Goal: Task Accomplishment & Management: Use online tool/utility

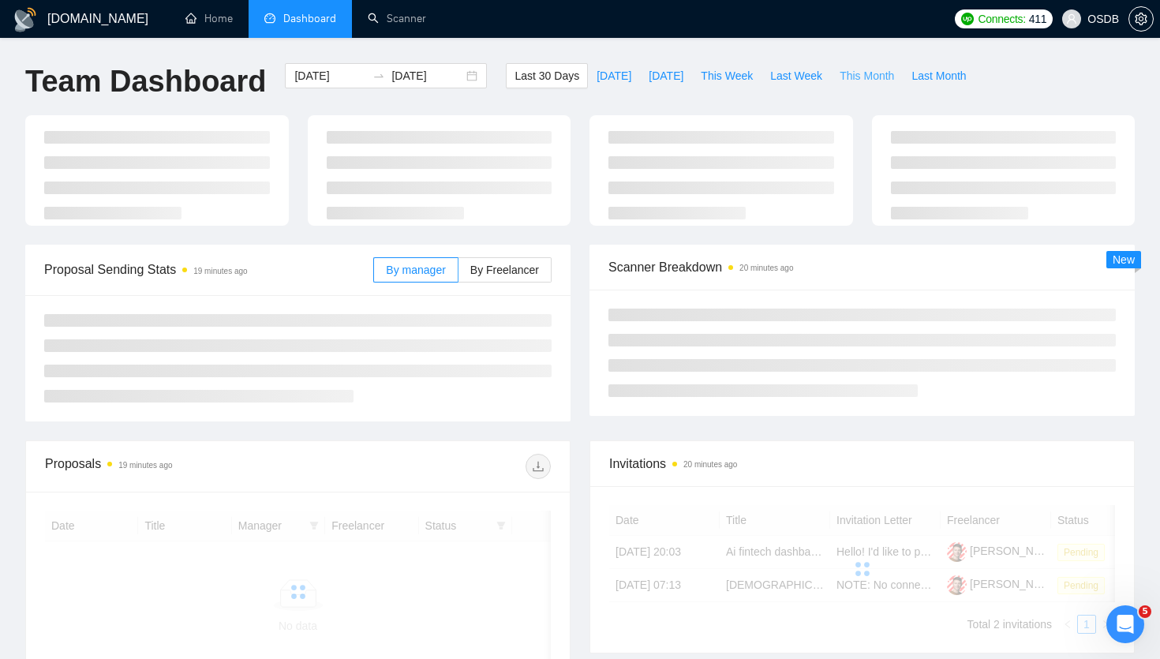
click at [860, 71] on span "This Month" at bounding box center [866, 75] width 54 height 17
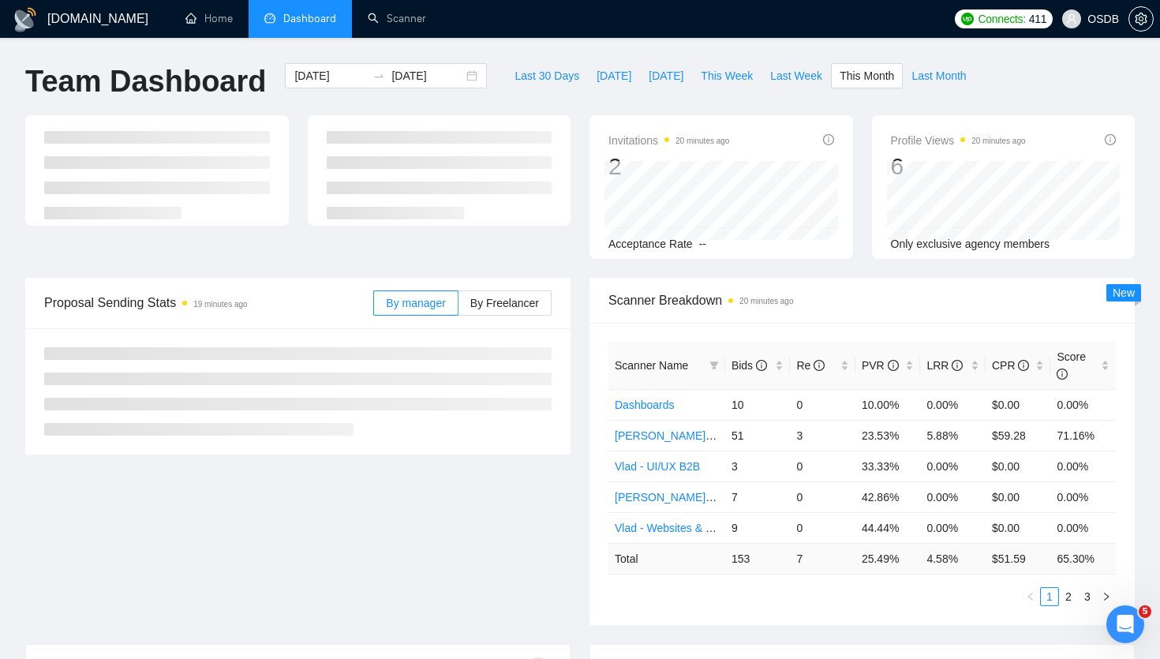
type input "[DATE]"
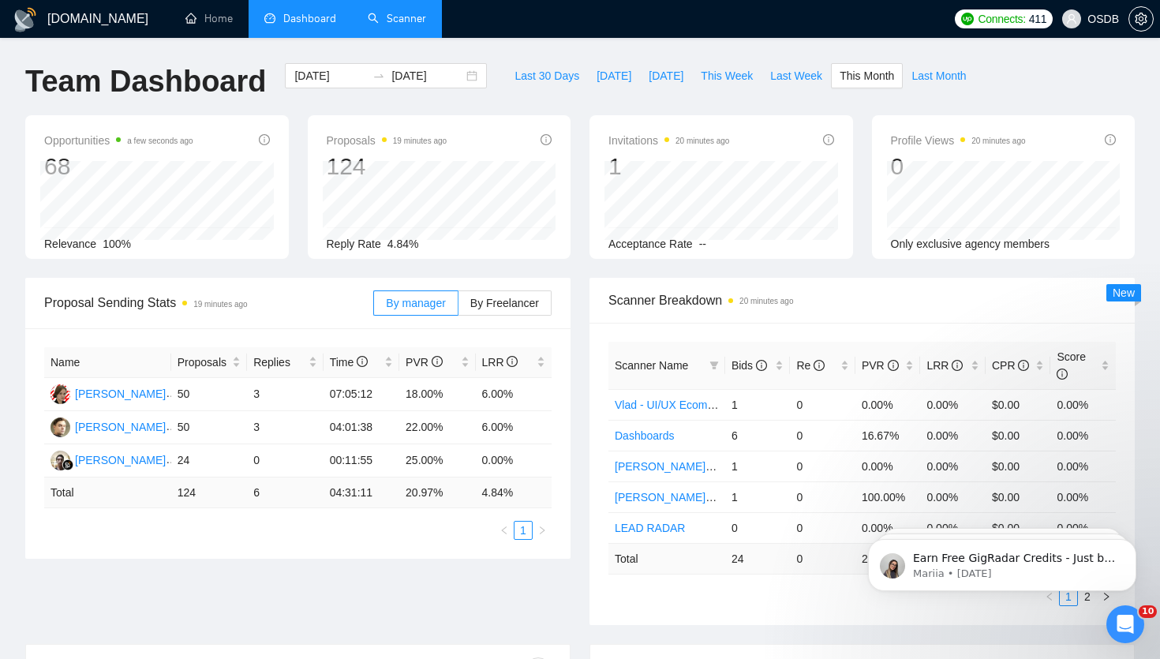
click at [424, 23] on link "Scanner" at bounding box center [397, 18] width 58 height 13
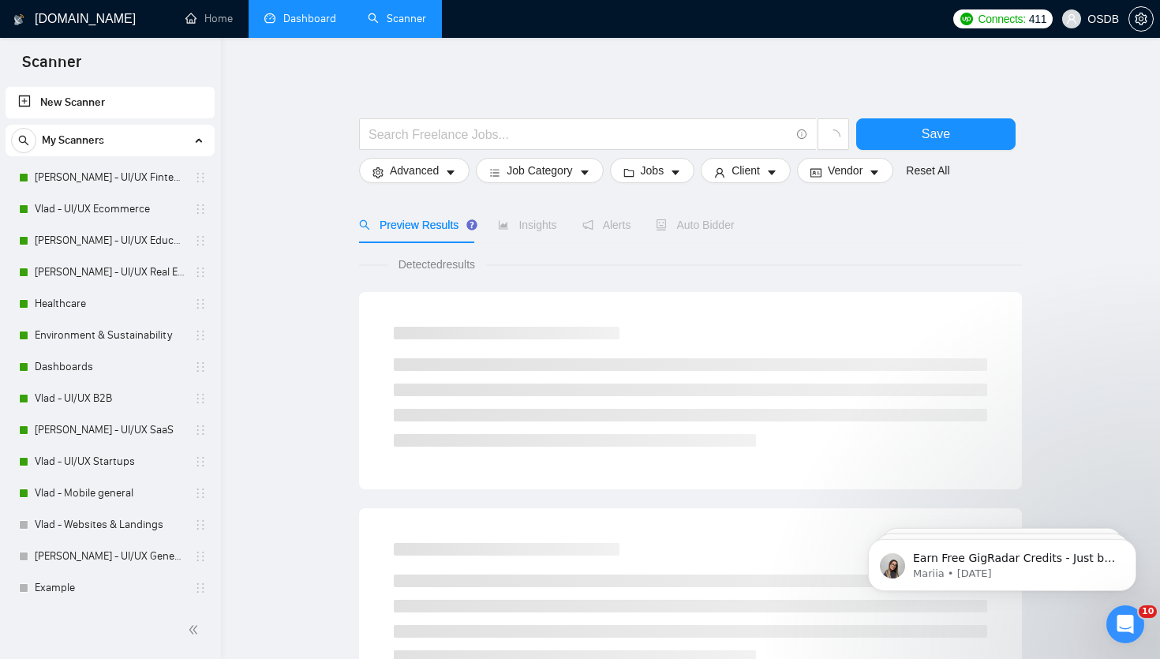
click at [291, 25] on link "Dashboard" at bounding box center [300, 18] width 72 height 13
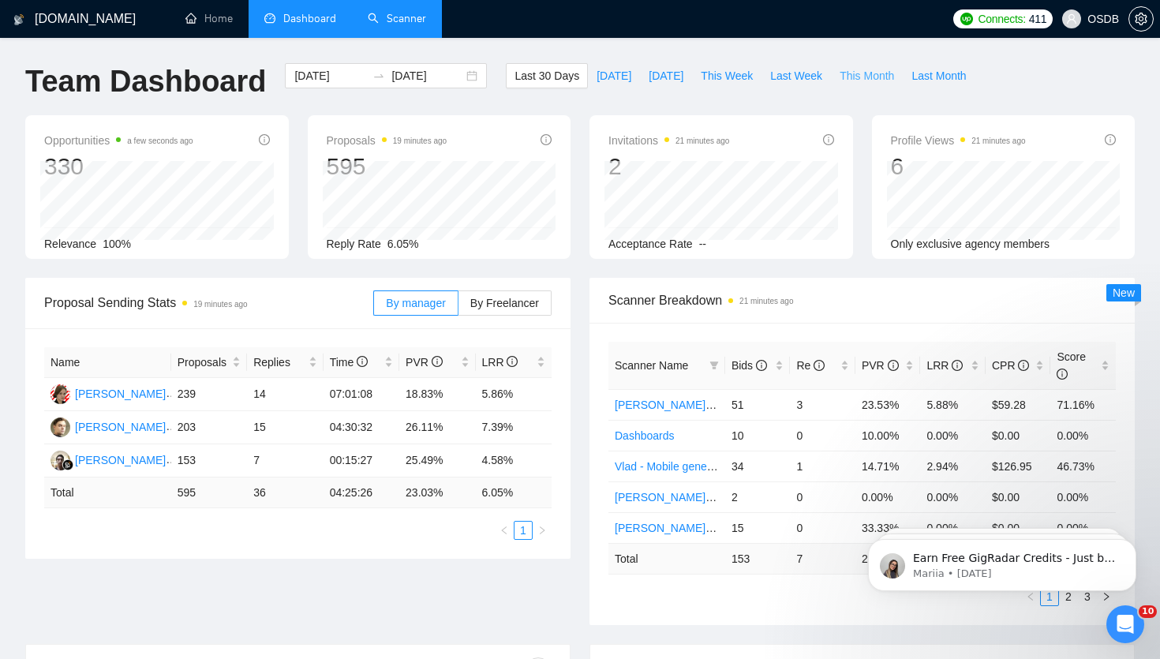
click at [861, 69] on span "This Month" at bounding box center [866, 75] width 54 height 17
type input "[DATE]"
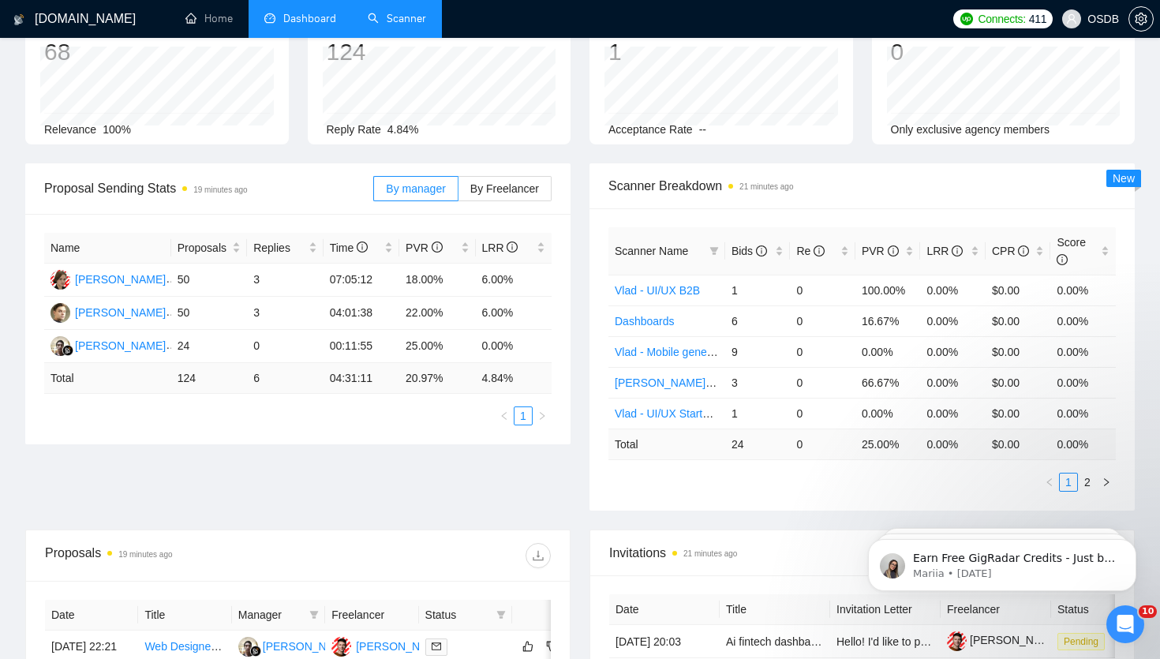
scroll to position [126, 0]
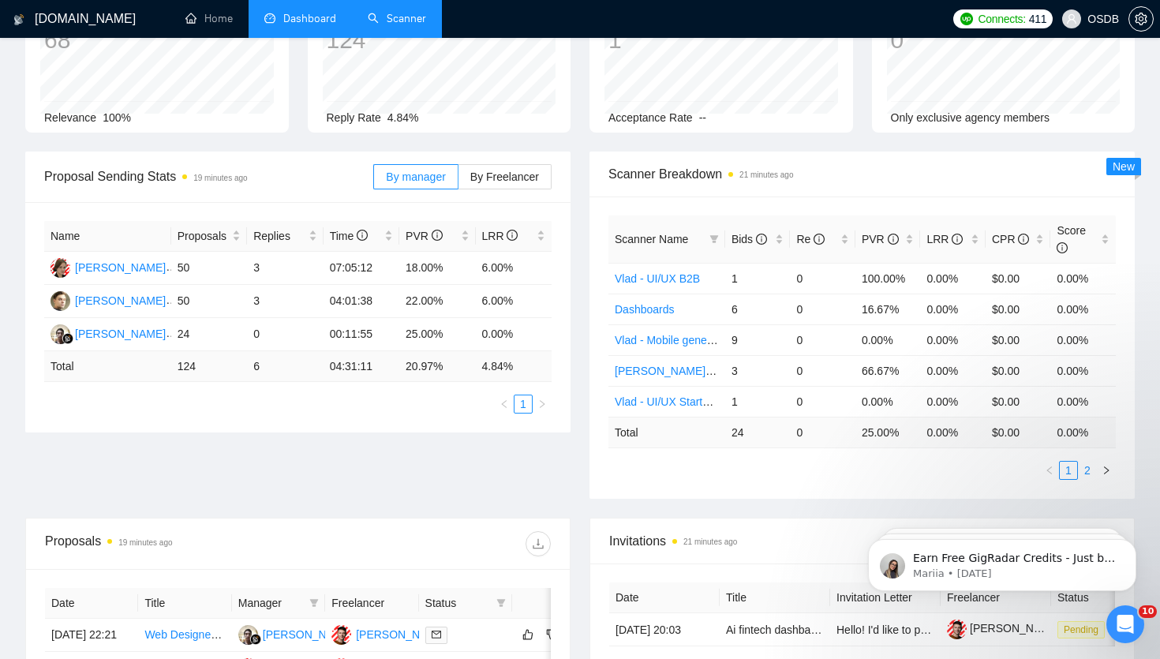
click at [1086, 474] on link "2" at bounding box center [1086, 470] width 17 height 17
click at [1067, 465] on link "1" at bounding box center [1068, 470] width 17 height 17
click at [387, 16] on link "Scanner" at bounding box center [397, 18] width 58 height 13
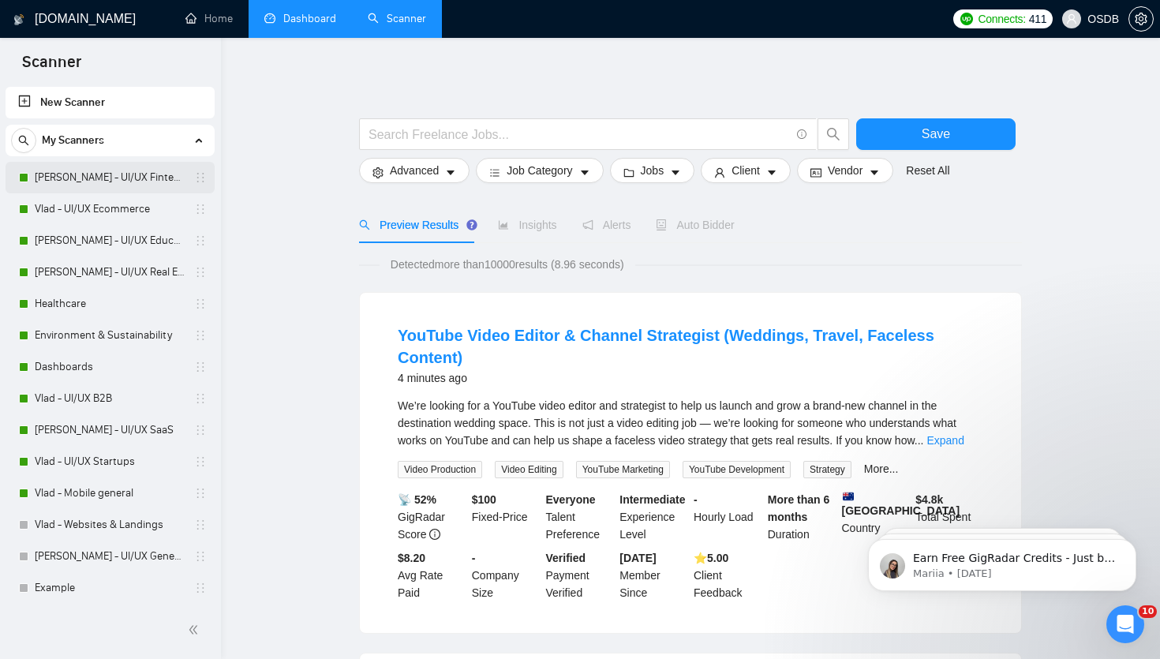
click at [102, 184] on link "[PERSON_NAME] - UI/UX Fintech" at bounding box center [110, 178] width 150 height 32
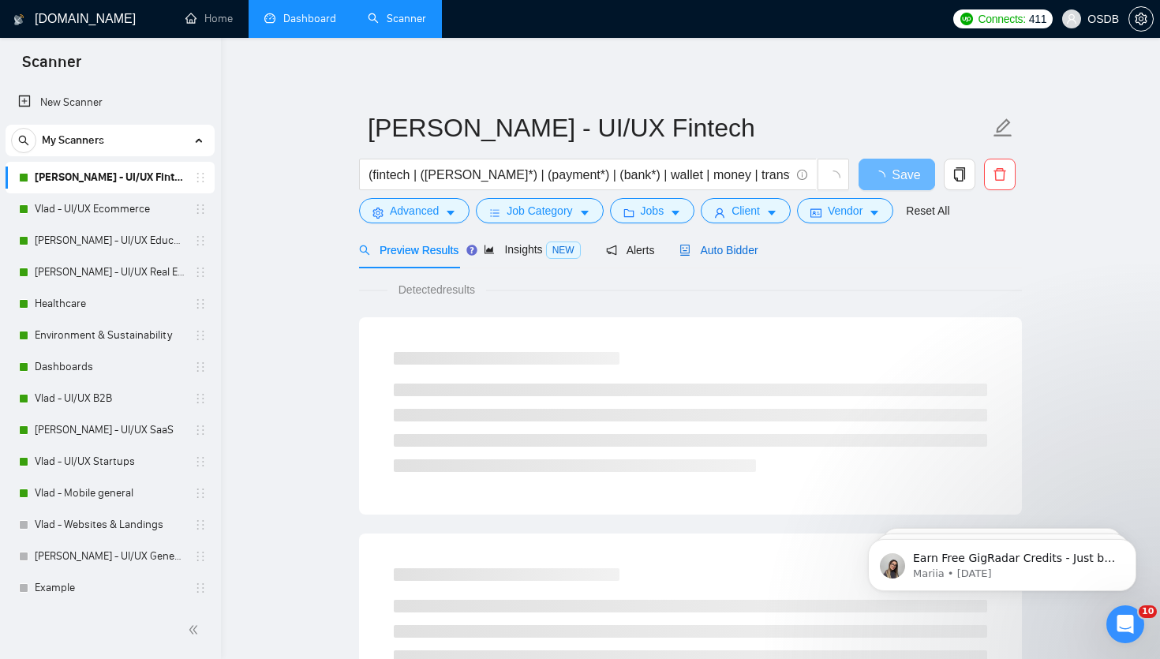
click at [690, 250] on icon "robot" at bounding box center [684, 250] width 11 height 11
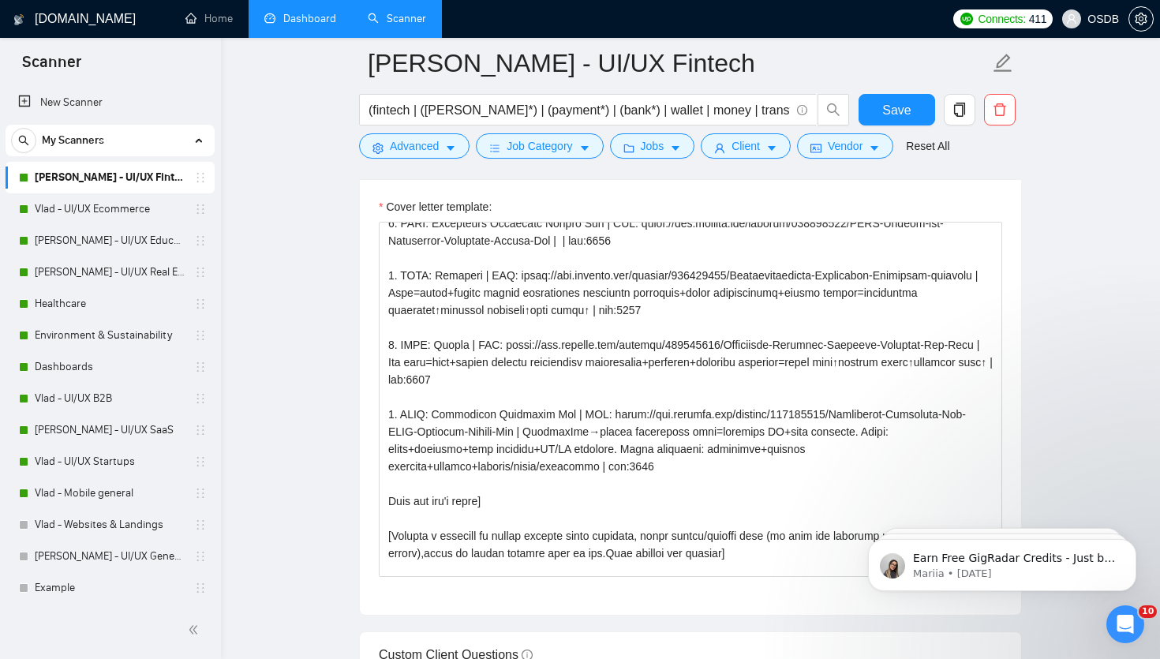
scroll to position [84, 0]
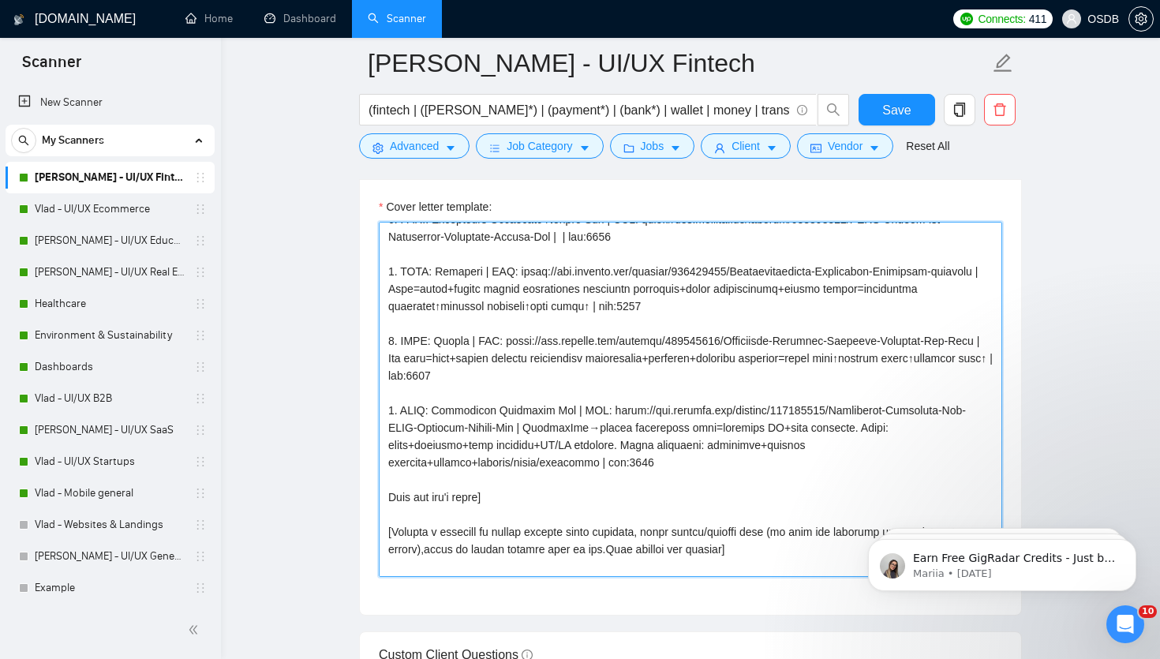
click at [640, 465] on textarea "Cover letter template:" at bounding box center [690, 399] width 623 height 355
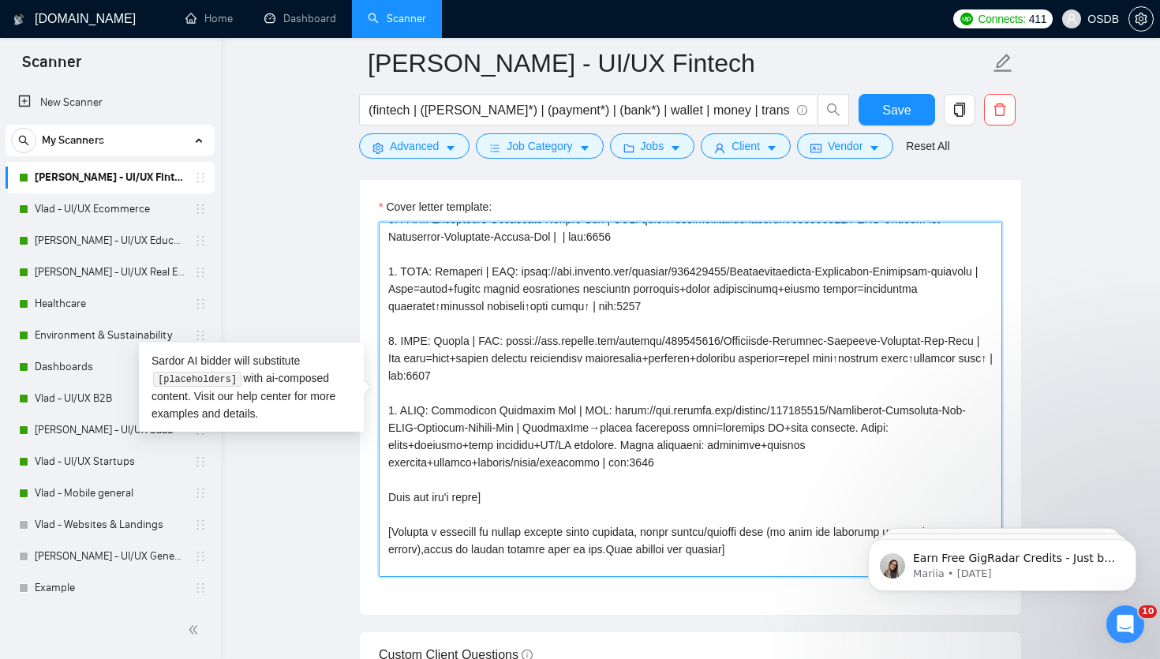
drag, startPoint x: 640, startPoint y: 465, endPoint x: 383, endPoint y: 413, distance: 262.2
click at [382, 414] on textarea "Cover letter template:" at bounding box center [690, 399] width 623 height 355
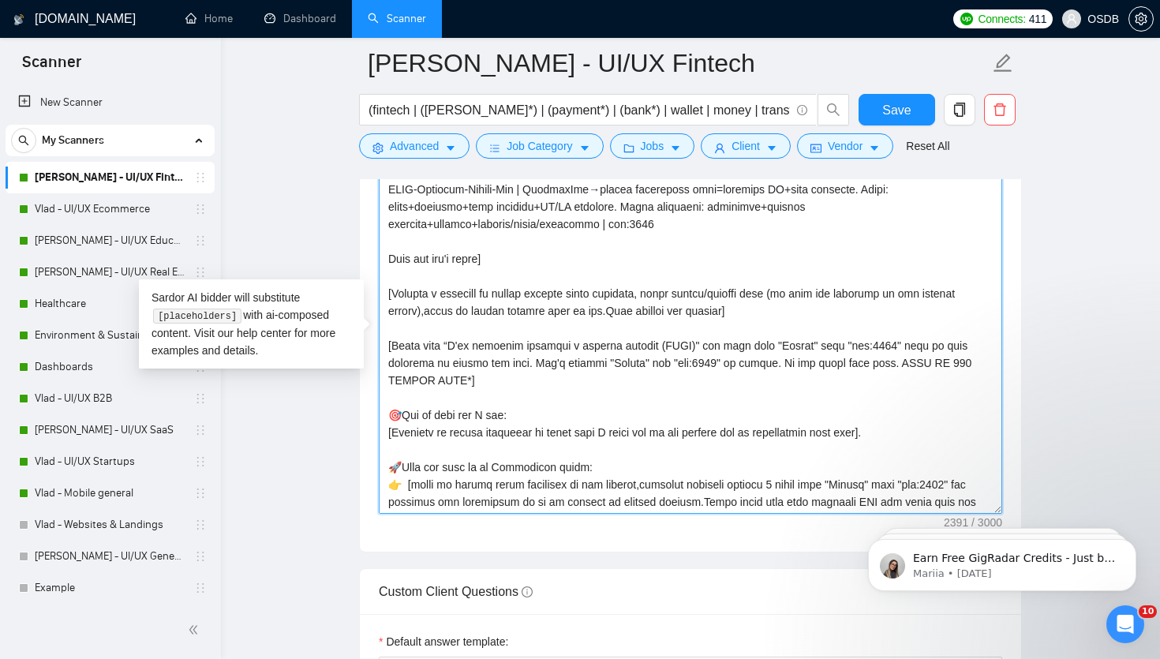
scroll to position [1908, 0]
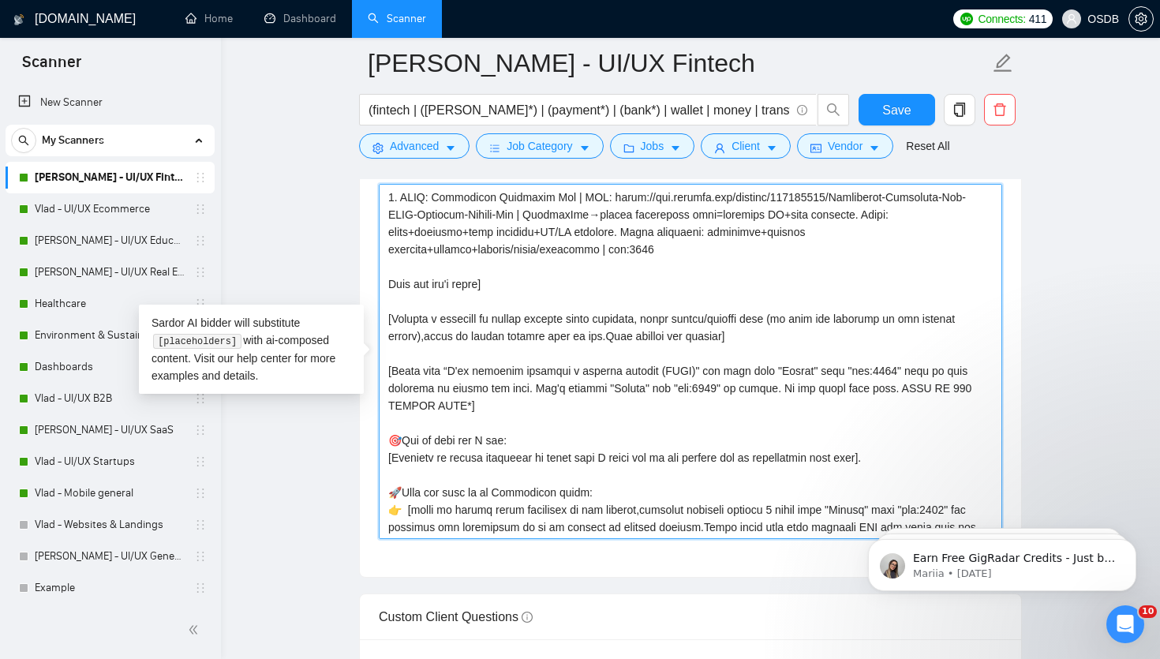
click at [682, 266] on textarea "Cover letter template:" at bounding box center [690, 361] width 623 height 355
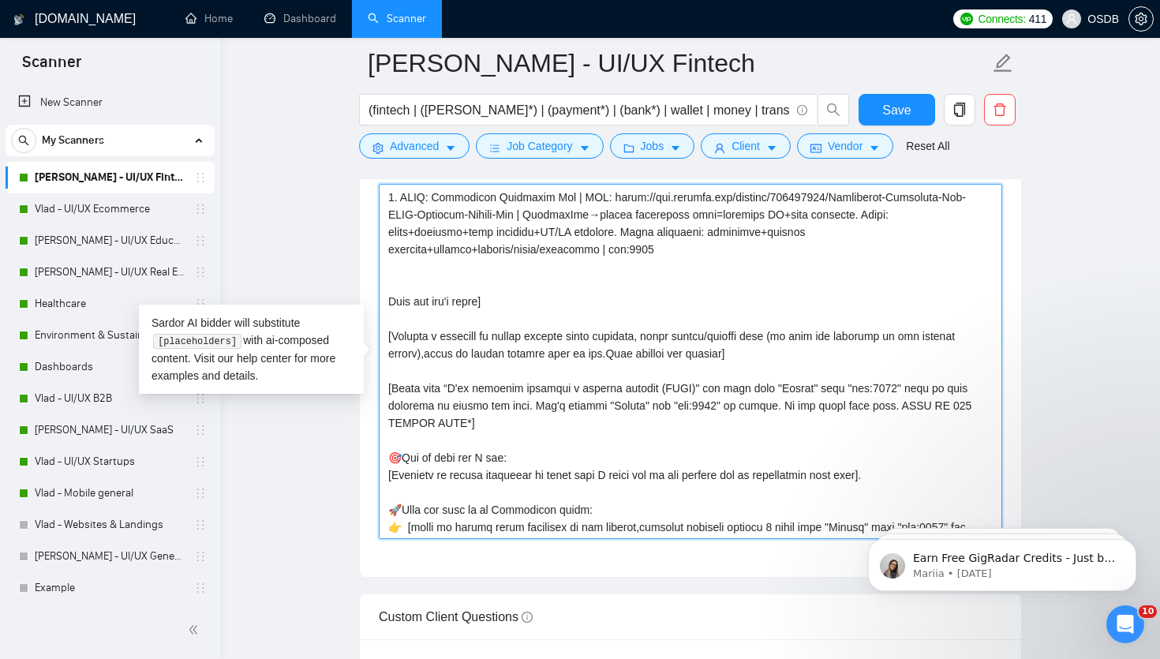
paste textarea "5. CLNT: Investment Portfolio App | URL: [URL][DOMAIN_NAME] | FinanceApp→modern…"
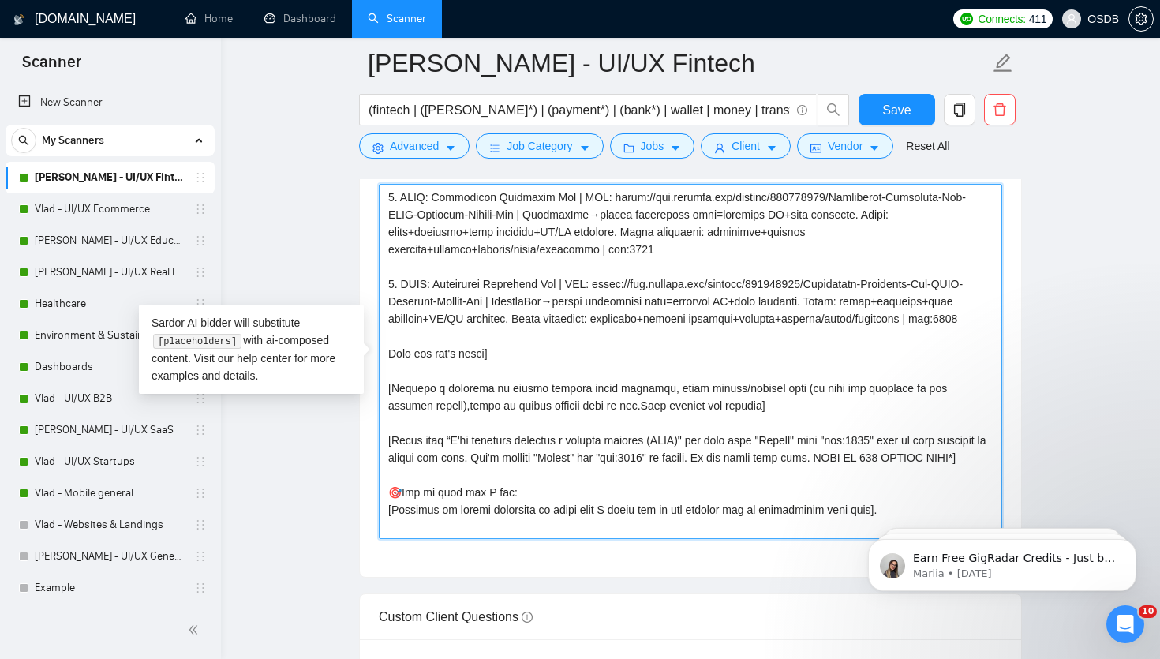
click at [395, 283] on textarea "Cover letter template:" at bounding box center [690, 361] width 623 height 355
drag, startPoint x: 540, startPoint y: 302, endPoint x: 577, endPoint y: 335, distance: 50.3
click at [577, 336] on textarea "Cover letter template:" at bounding box center [690, 361] width 623 height 355
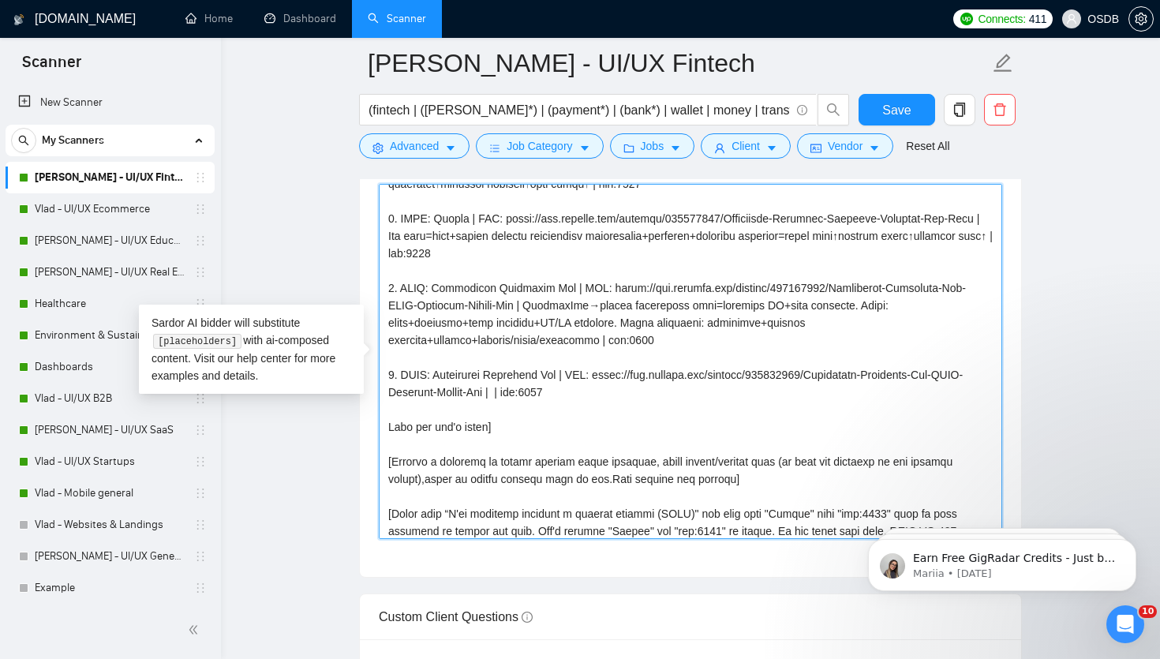
scroll to position [174, 0]
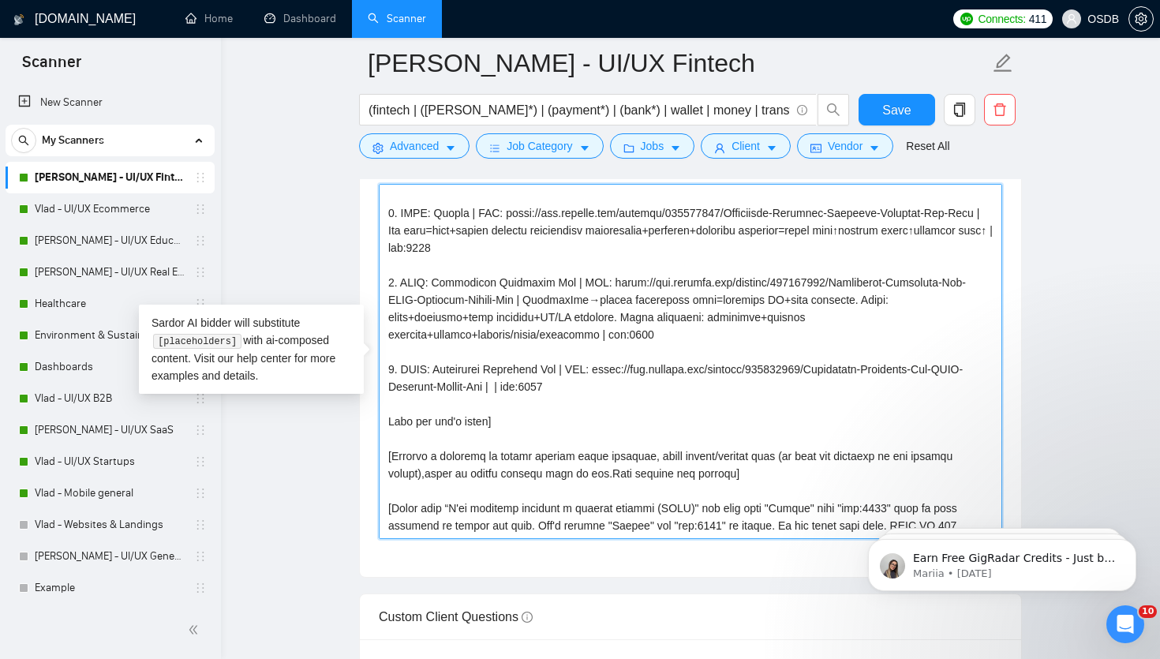
drag, startPoint x: 605, startPoint y: 382, endPoint x: 389, endPoint y: 363, distance: 217.0
click at [387, 364] on textarea "Cover letter template:" at bounding box center [690, 361] width 623 height 355
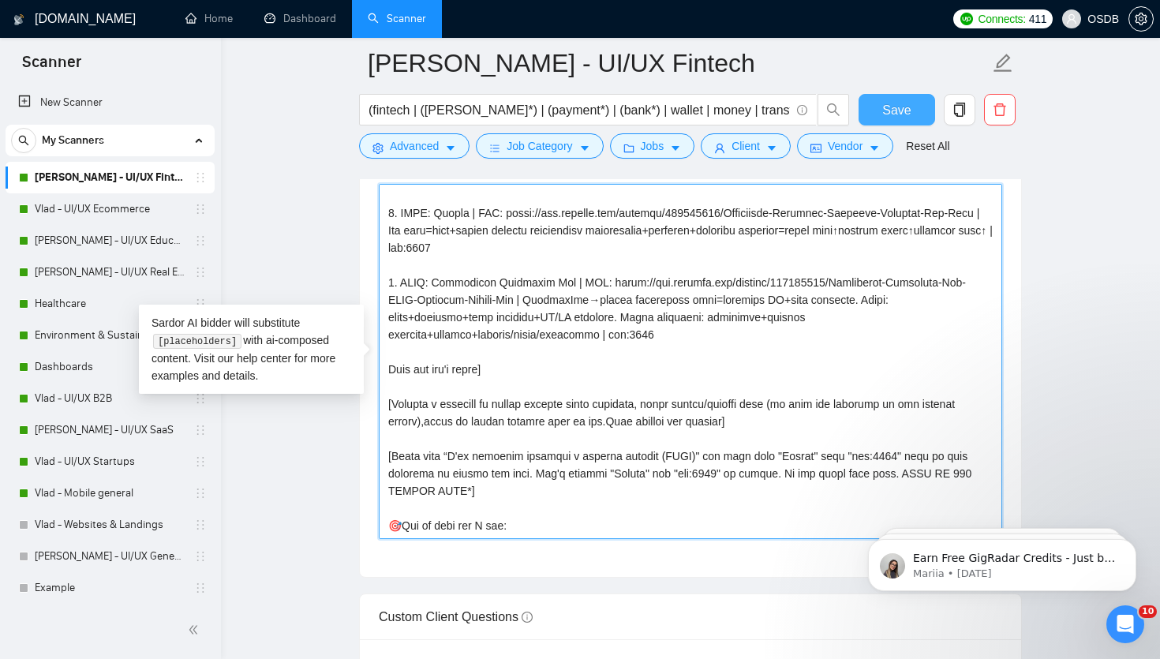
type textarea "[Loremi= 2. DOLO: Sitamet | CON: adipi://el.se/d27eiU | Temporin=Utl9 etdol mag…"
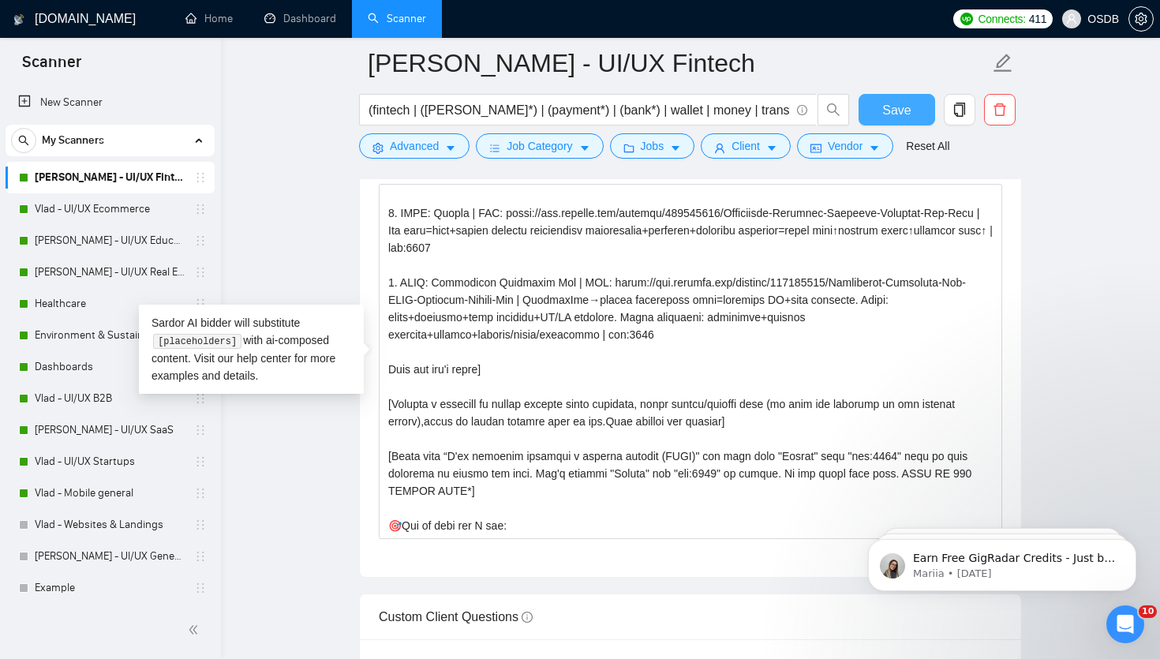
click at [921, 109] on button "Save" at bounding box center [896, 110] width 77 height 32
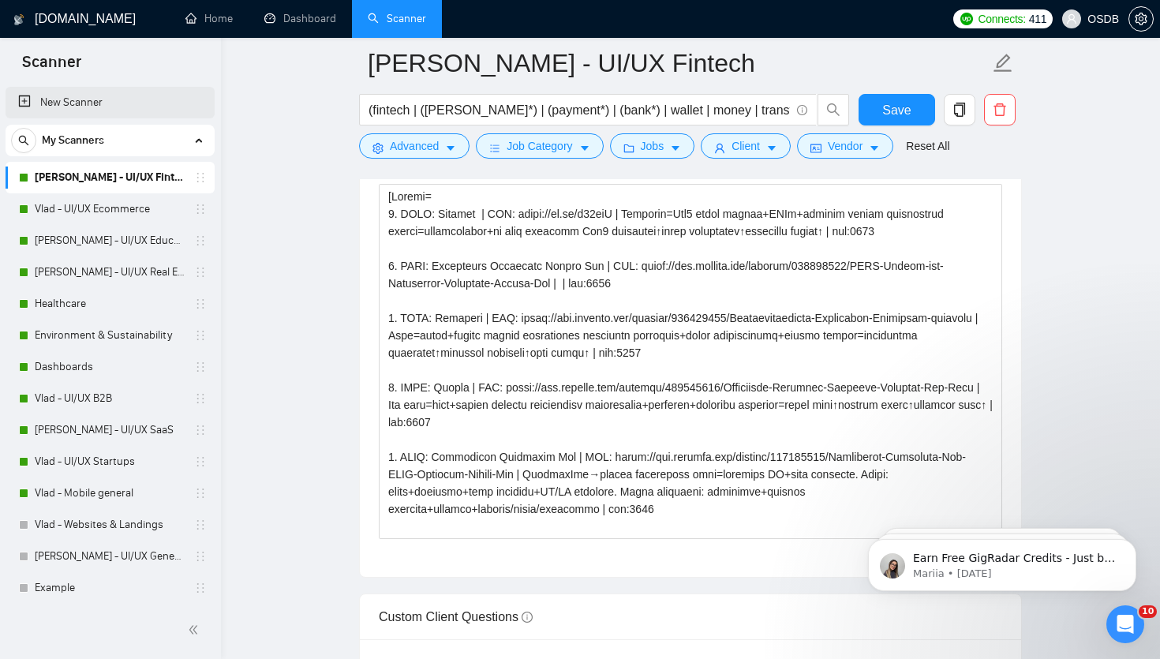
click at [69, 100] on link "New Scanner" at bounding box center [110, 103] width 184 height 32
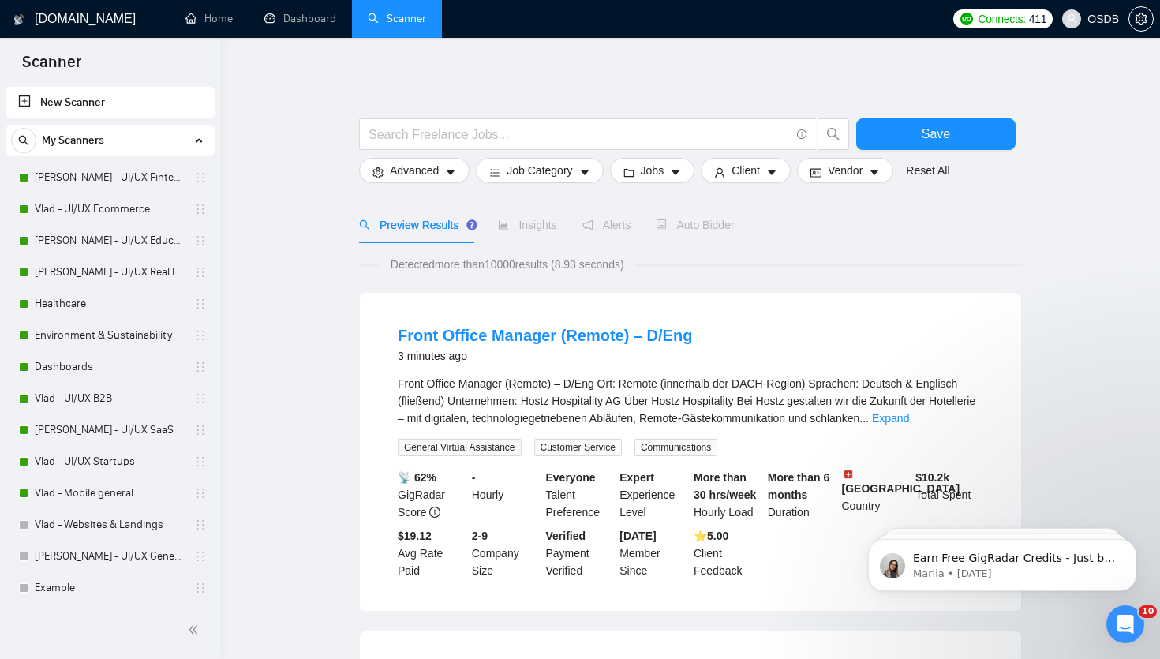
click at [466, 148] on span at bounding box center [588, 134] width 458 height 32
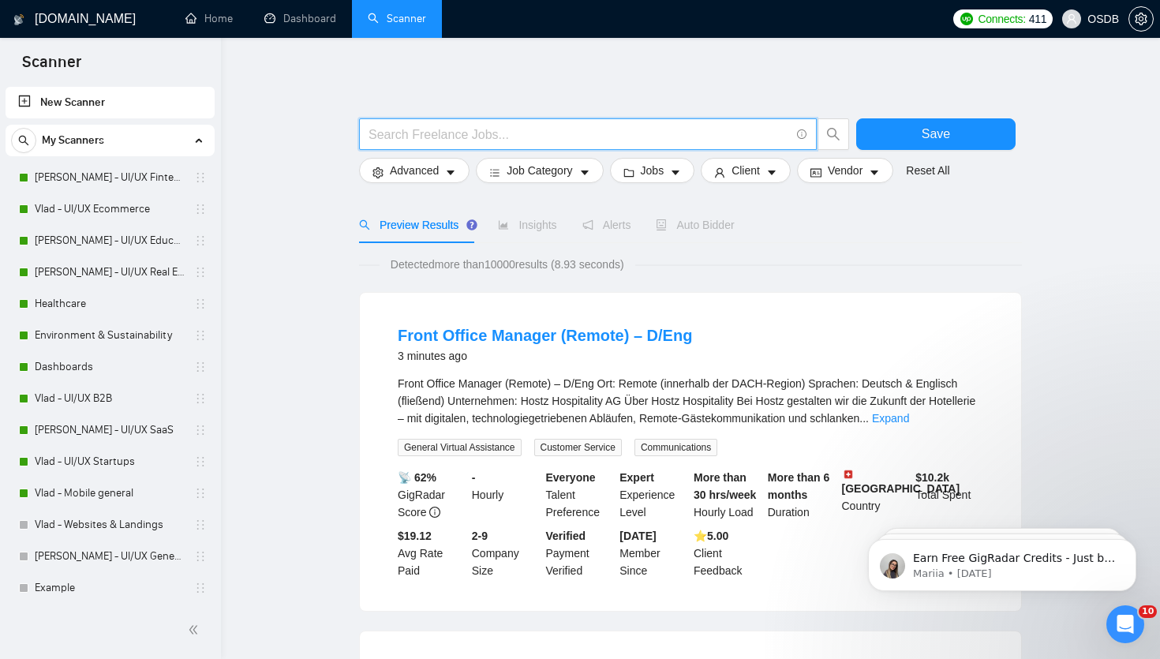
paste input "((UI/UX | UX | UI | UX/UI | Figma | Website | "Web App" | Platform | Applicatio…"
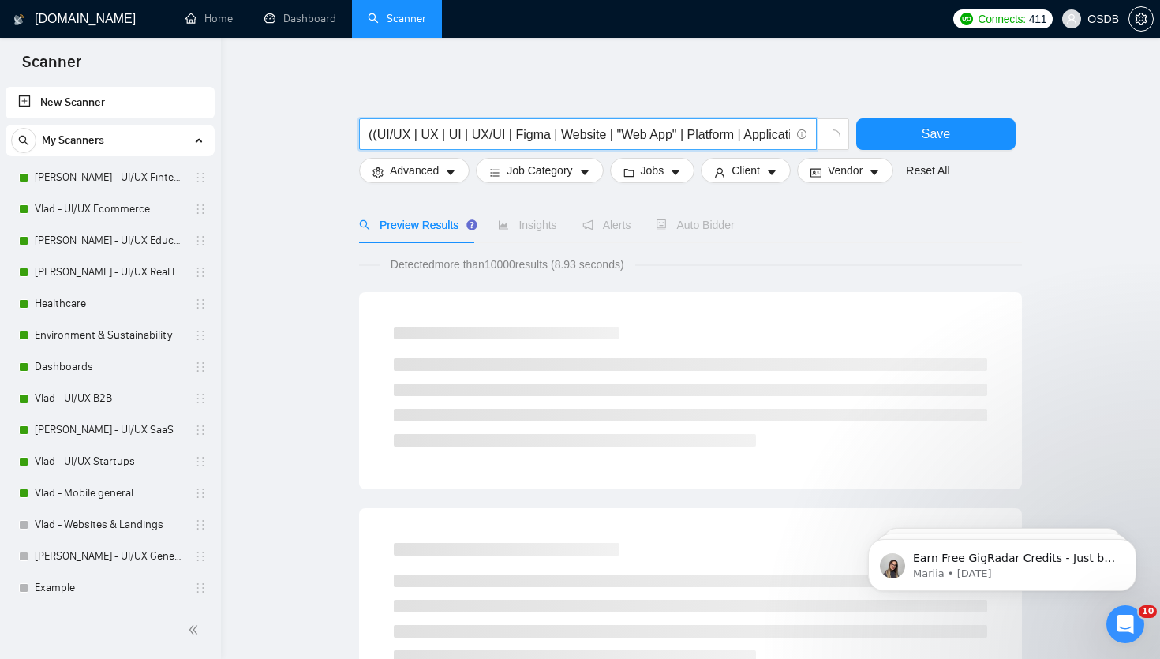
type input "((UI/UX | UX | UI | UX/UI | Figma | Website | "Web App" | Platform | Applicatio…"
click at [365, 135] on span "((UI/UX | UX | UI | UX/UI | Figma | Website | "Web App" | Platform | Applicatio…" at bounding box center [588, 134] width 458 height 32
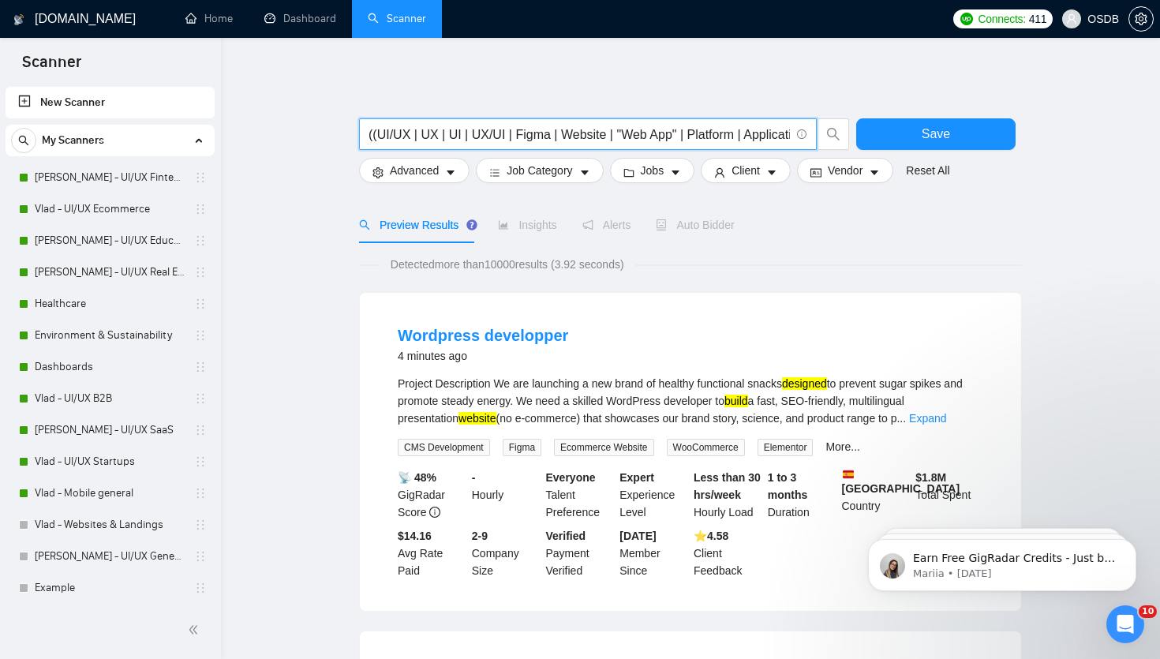
click at [536, 137] on input "((UI/UX | UX | UI | UX/UI | Figma | Website | "Web App" | Platform | Applicatio…" at bounding box center [578, 135] width 421 height 20
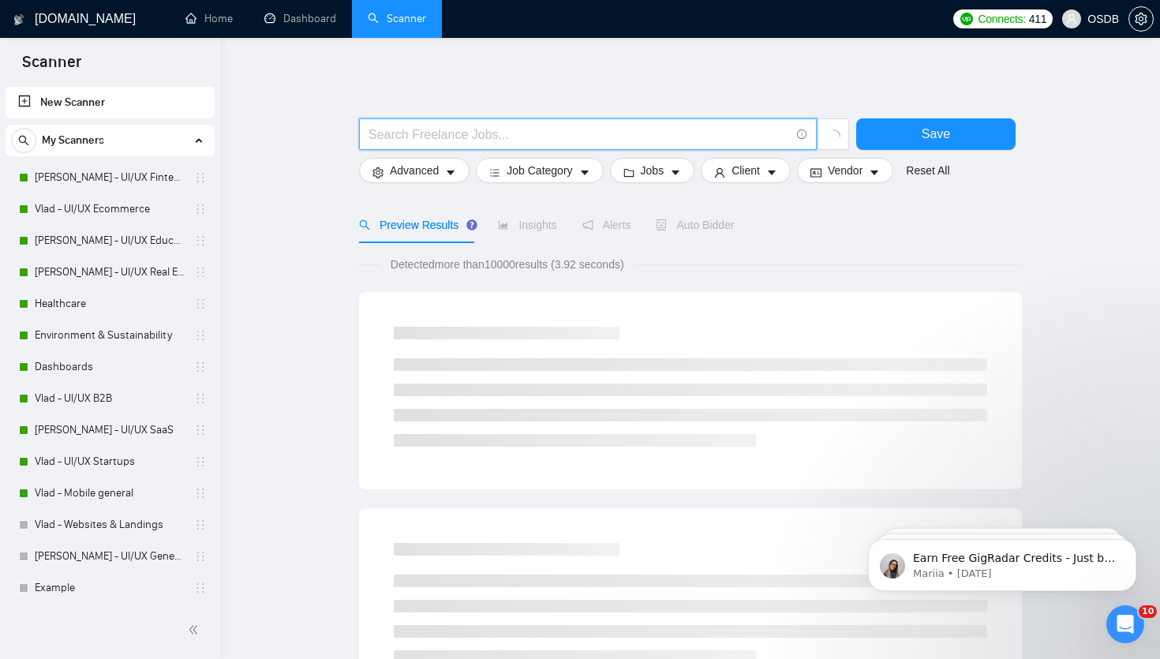
paste input "((UI/UX | UX | UI | UX/UI | Figma | Website | "Web App" | Platform | Applicatio…"
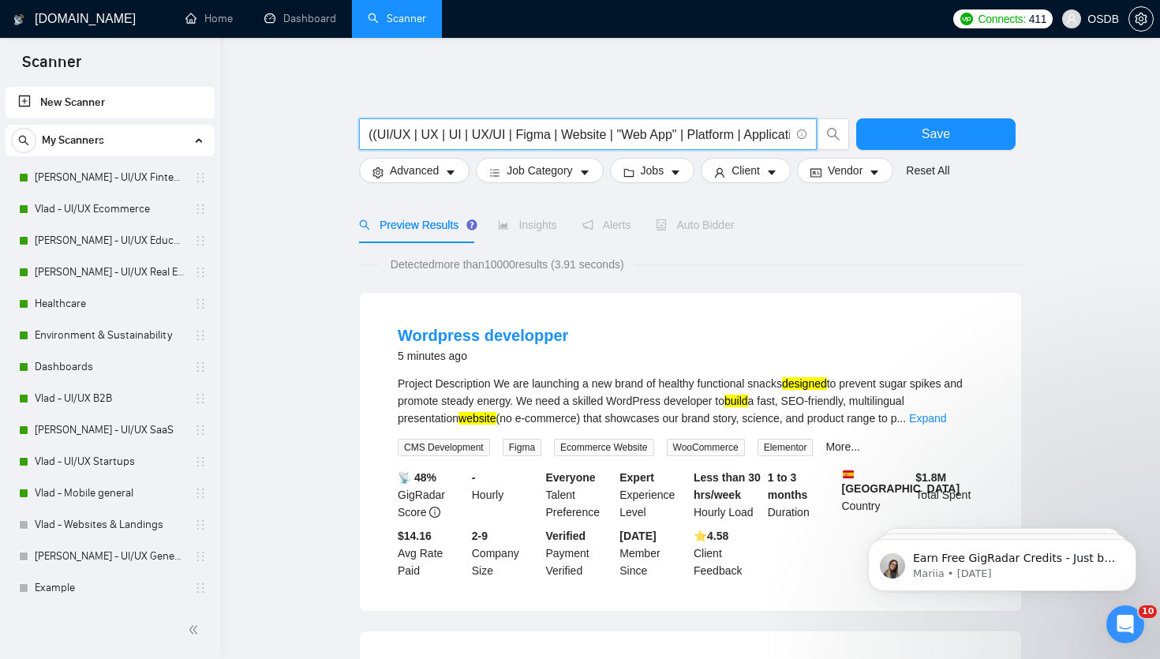
click at [370, 133] on input "((UI/UX | UX | UI | UX/UI | Figma | Website | "Web App" | Platform | Applicatio…" at bounding box center [578, 135] width 421 height 20
paste input "foodtech, food tech, food delivery, meal delivery, nutrition app, recipe app, g…"
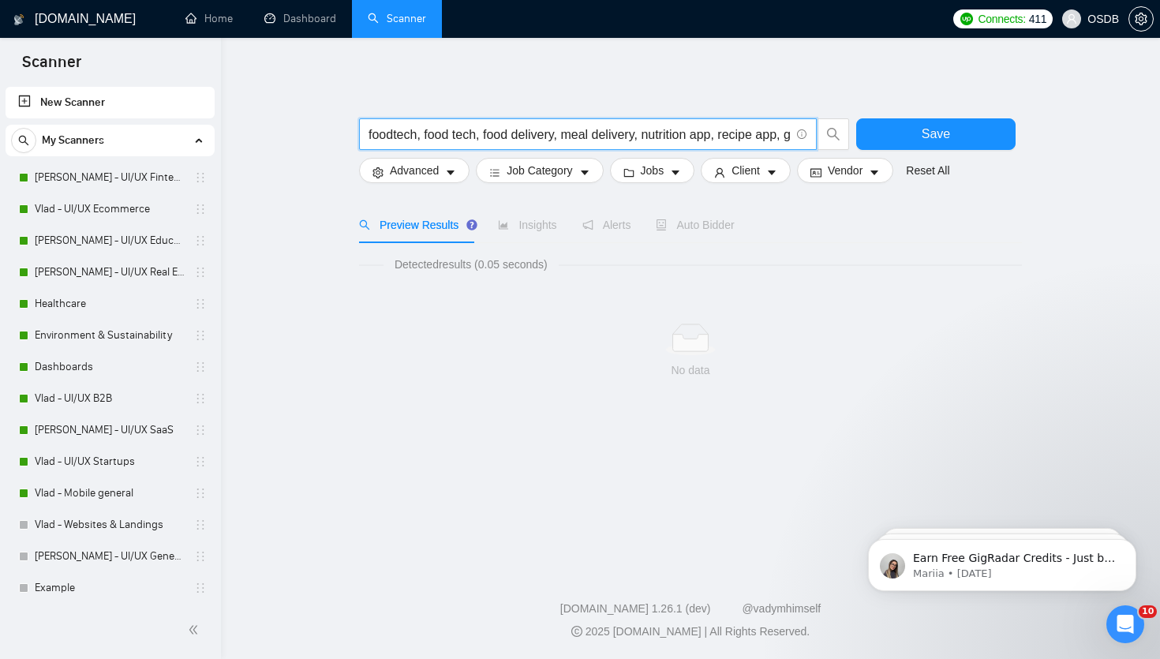
click at [369, 135] on input "foodtech, food tech, food delivery, meal delivery, nutrition app, recipe app, g…" at bounding box center [578, 135] width 421 height 20
drag, startPoint x: 687, startPoint y: 136, endPoint x: 614, endPoint y: 136, distance: 73.4
click at [611, 136] on input "(foodtech, food tech, food delivery, meal delivery, nutrition app, recipe app, …" at bounding box center [578, 135] width 421 height 20
drag, startPoint x: 749, startPoint y: 136, endPoint x: 680, endPoint y: 136, distance: 69.4
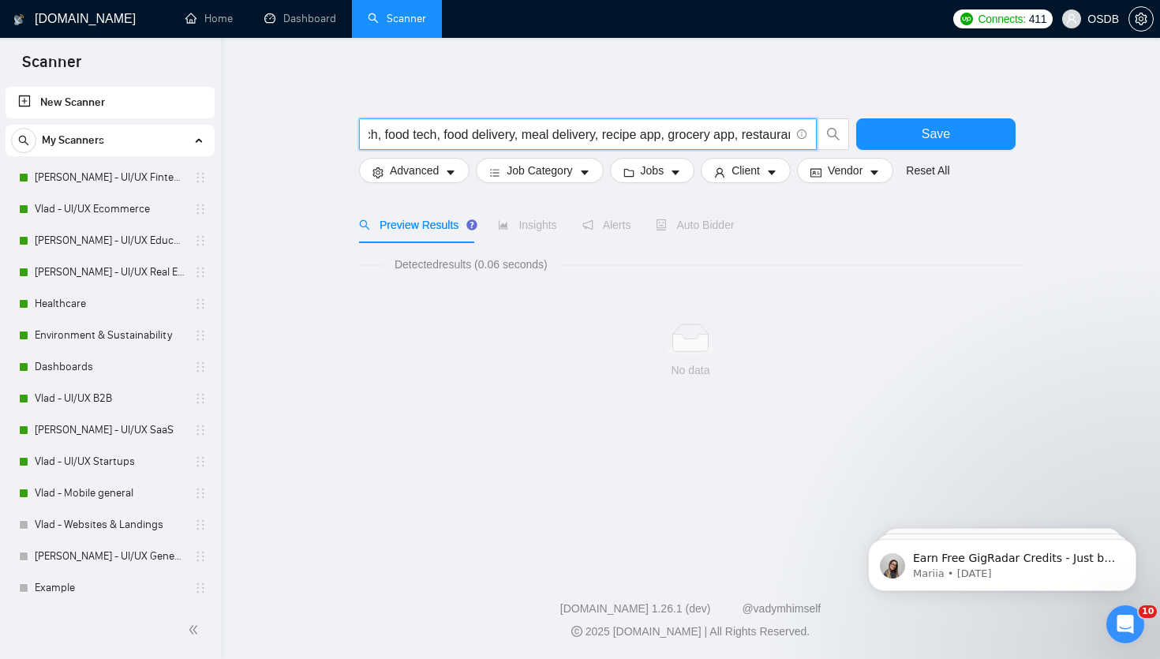
click at [680, 136] on input "(foodtech, food tech, food delivery, meal delivery, recipe app, grocery app, re…" at bounding box center [578, 135] width 421 height 20
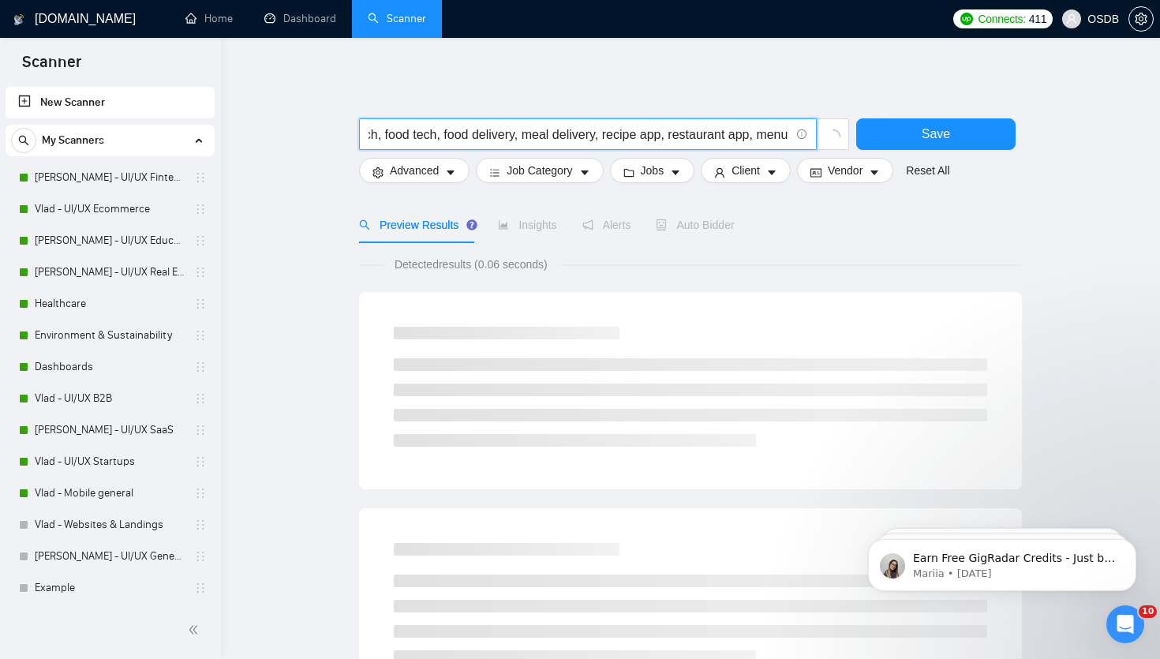
click at [712, 136] on input "(foodtech, food tech, food delivery, meal delivery, recipe app, restaurant app,…" at bounding box center [578, 135] width 421 height 20
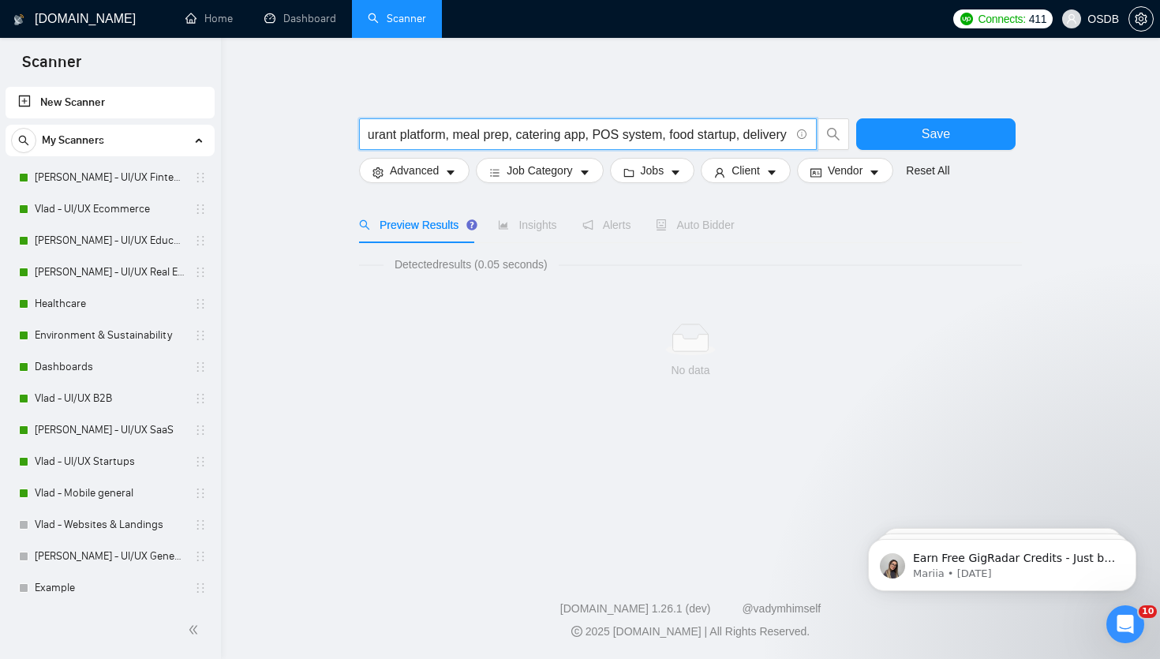
scroll to position [0, 1370]
drag, startPoint x: 701, startPoint y: 137, endPoint x: 633, endPoint y: 138, distance: 67.9
click at [633, 139] on input "(foodtech, food tech, food delivery, meal delivery, recipe app, restaurant app,…" at bounding box center [578, 135] width 421 height 20
drag, startPoint x: 697, startPoint y: 136, endPoint x: 600, endPoint y: 134, distance: 97.1
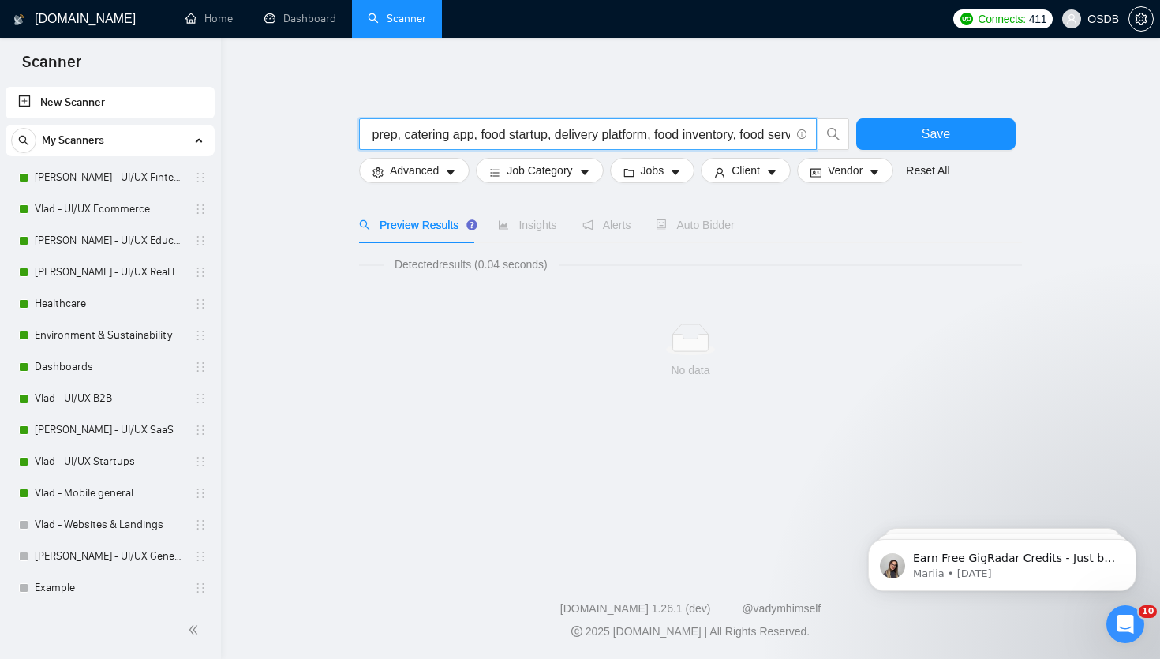
click at [598, 135] on input "(foodtech, food tech, food delivery, meal delivery, recipe app, restaurant app,…" at bounding box center [578, 135] width 421 height 20
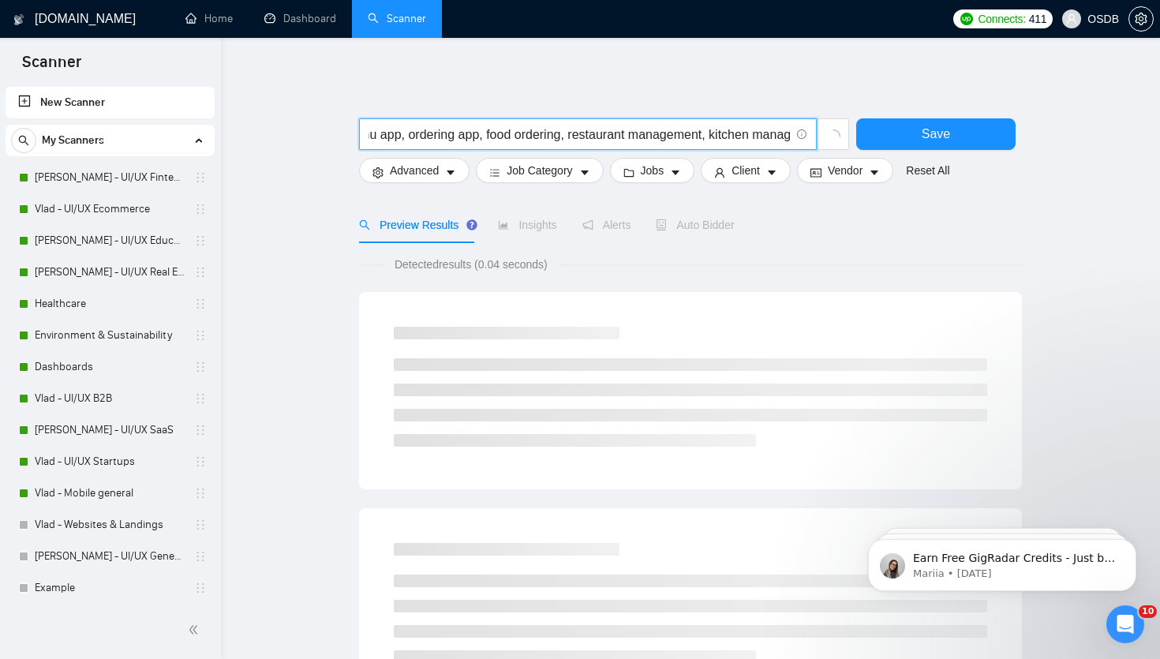
scroll to position [0, 436]
click at [627, 131] on input "(foodtech, food tech, food delivery, meal delivery, recipe app, restaurant app,…" at bounding box center [578, 135] width 421 height 20
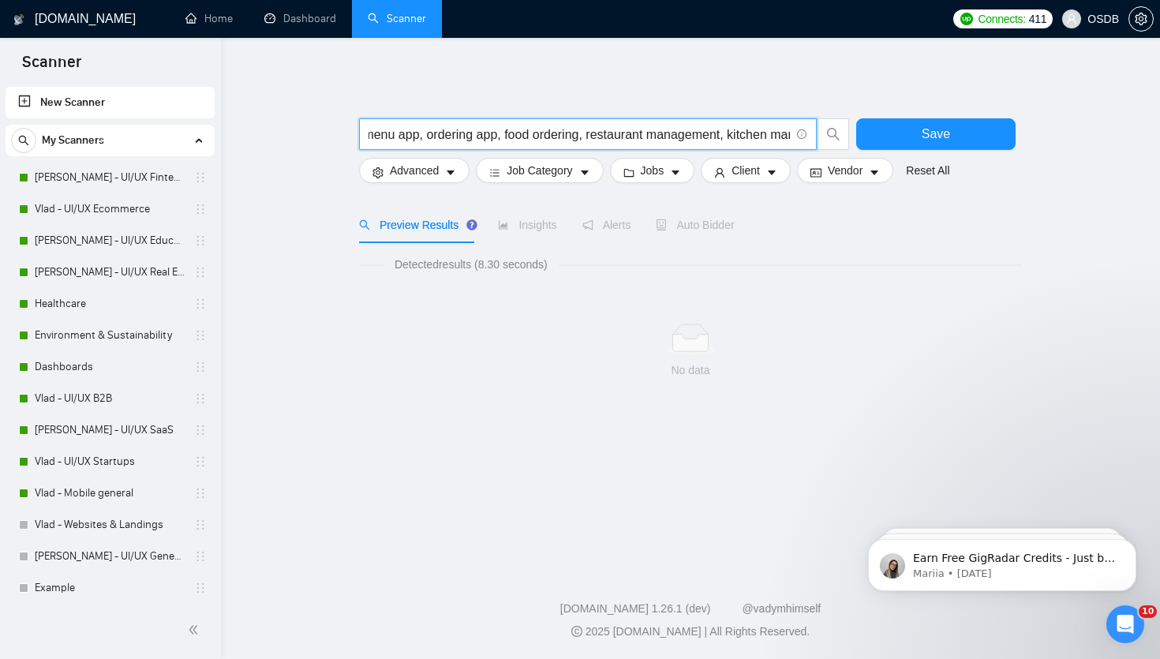
scroll to position [0, 0]
paste input "| "food tech" | "food delivery" | "meal delivery" | (restaurant*) | (menu*) | (…"
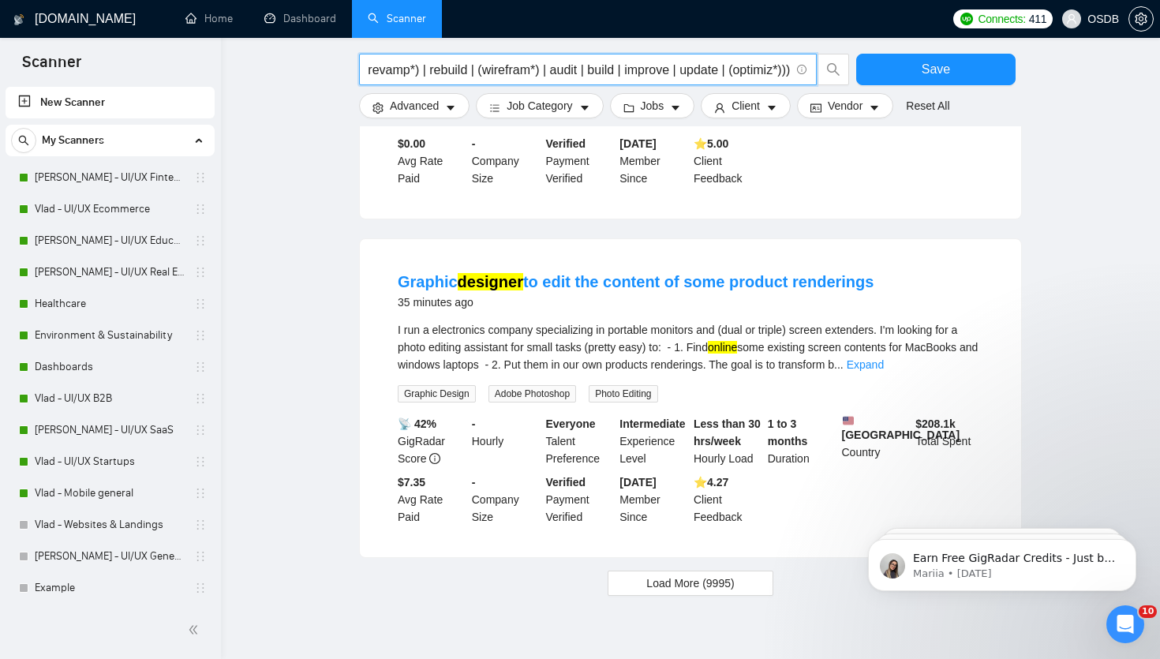
scroll to position [1503, 0]
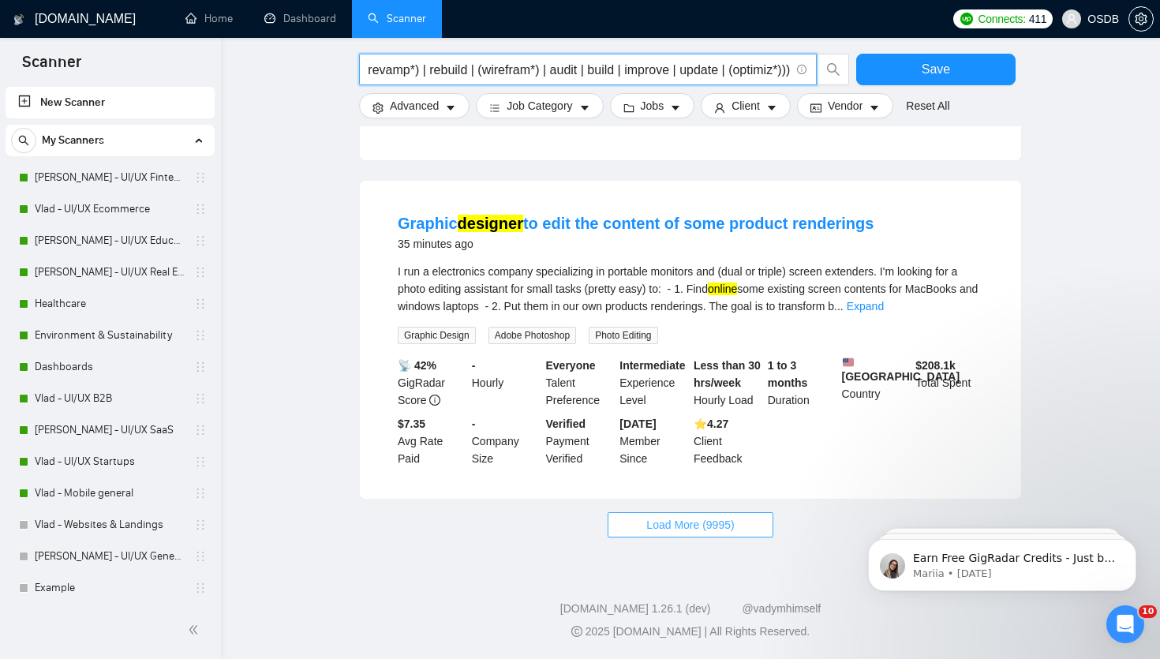
type input "(foodtech | "food tech" | "food delivery" | "meal delivery" | (restaurant*) | (…"
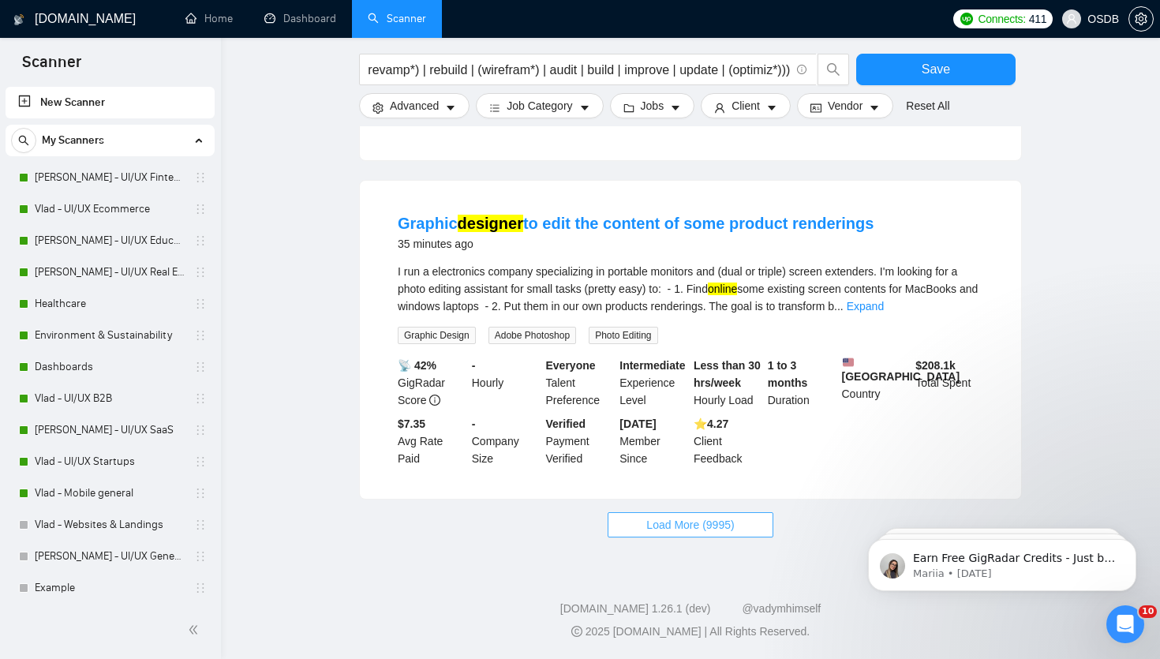
scroll to position [0, 0]
click at [685, 518] on span "Load More (9995)" at bounding box center [690, 524] width 88 height 17
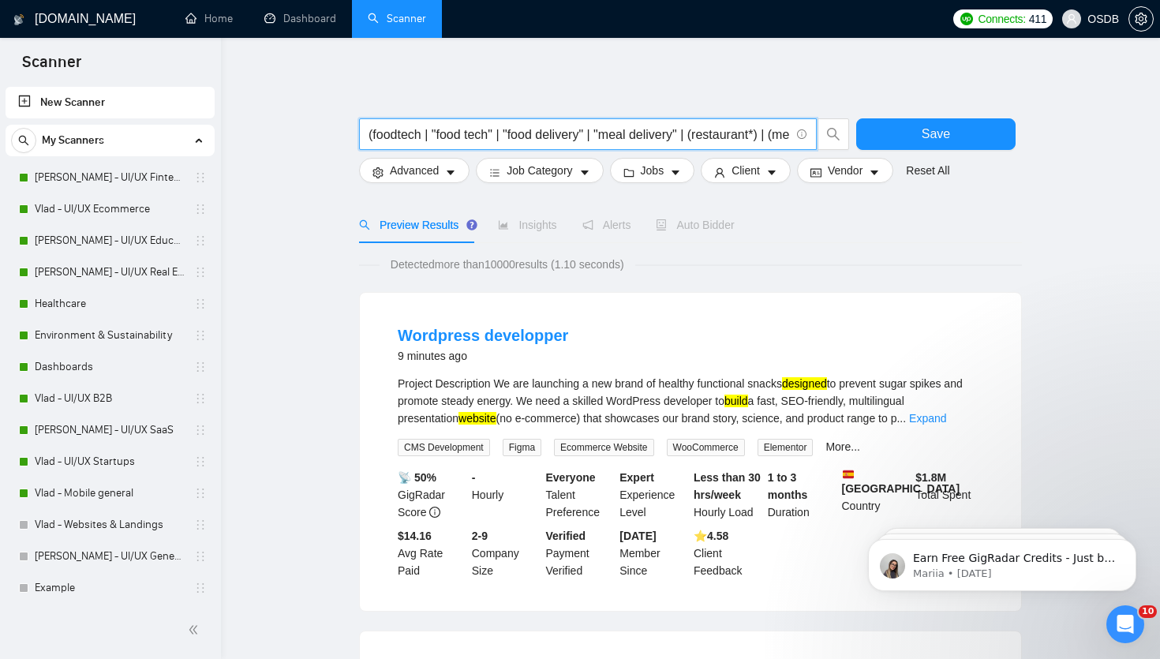
click at [544, 140] on input "(foodtech | "food tech" | "food delivery" | "meal delivery" | (restaurant*) | (…" at bounding box center [578, 135] width 421 height 20
click at [422, 166] on span "Advanced" at bounding box center [414, 170] width 49 height 17
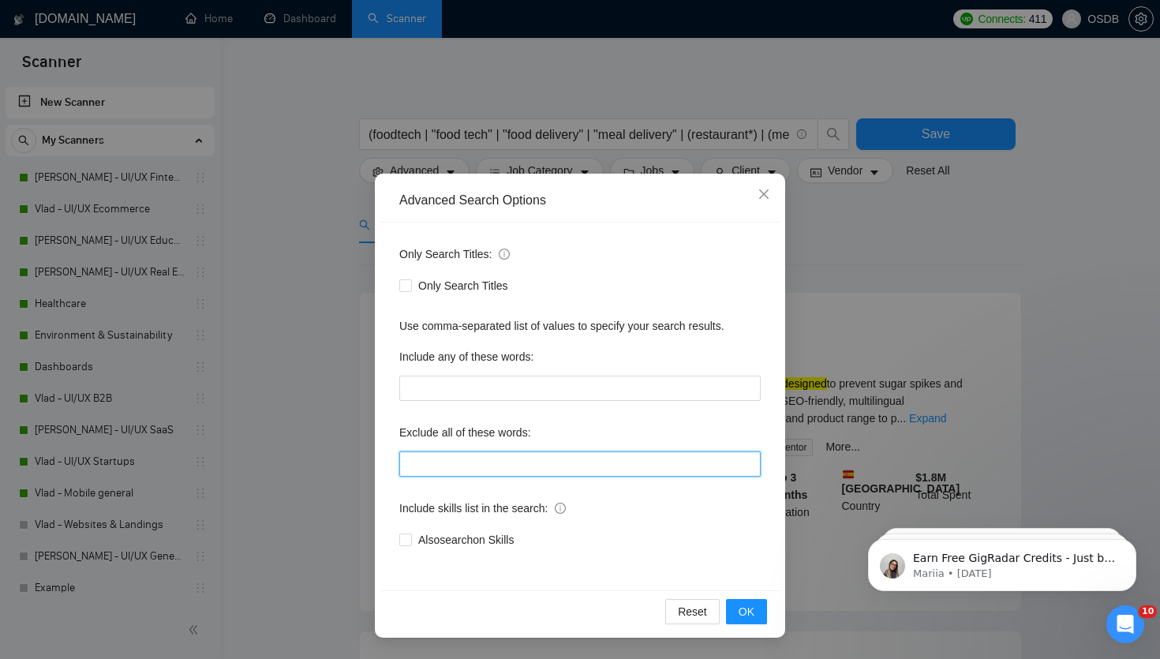
click at [490, 463] on input "text" at bounding box center [579, 463] width 361 height 25
paste input ""Webflow", "Weebly", "Better Proposals","2D Animation", "Character Design", Cin…"
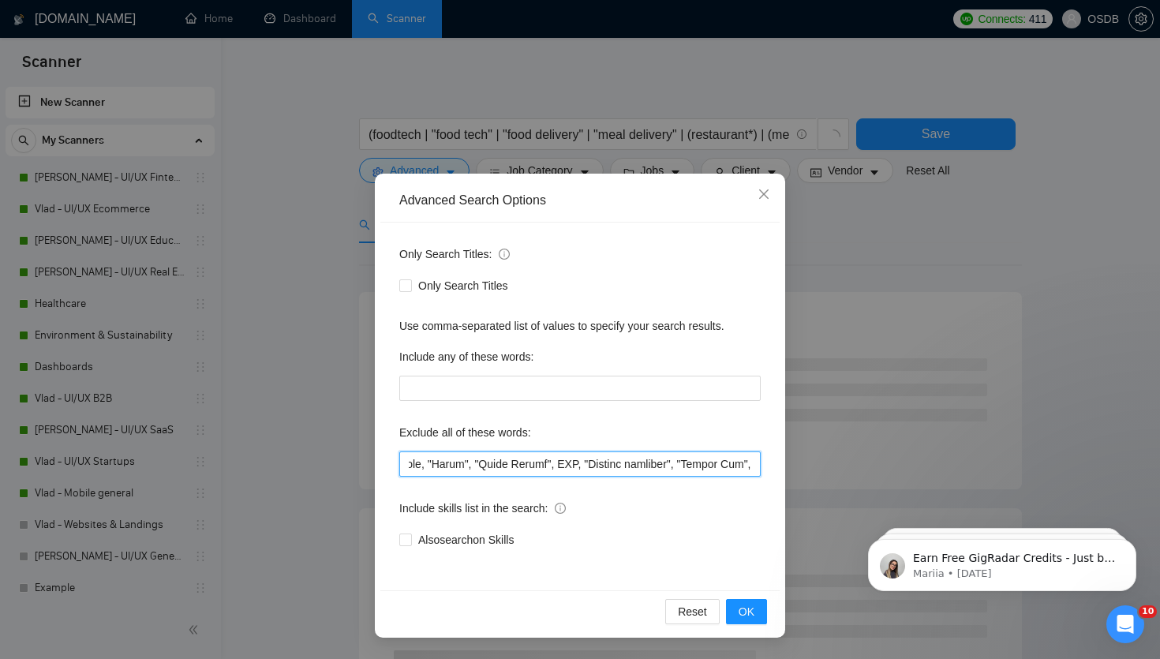
type input ""Webflow", "Weebly", "Better Proposals","2D Animation", "Character Design", Cin…"
click at [736, 615] on button "OK" at bounding box center [746, 611] width 41 height 25
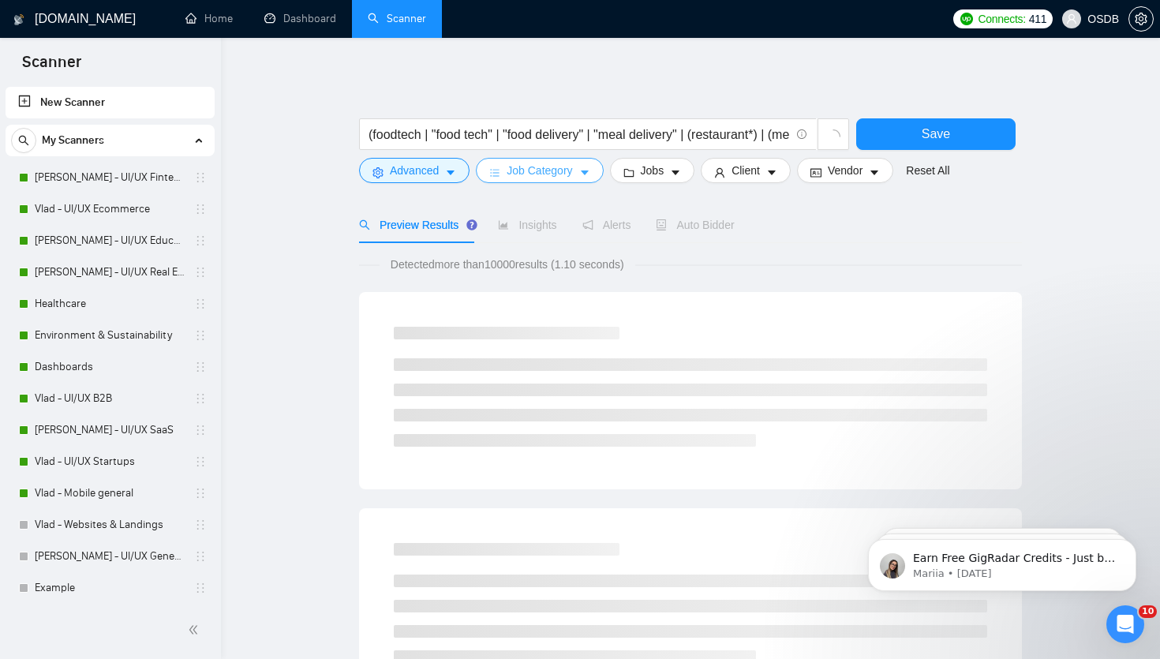
click at [553, 166] on span "Job Category" at bounding box center [538, 170] width 65 height 17
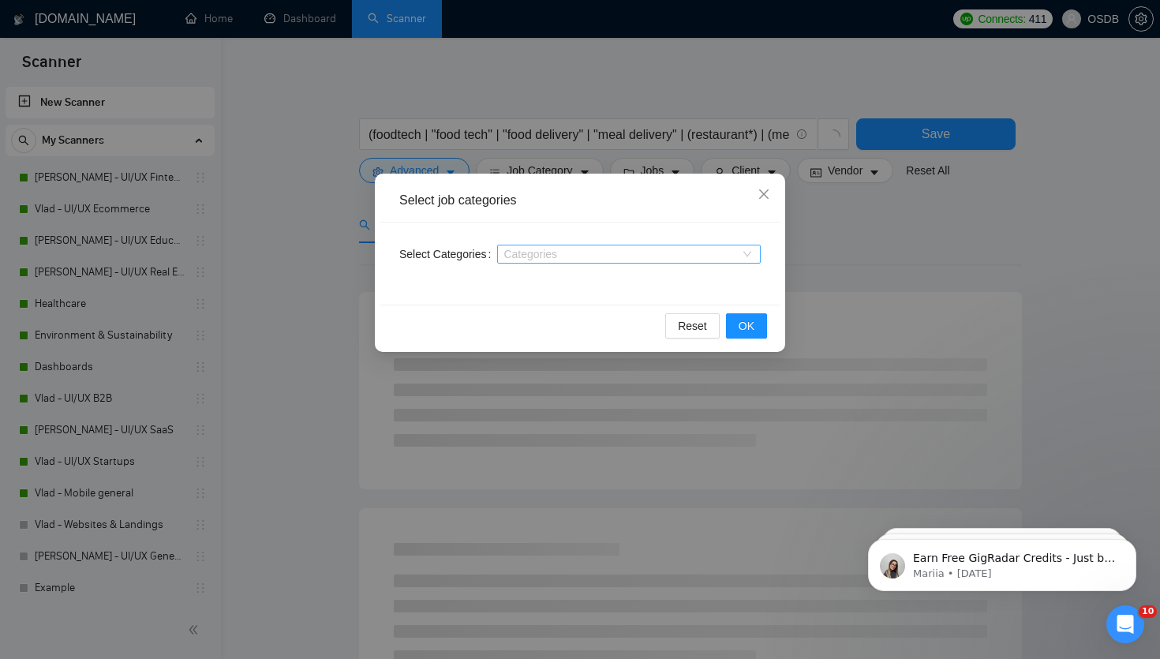
click at [551, 251] on div at bounding box center [621, 254] width 240 height 13
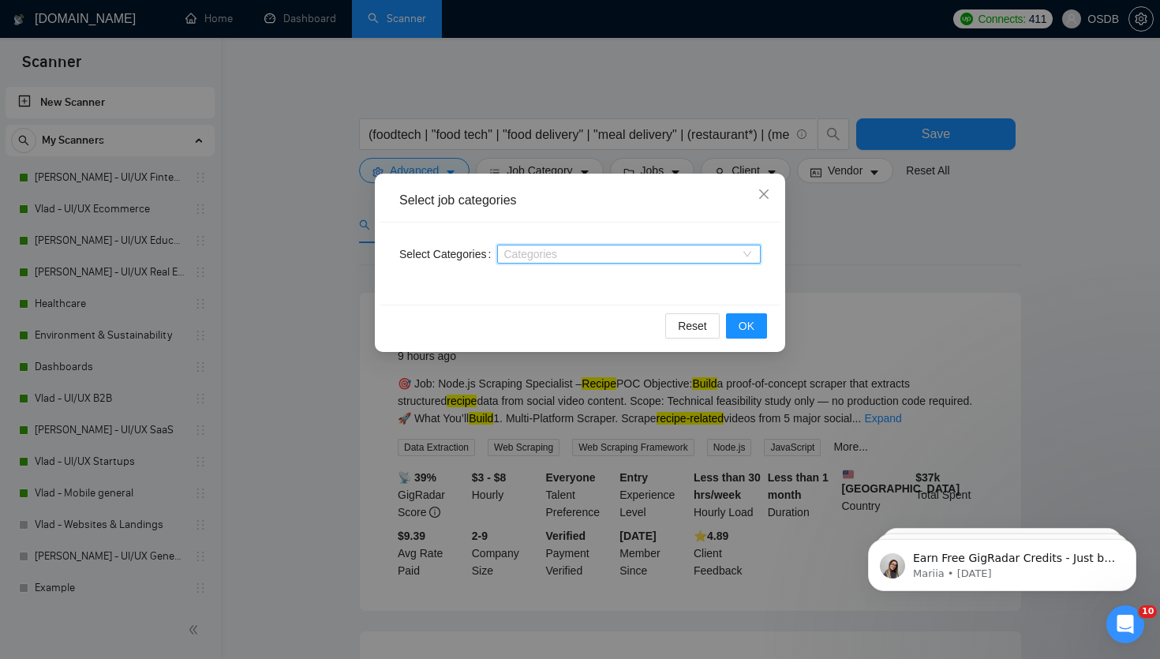
click at [539, 256] on div at bounding box center [621, 254] width 240 height 13
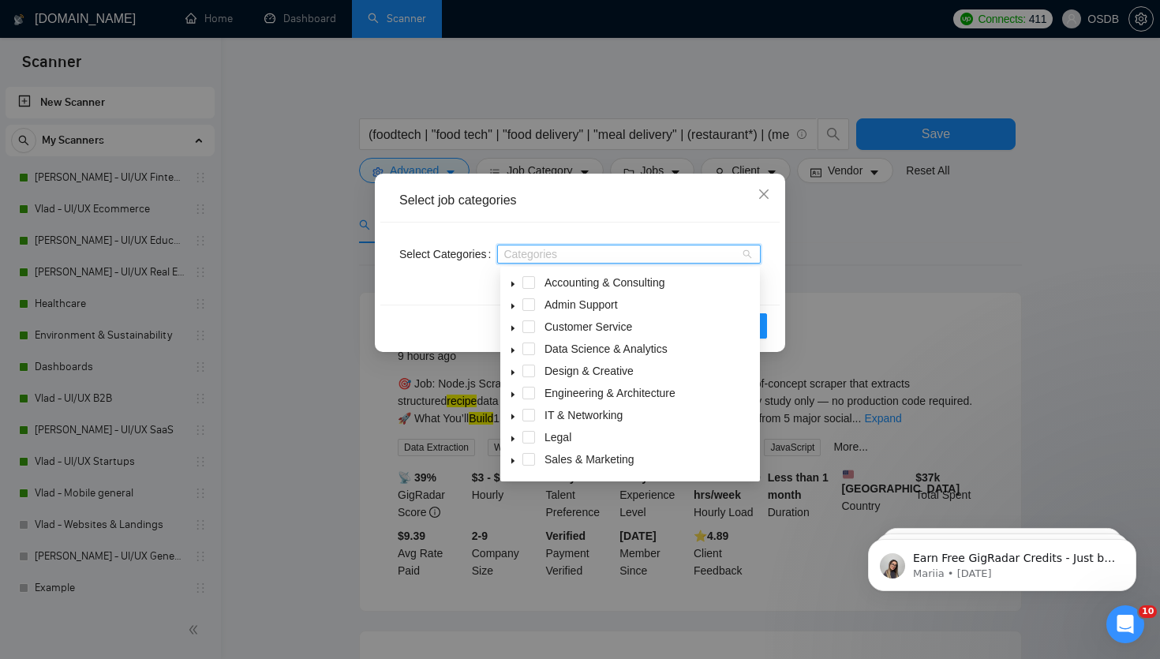
click at [512, 371] on icon "caret-down" at bounding box center [512, 373] width 3 height 6
click at [516, 385] on span at bounding box center [512, 390] width 19 height 19
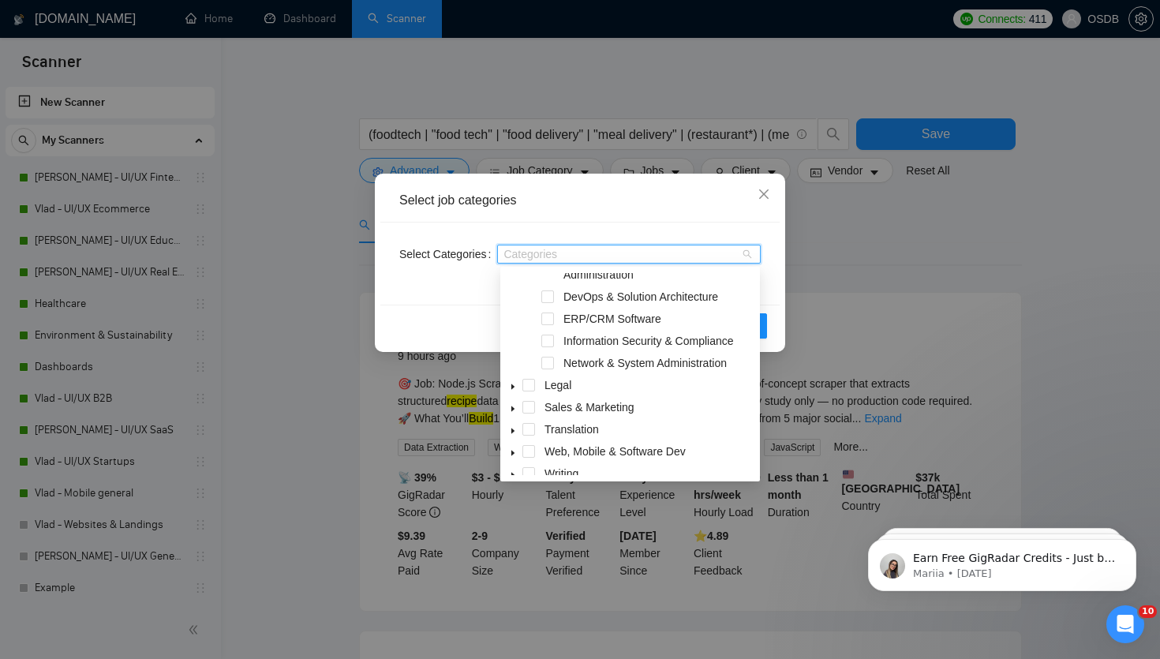
scroll to position [410, 0]
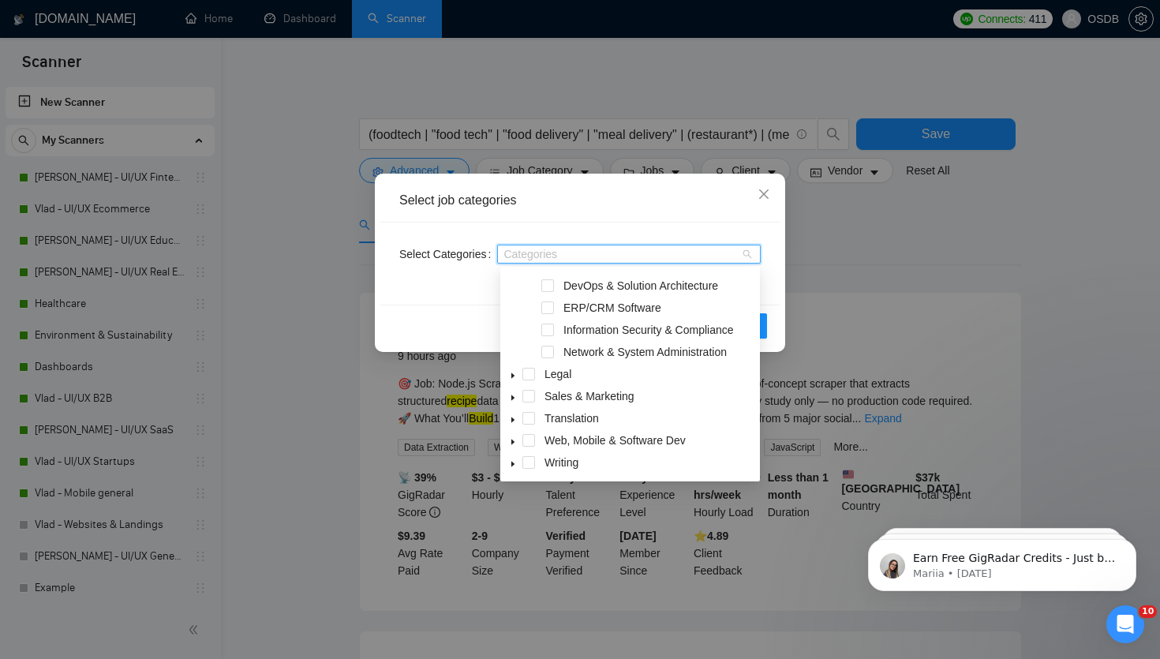
click at [516, 445] on icon "caret-down" at bounding box center [513, 442] width 8 height 8
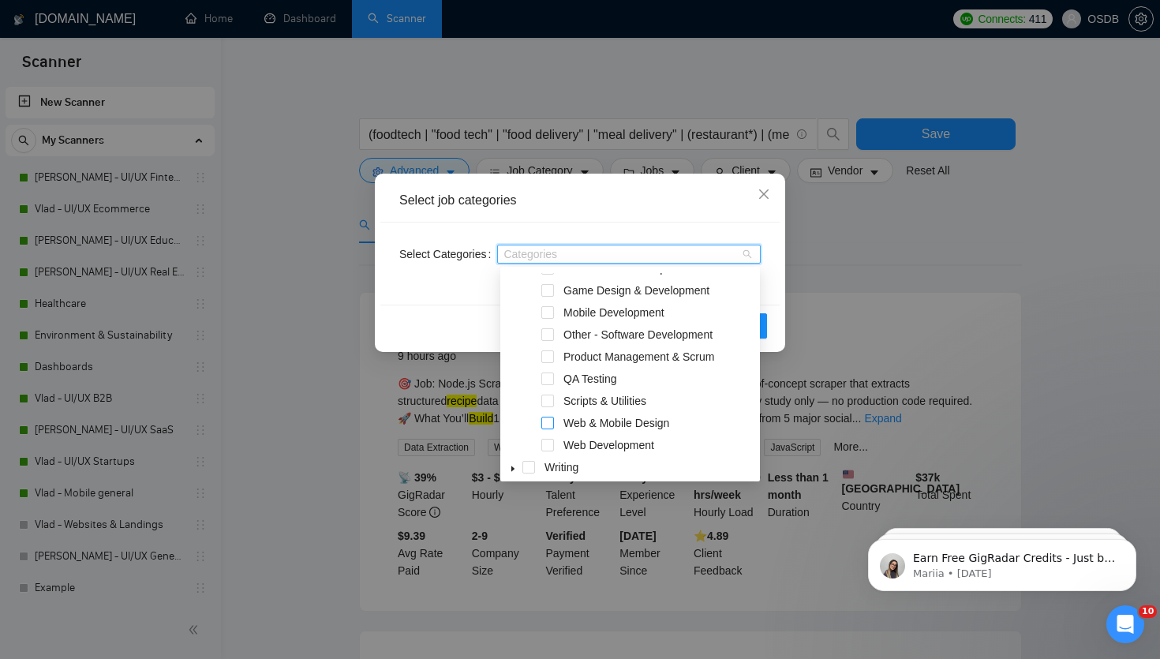
click at [546, 424] on span at bounding box center [547, 423] width 13 height 13
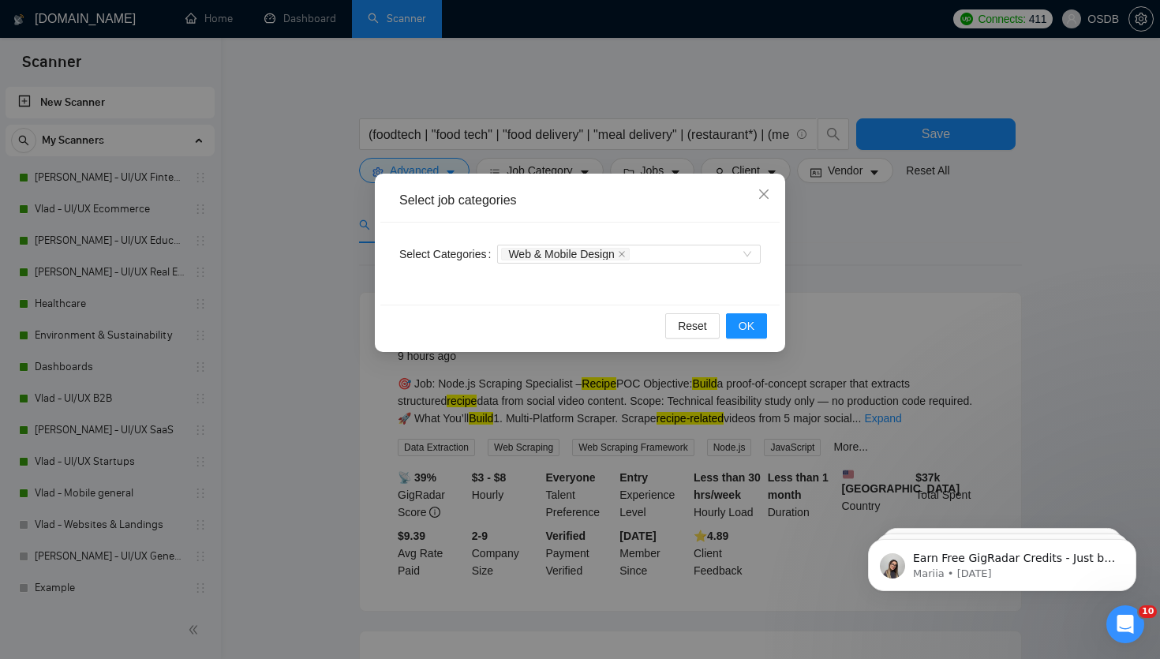
click at [776, 300] on div "Select Categories Web & Mobile Design" at bounding box center [579, 263] width 399 height 82
click at [764, 318] on button "OK" at bounding box center [746, 325] width 41 height 25
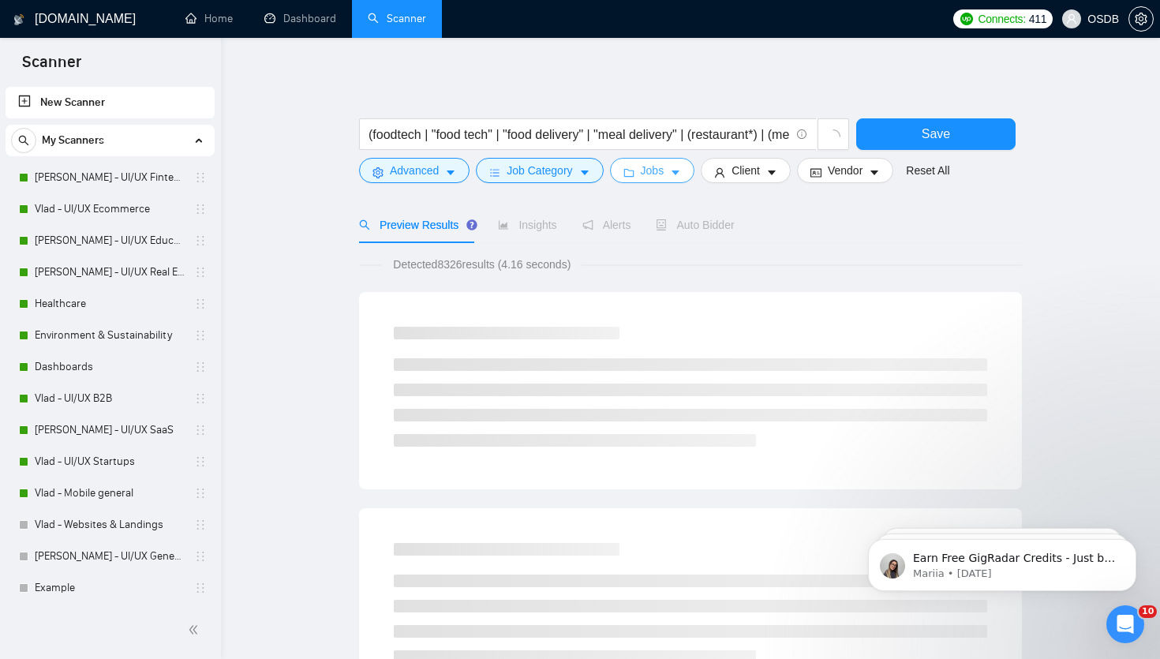
click at [672, 167] on button "Jobs" at bounding box center [652, 170] width 85 height 25
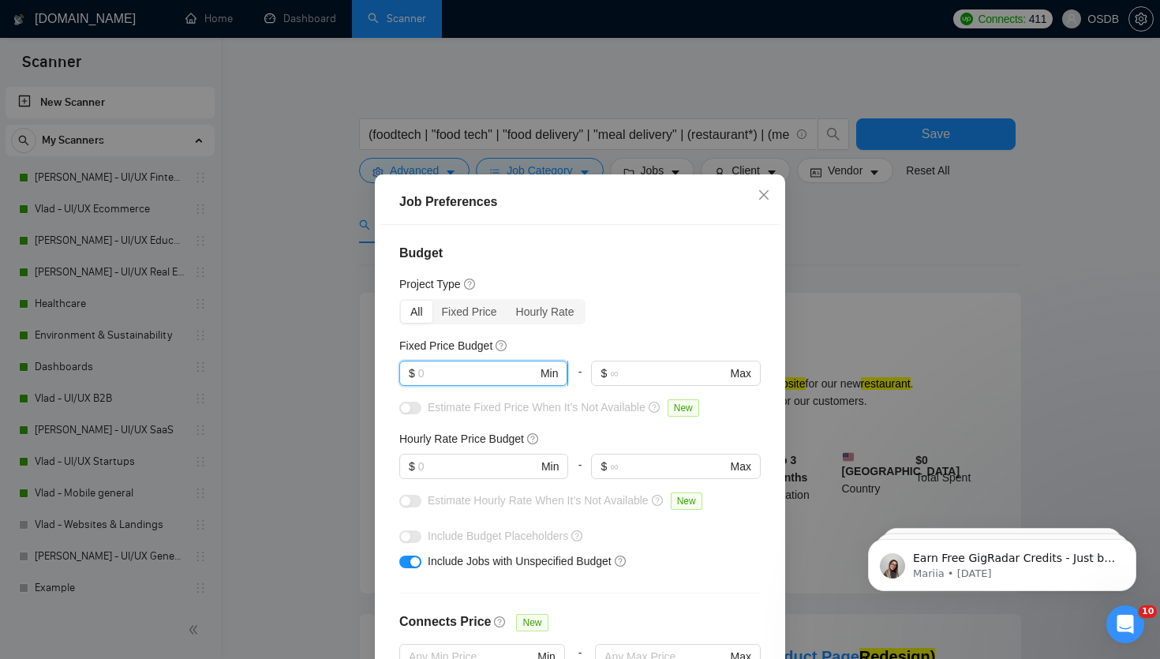
click at [481, 381] on input "text" at bounding box center [477, 372] width 119 height 17
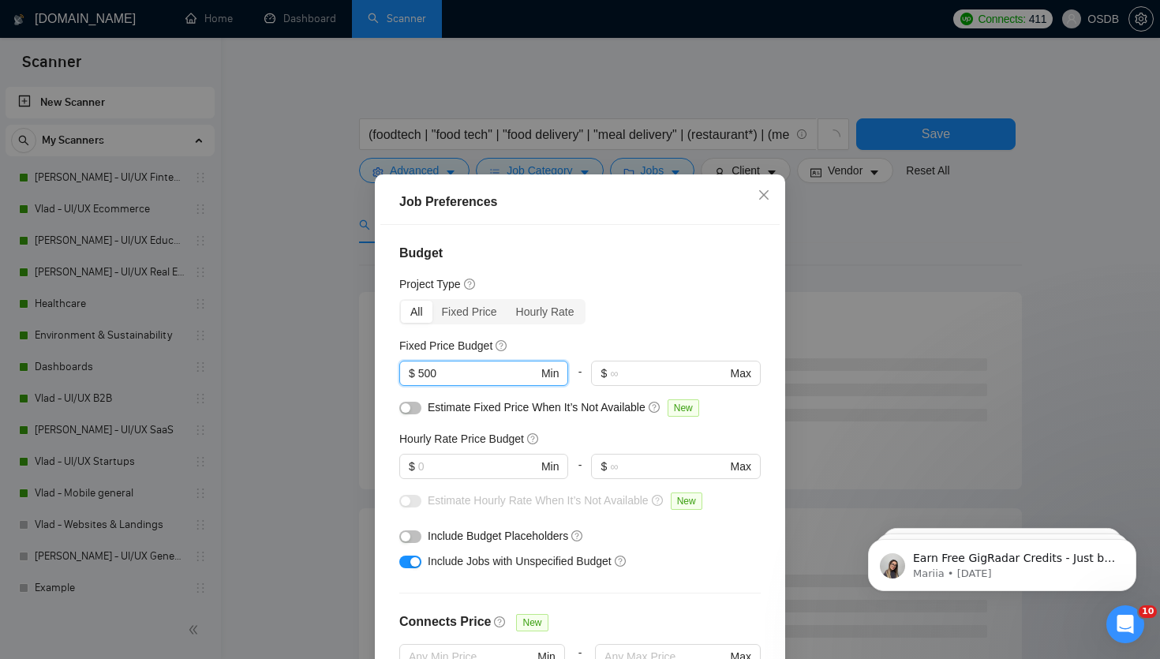
type input "500"
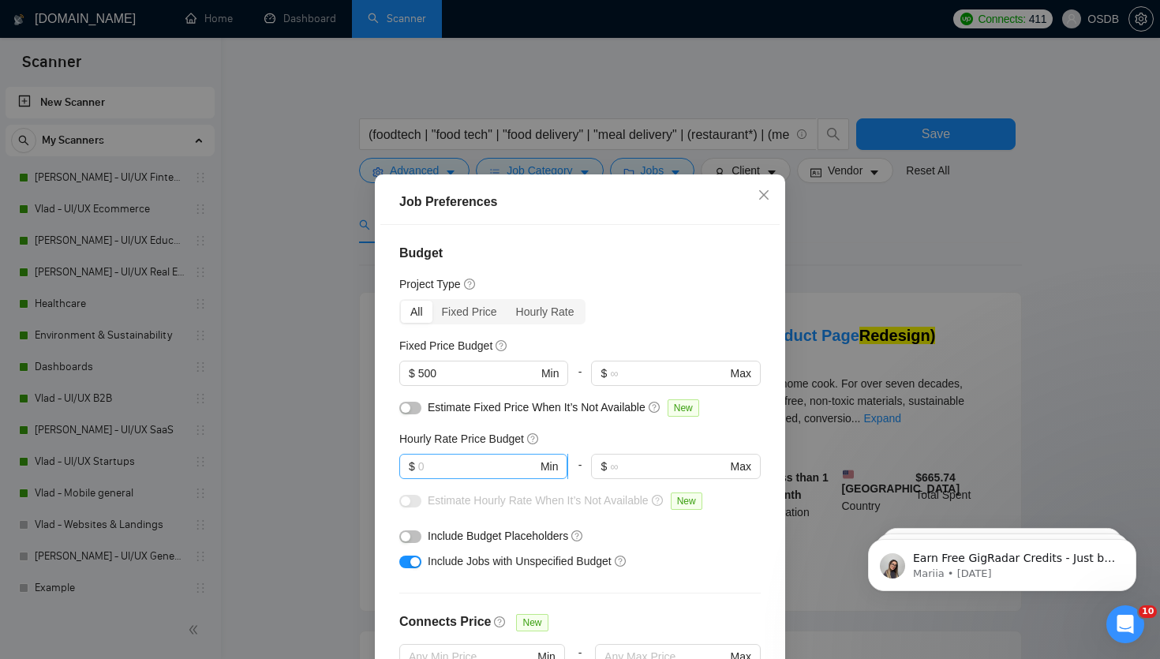
click at [464, 477] on span "$ Min" at bounding box center [483, 466] width 168 height 25
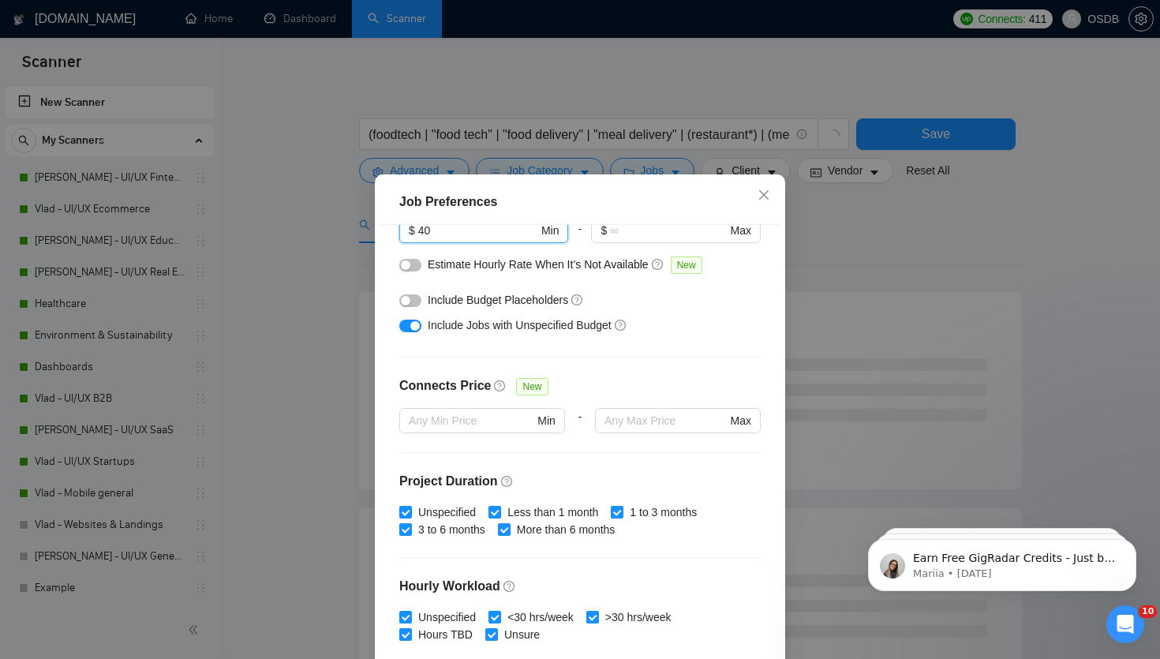
scroll to position [249, 0]
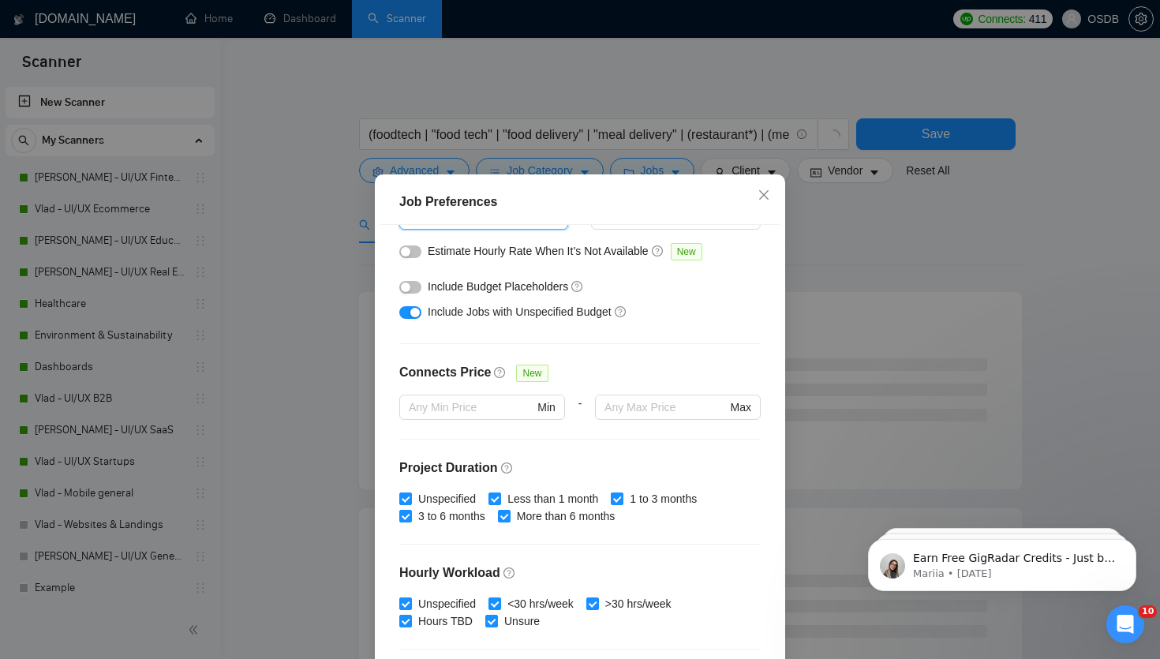
type input "40"
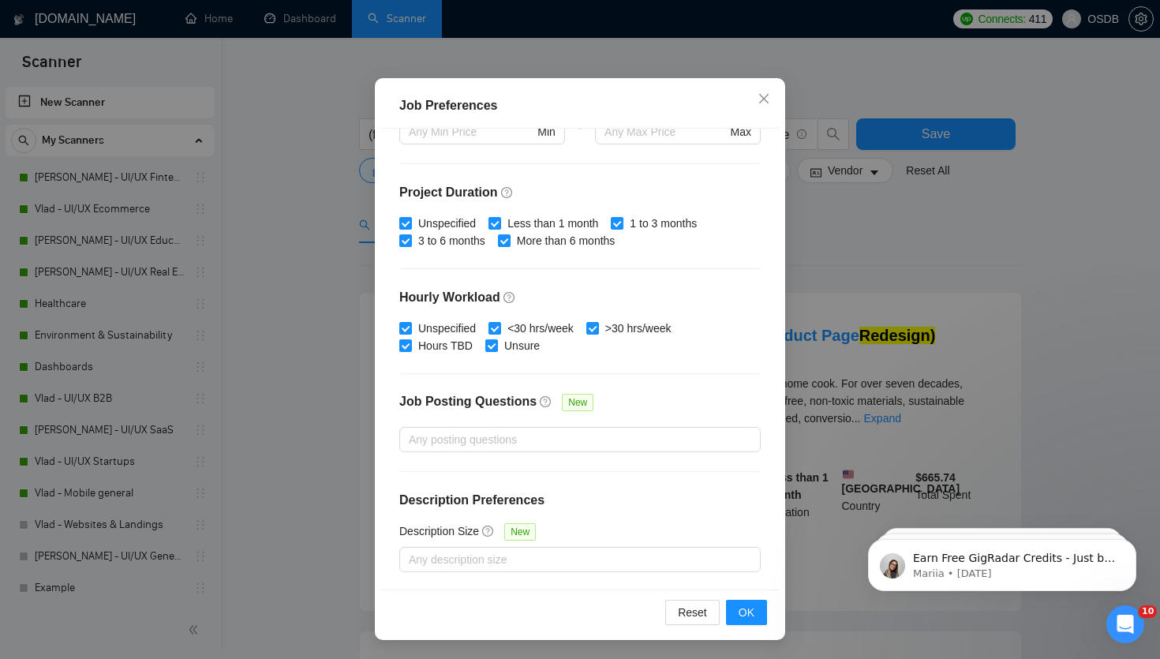
scroll to position [0, 0]
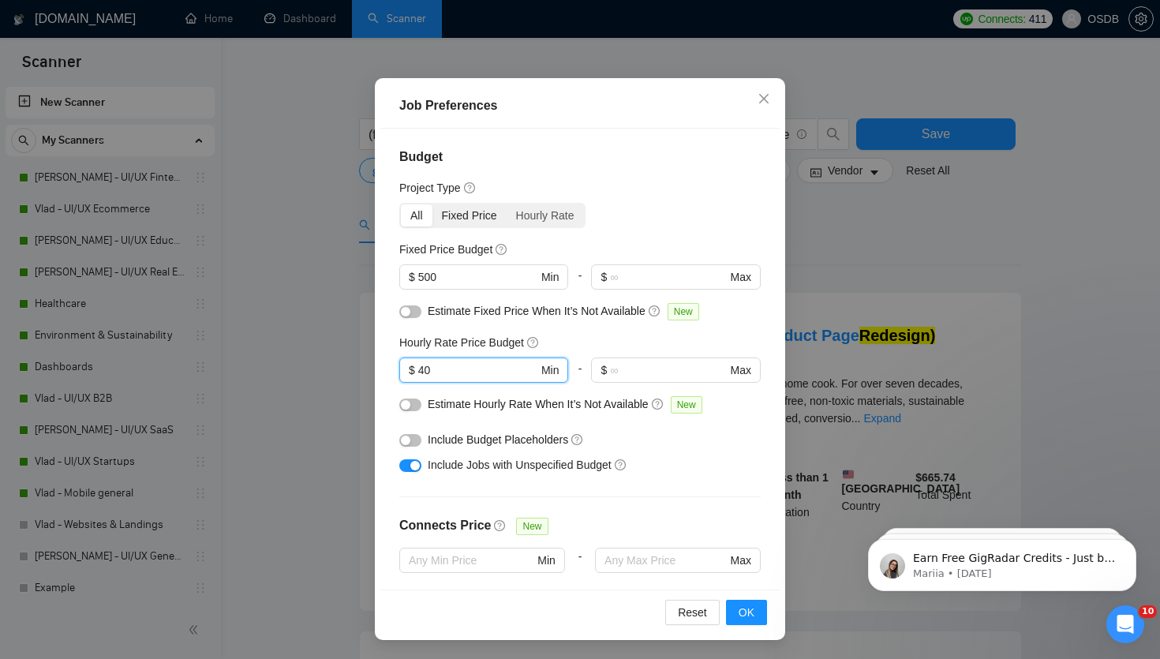
click at [473, 222] on div "Fixed Price" at bounding box center [469, 215] width 74 height 22
click at [432, 204] on input "Fixed Price" at bounding box center [432, 204] width 0 height 0
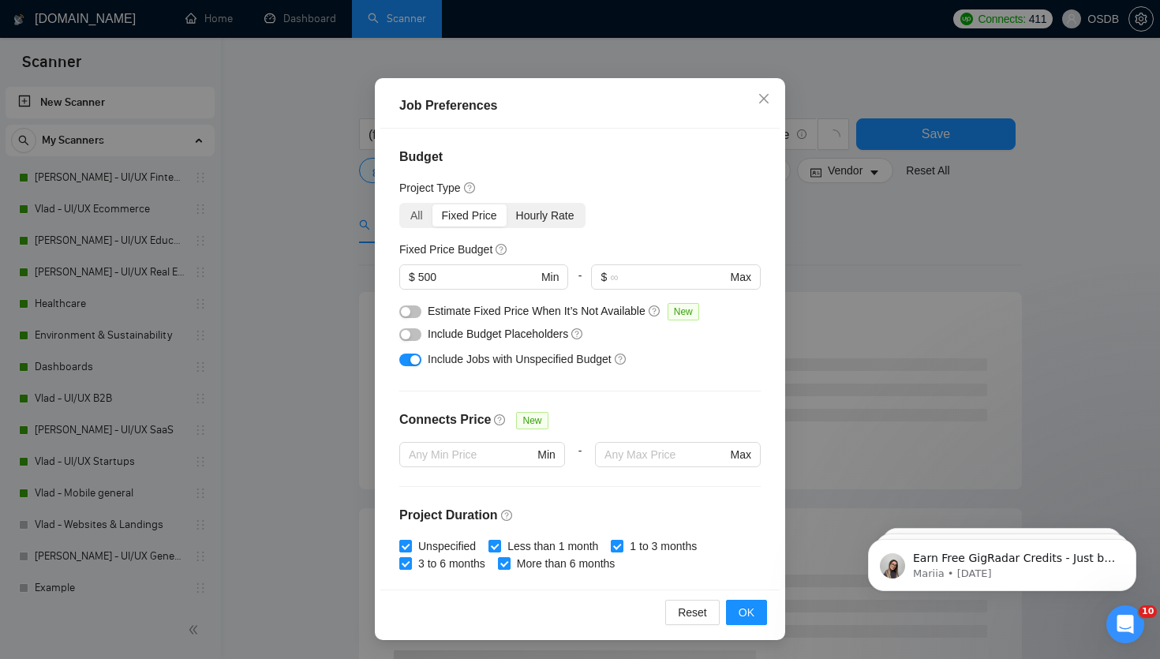
click at [553, 212] on div "Hourly Rate" at bounding box center [544, 215] width 77 height 22
click at [506, 204] on input "Hourly Rate" at bounding box center [506, 204] width 0 height 0
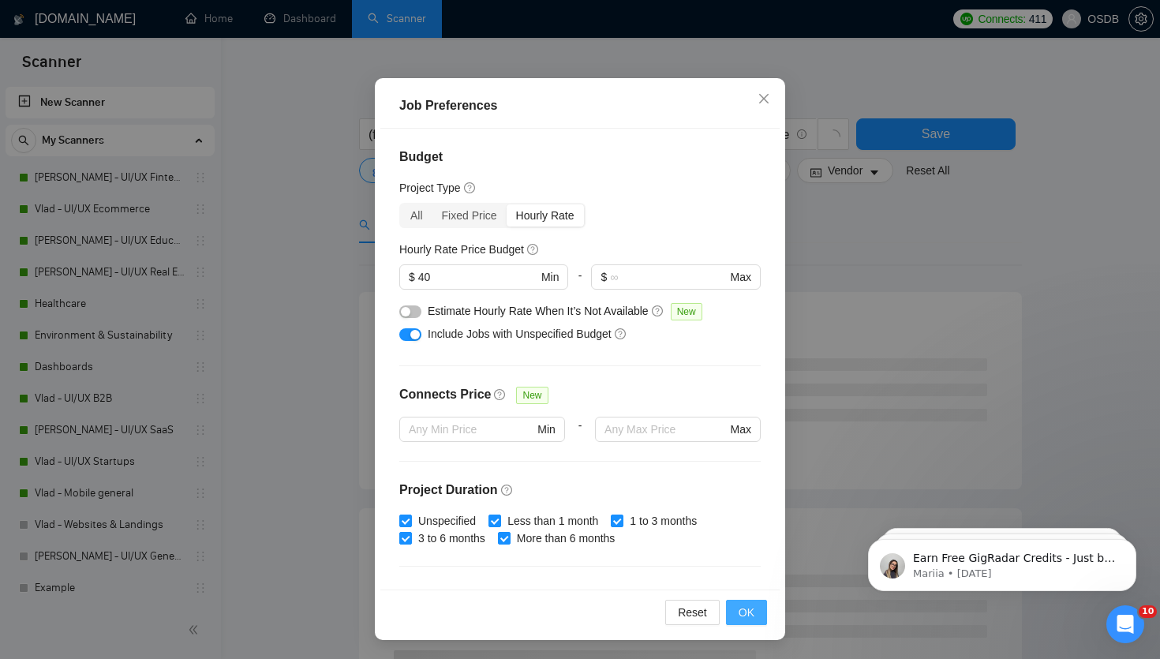
click at [737, 609] on button "OK" at bounding box center [746, 612] width 41 height 25
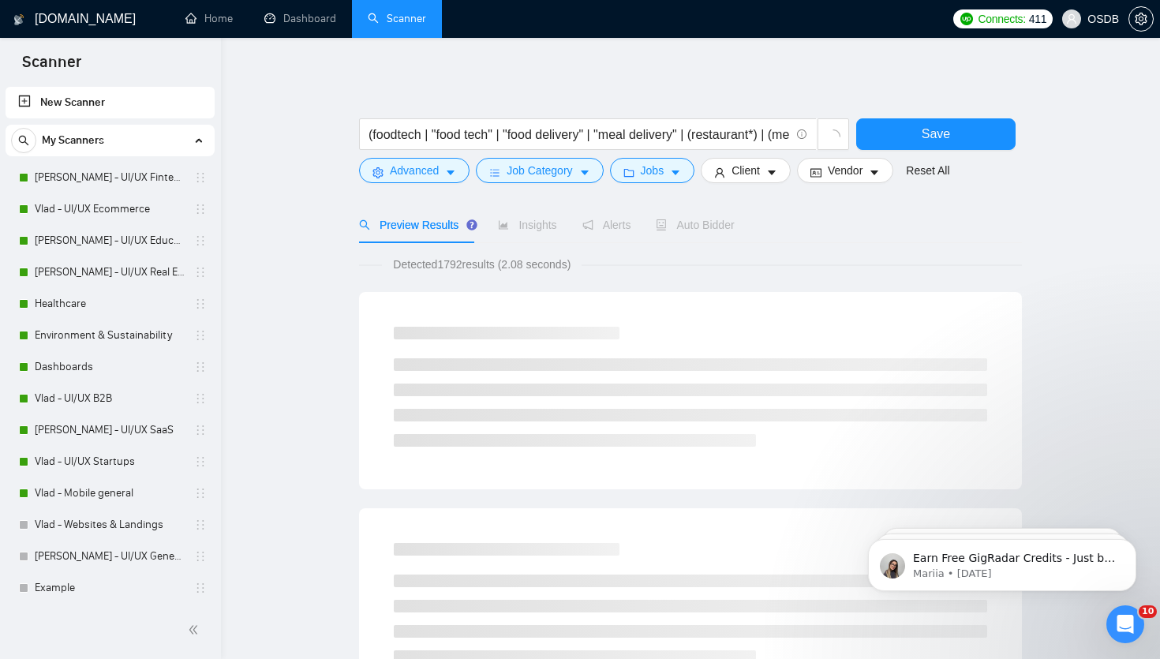
scroll to position [17, 0]
click at [731, 172] on button "Client" at bounding box center [746, 170] width 90 height 25
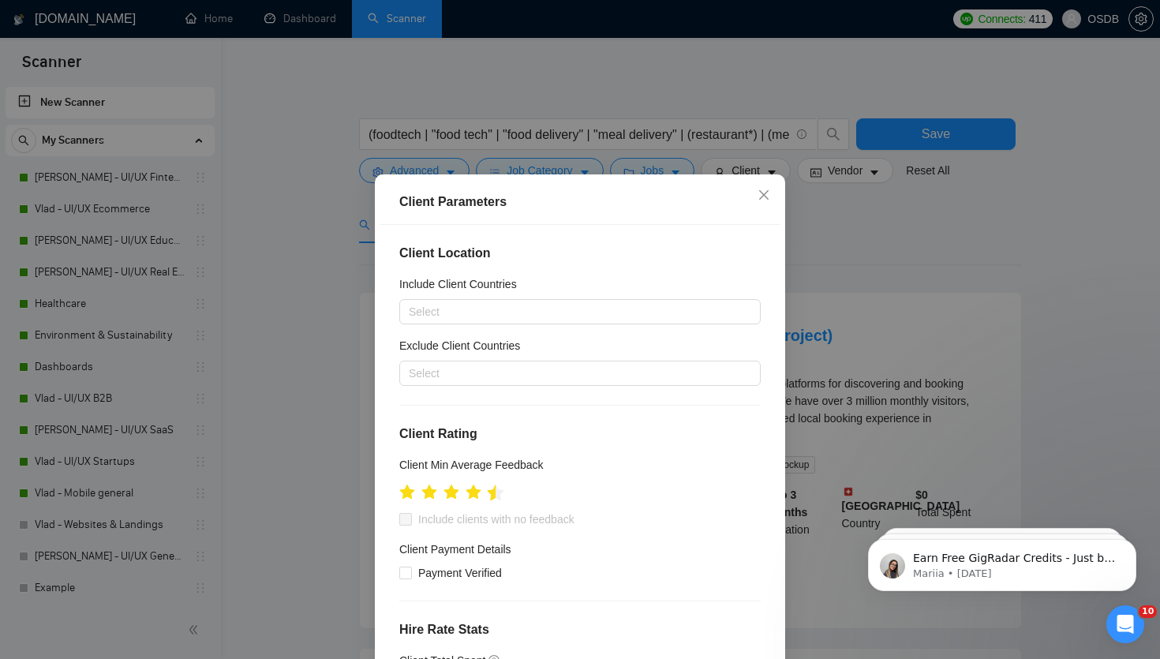
click at [493, 495] on icon "star" at bounding box center [496, 492] width 17 height 16
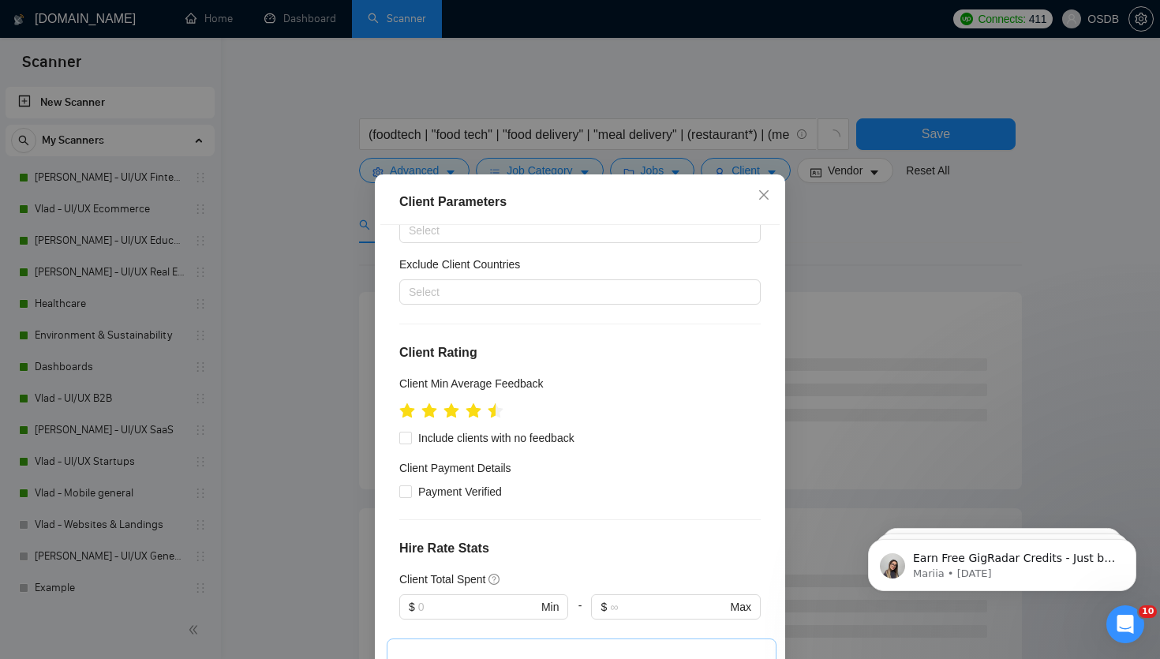
scroll to position [80, 0]
click at [429, 488] on span "Payment Verified" at bounding box center [460, 492] width 96 height 17
click at [410, 488] on input "Payment Verified" at bounding box center [404, 491] width 11 height 11
checkbox input "true"
click at [422, 443] on span "Include clients with no feedback" at bounding box center [496, 438] width 169 height 17
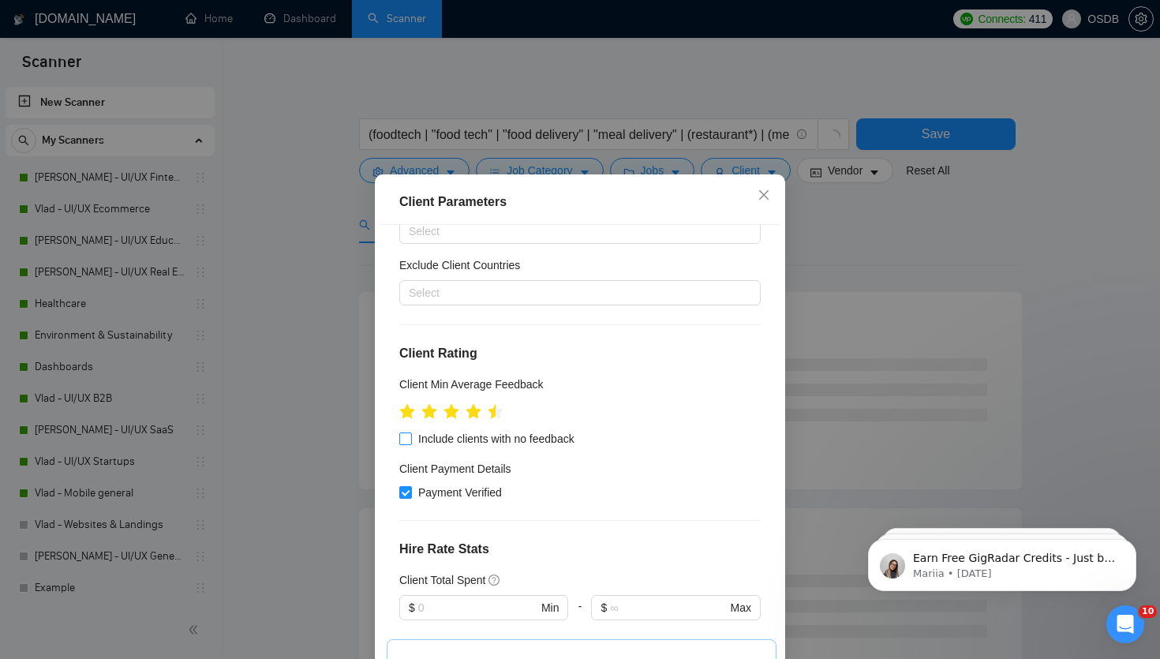
click at [410, 443] on input "Include clients with no feedback" at bounding box center [404, 437] width 11 height 11
checkbox input "true"
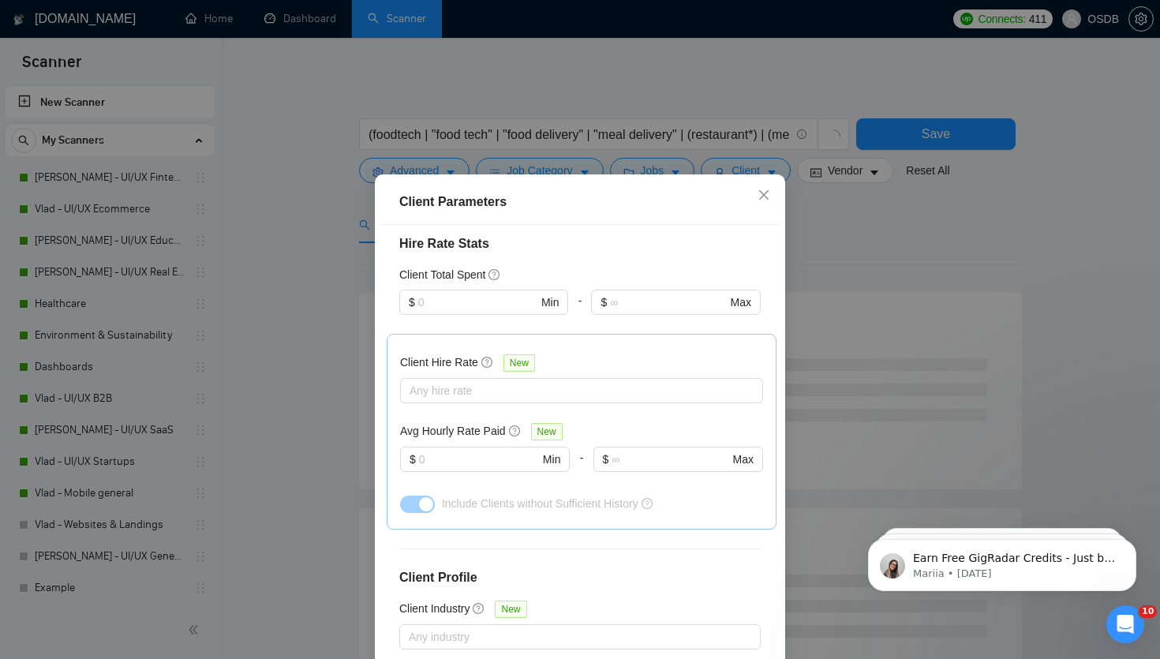
scroll to position [387, 0]
click at [484, 465] on input "text" at bounding box center [479, 457] width 120 height 17
type input "17"
click at [558, 540] on div "Client Location Include Client Countries Select Exclude Client Countries Select…" at bounding box center [579, 456] width 399 height 462
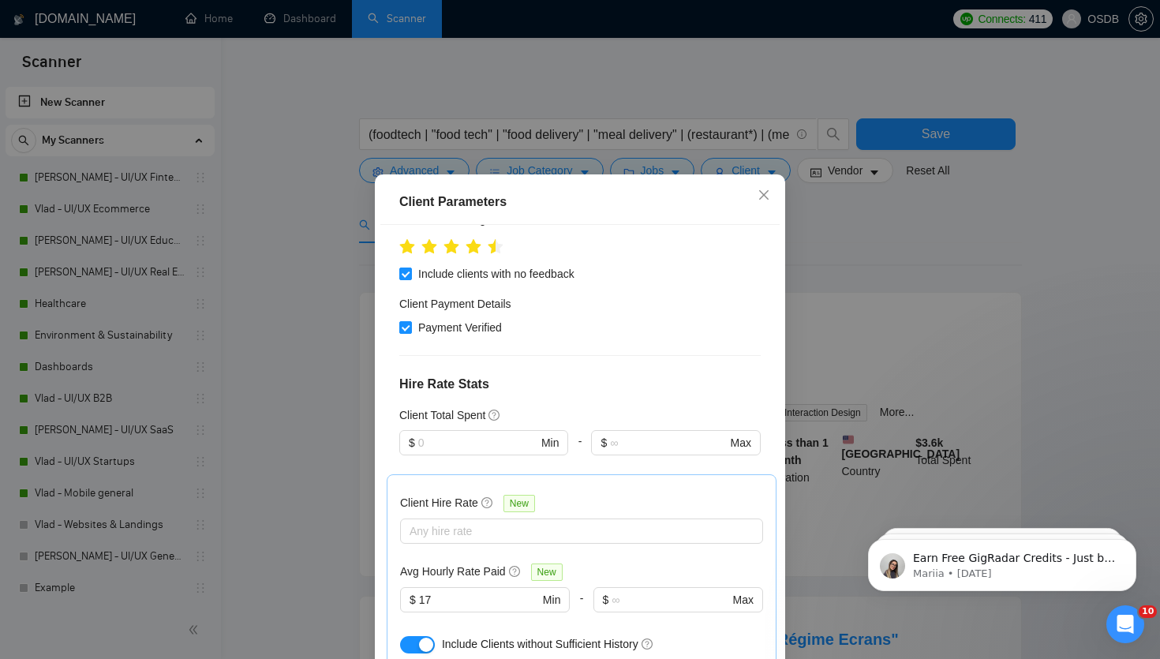
scroll to position [0, 0]
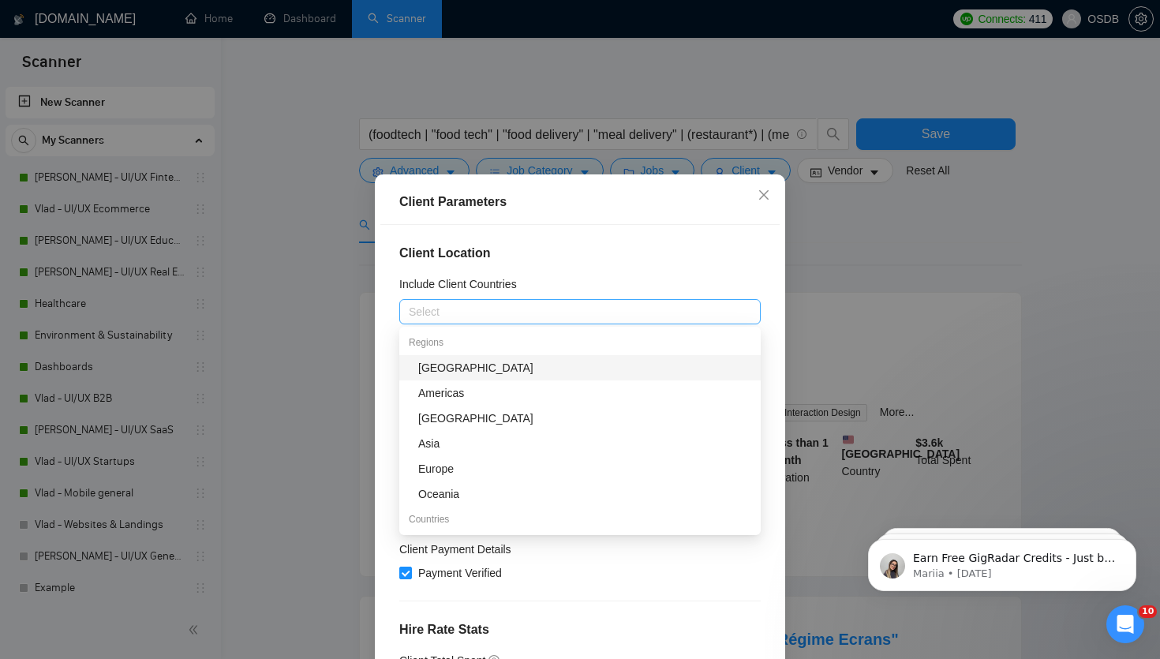
click at [498, 309] on div at bounding box center [572, 311] width 338 height 19
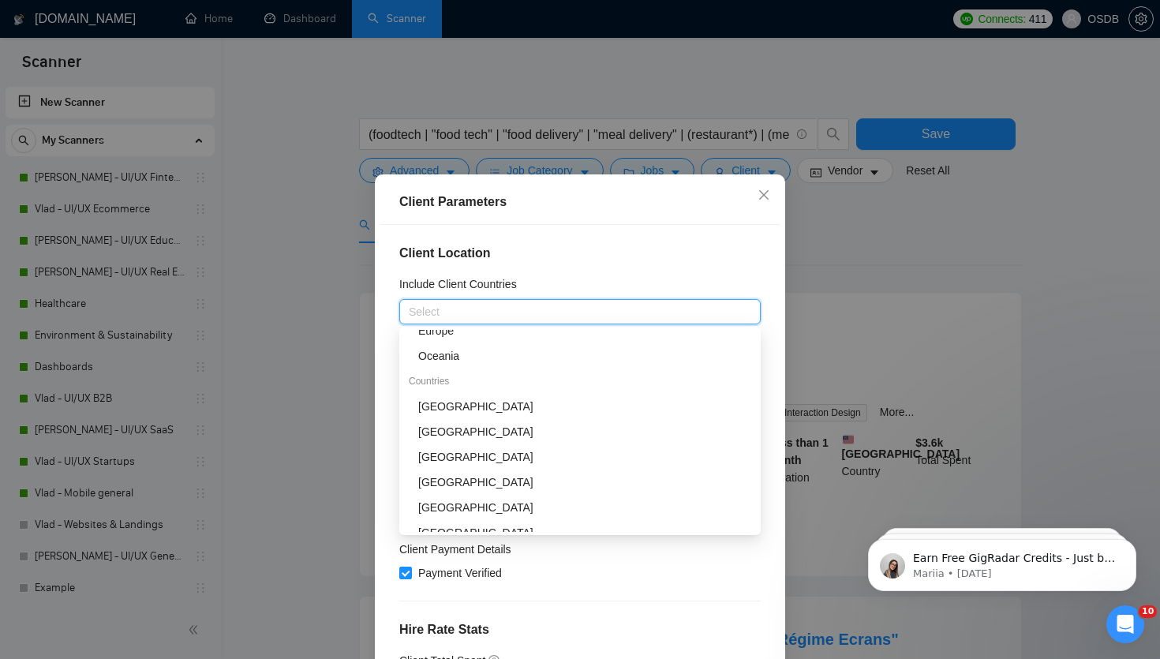
scroll to position [139, 0]
click at [477, 403] on div "[GEOGRAPHIC_DATA]" at bounding box center [584, 405] width 333 height 17
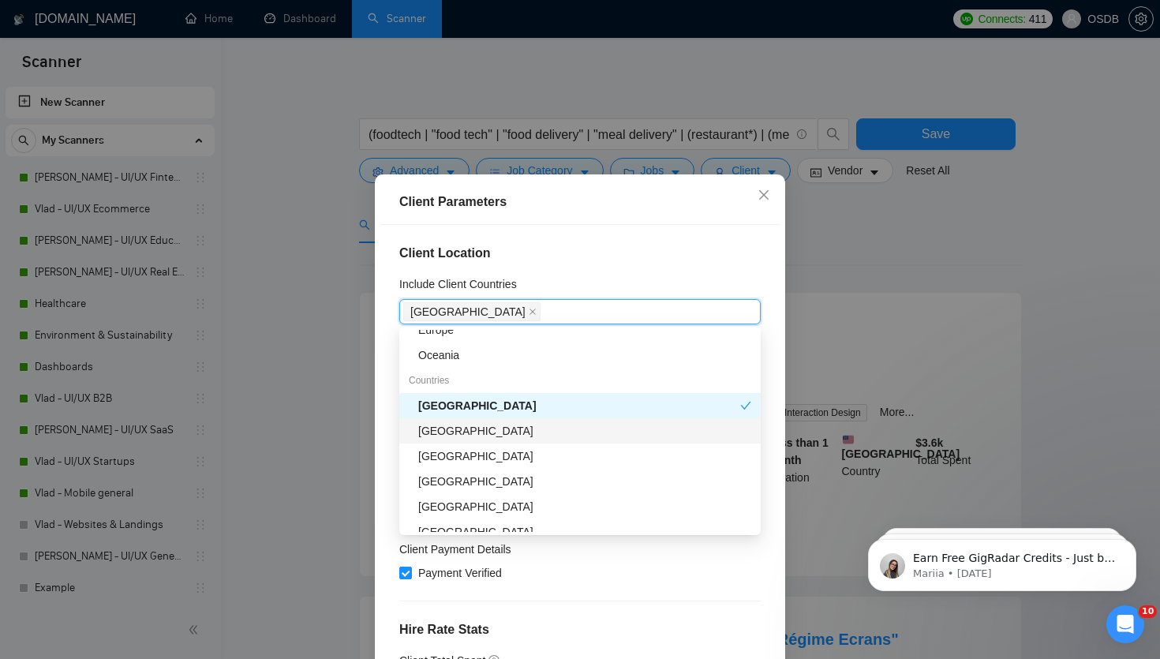
click at [477, 430] on div "[GEOGRAPHIC_DATA]" at bounding box center [584, 430] width 333 height 17
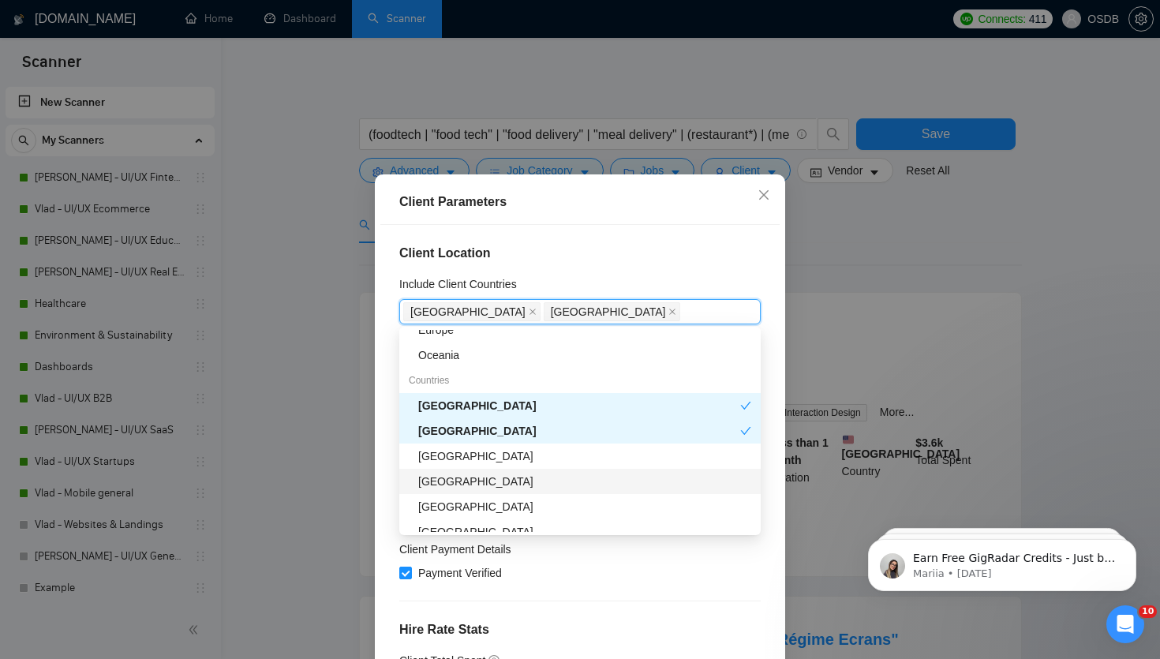
click at [470, 481] on div "[GEOGRAPHIC_DATA]" at bounding box center [584, 481] width 333 height 17
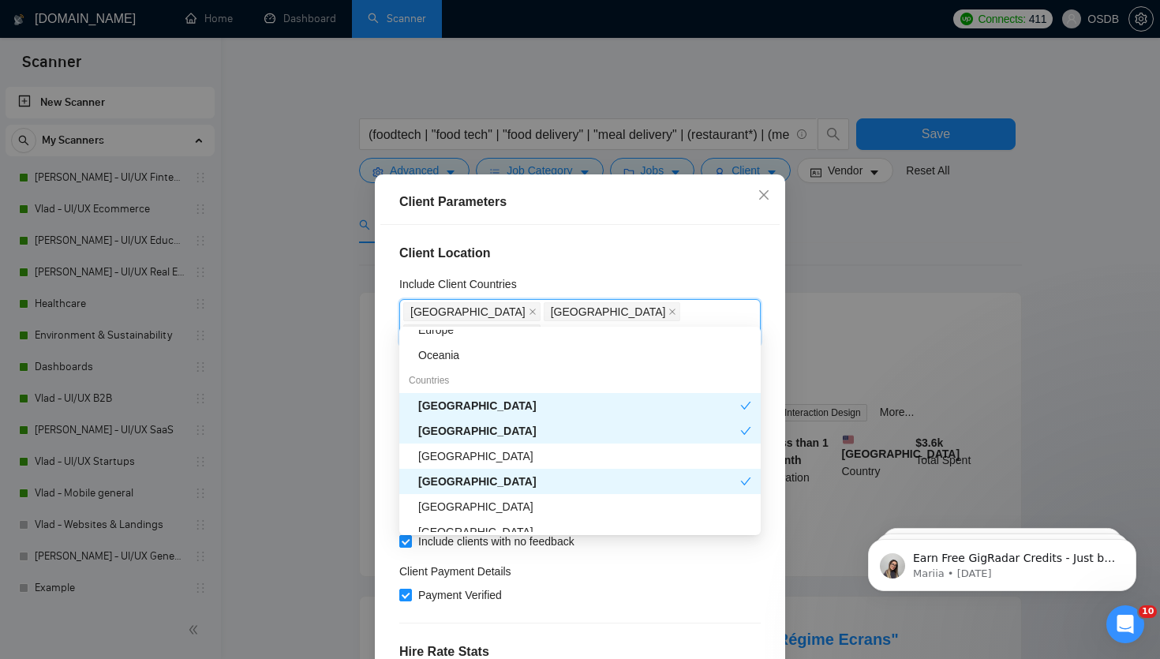
click at [473, 491] on div "[GEOGRAPHIC_DATA]" at bounding box center [579, 481] width 361 height 25
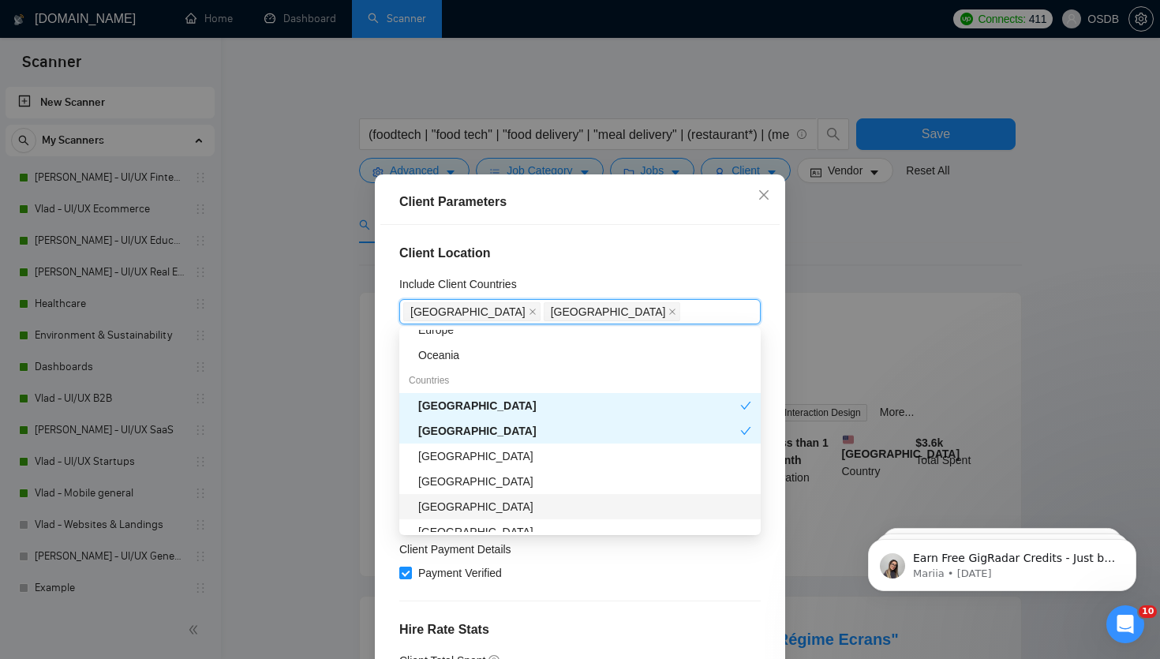
click at [472, 504] on div "[GEOGRAPHIC_DATA]" at bounding box center [584, 506] width 333 height 17
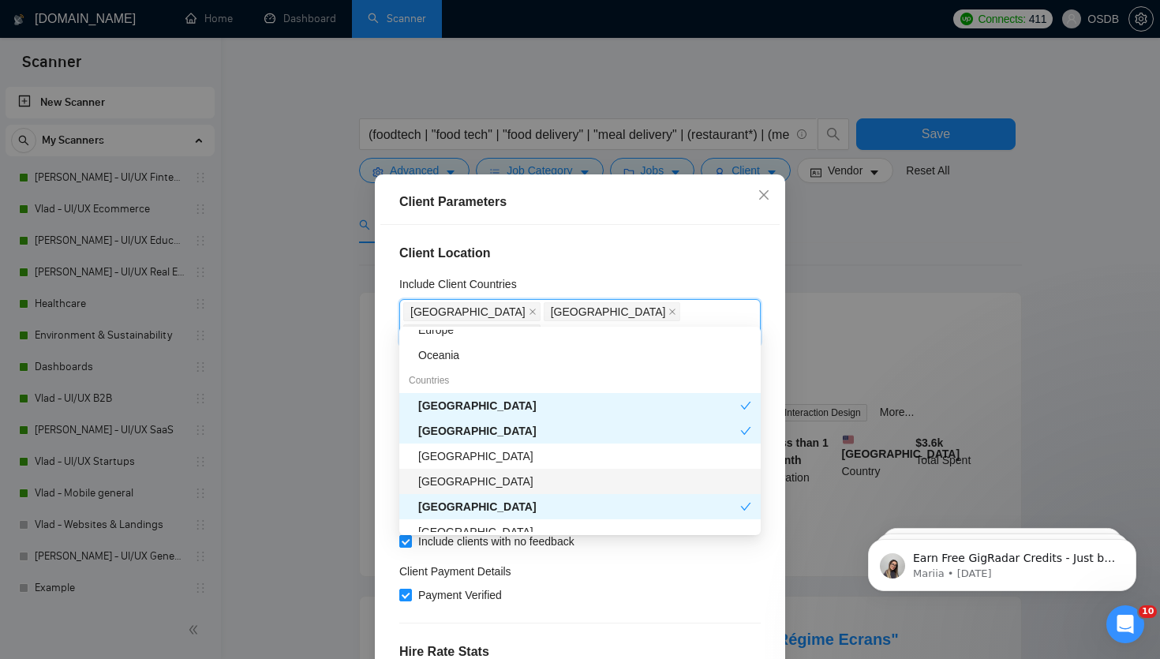
click at [473, 486] on div "[GEOGRAPHIC_DATA]" at bounding box center [584, 481] width 333 height 17
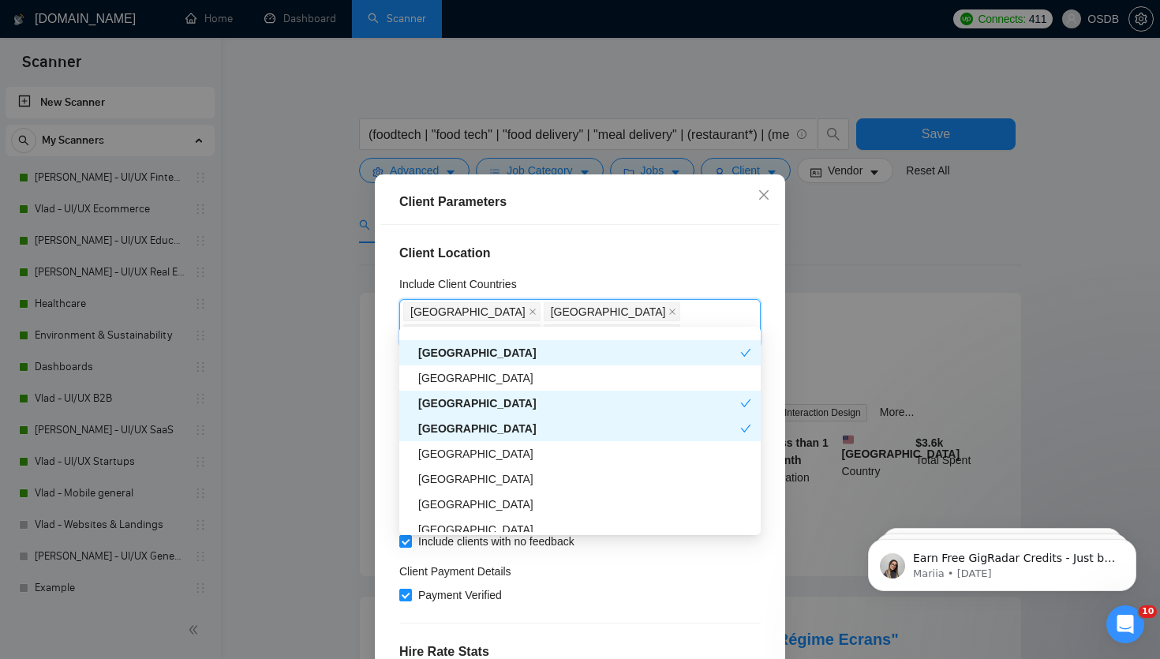
scroll to position [234, 0]
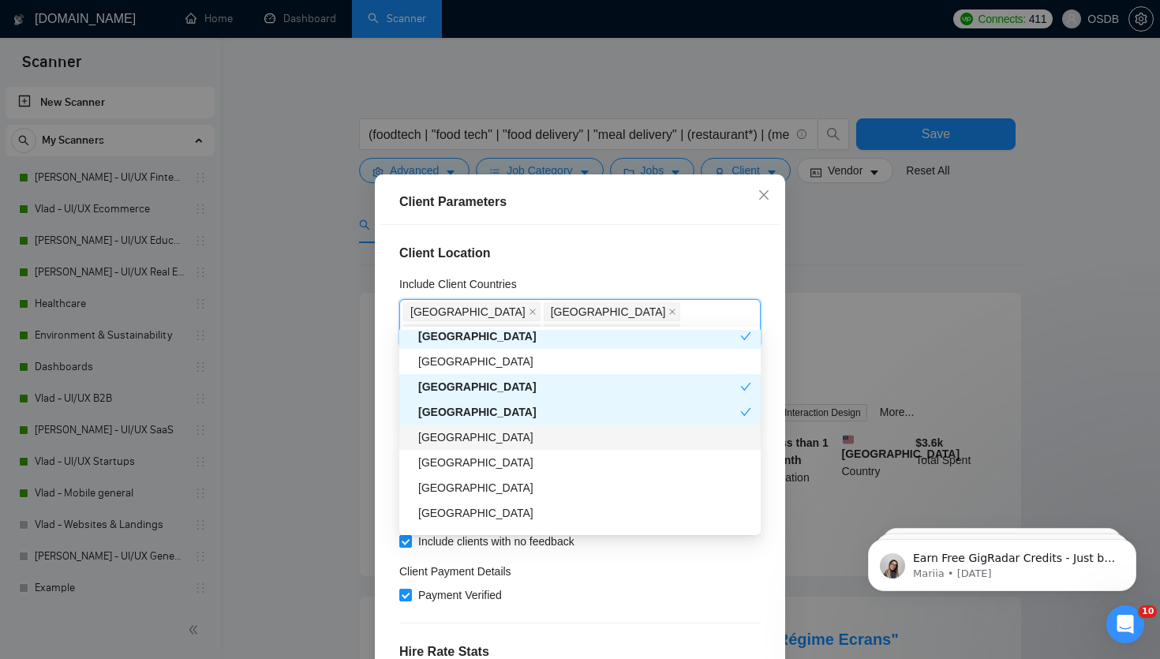
click at [462, 440] on div "[GEOGRAPHIC_DATA]" at bounding box center [584, 436] width 333 height 17
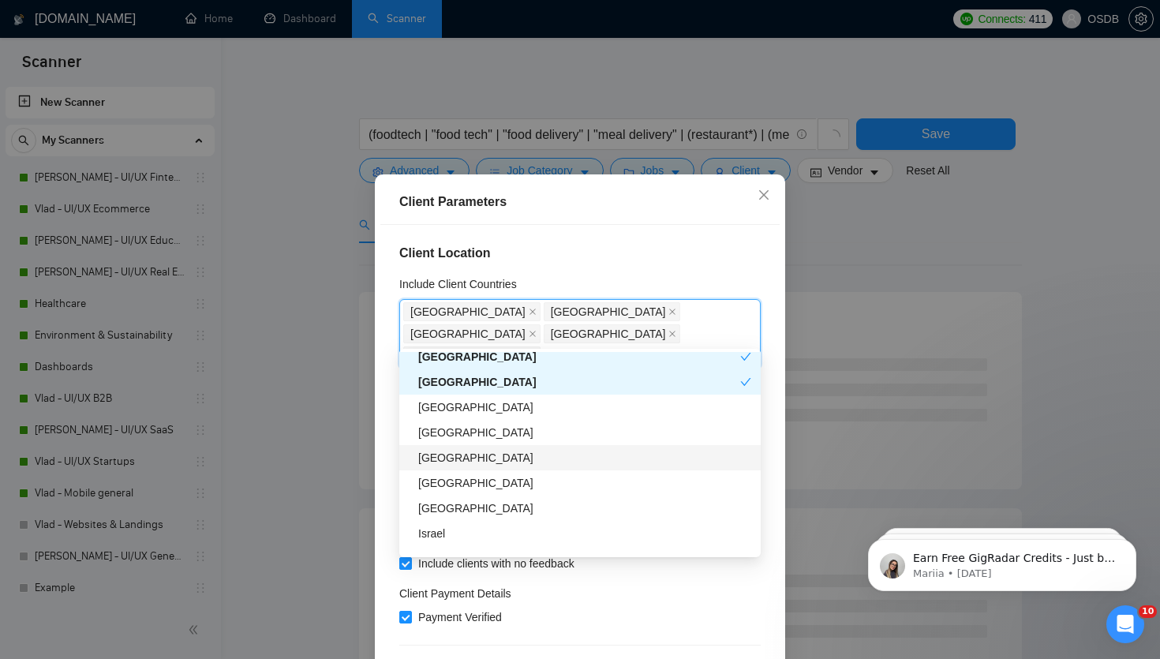
scroll to position [312, 0]
click at [461, 480] on div "[GEOGRAPHIC_DATA]" at bounding box center [584, 481] width 333 height 17
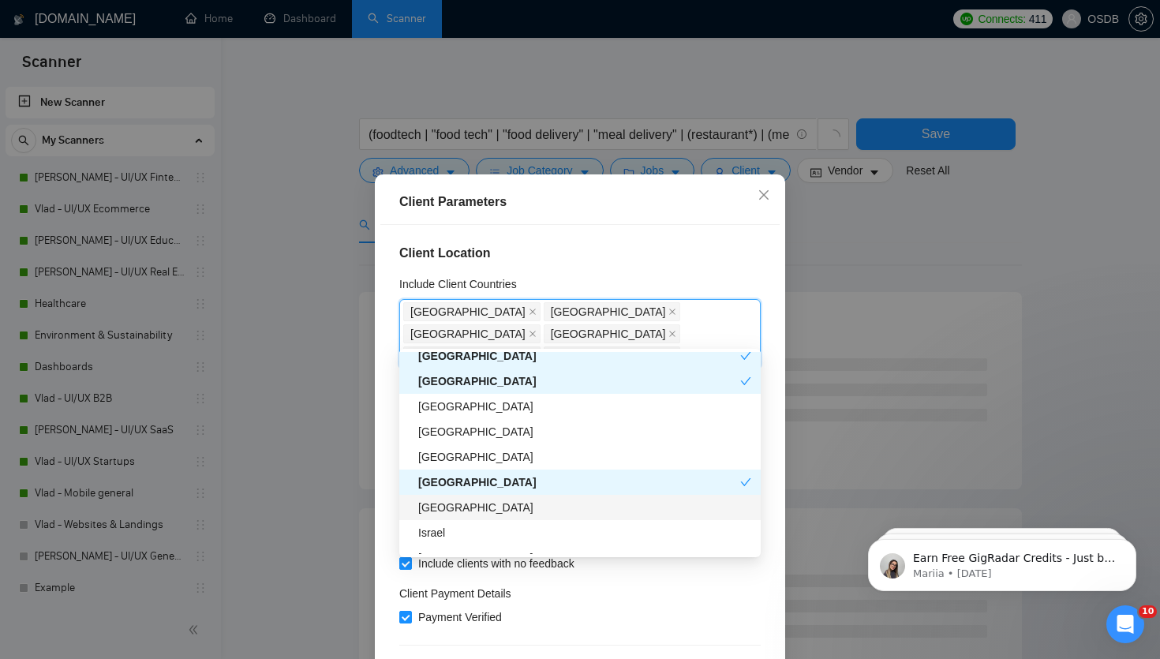
click at [458, 503] on div "[GEOGRAPHIC_DATA]" at bounding box center [584, 507] width 333 height 17
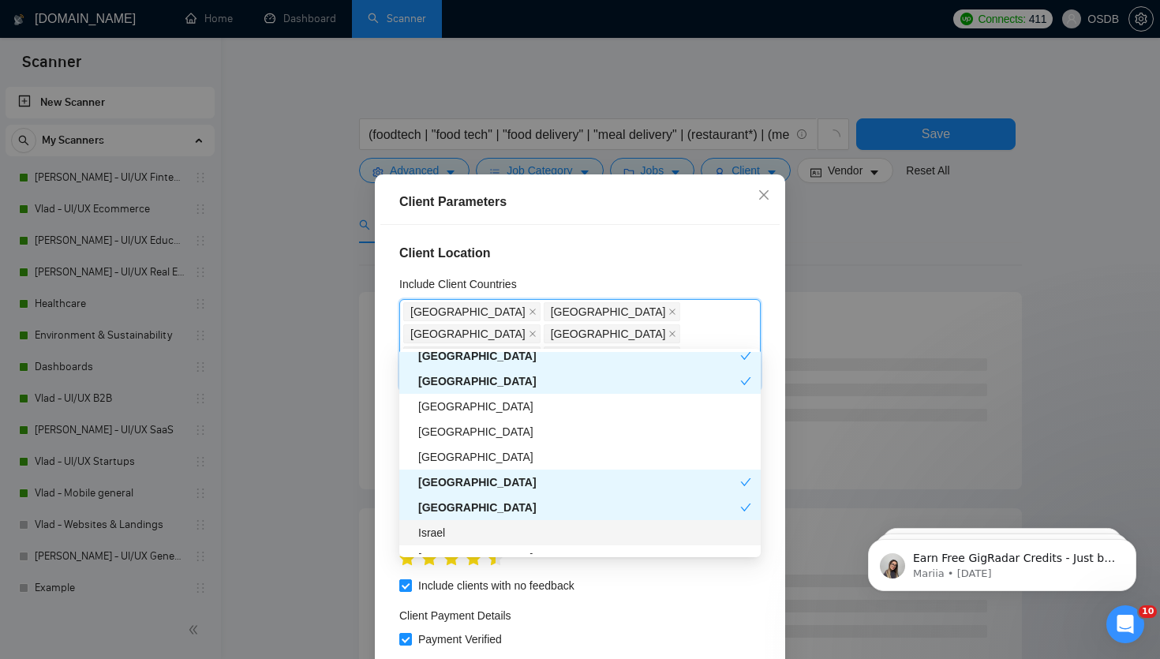
click at [458, 533] on div "Israel" at bounding box center [584, 532] width 333 height 17
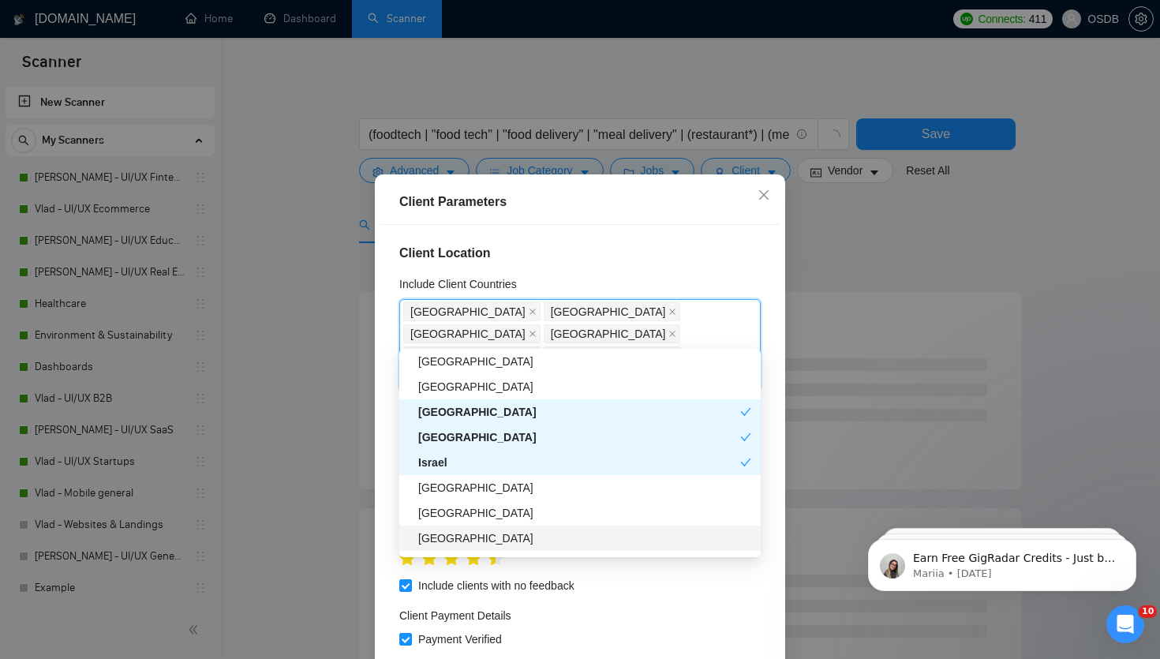
scroll to position [418, 0]
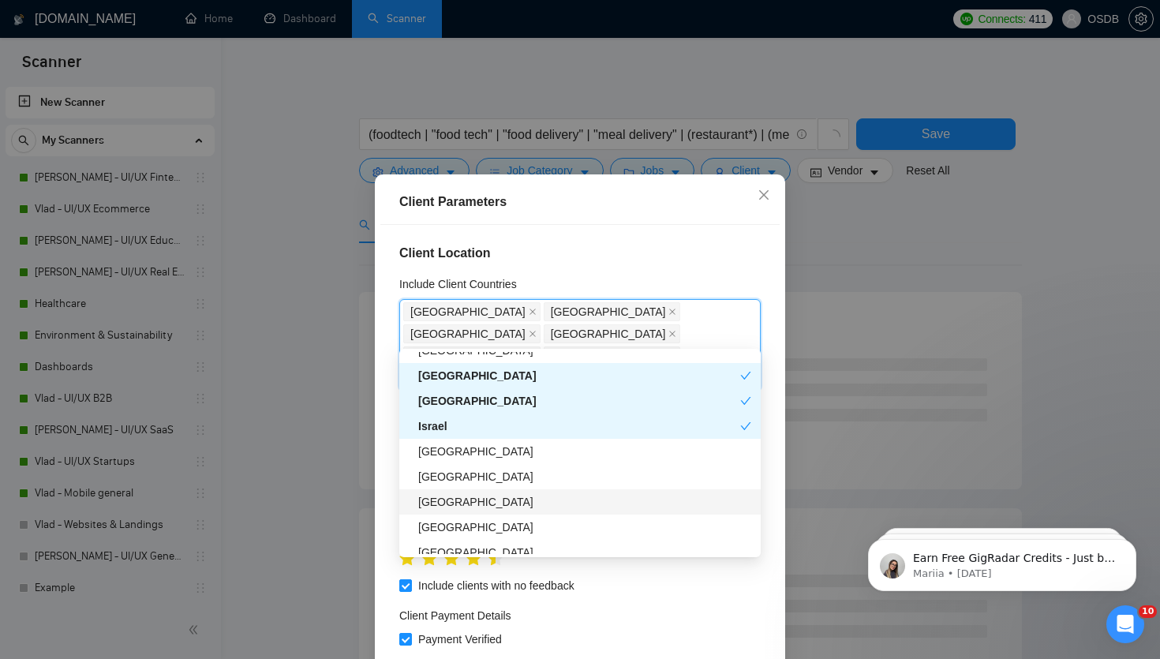
click at [454, 506] on div "[GEOGRAPHIC_DATA]" at bounding box center [584, 501] width 333 height 17
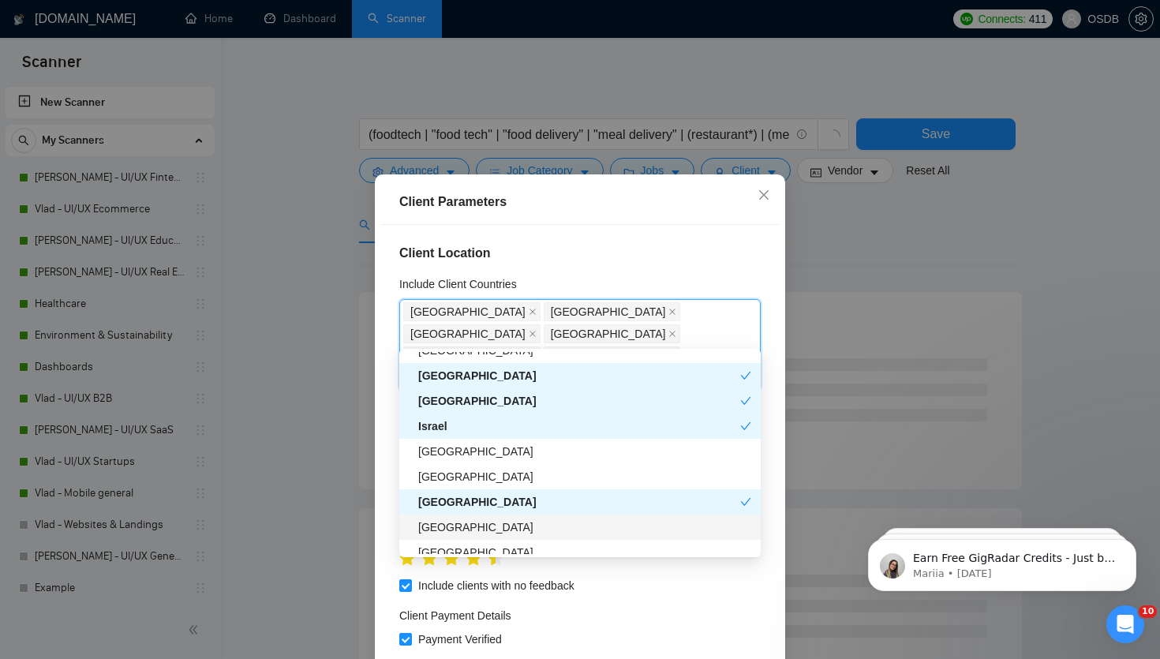
click at [454, 522] on div "[GEOGRAPHIC_DATA]" at bounding box center [584, 526] width 333 height 17
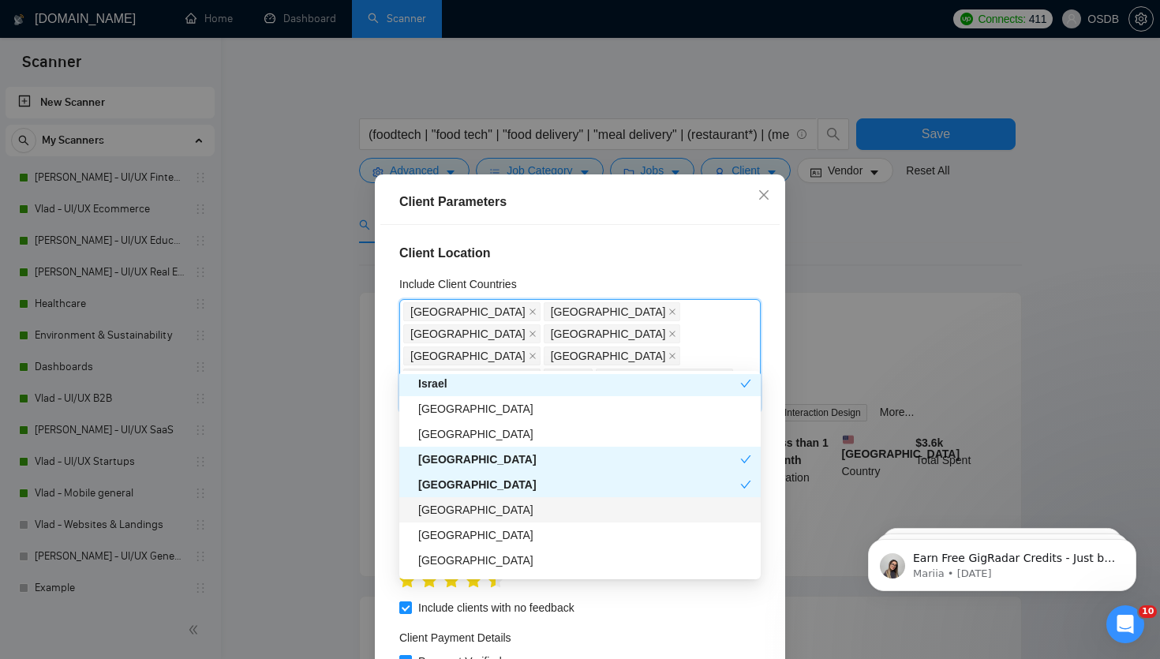
click at [457, 510] on div "[GEOGRAPHIC_DATA]" at bounding box center [584, 509] width 333 height 17
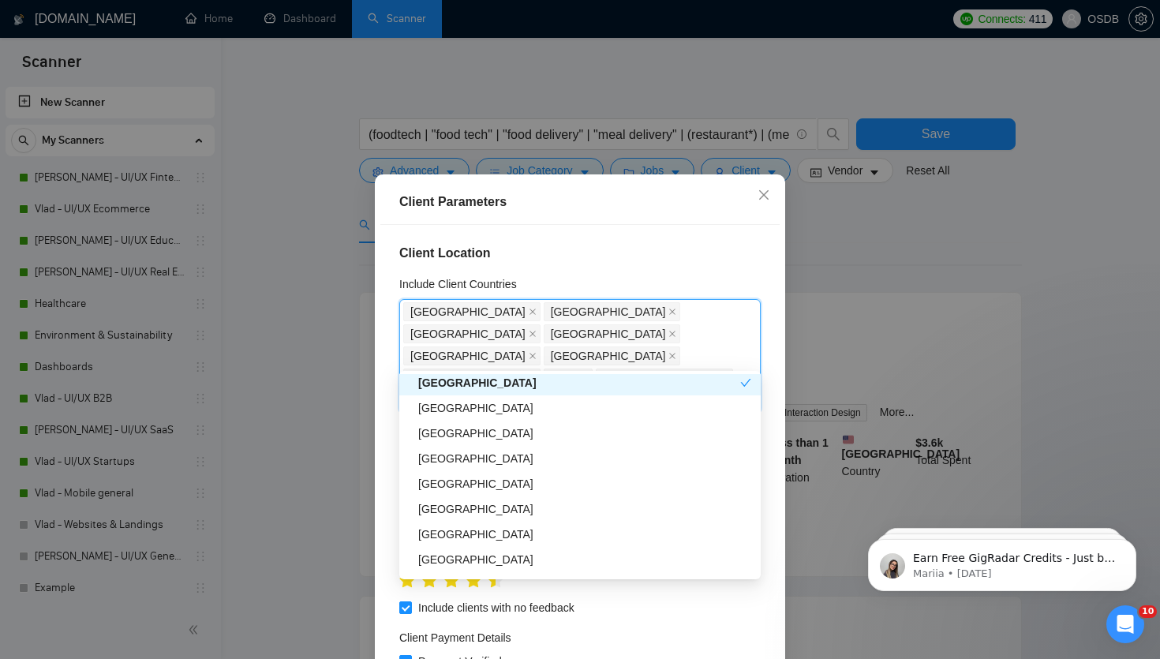
scroll to position [615, 0]
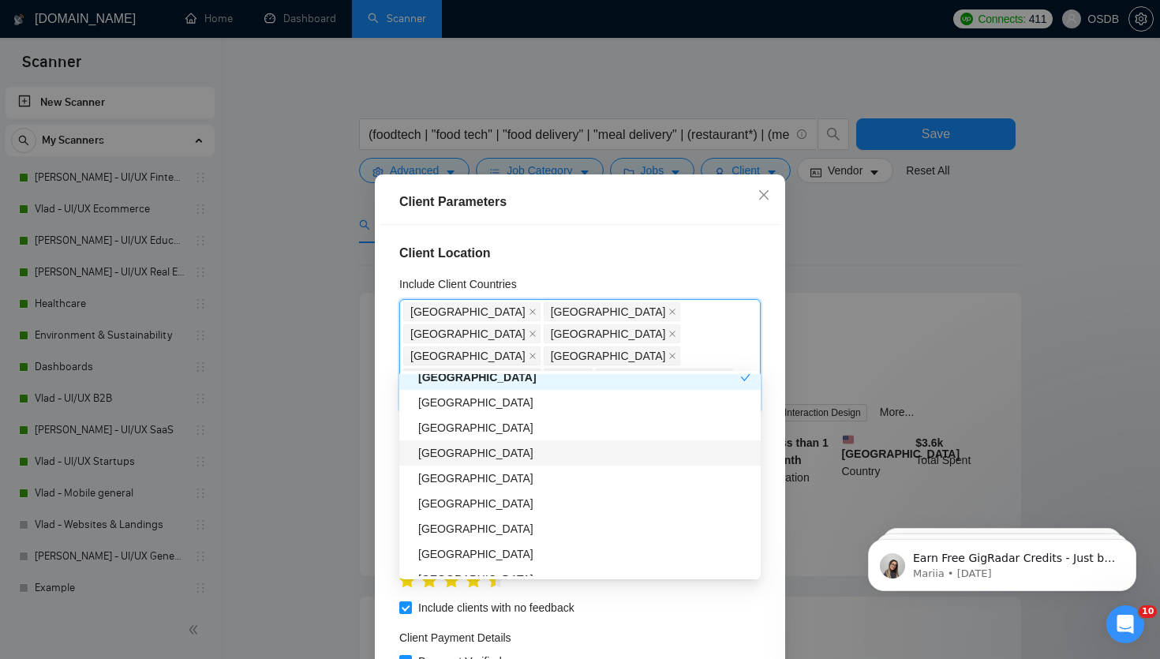
click at [435, 459] on div "[GEOGRAPHIC_DATA]" at bounding box center [584, 452] width 333 height 17
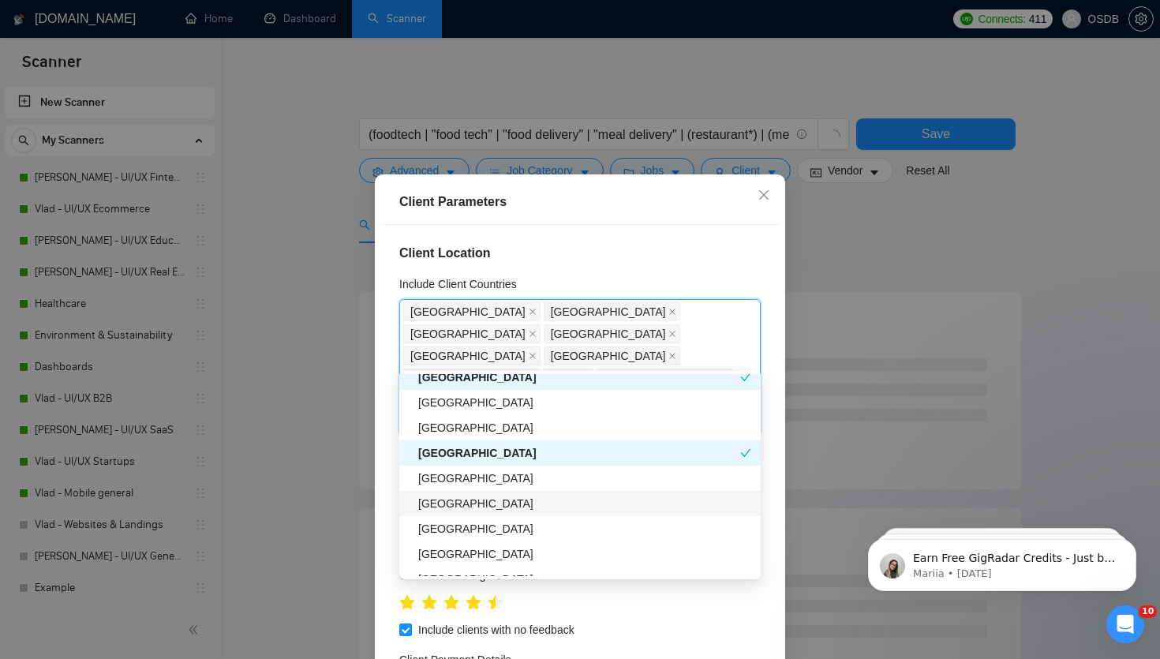
click at [439, 506] on div "[GEOGRAPHIC_DATA]" at bounding box center [584, 503] width 333 height 17
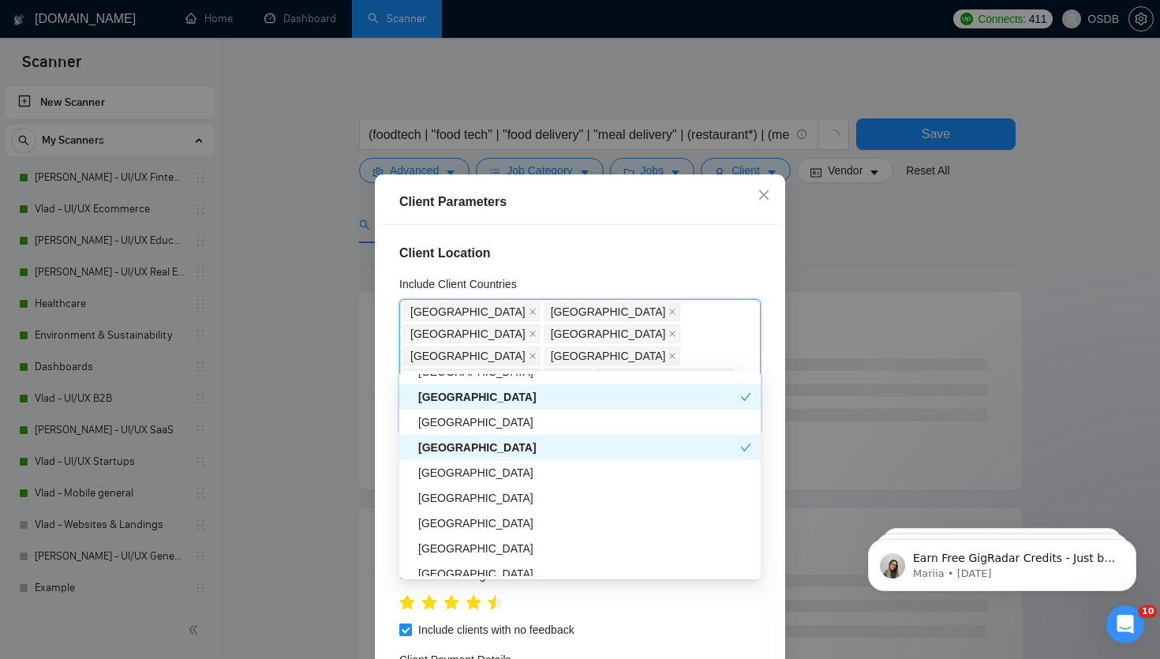
scroll to position [680, 0]
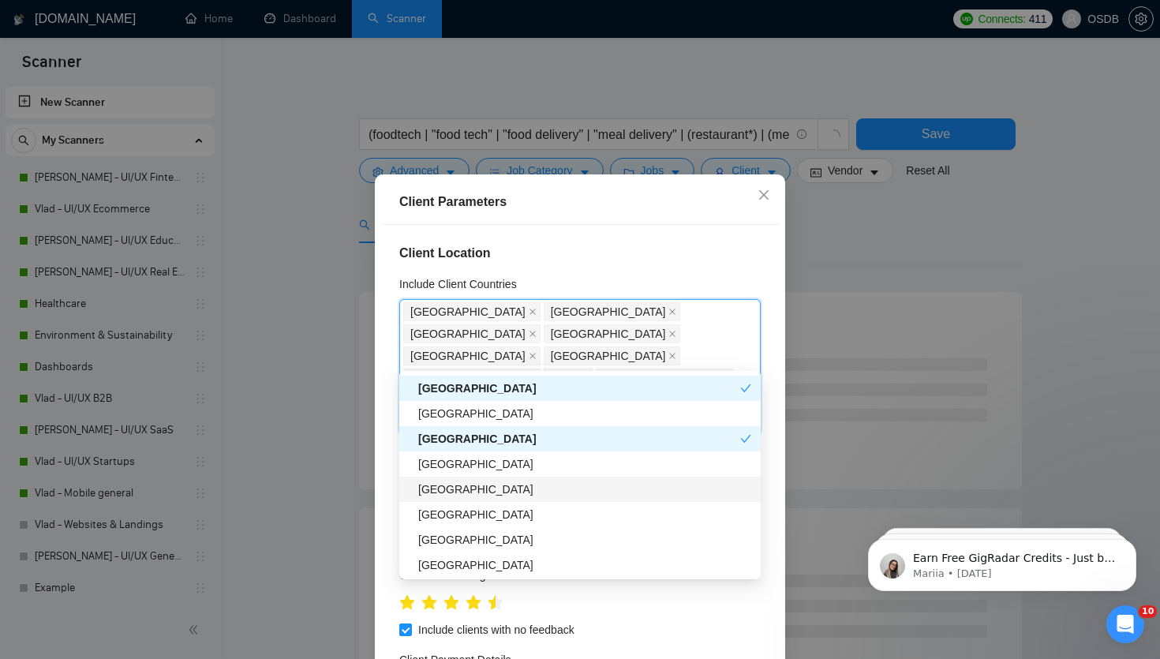
click at [436, 492] on div "[GEOGRAPHIC_DATA]" at bounding box center [584, 488] width 333 height 17
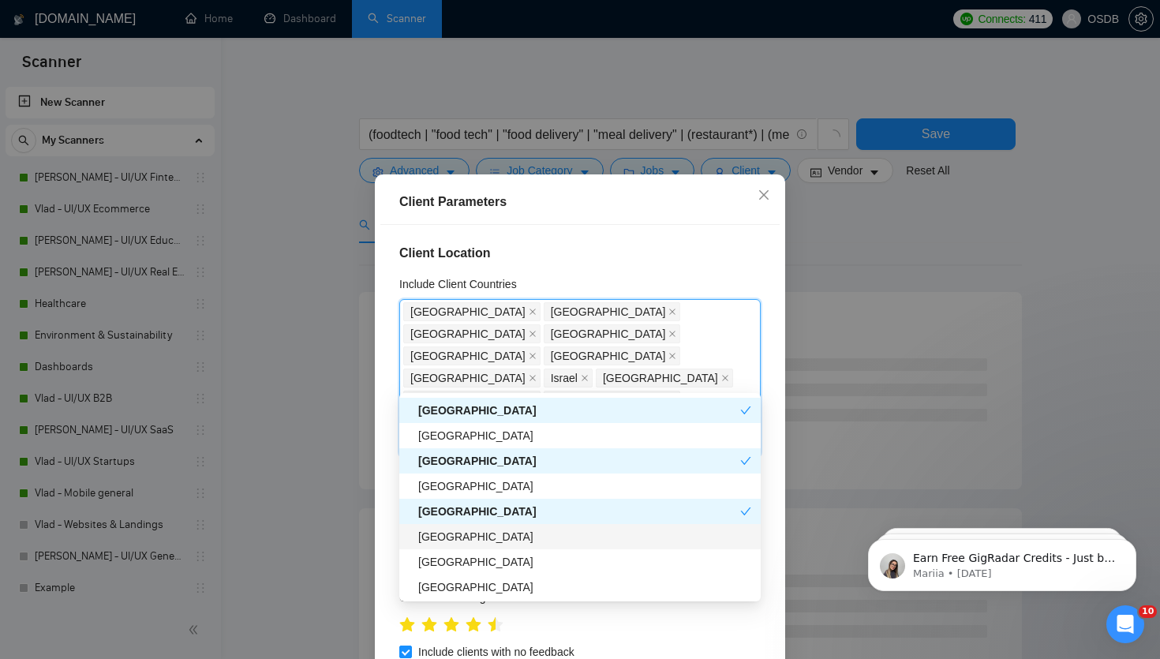
click at [442, 544] on div "[GEOGRAPHIC_DATA]" at bounding box center [584, 536] width 333 height 17
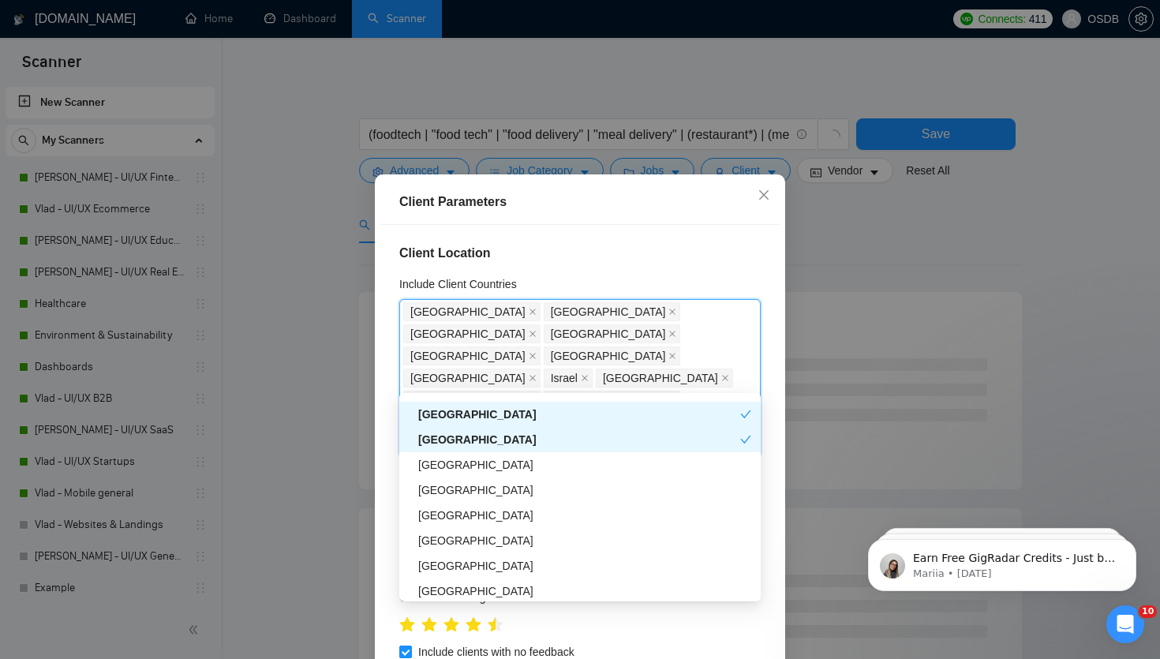
scroll to position [783, 0]
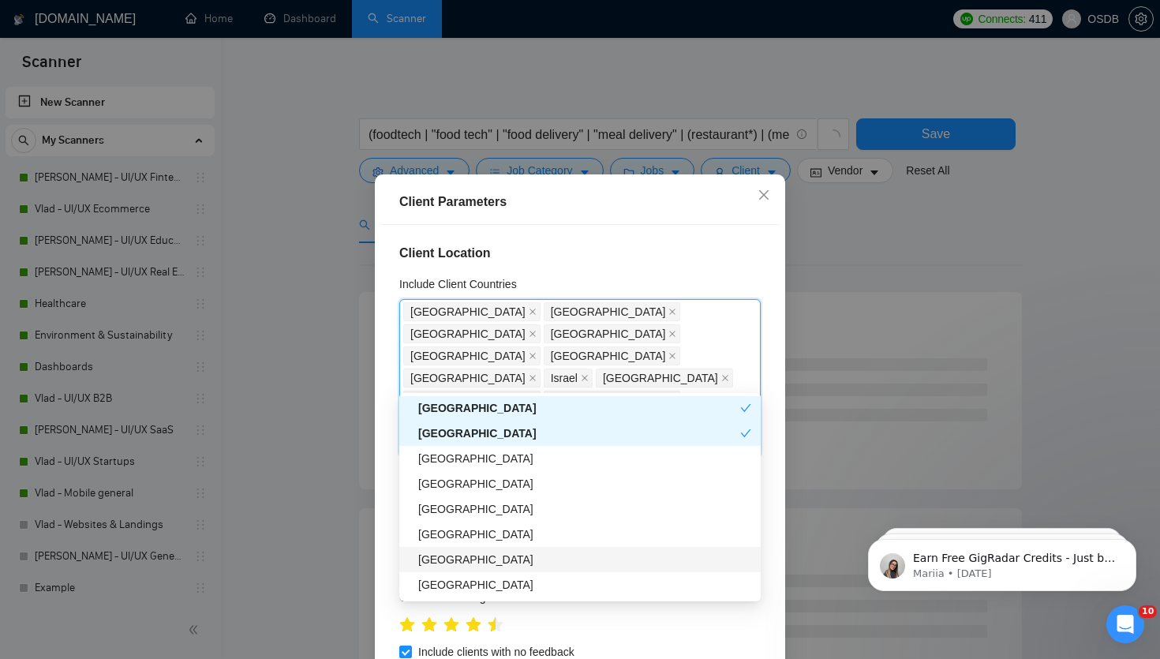
click at [434, 559] on div "[GEOGRAPHIC_DATA]" at bounding box center [584, 559] width 333 height 17
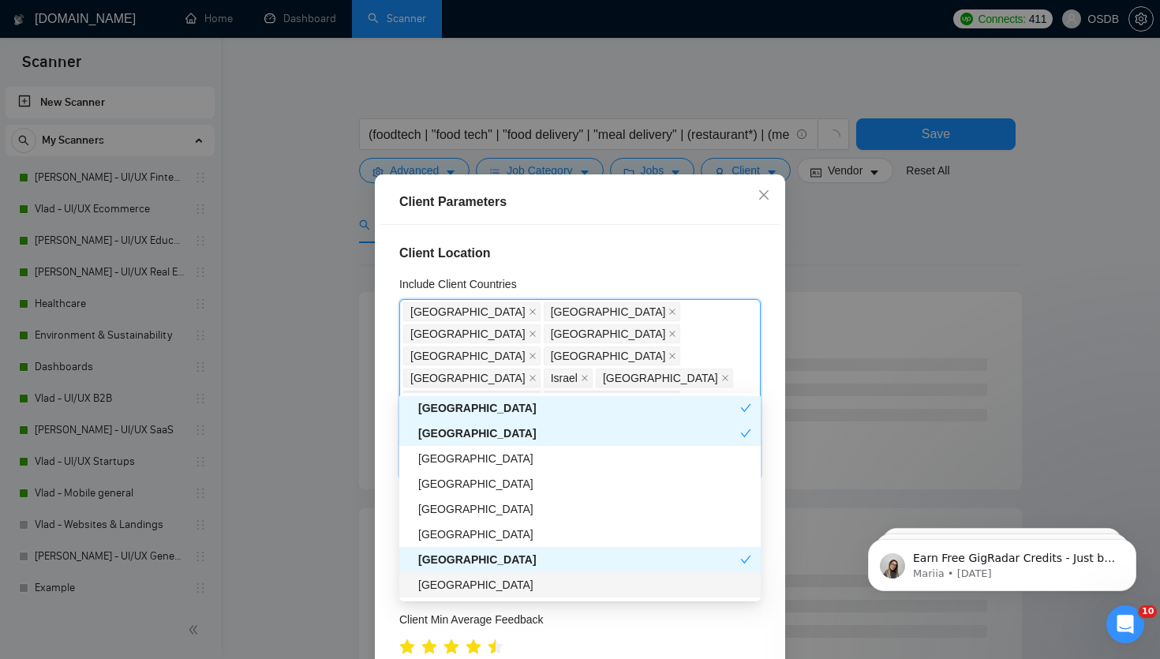
click at [434, 577] on div "[GEOGRAPHIC_DATA]" at bounding box center [584, 584] width 333 height 17
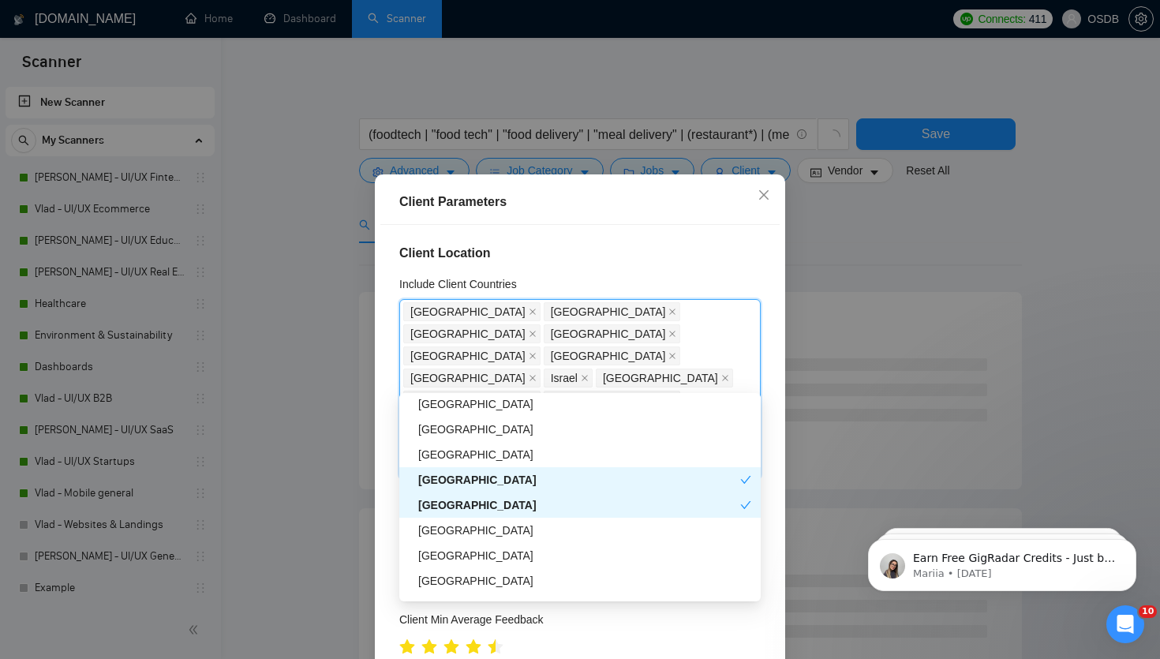
scroll to position [873, 0]
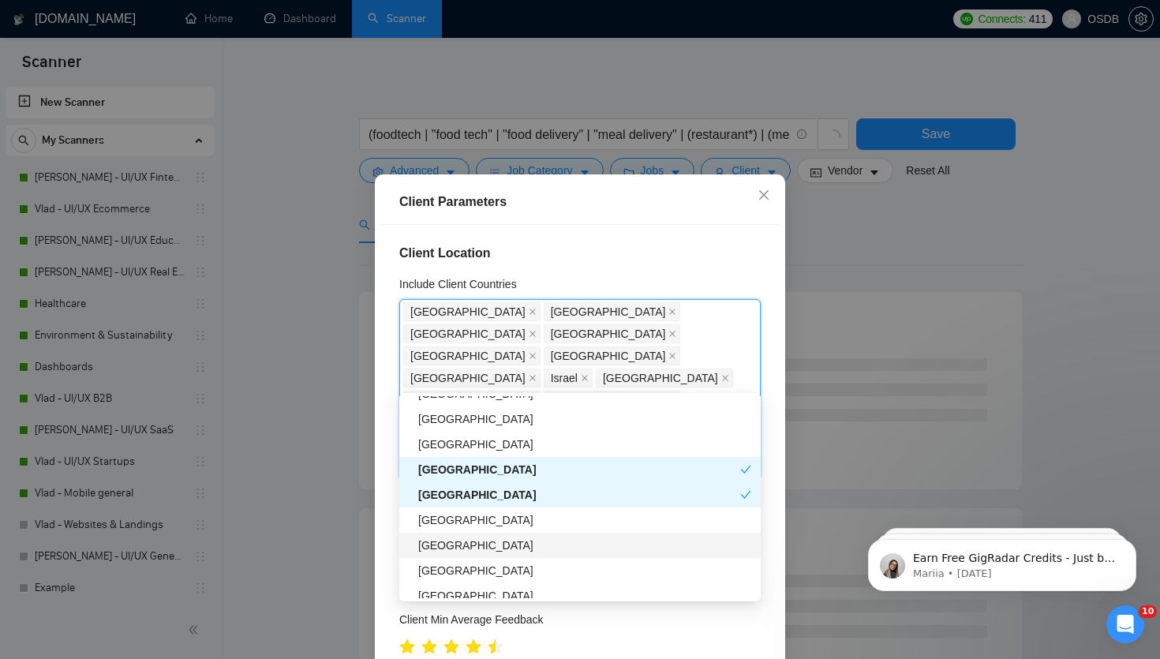
click at [433, 544] on div "[GEOGRAPHIC_DATA]" at bounding box center [584, 544] width 333 height 17
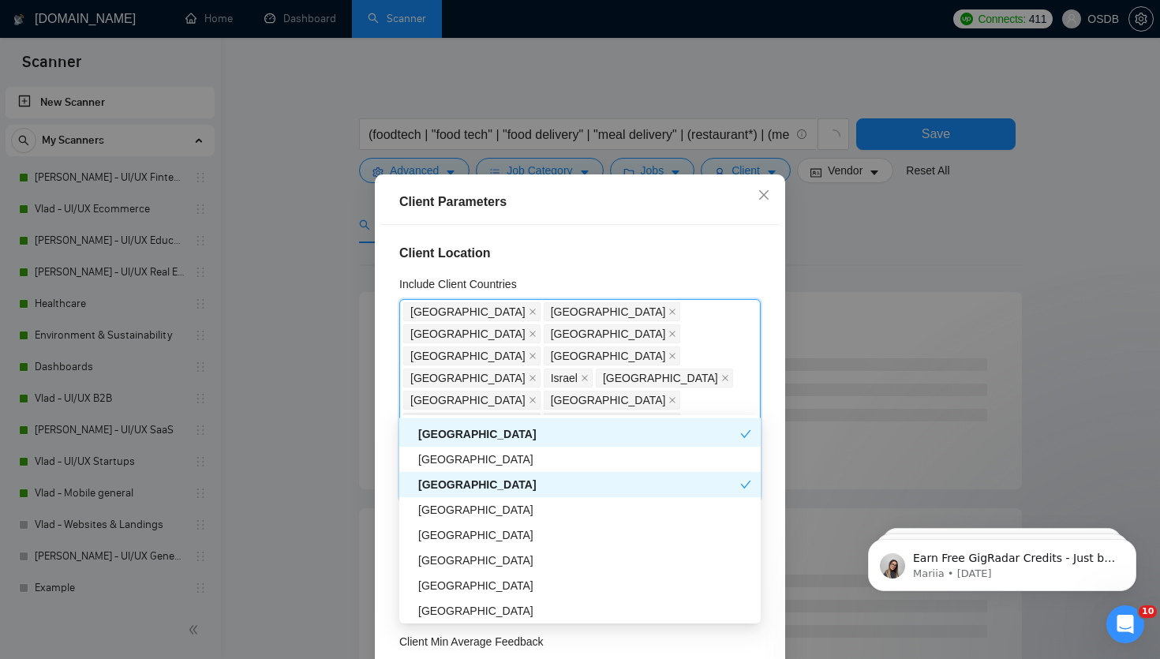
scroll to position [971, 0]
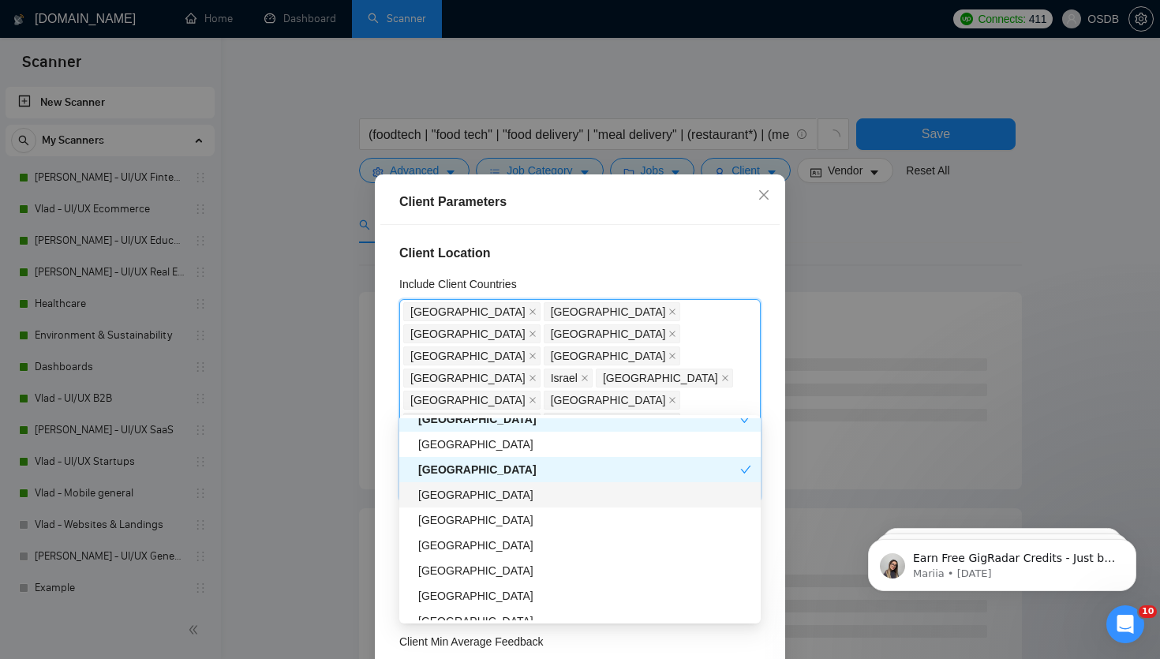
click at [432, 496] on div "[GEOGRAPHIC_DATA]" at bounding box center [584, 494] width 333 height 17
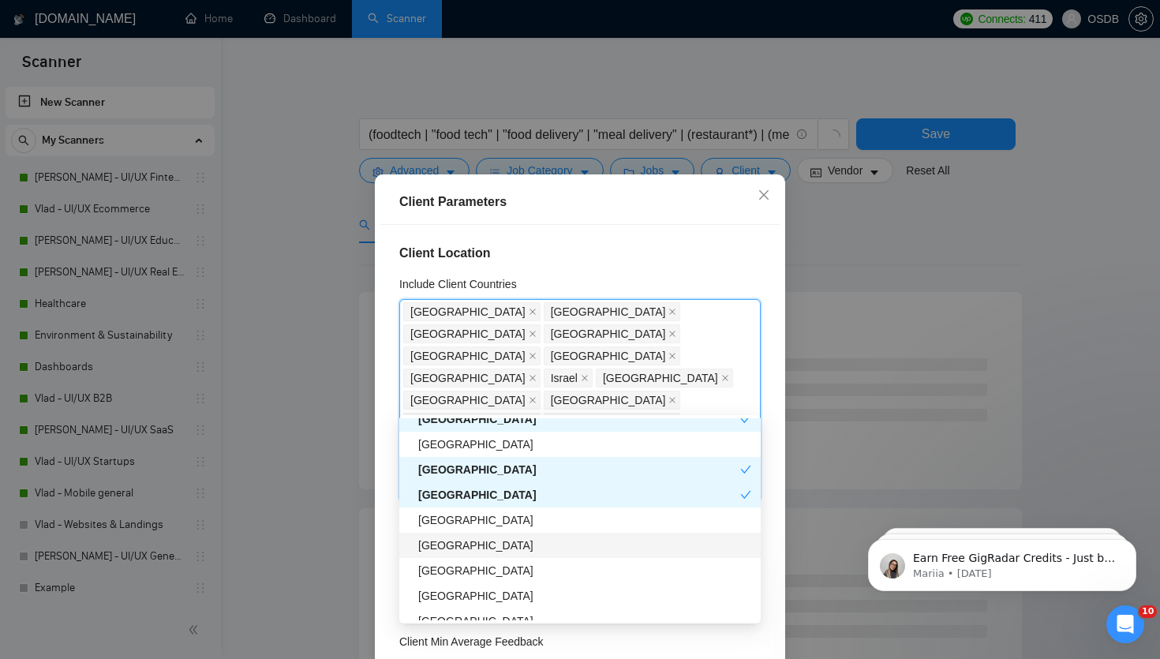
click at [432, 541] on div "[GEOGRAPHIC_DATA]" at bounding box center [584, 544] width 333 height 17
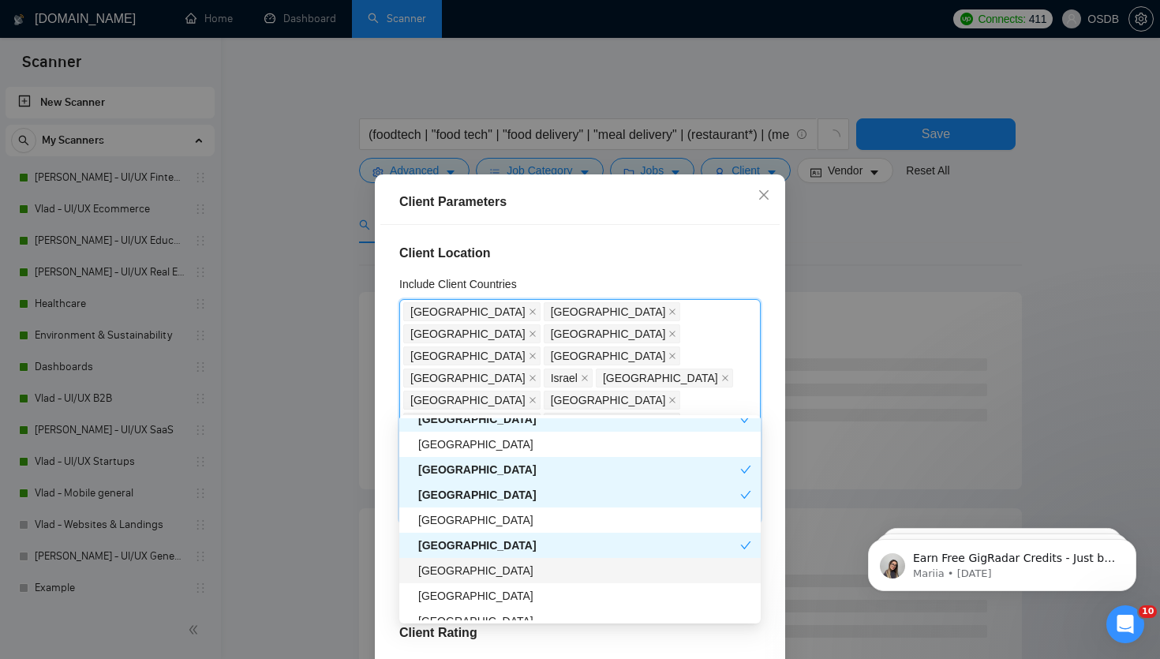
click at [432, 563] on div "[GEOGRAPHIC_DATA]" at bounding box center [584, 570] width 333 height 17
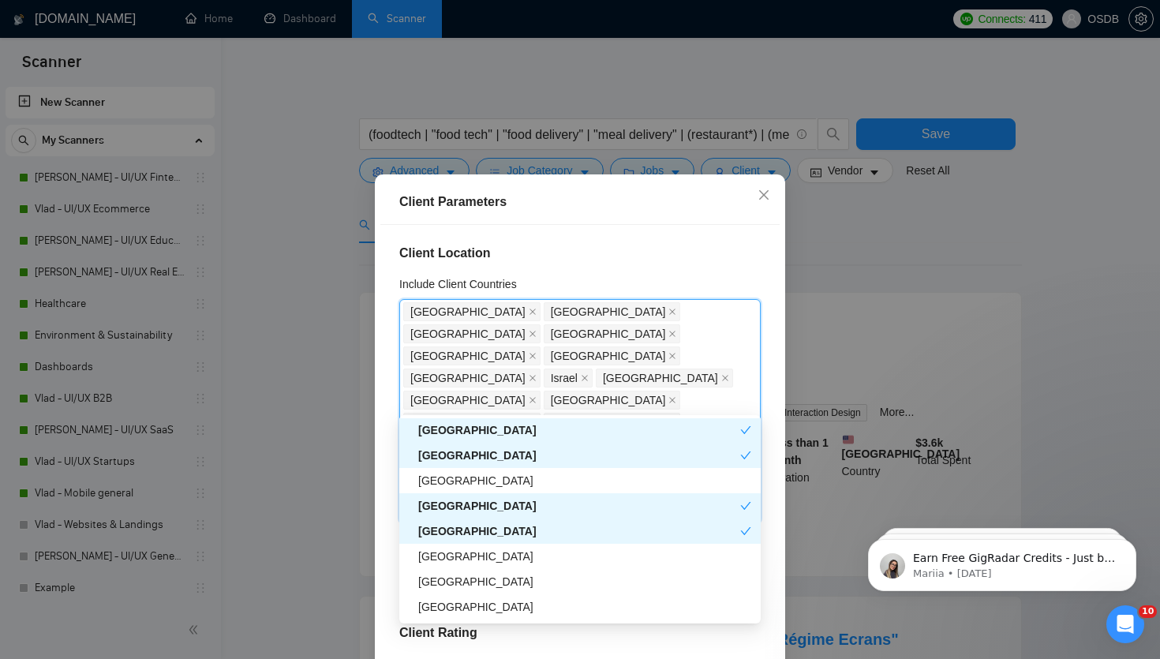
scroll to position [1018, 0]
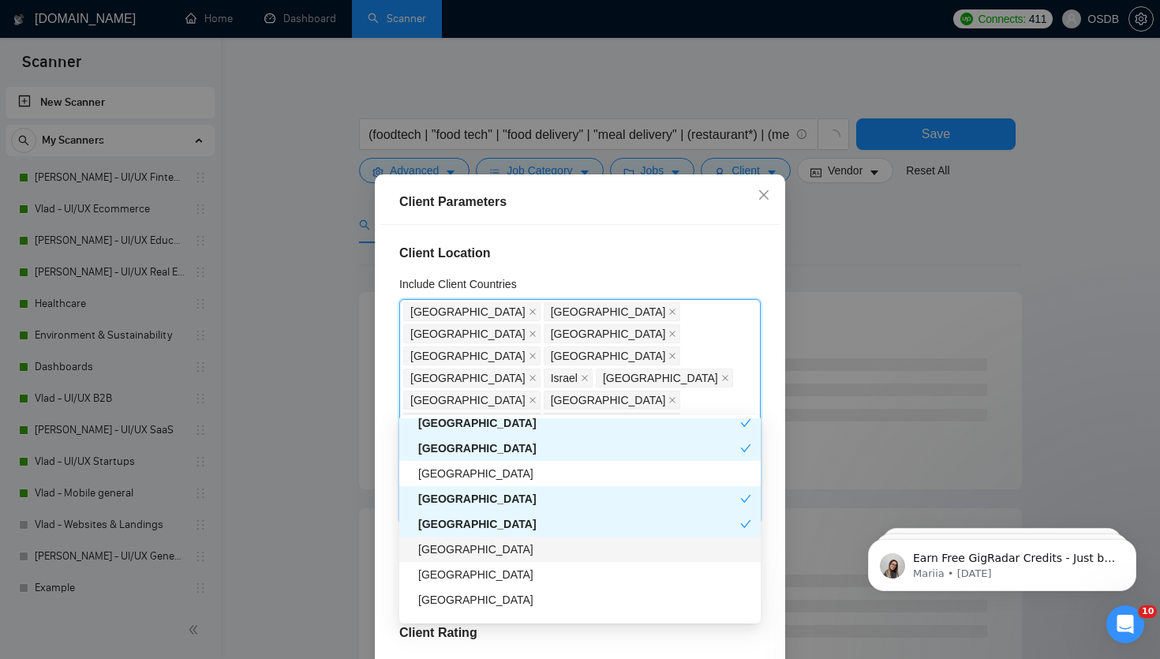
click at [431, 546] on div "[GEOGRAPHIC_DATA]" at bounding box center [584, 548] width 333 height 17
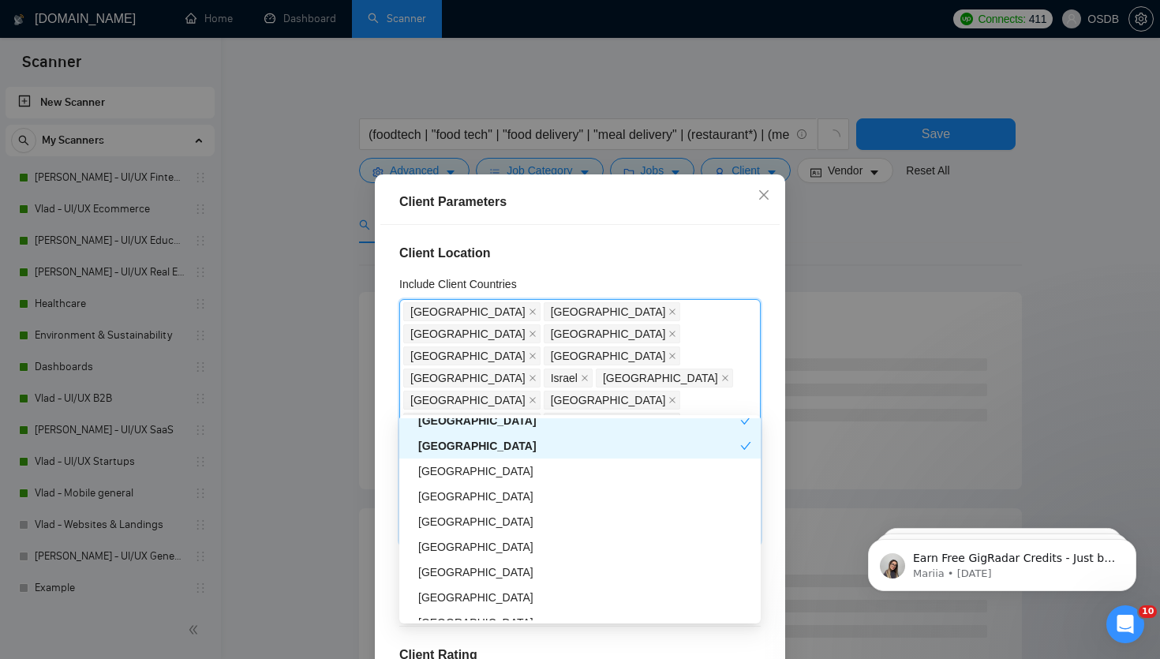
scroll to position [1125, 0]
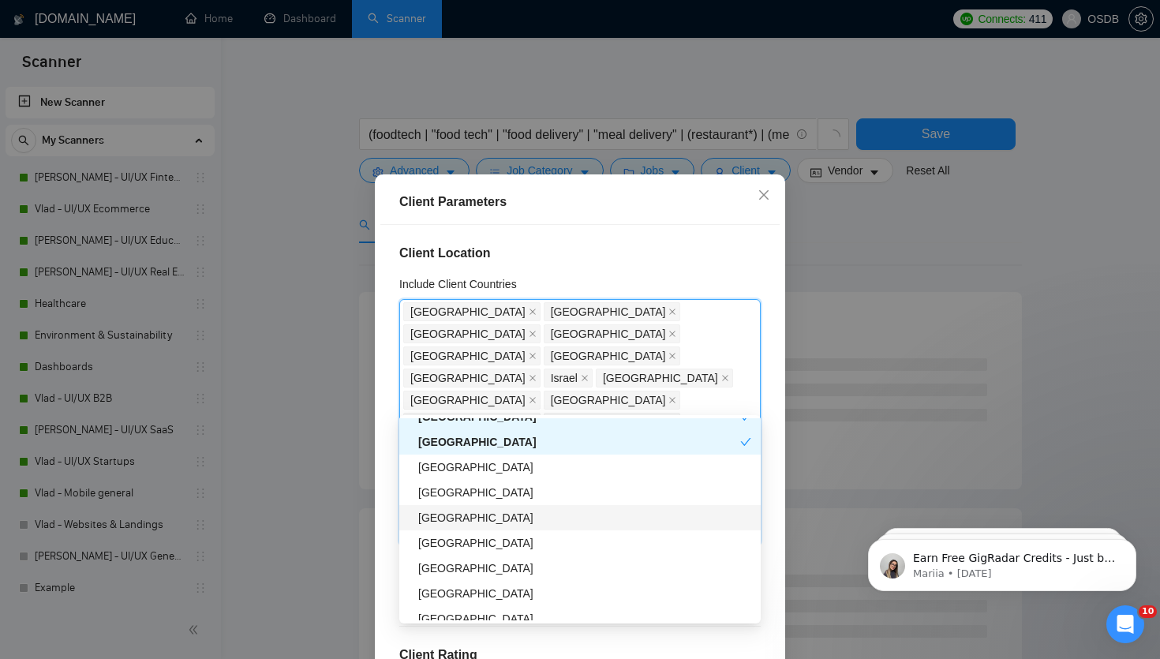
click at [435, 514] on div "[GEOGRAPHIC_DATA]" at bounding box center [584, 517] width 333 height 17
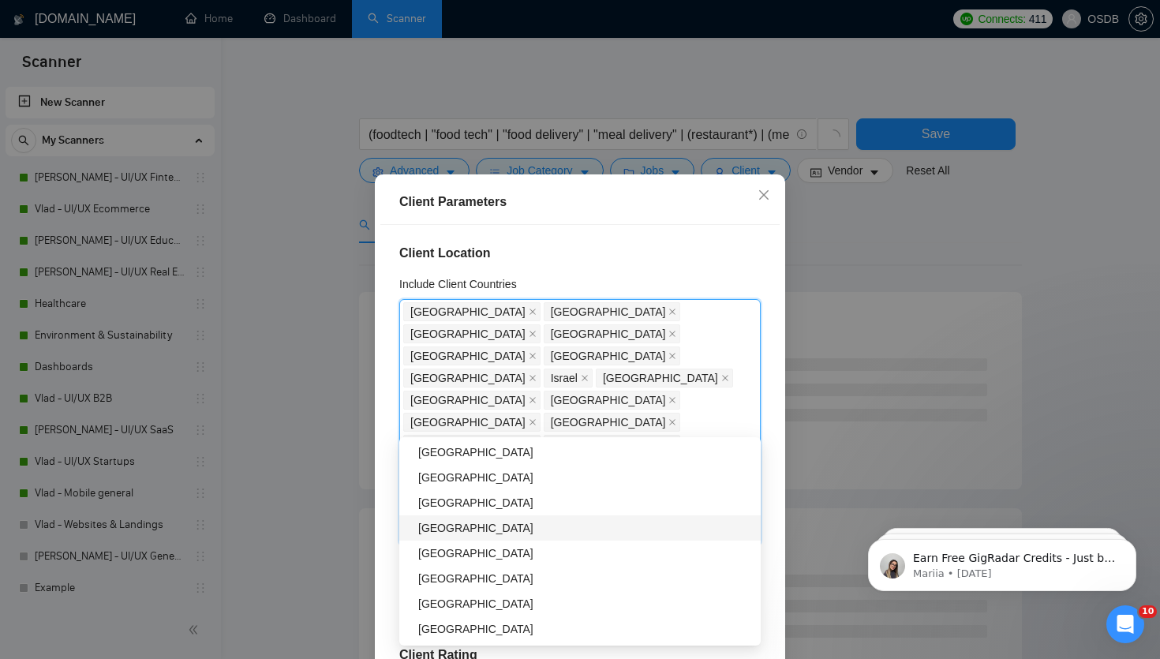
scroll to position [1236, 0]
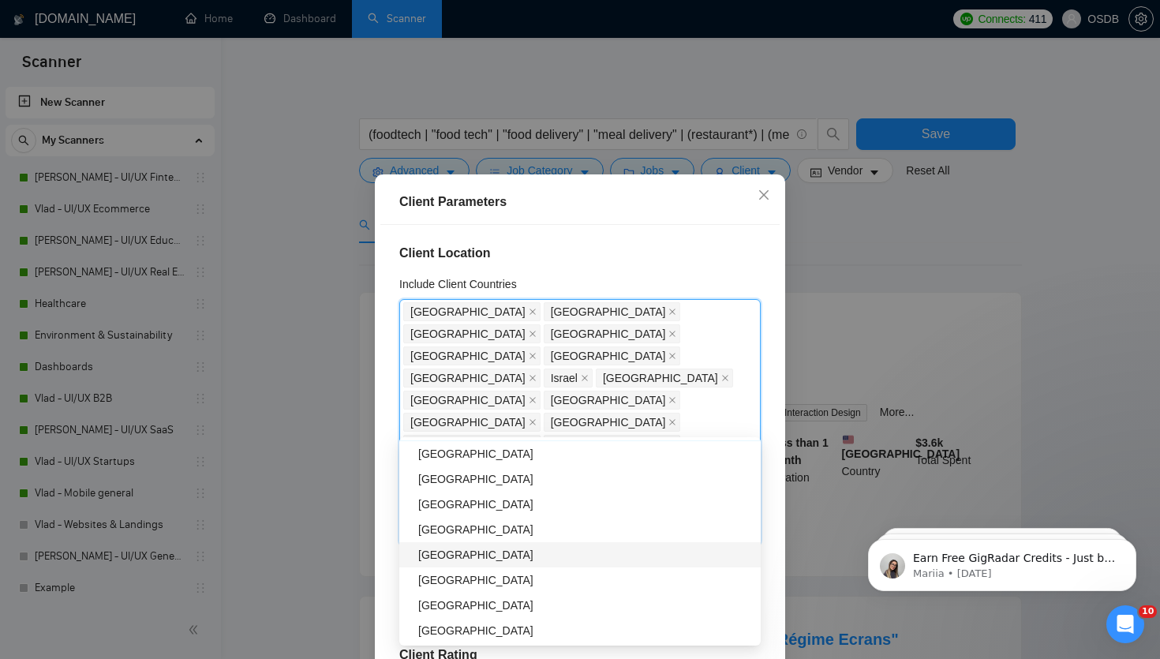
click at [437, 555] on div "[GEOGRAPHIC_DATA]" at bounding box center [584, 554] width 333 height 17
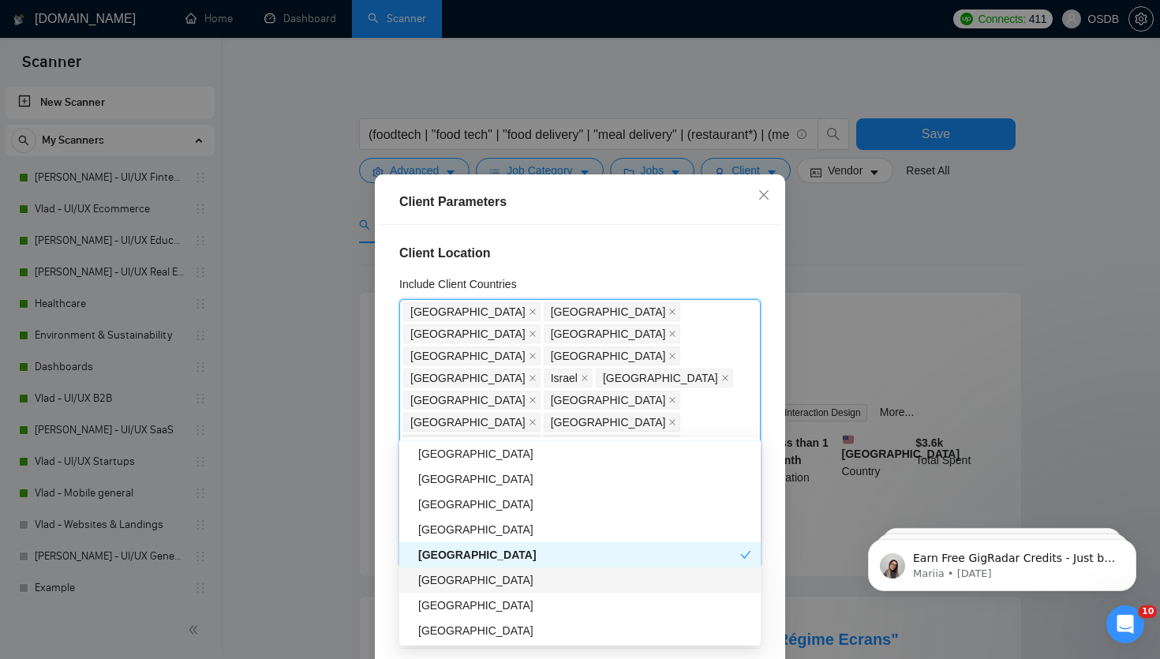
click at [437, 578] on div "[GEOGRAPHIC_DATA]" at bounding box center [584, 579] width 333 height 17
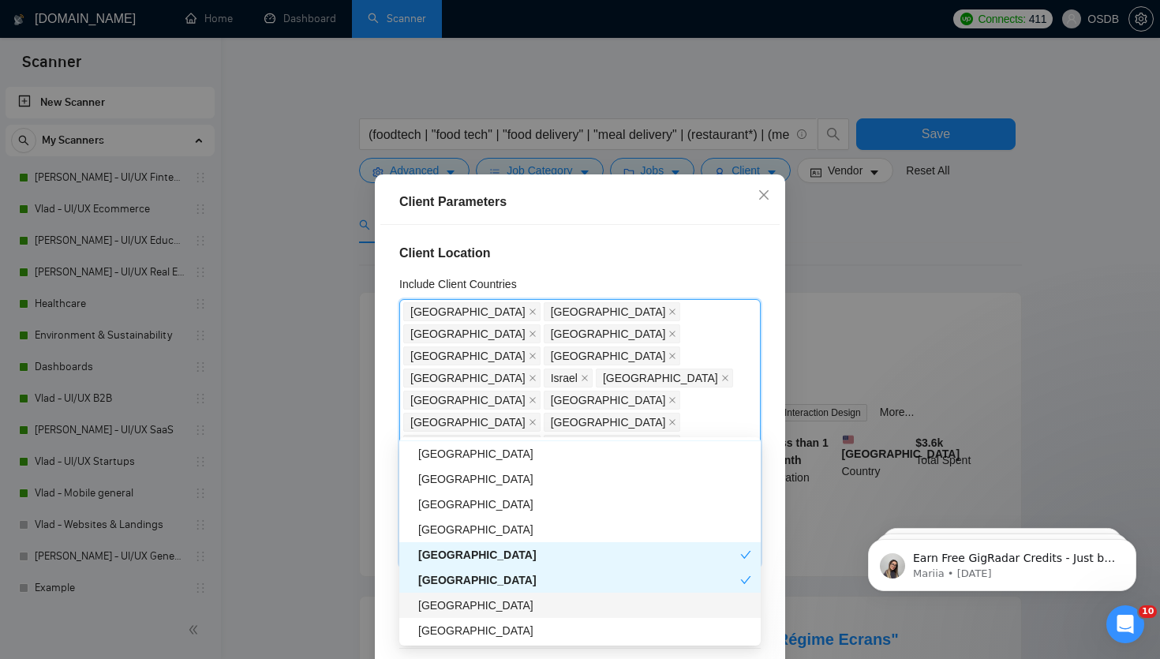
click at [438, 596] on div "[GEOGRAPHIC_DATA]" at bounding box center [584, 604] width 333 height 17
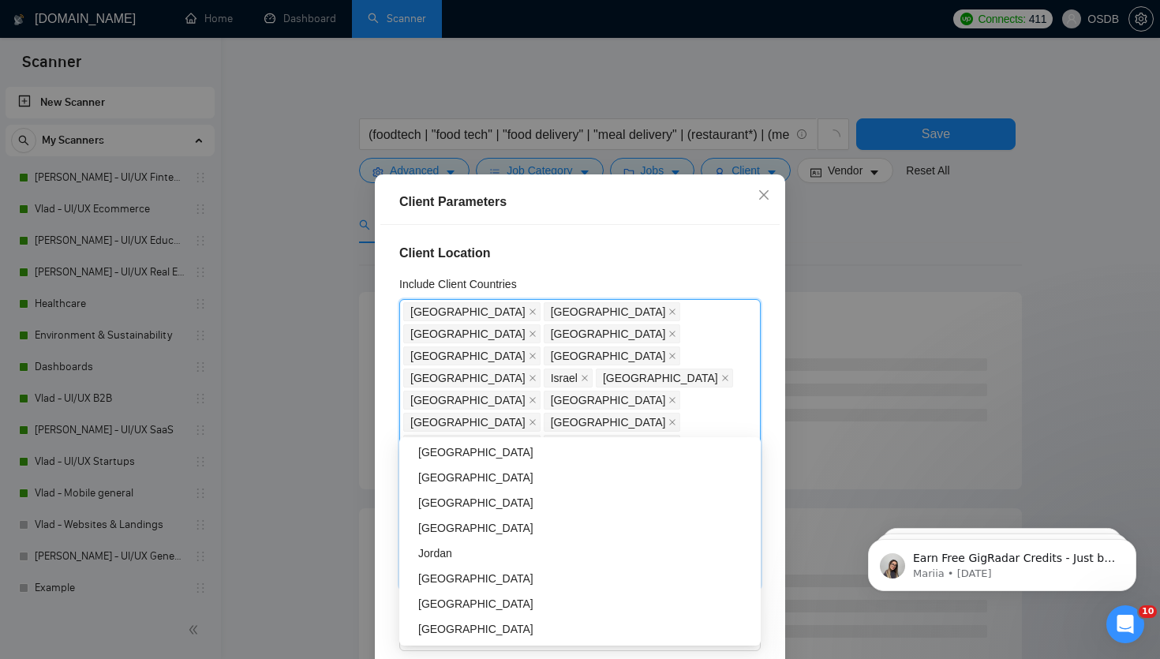
scroll to position [1441, 0]
click at [437, 548] on div "[GEOGRAPHIC_DATA]" at bounding box center [584, 552] width 333 height 17
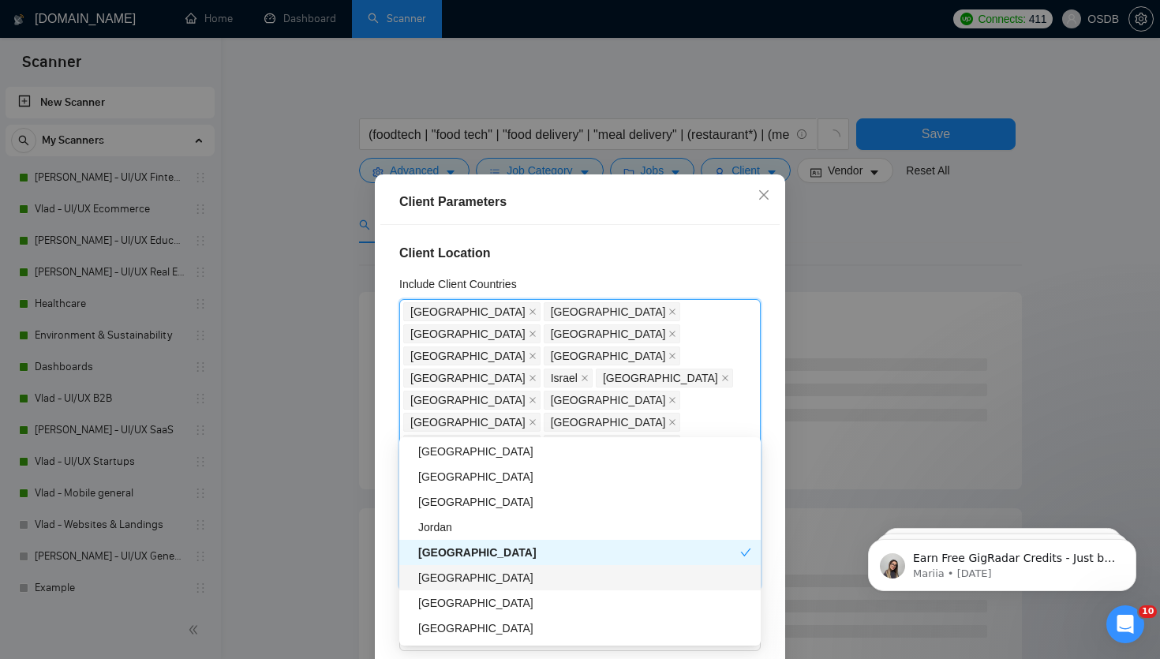
click at [435, 574] on div "[GEOGRAPHIC_DATA]" at bounding box center [584, 577] width 333 height 17
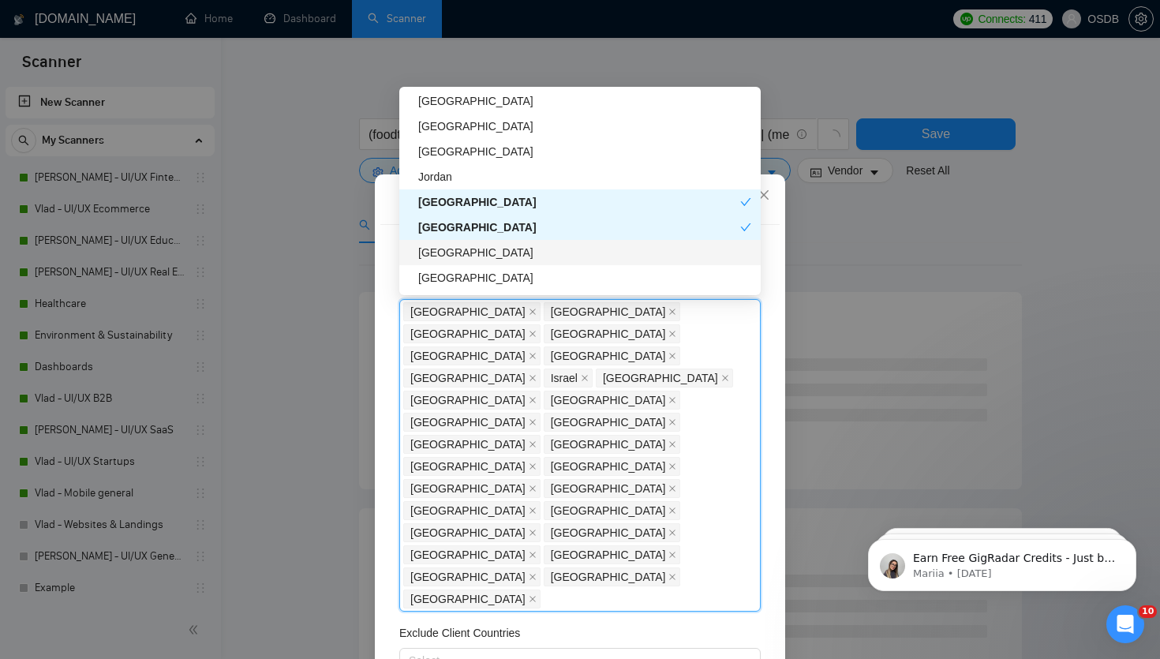
click at [439, 252] on div "[GEOGRAPHIC_DATA]" at bounding box center [584, 252] width 333 height 17
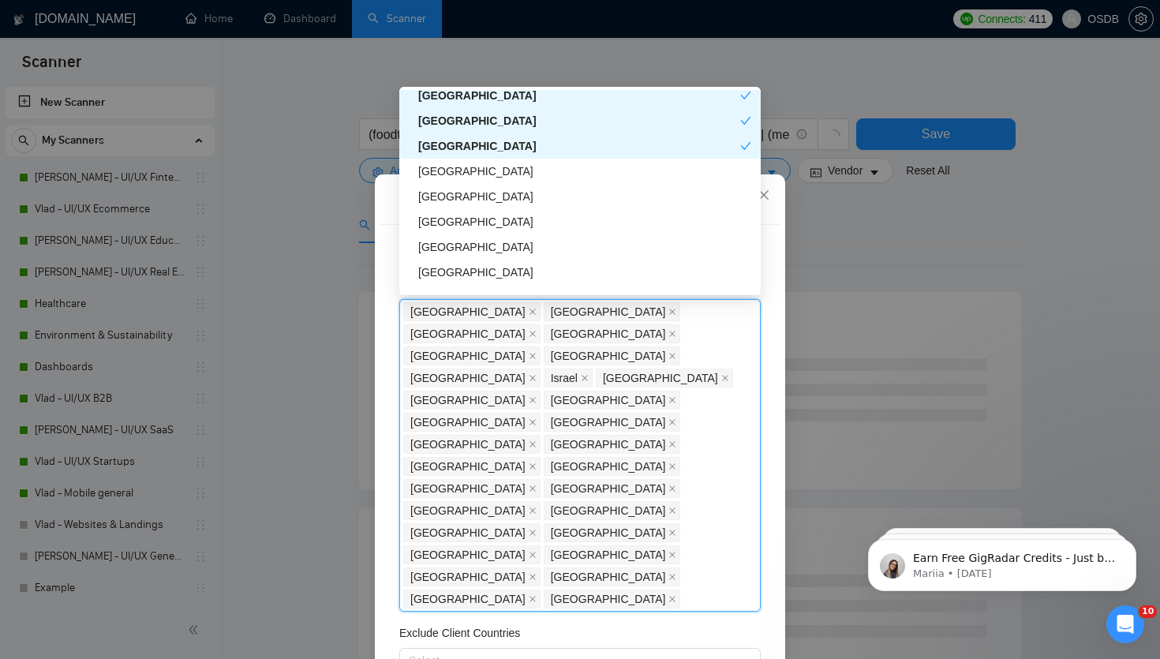
scroll to position [1548, 0]
click at [435, 263] on div "[GEOGRAPHIC_DATA]" at bounding box center [584, 271] width 333 height 17
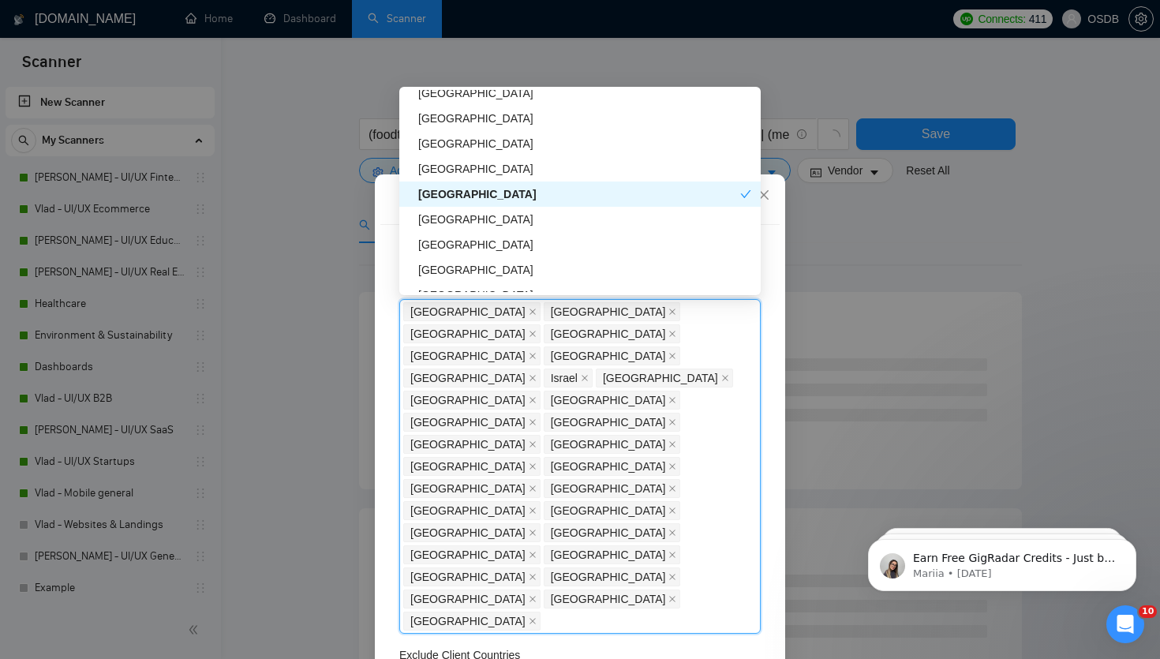
scroll to position [1639, 0]
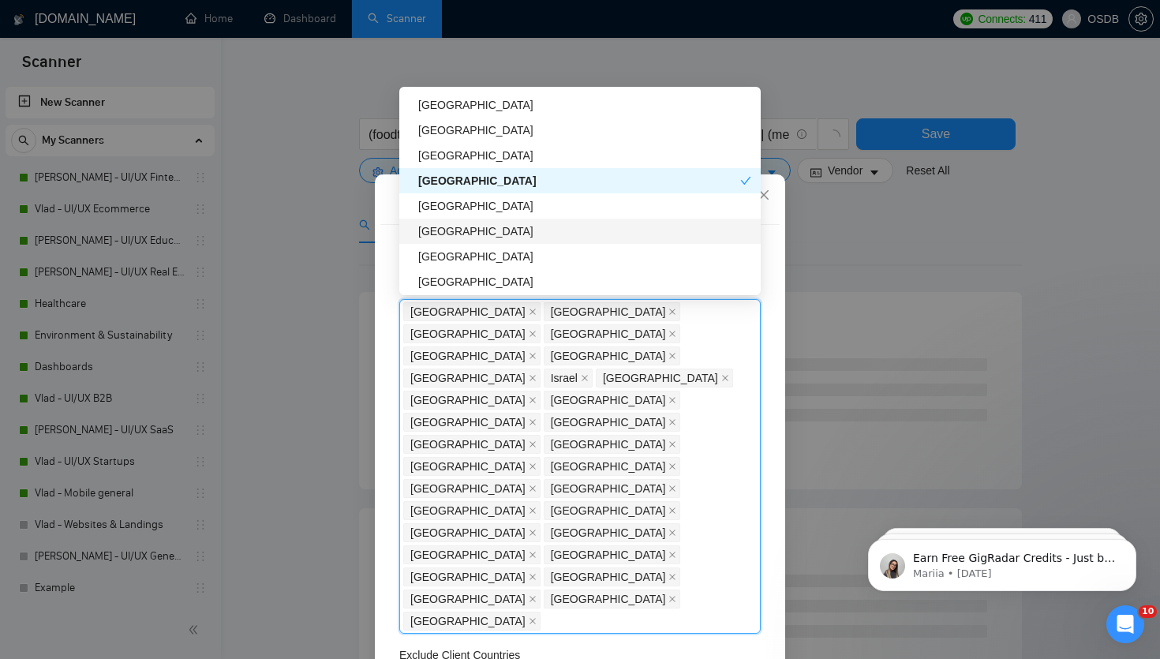
click at [434, 226] on div "[GEOGRAPHIC_DATA]" at bounding box center [584, 230] width 333 height 17
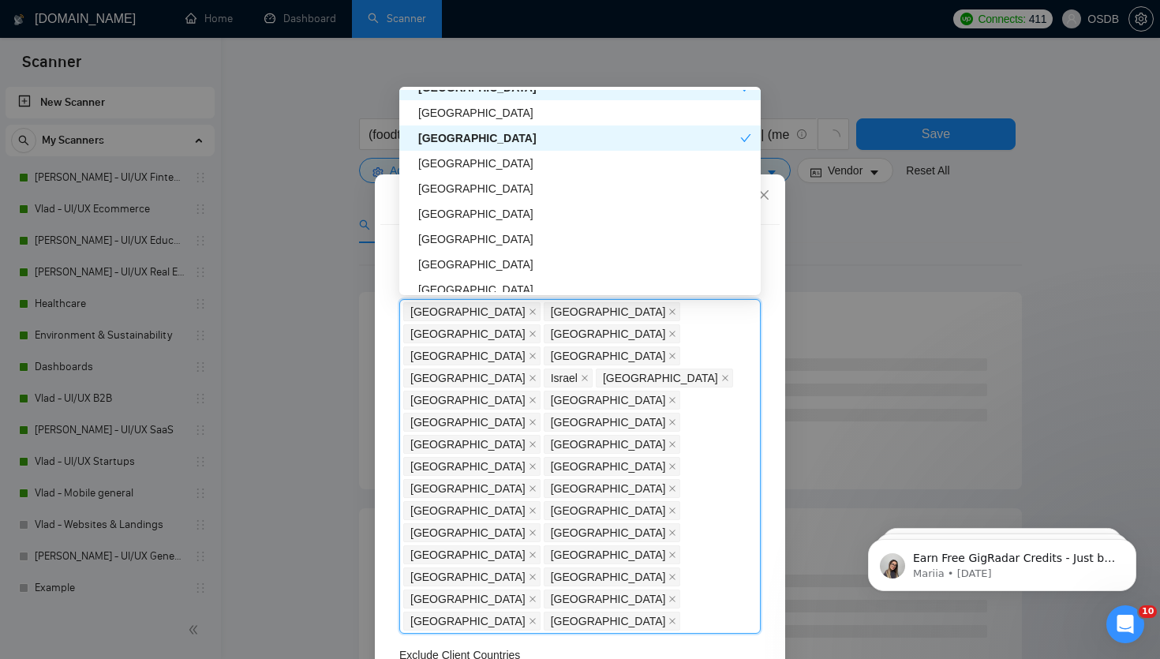
scroll to position [1730, 0]
click at [439, 113] on div "[GEOGRAPHIC_DATA]" at bounding box center [584, 114] width 333 height 17
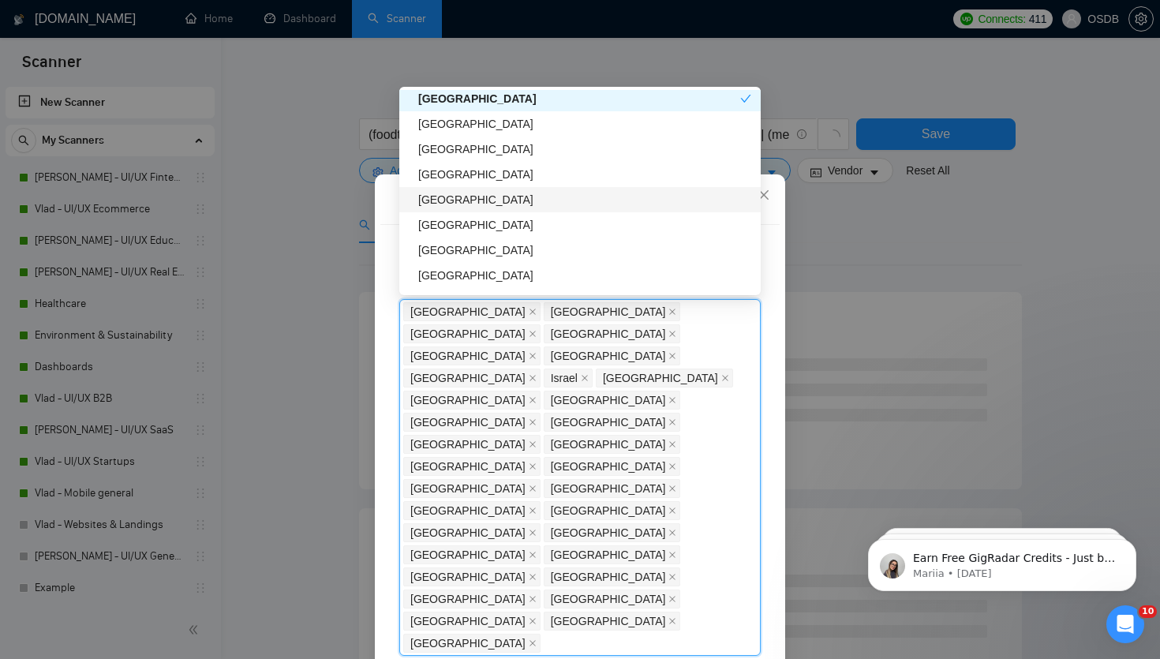
scroll to position [1774, 0]
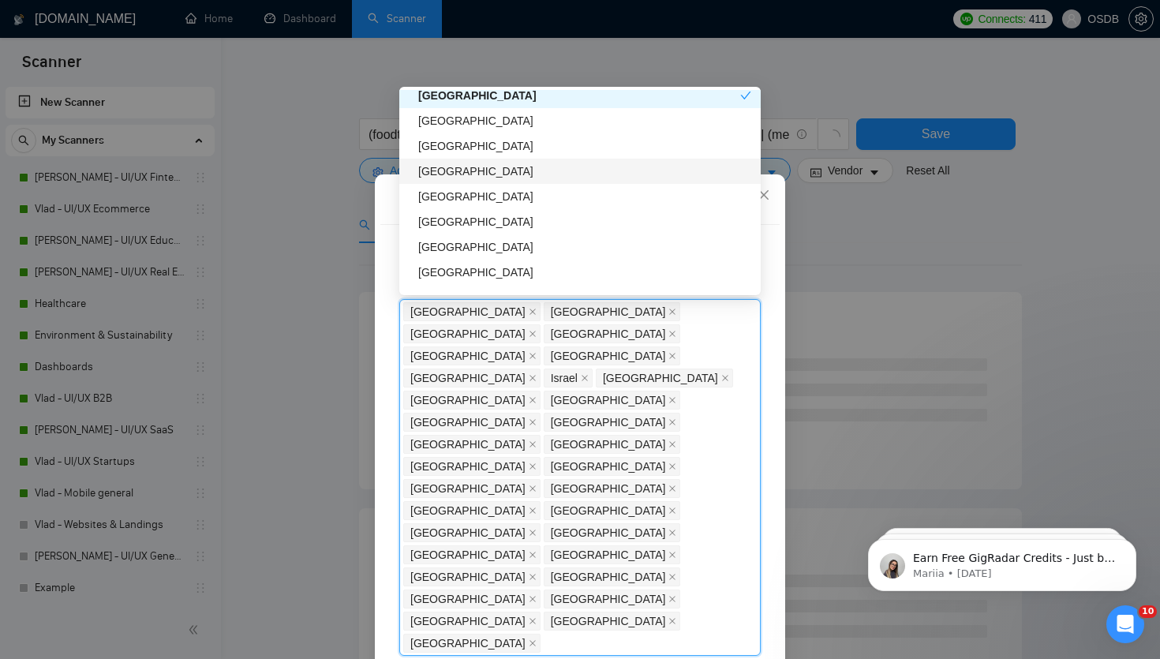
click at [435, 176] on div "[GEOGRAPHIC_DATA]" at bounding box center [584, 171] width 333 height 17
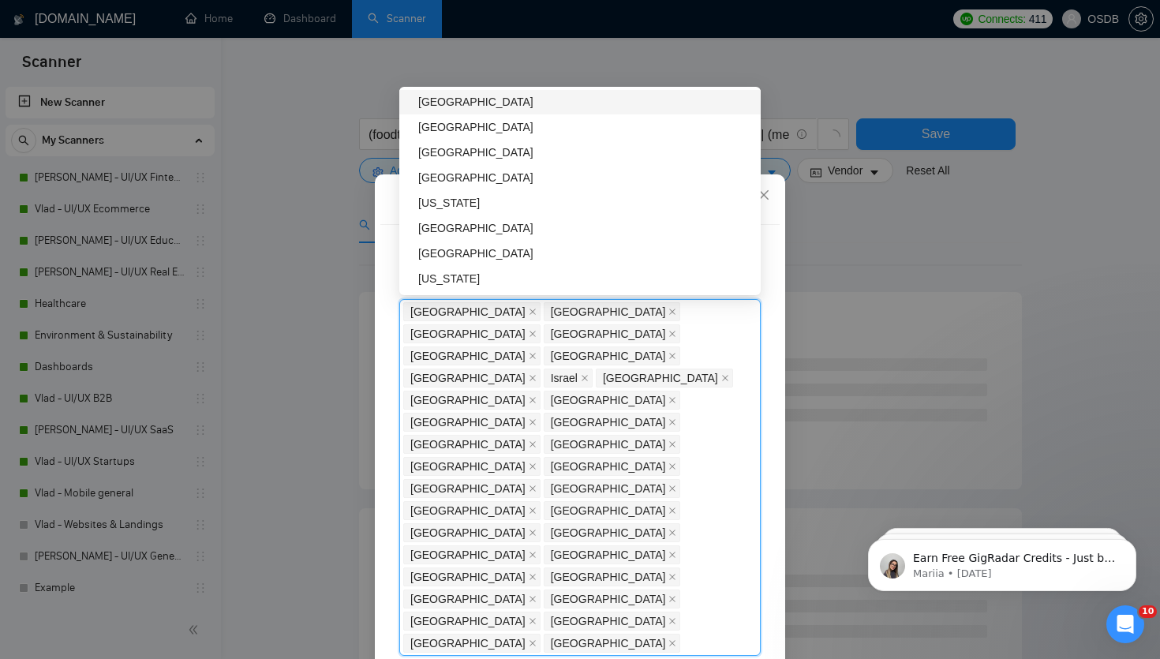
scroll to position [1889, 0]
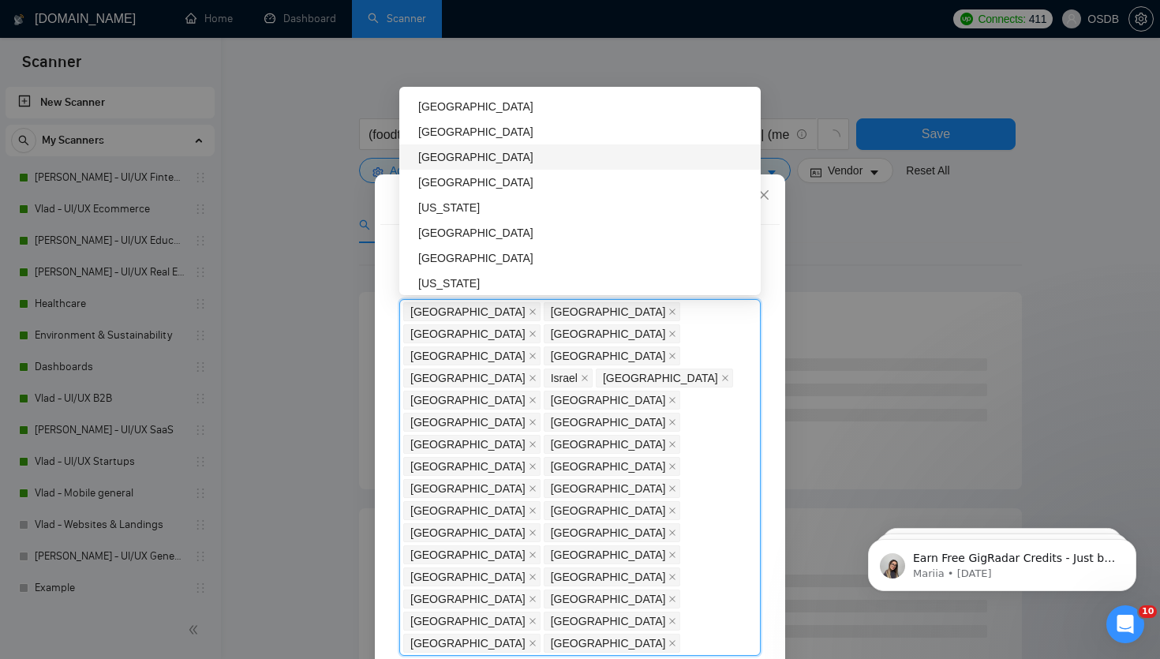
click at [434, 154] on div "[GEOGRAPHIC_DATA]" at bounding box center [584, 156] width 333 height 17
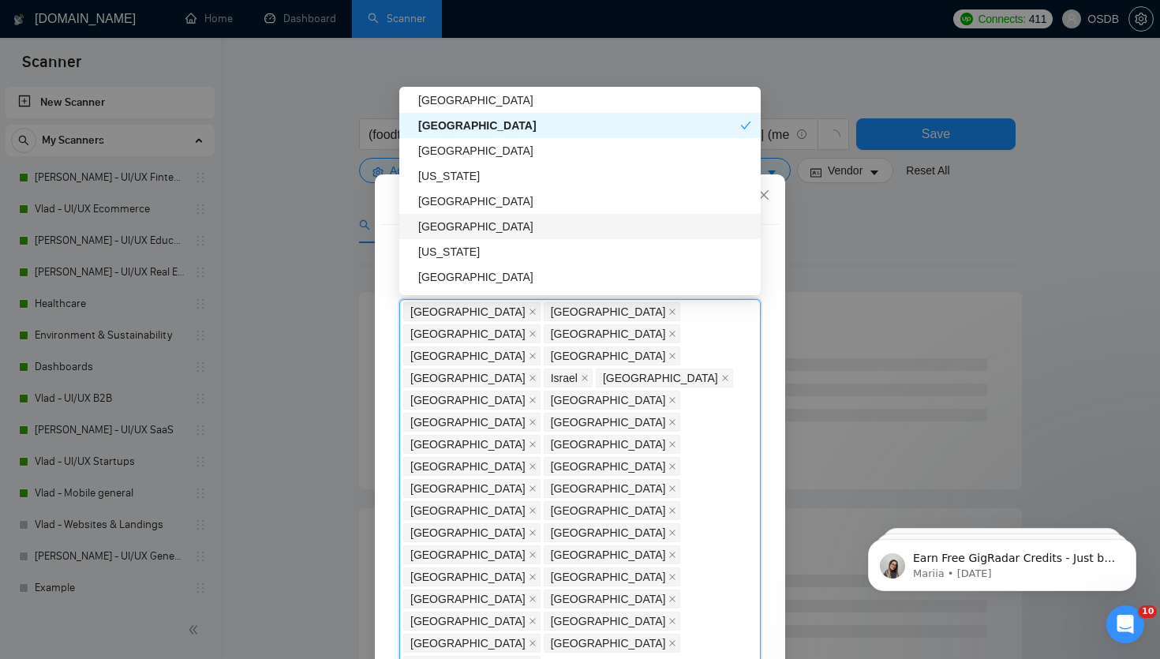
scroll to position [1921, 0]
click at [436, 182] on div "[US_STATE]" at bounding box center [584, 175] width 333 height 17
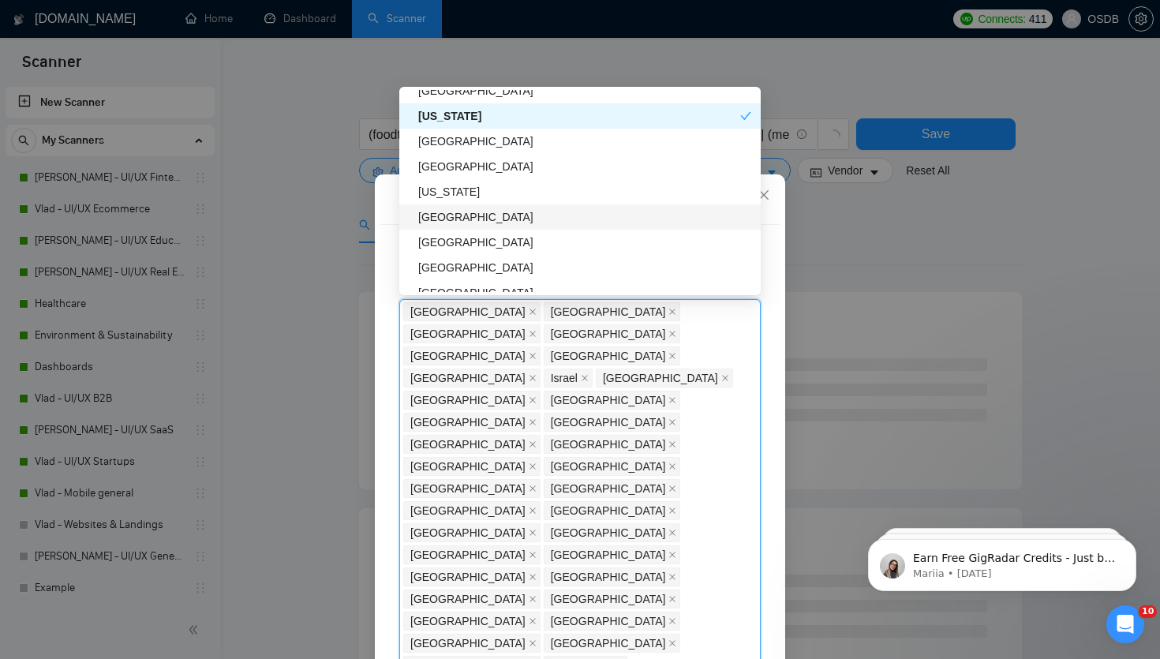
click at [458, 212] on div "[GEOGRAPHIC_DATA]" at bounding box center [584, 216] width 333 height 17
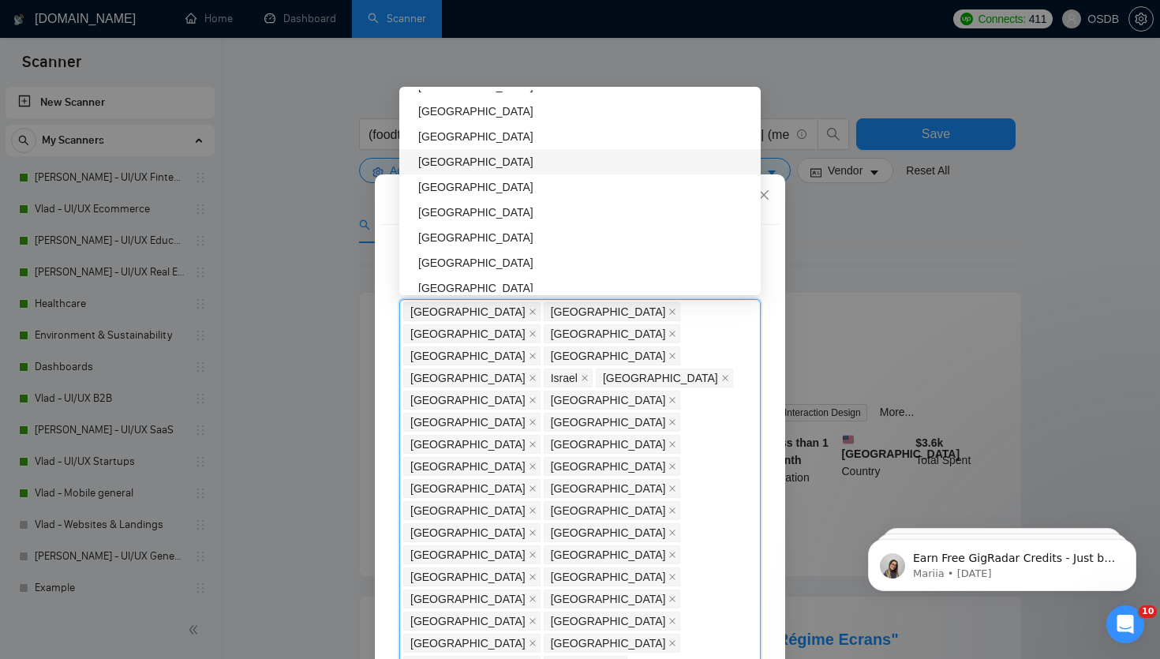
scroll to position [2192, 0]
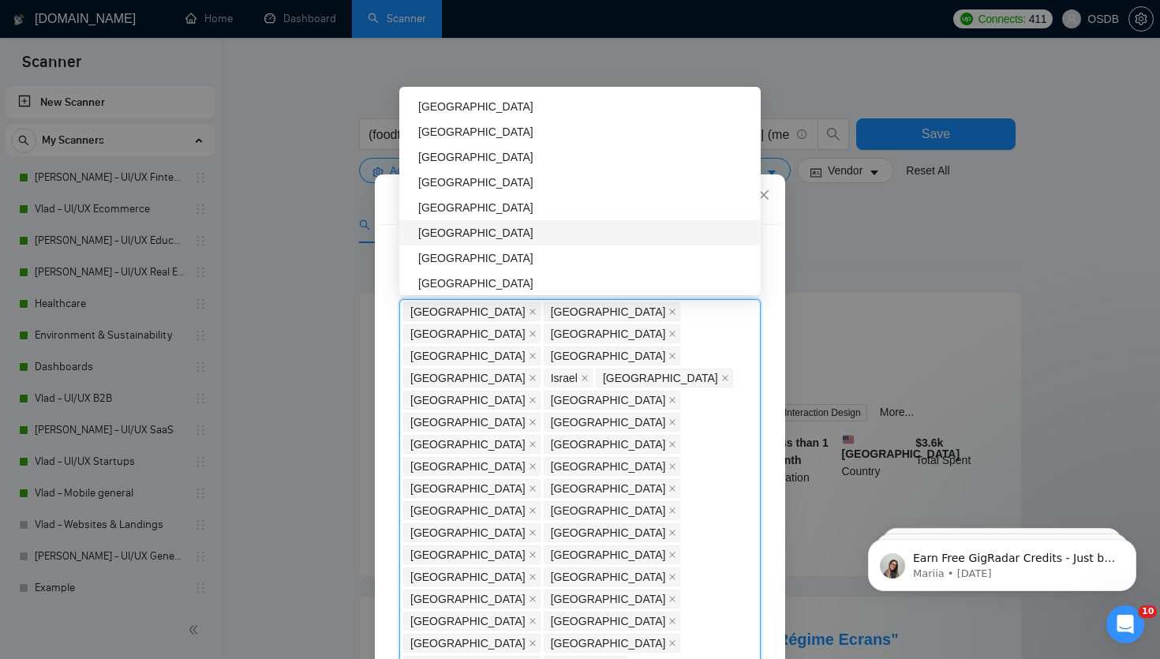
click at [457, 235] on div "[GEOGRAPHIC_DATA]" at bounding box center [584, 232] width 333 height 17
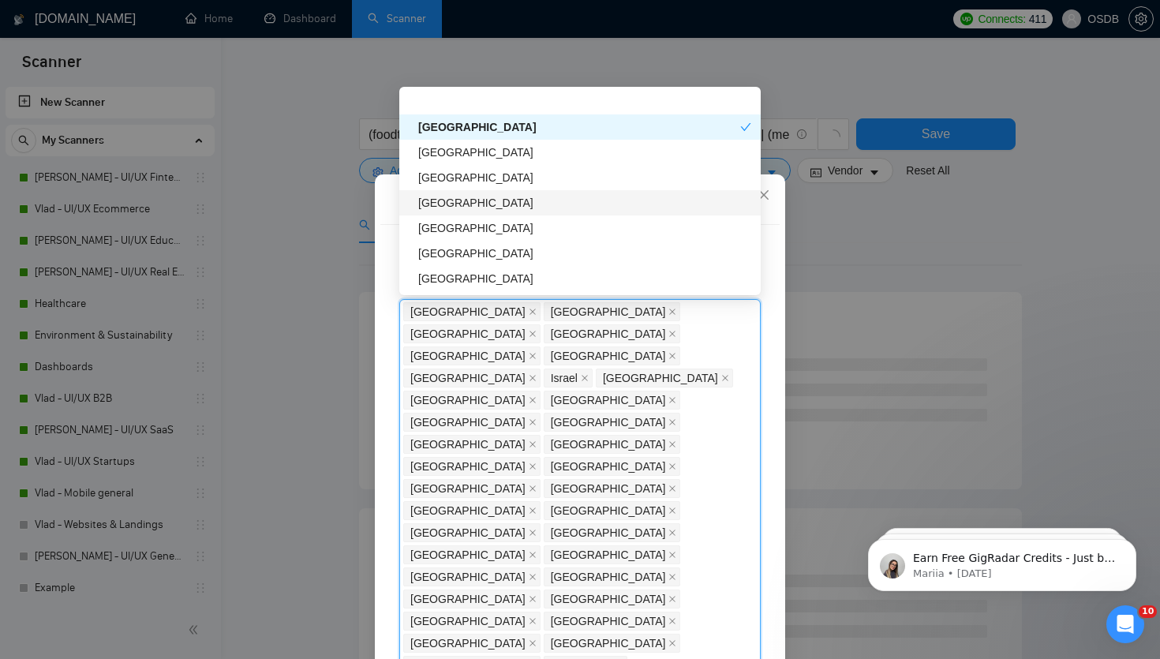
scroll to position [2345, 0]
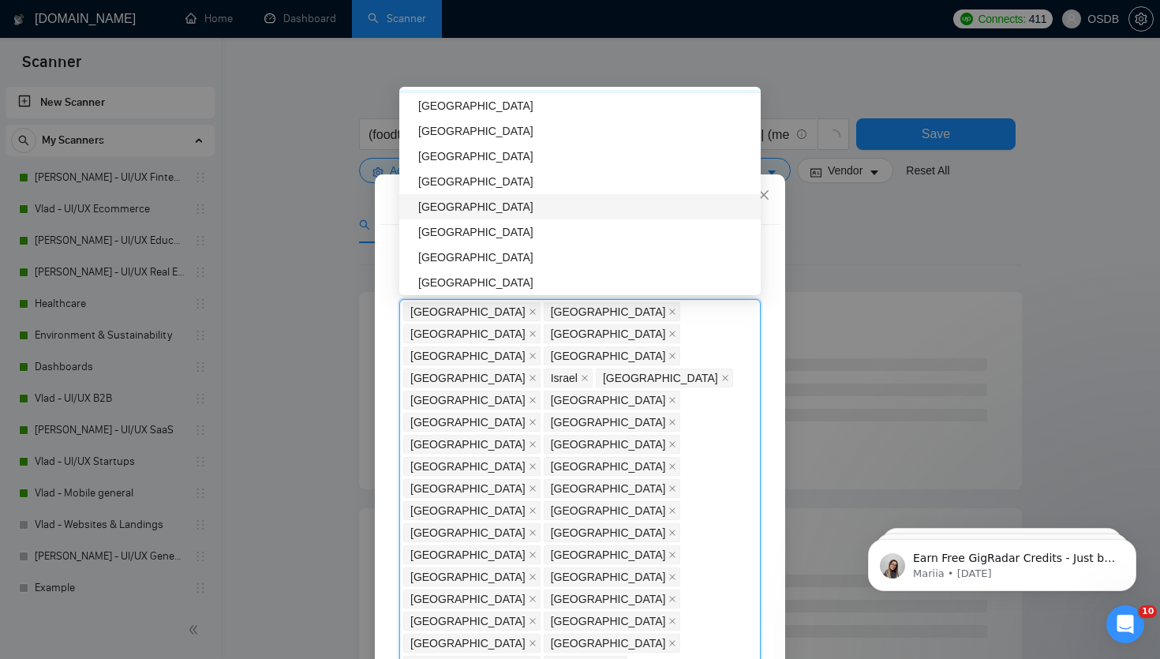
click at [448, 202] on div "[GEOGRAPHIC_DATA]" at bounding box center [584, 206] width 333 height 17
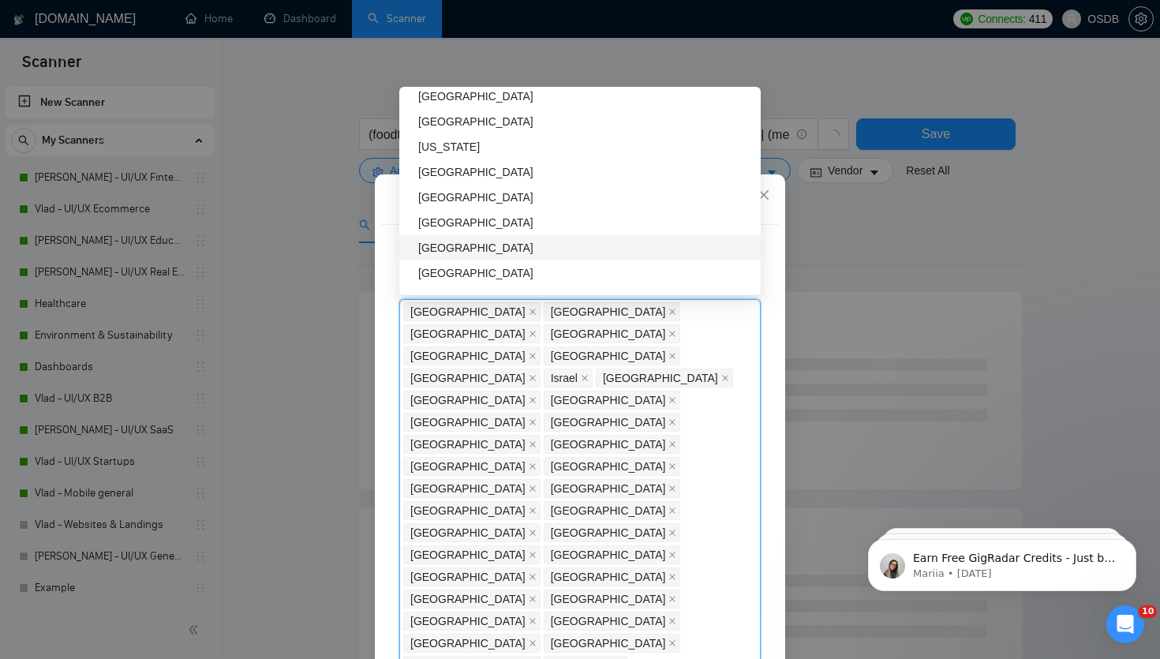
click at [442, 245] on div "[GEOGRAPHIC_DATA]" at bounding box center [584, 247] width 333 height 17
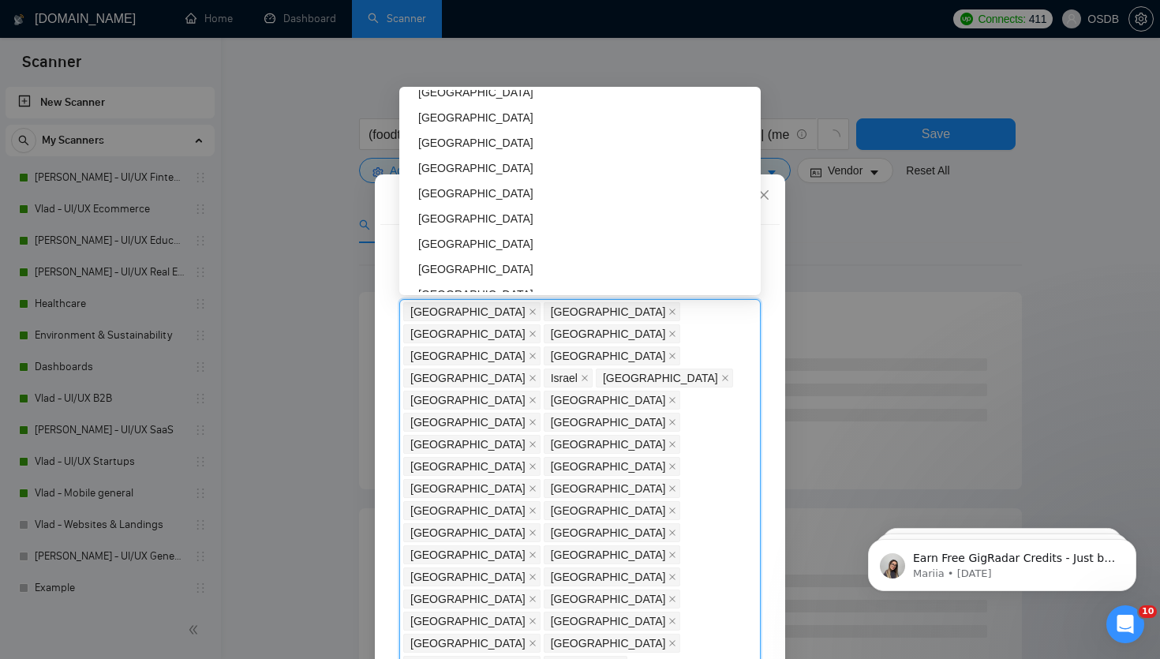
scroll to position [2806, 0]
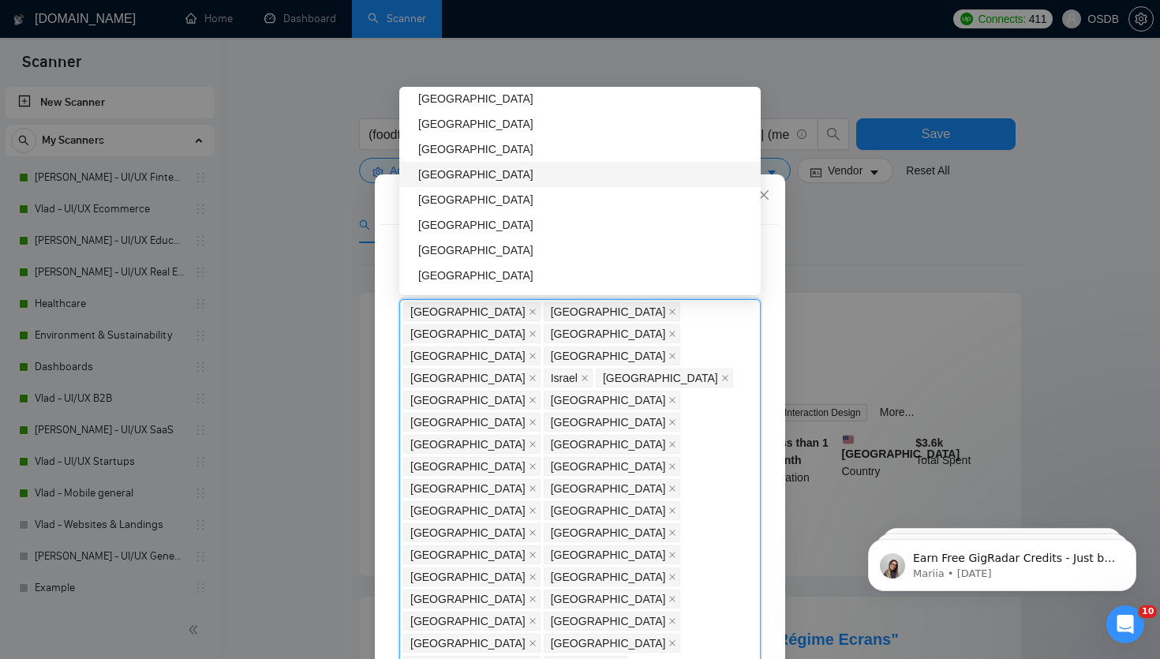
click at [435, 179] on div "[GEOGRAPHIC_DATA]" at bounding box center [584, 174] width 333 height 17
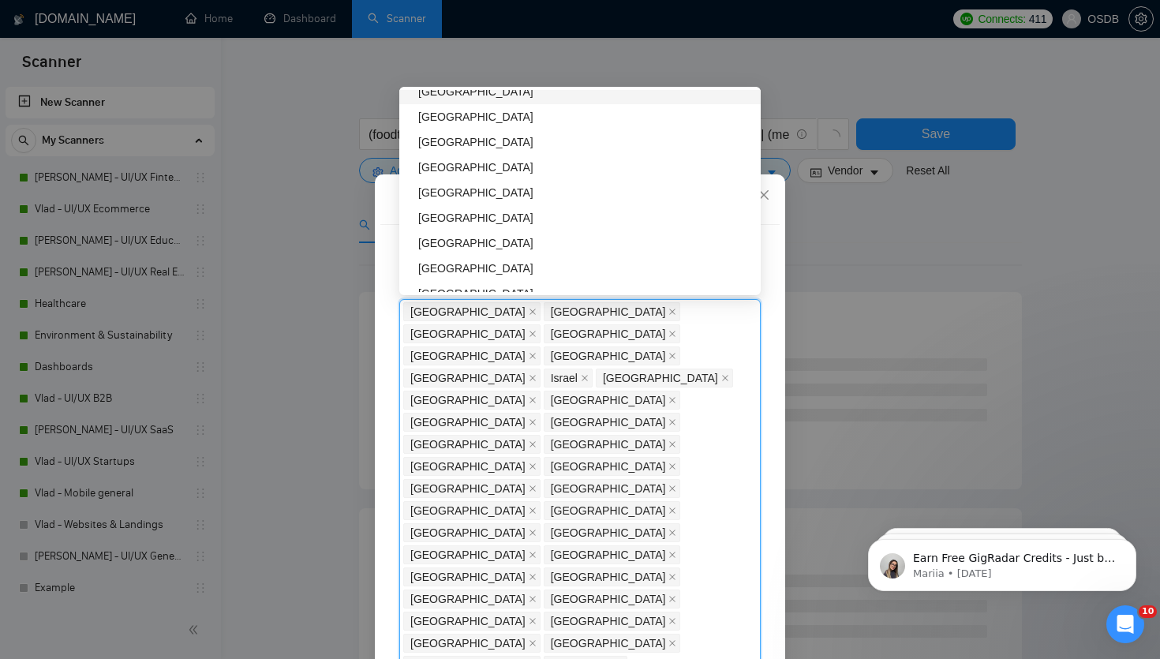
scroll to position [2967, 0]
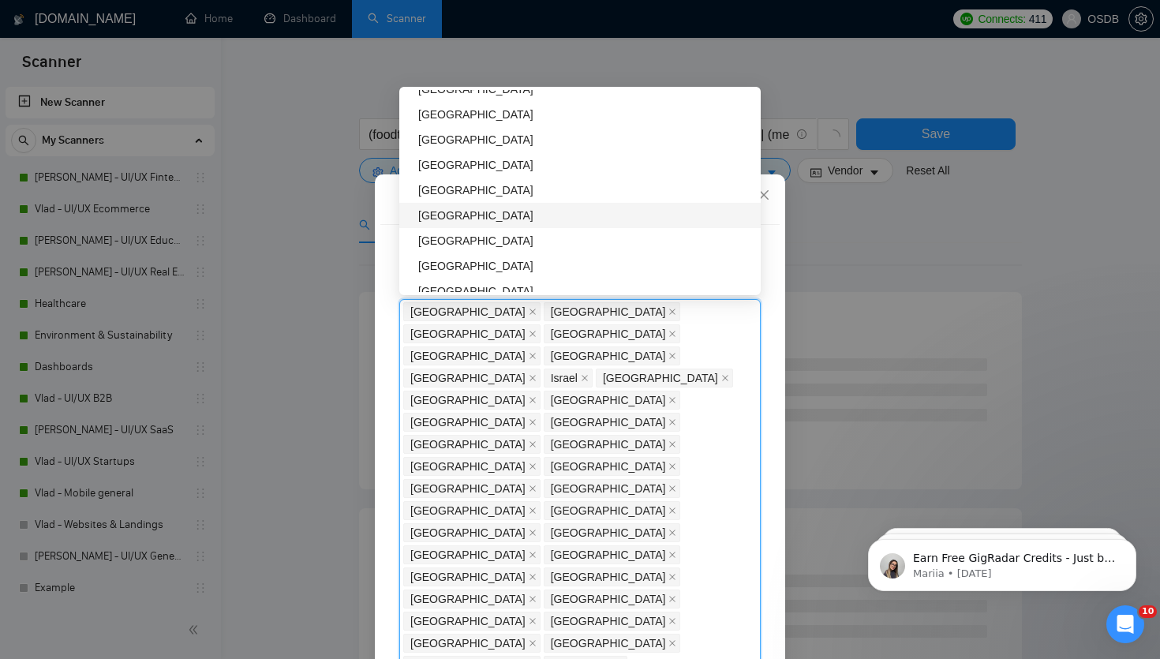
click at [435, 211] on div "[GEOGRAPHIC_DATA]" at bounding box center [584, 215] width 333 height 17
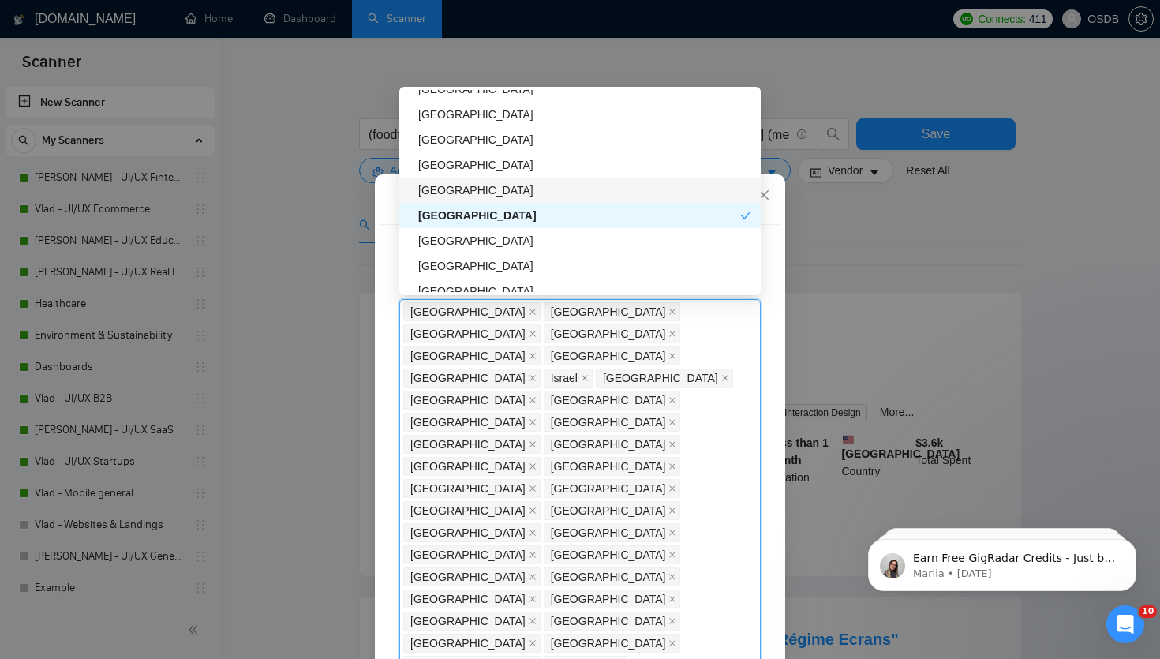
click at [434, 185] on div "[GEOGRAPHIC_DATA]" at bounding box center [584, 189] width 333 height 17
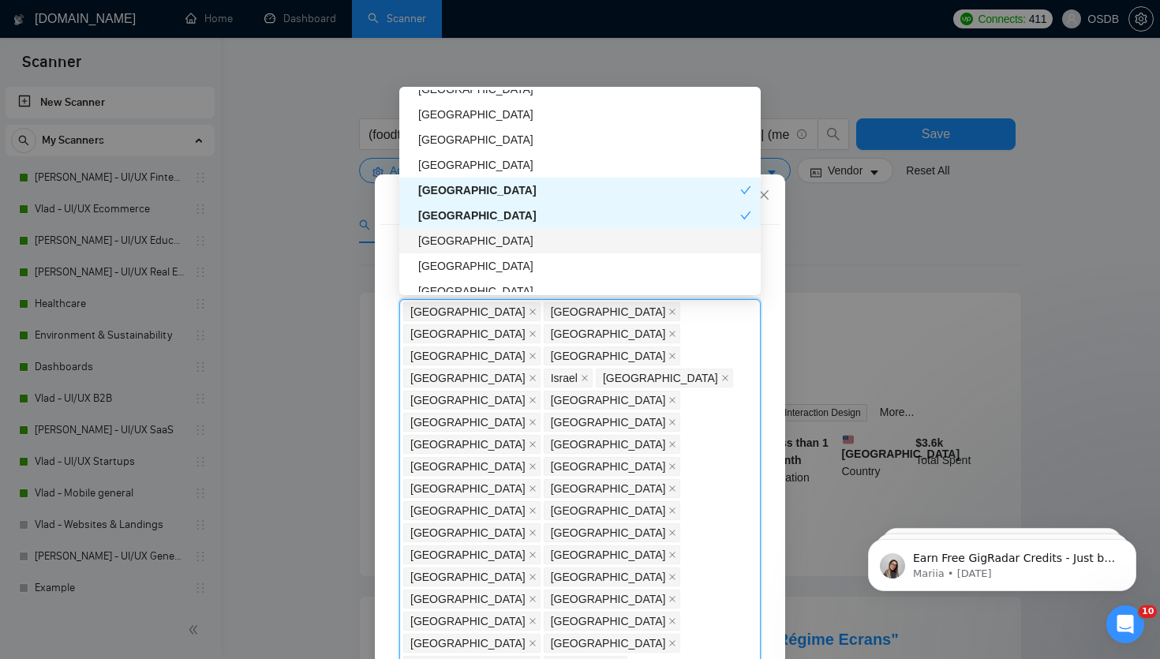
scroll to position [2988, 0]
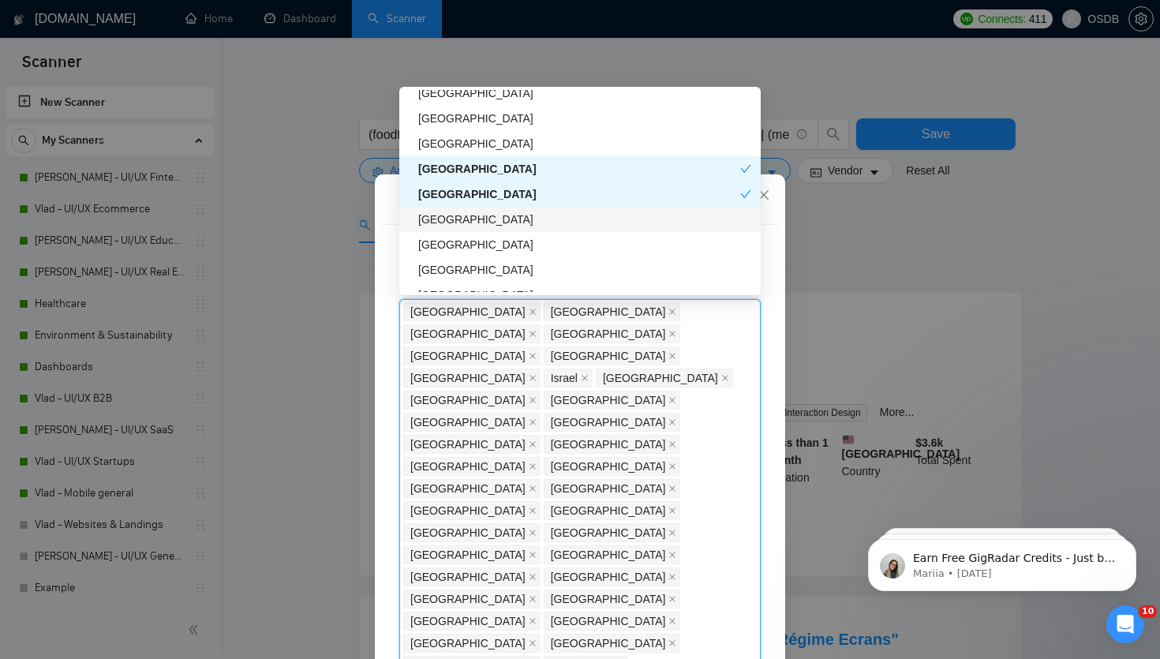
click at [437, 247] on div "[GEOGRAPHIC_DATA]" at bounding box center [584, 244] width 333 height 17
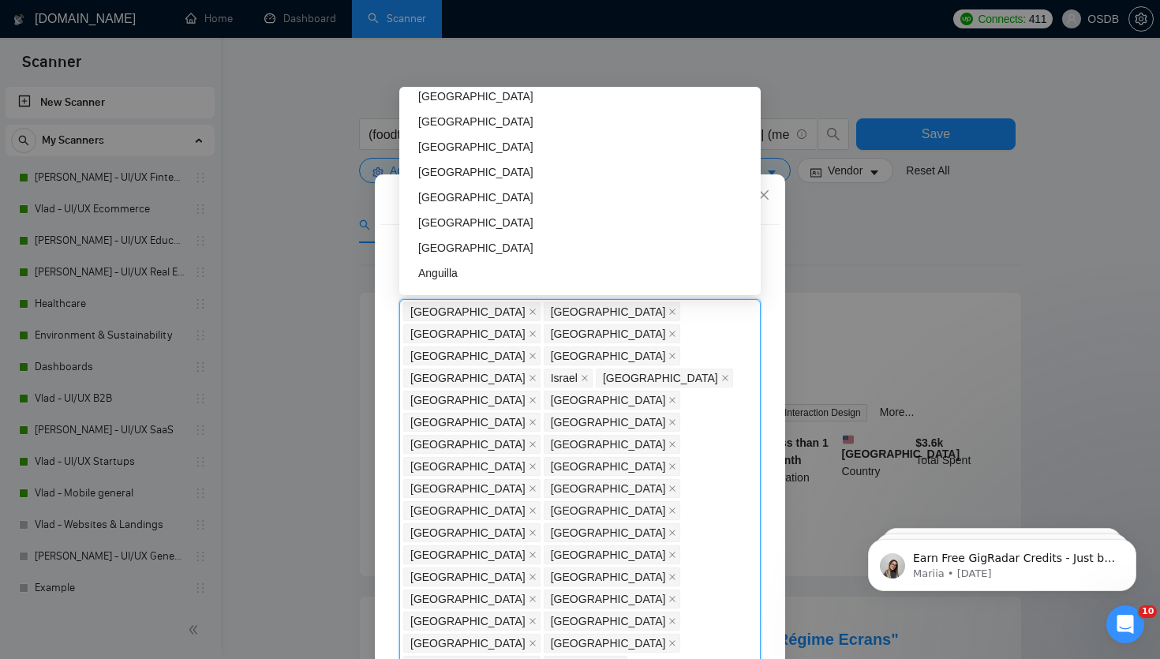
scroll to position [3461, 0]
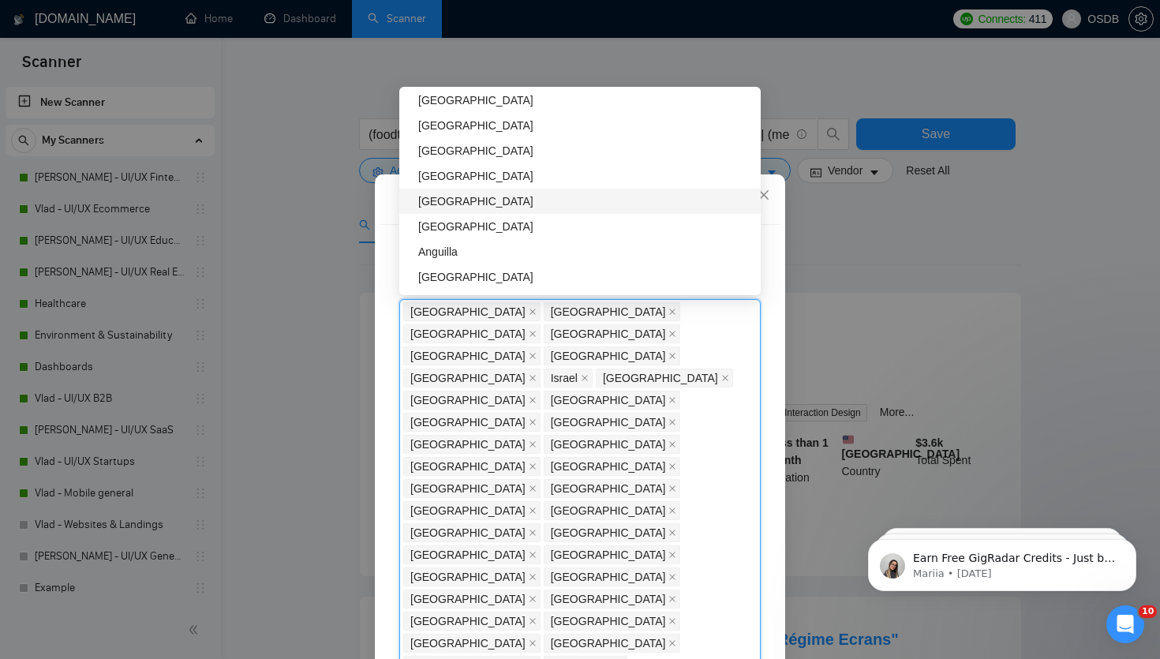
click at [434, 192] on div "[GEOGRAPHIC_DATA]" at bounding box center [584, 200] width 333 height 17
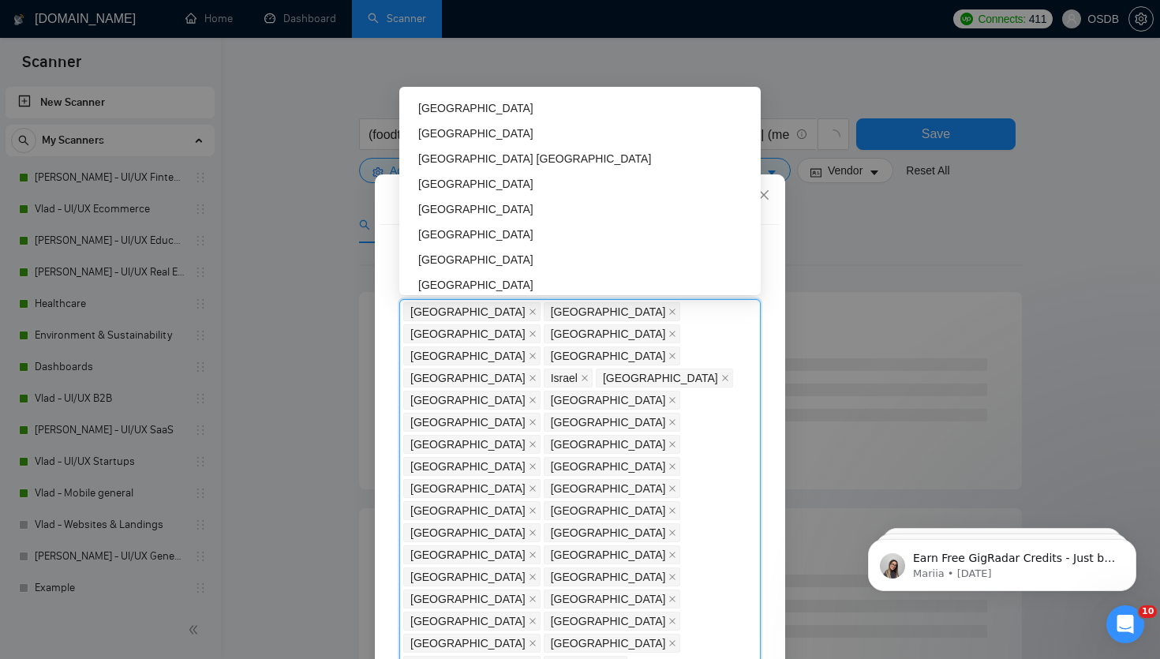
scroll to position [3629, 0]
click at [432, 211] on div "[GEOGRAPHIC_DATA]" at bounding box center [584, 209] width 333 height 17
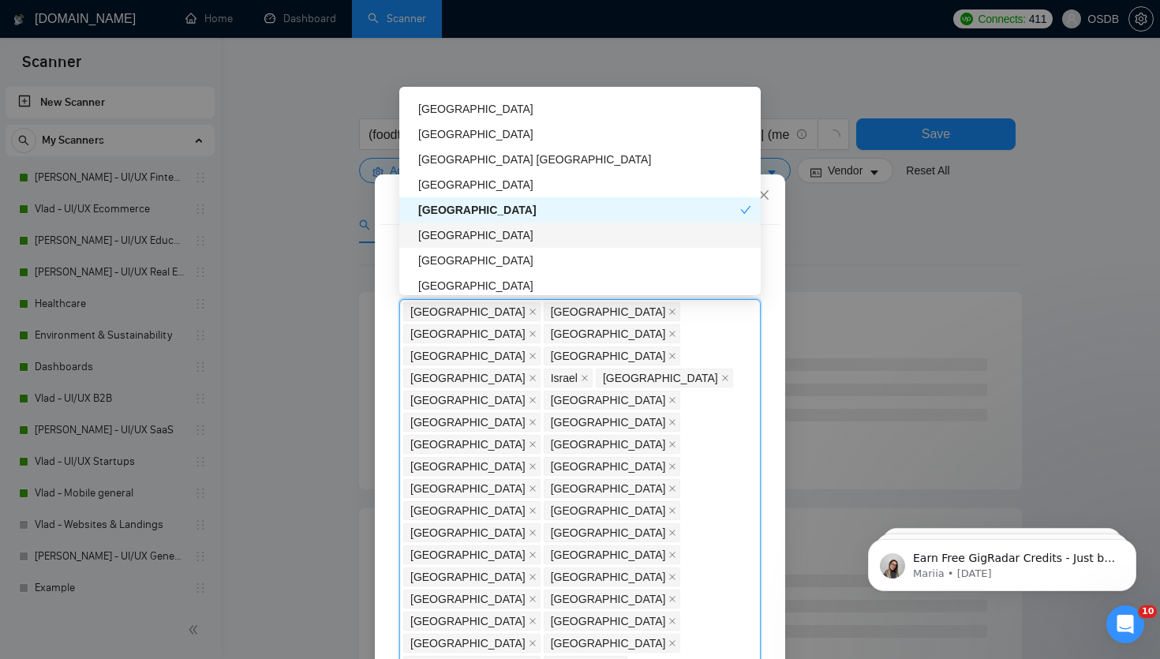
click at [432, 230] on div "[GEOGRAPHIC_DATA]" at bounding box center [584, 234] width 333 height 17
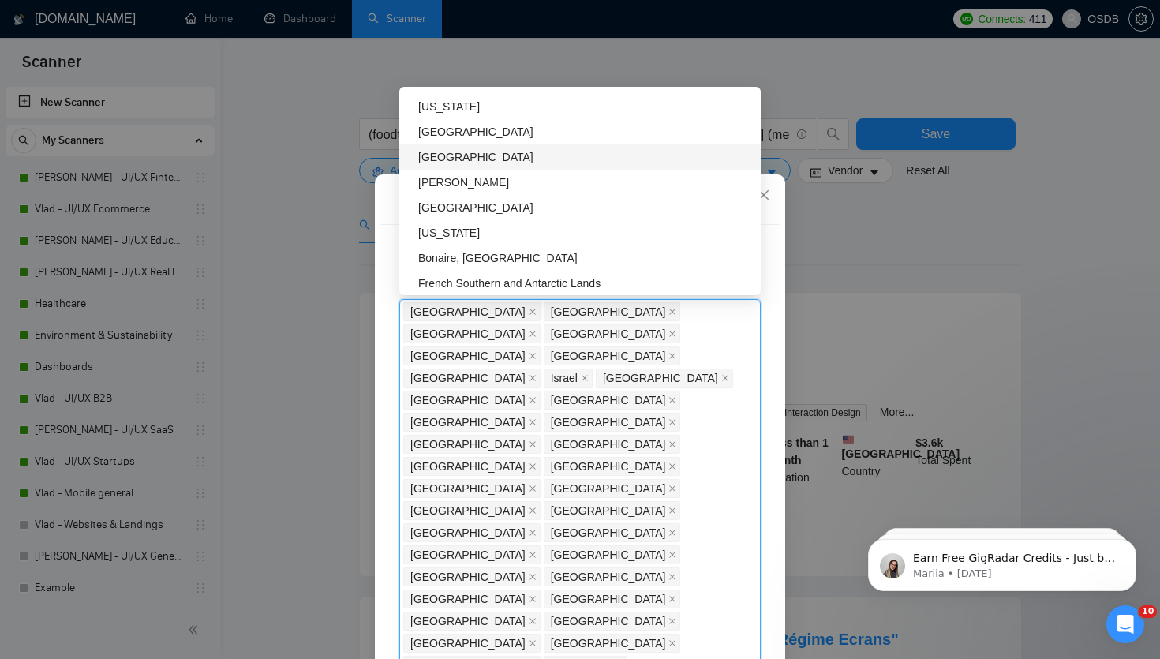
scroll to position [5049, 0]
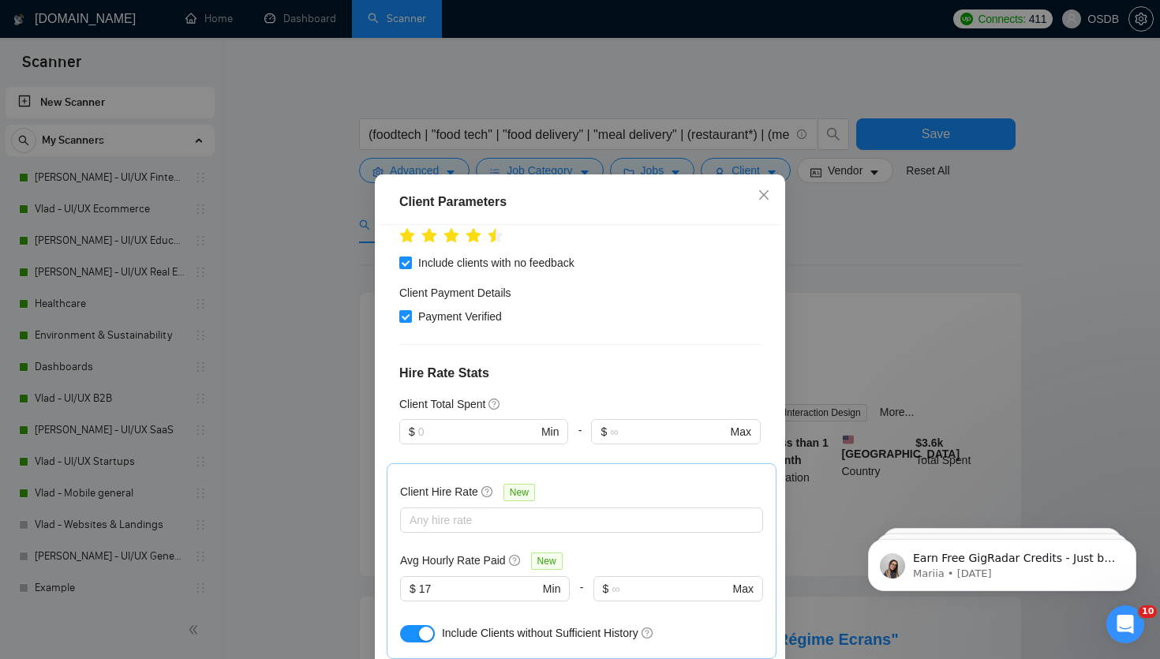
scroll to position [96, 0]
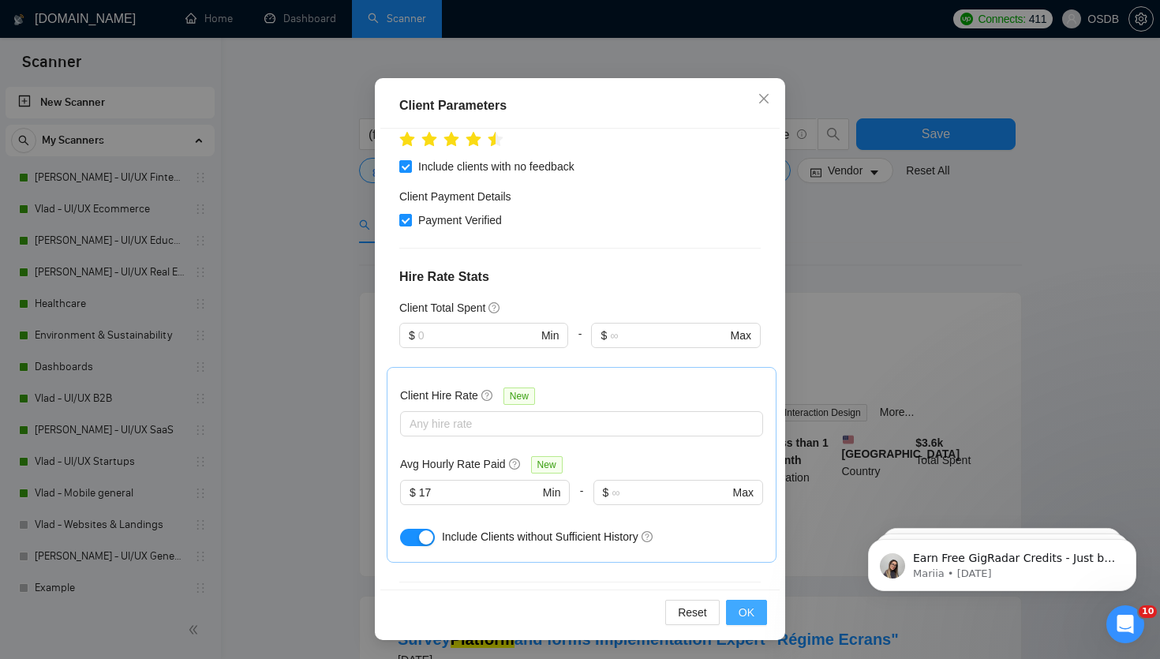
click at [742, 615] on span "OK" at bounding box center [746, 612] width 16 height 17
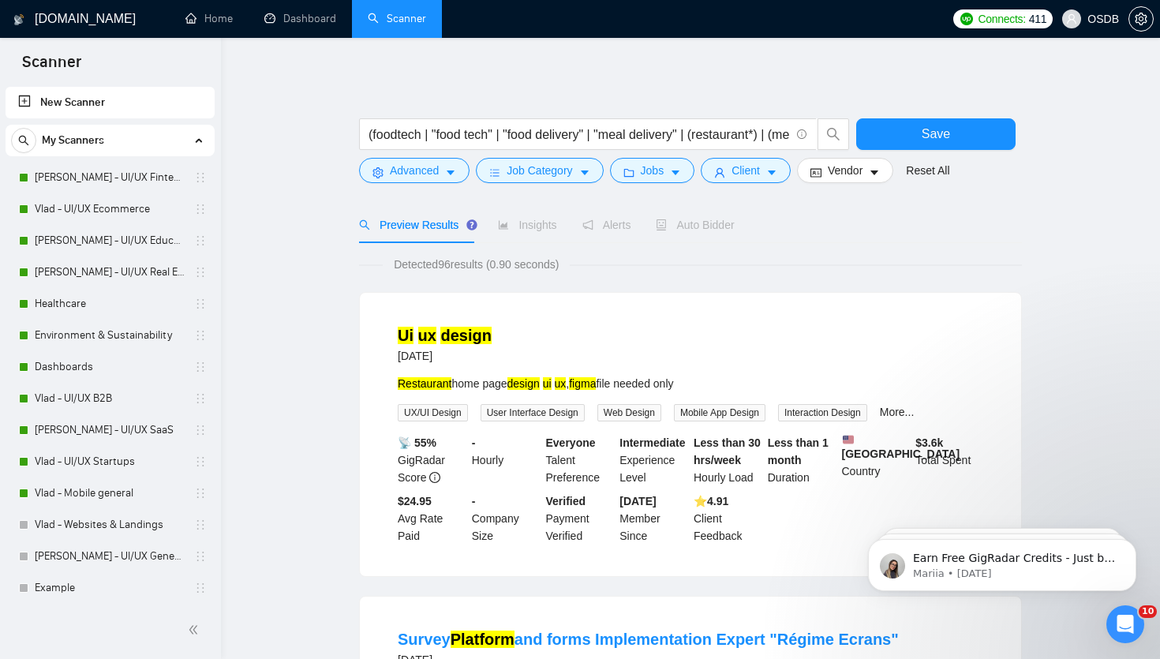
scroll to position [17, 0]
click at [856, 174] on span "Vendor" at bounding box center [845, 170] width 35 height 17
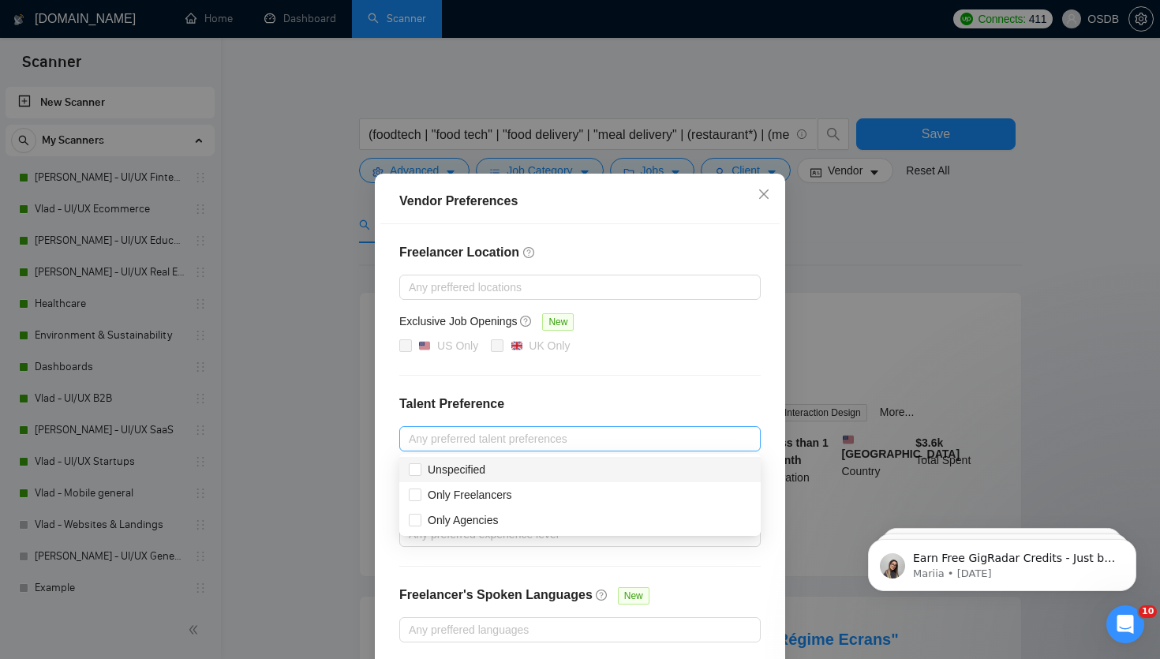
click at [529, 429] on div at bounding box center [572, 438] width 338 height 19
click at [432, 468] on span "Unspecified" at bounding box center [457, 469] width 58 height 13
click at [420, 468] on input "Unspecified" at bounding box center [414, 468] width 11 height 11
checkbox input "true"
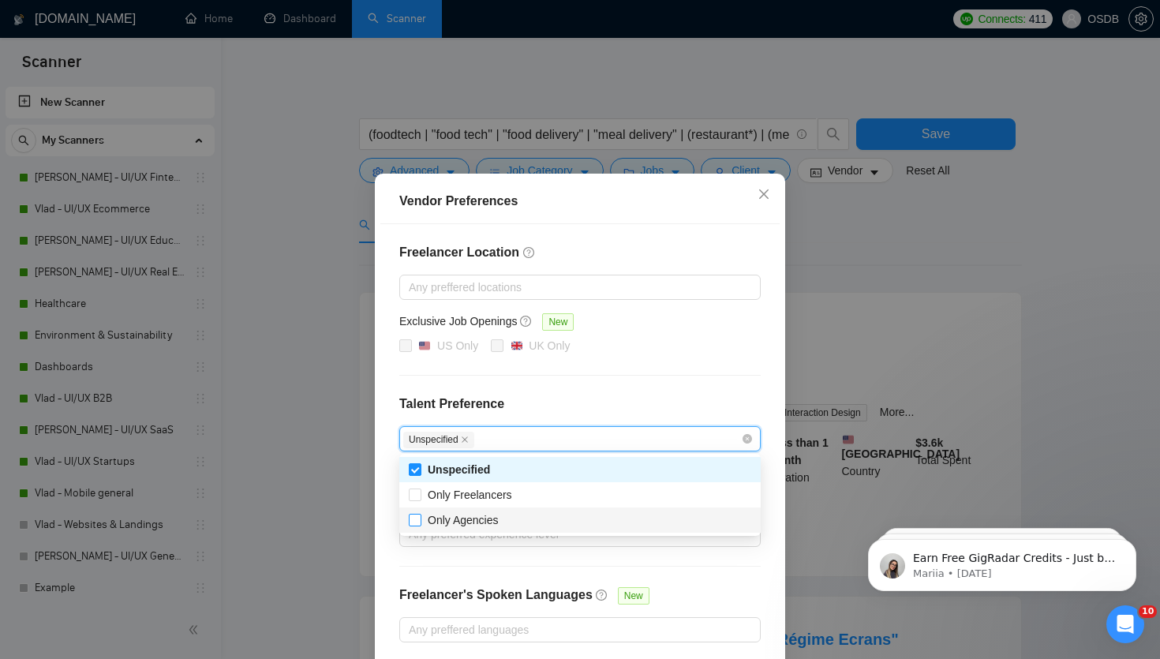
click at [424, 518] on span "Only Agencies" at bounding box center [463, 519] width 84 height 17
click at [420, 518] on input "Only Agencies" at bounding box center [414, 519] width 11 height 11
click at [427, 528] on span "Only Agencies" at bounding box center [463, 519] width 84 height 17
click at [420, 525] on input "Only Agencies" at bounding box center [414, 519] width 11 height 11
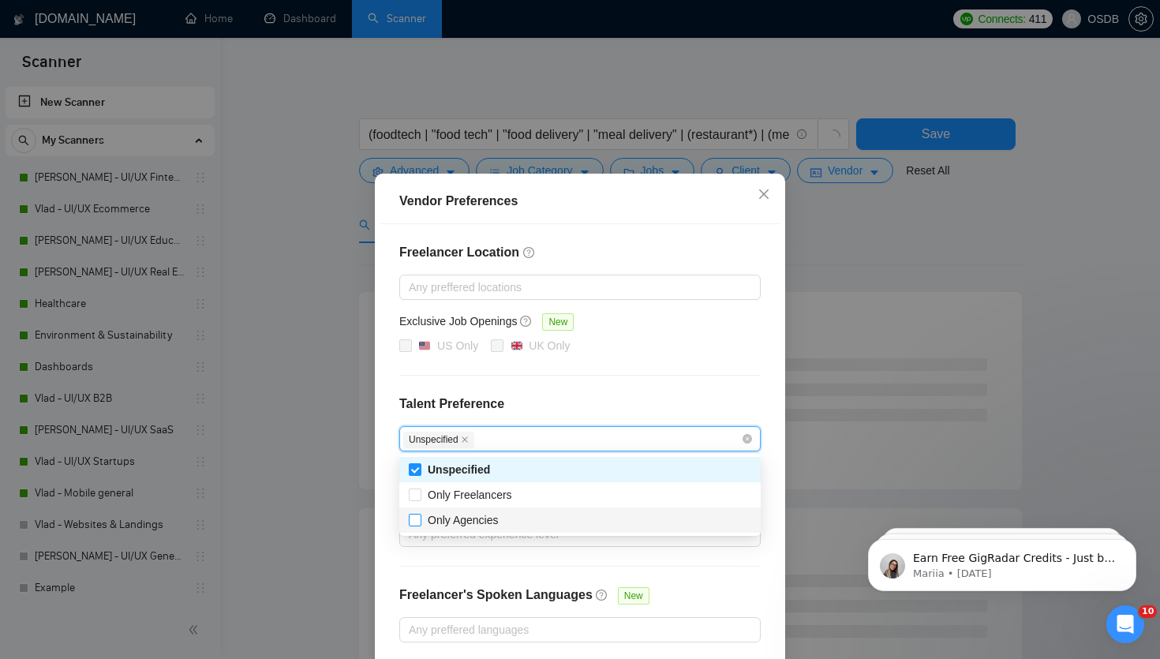
click at [419, 524] on input "Only Agencies" at bounding box center [414, 519] width 11 height 11
checkbox input "true"
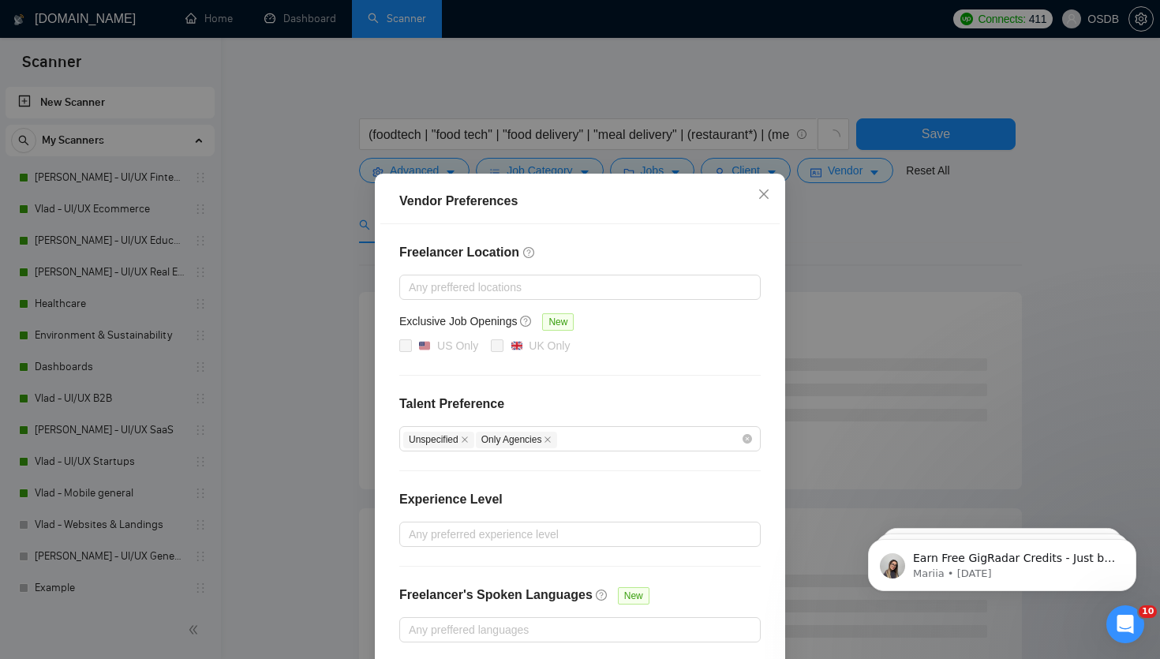
click at [415, 558] on div "Freelancer Location Any preffered locations Exclusive Job Openings New US Only …" at bounding box center [579, 442] width 399 height 437
click at [432, 536] on div at bounding box center [572, 534] width 338 height 19
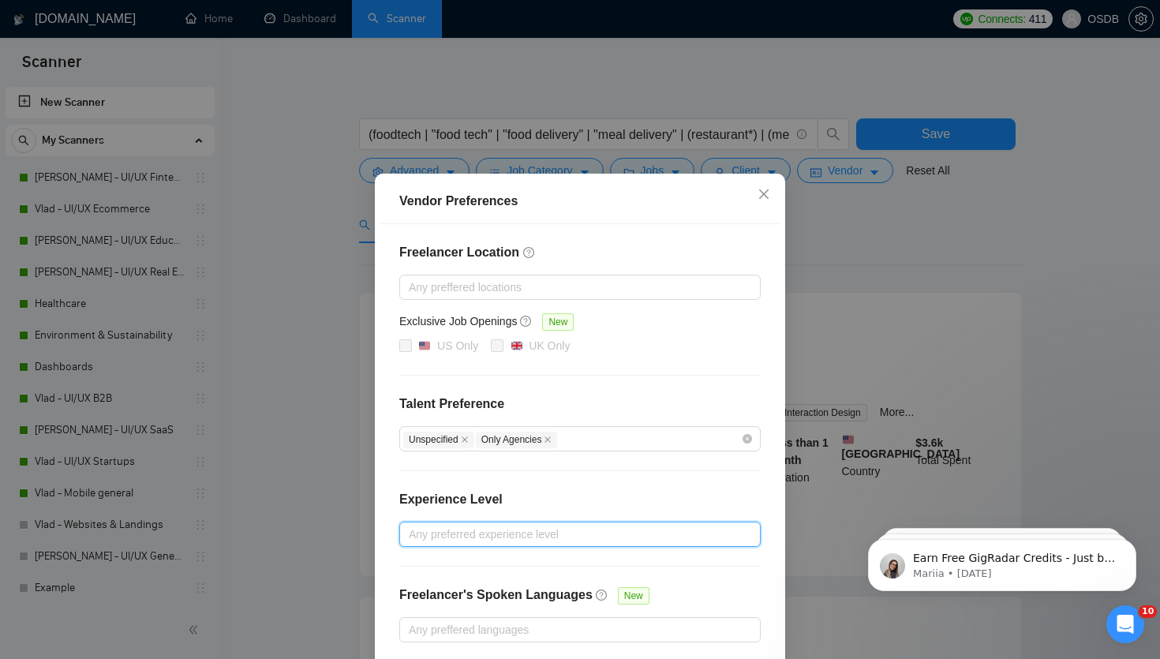
click at [439, 526] on div at bounding box center [572, 534] width 338 height 19
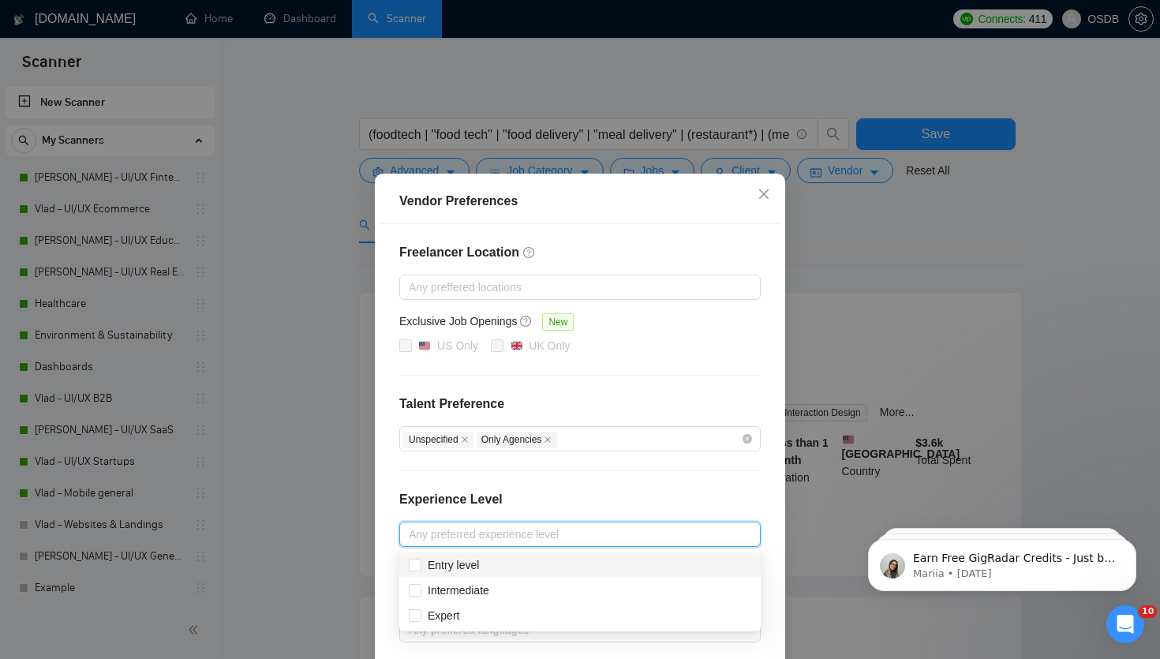
scroll to position [65, 0]
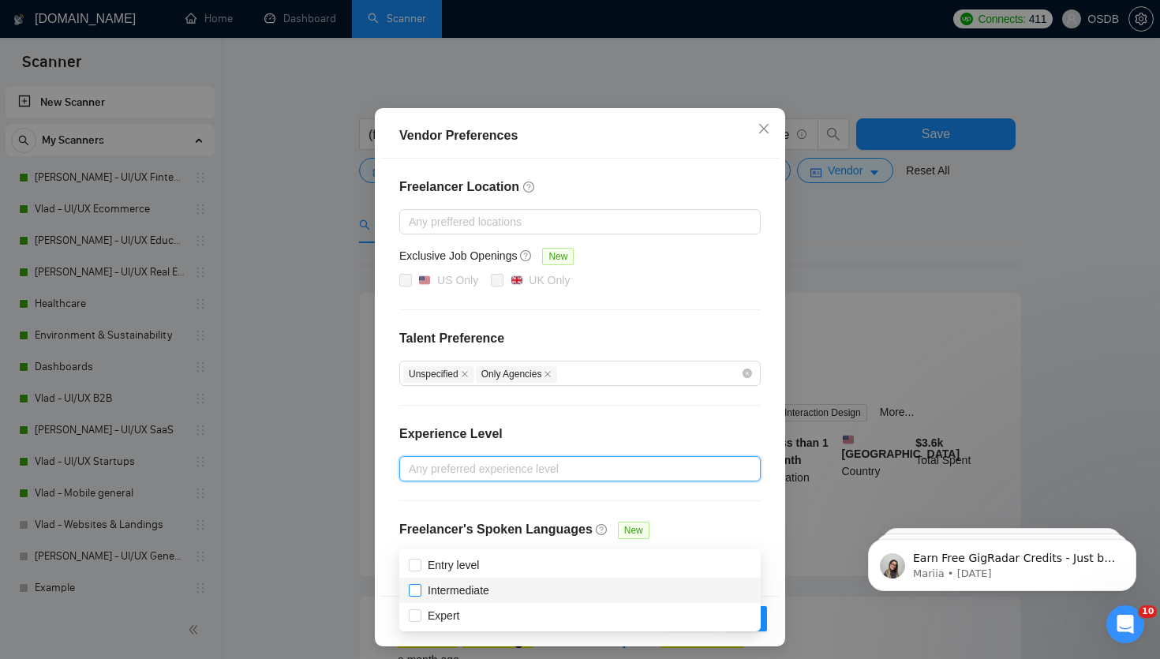
click at [413, 585] on input "Intermediate" at bounding box center [414, 589] width 11 height 11
checkbox input "true"
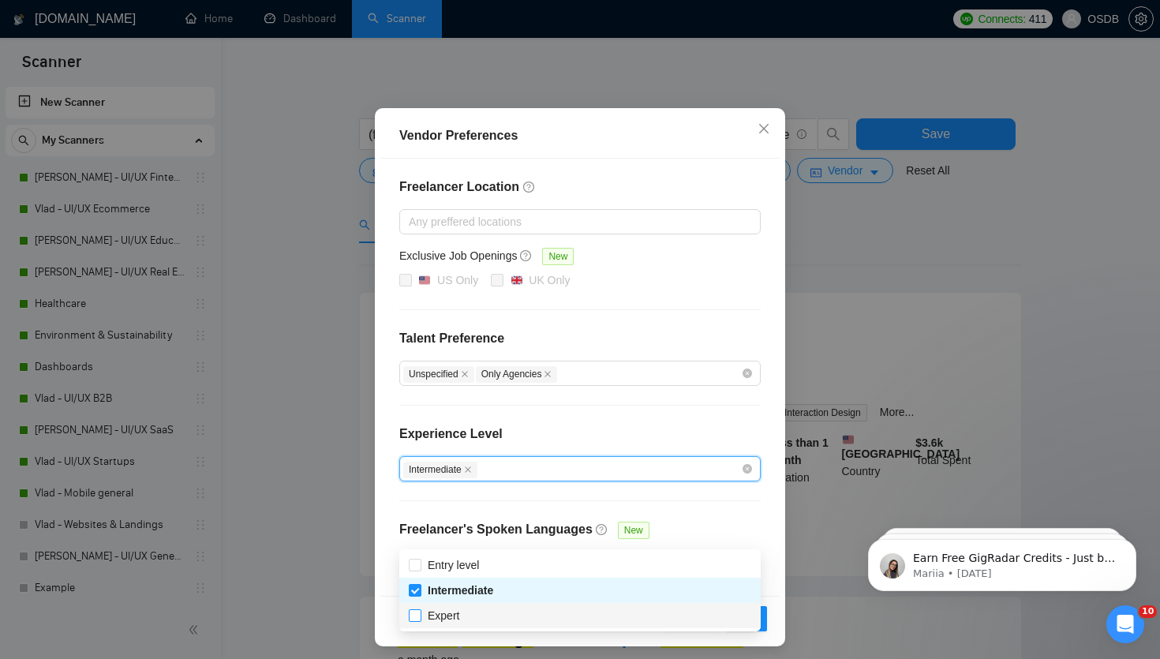
click at [416, 611] on input "Expert" at bounding box center [414, 614] width 11 height 11
checkbox input "true"
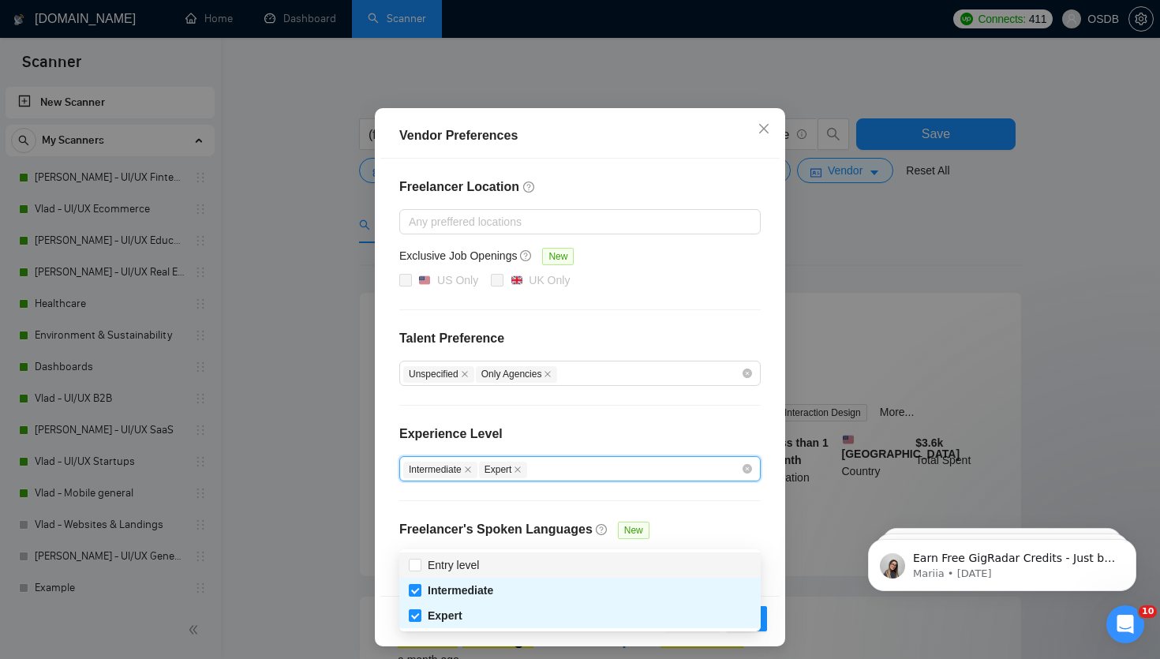
click at [381, 490] on div "Freelancer Location Any preffered locations Exclusive Job Openings New US Only …" at bounding box center [579, 377] width 399 height 437
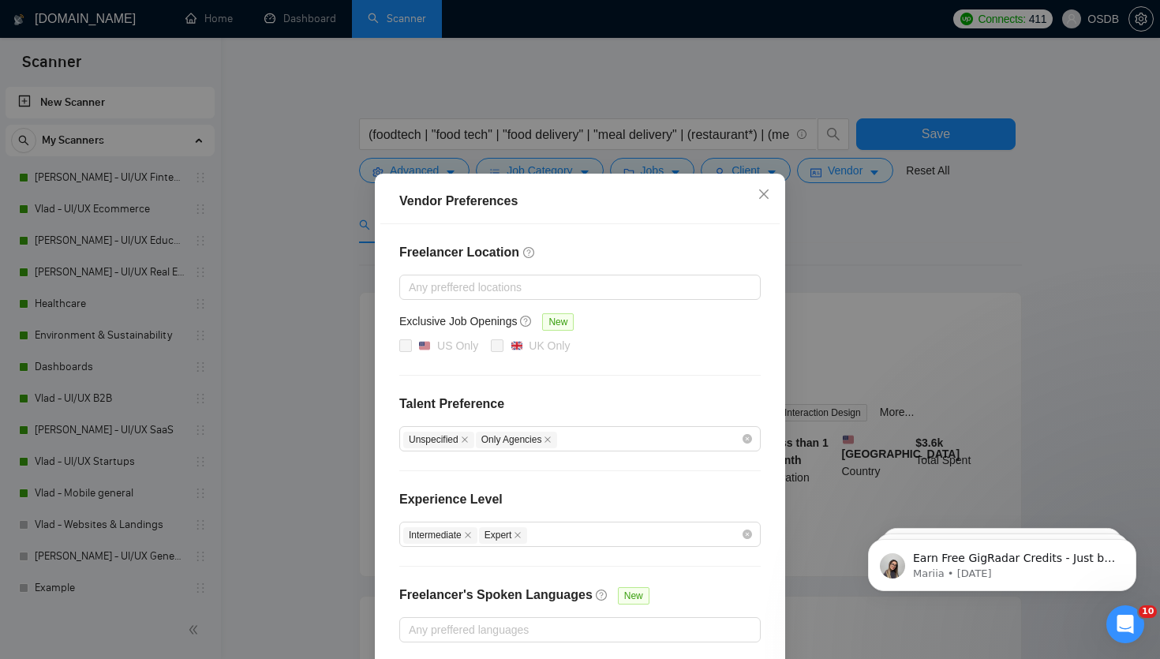
scroll to position [71, 0]
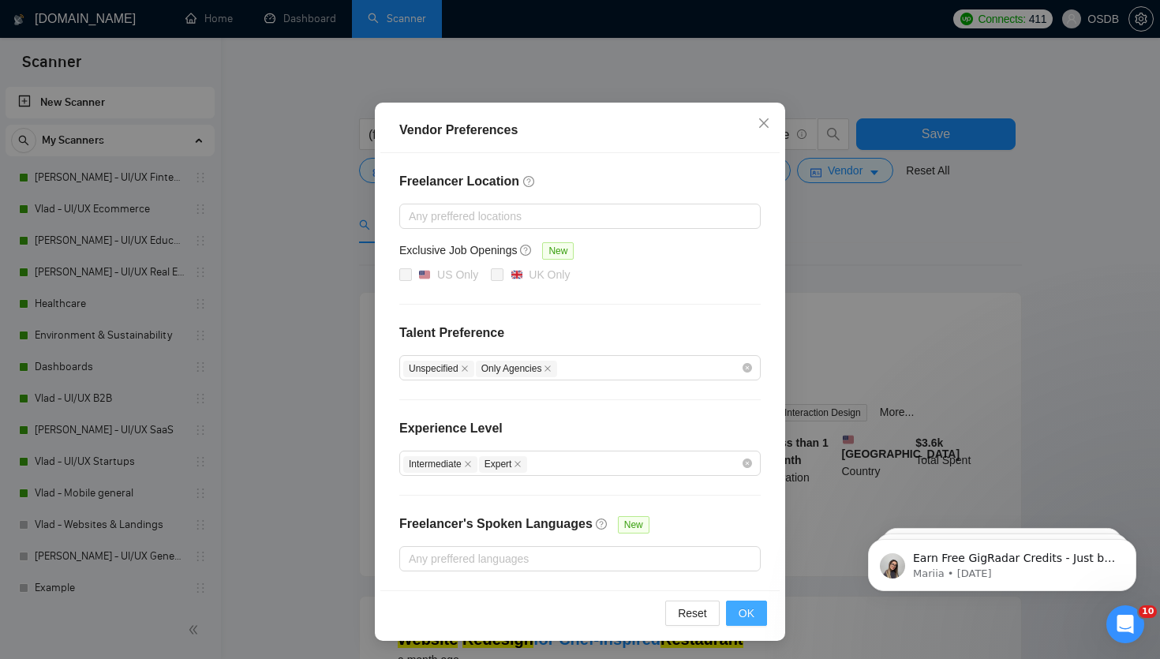
click at [750, 611] on span "OK" at bounding box center [746, 612] width 16 height 17
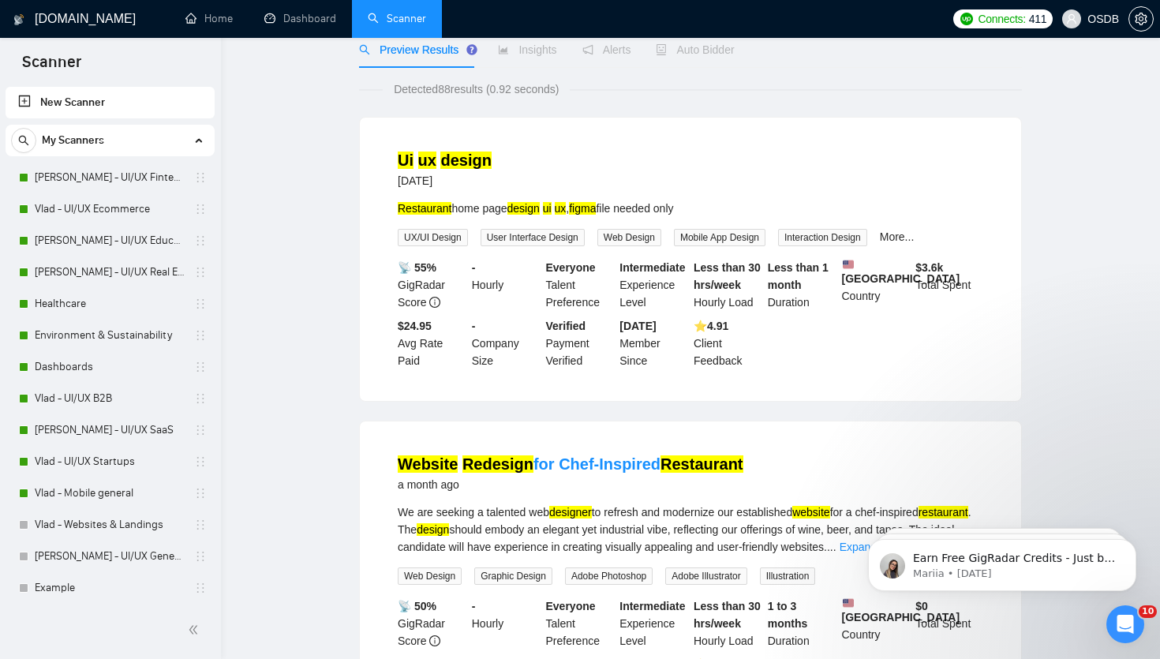
scroll to position [0, 0]
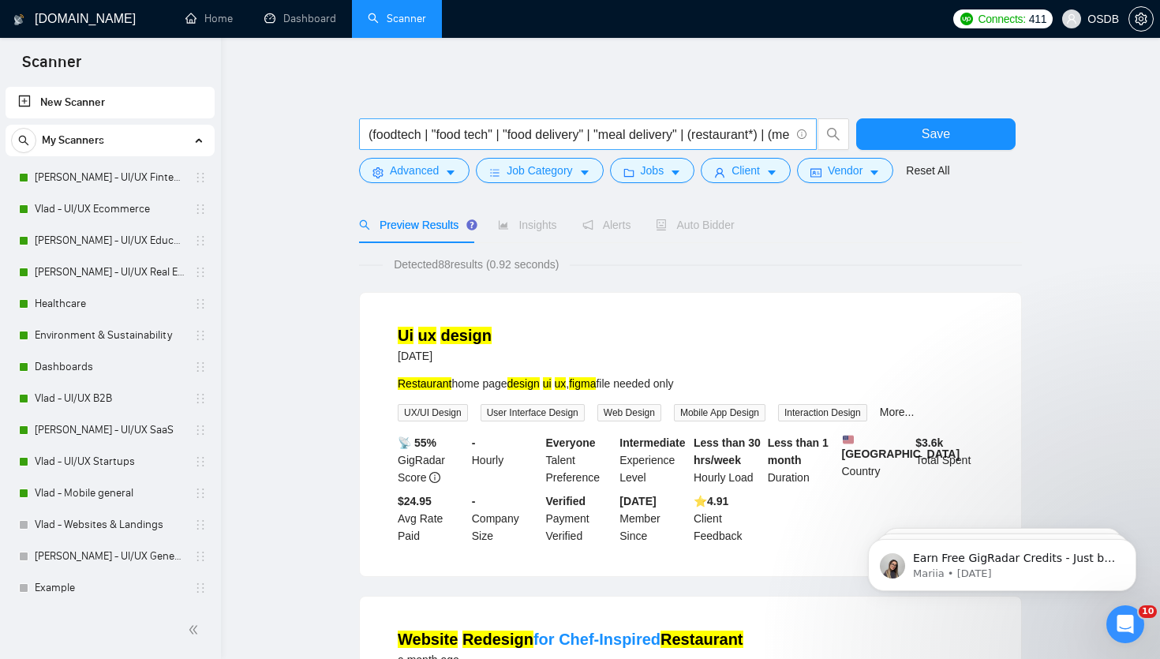
click at [727, 133] on input "(foodtech | "food tech" | "food delivery" | "meal delivery" | (restaurant*) | (…" at bounding box center [578, 135] width 421 height 20
click at [891, 132] on button "Save" at bounding box center [935, 134] width 159 height 32
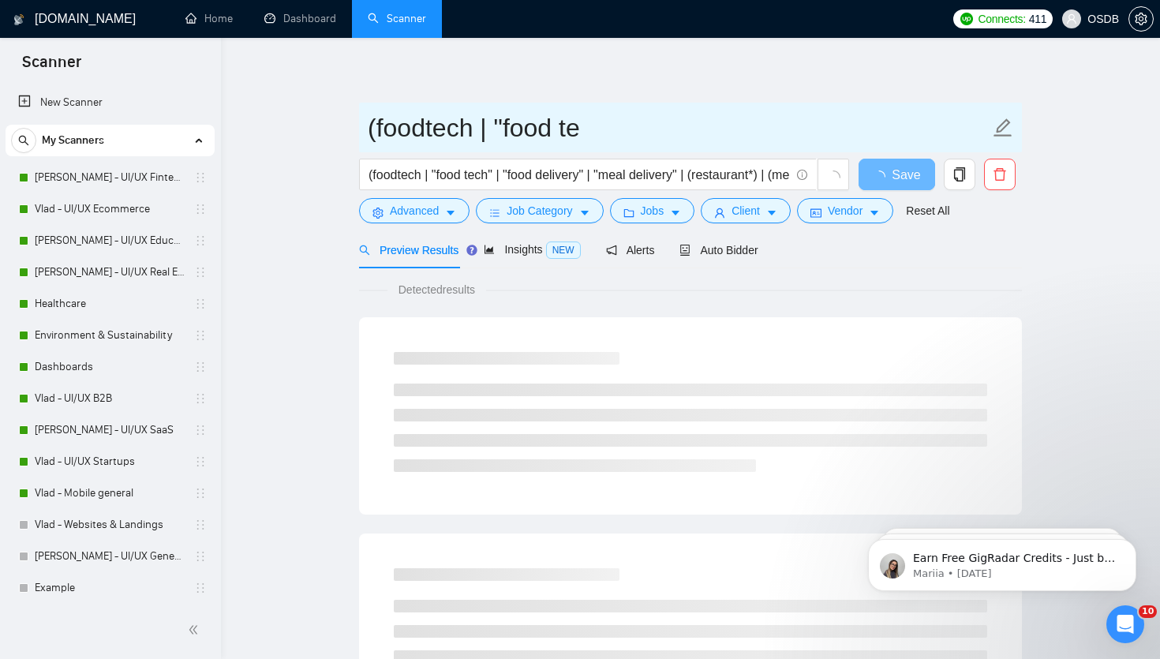
click at [624, 127] on input "(foodtech | "food te" at bounding box center [679, 127] width 622 height 39
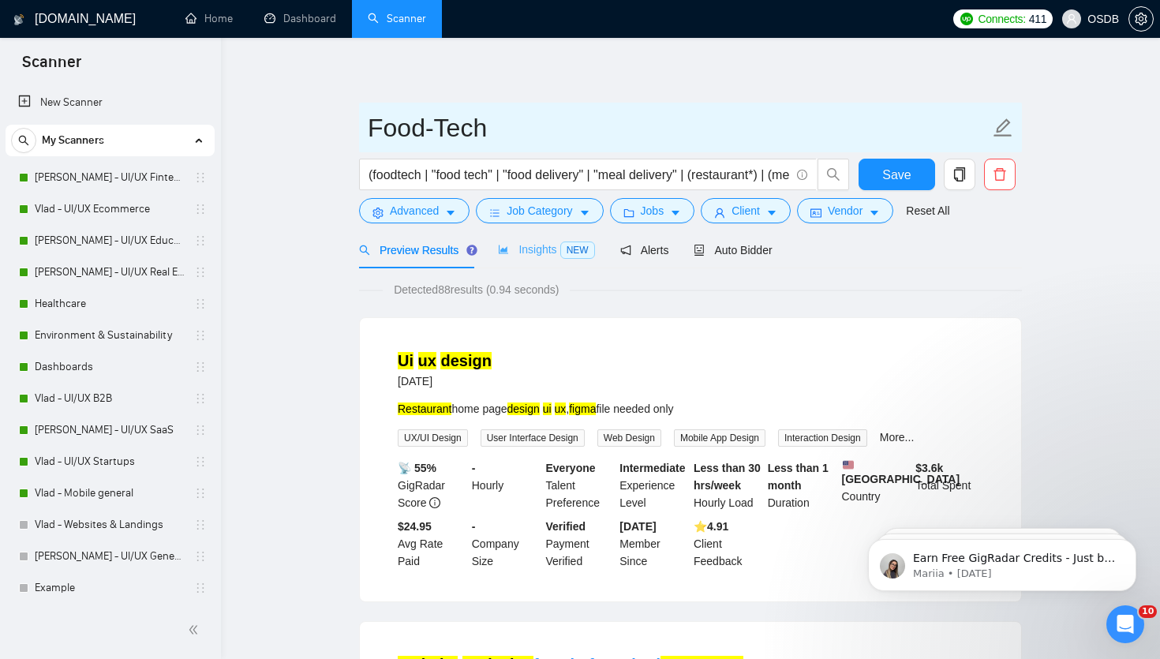
type input "Food-Tech"
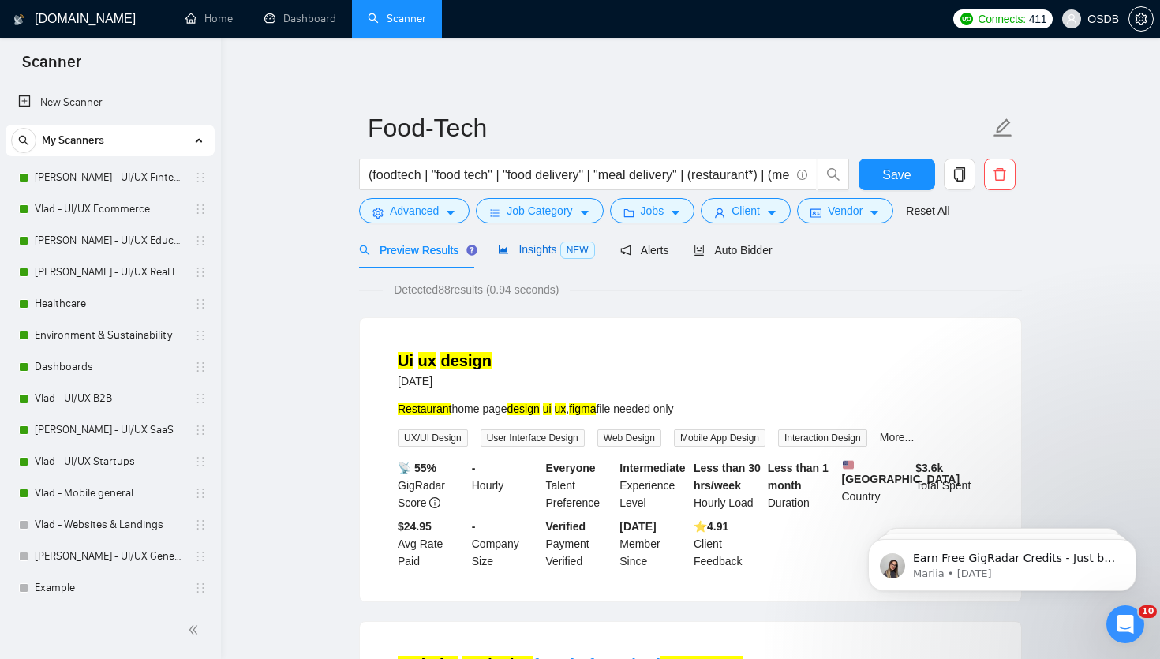
click at [530, 245] on span "Insights NEW" at bounding box center [546, 249] width 96 height 13
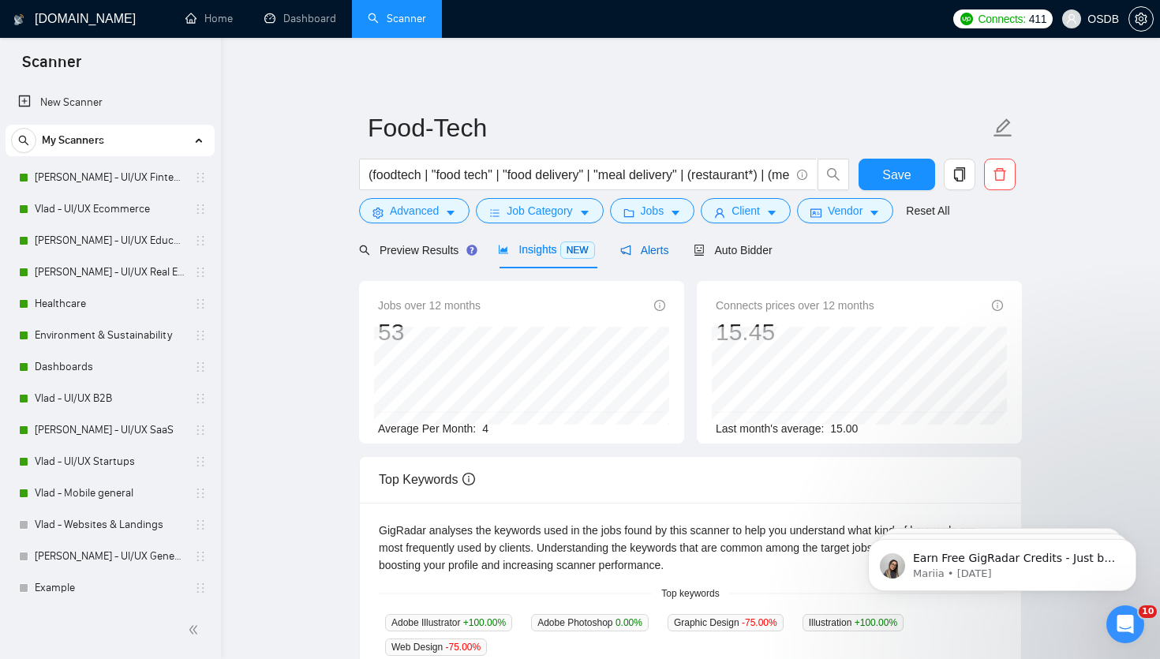
click at [649, 251] on span "Alerts" at bounding box center [644, 250] width 49 height 13
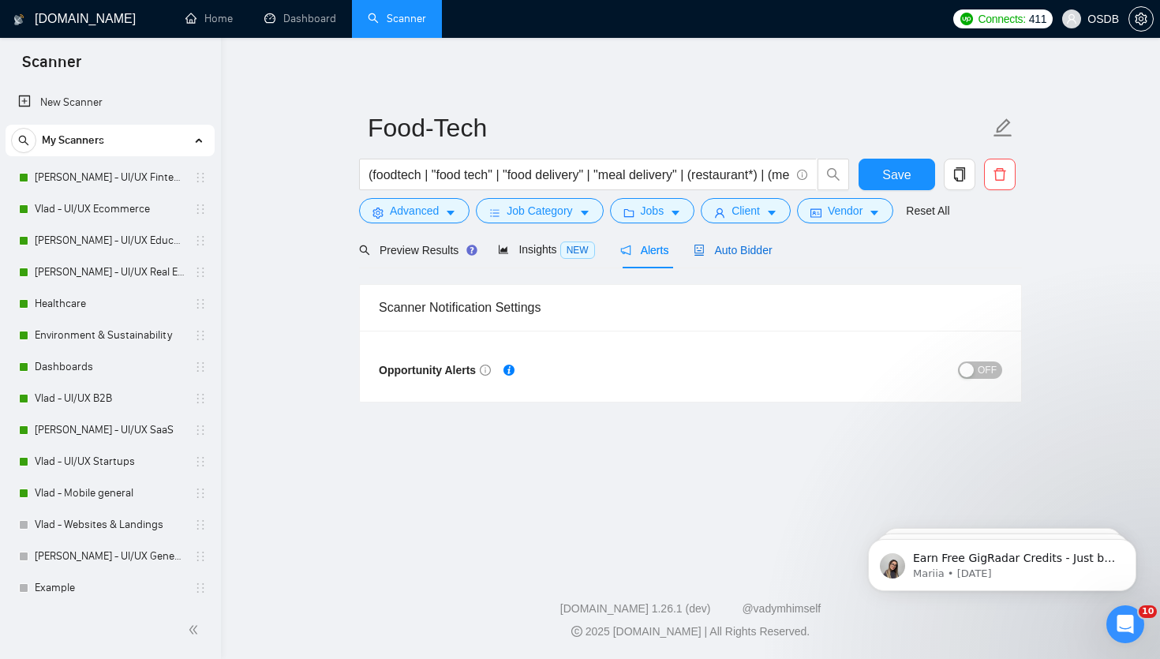
click at [723, 246] on span "Auto Bidder" at bounding box center [732, 250] width 78 height 13
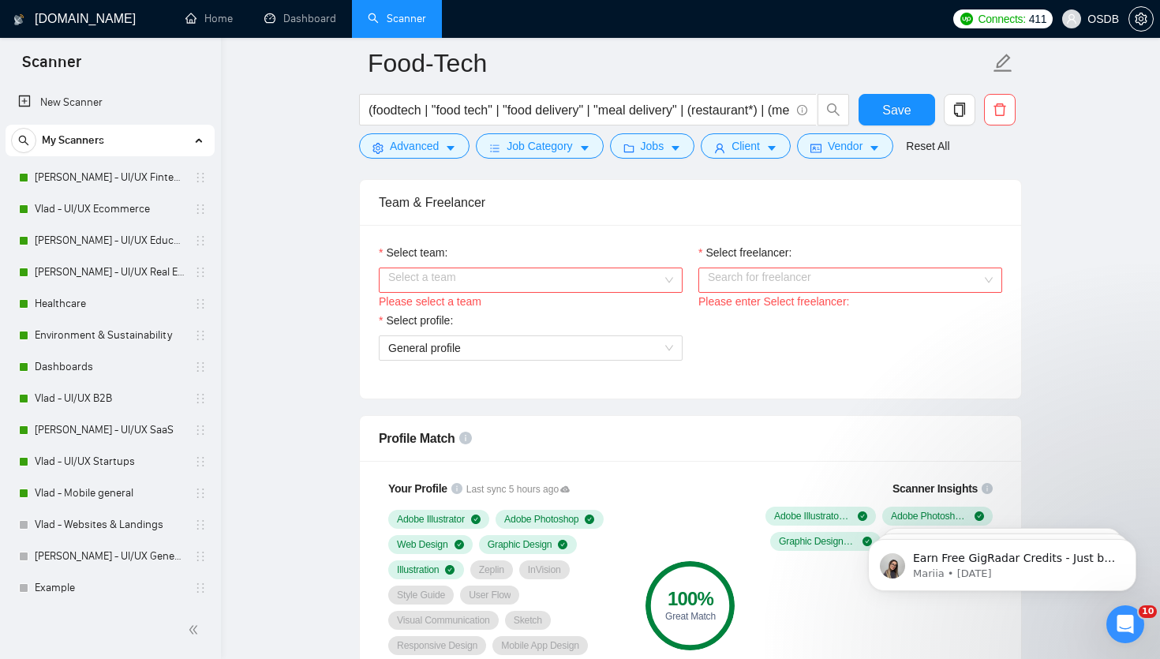
scroll to position [846, 0]
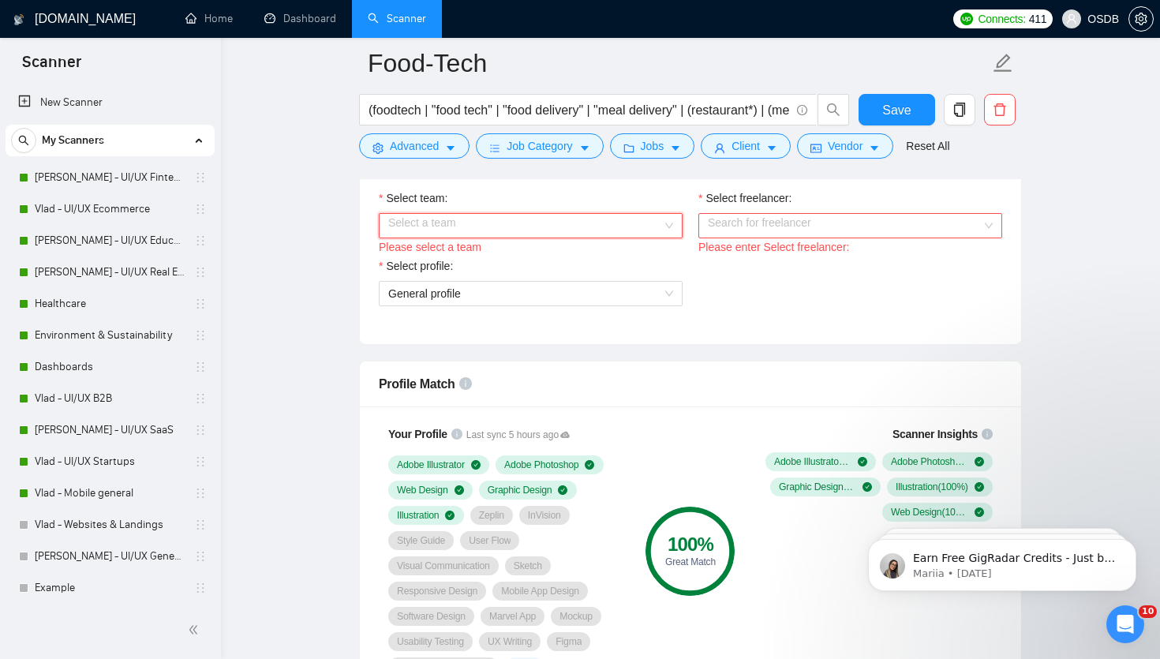
click at [624, 223] on input "Select team:" at bounding box center [525, 226] width 274 height 24
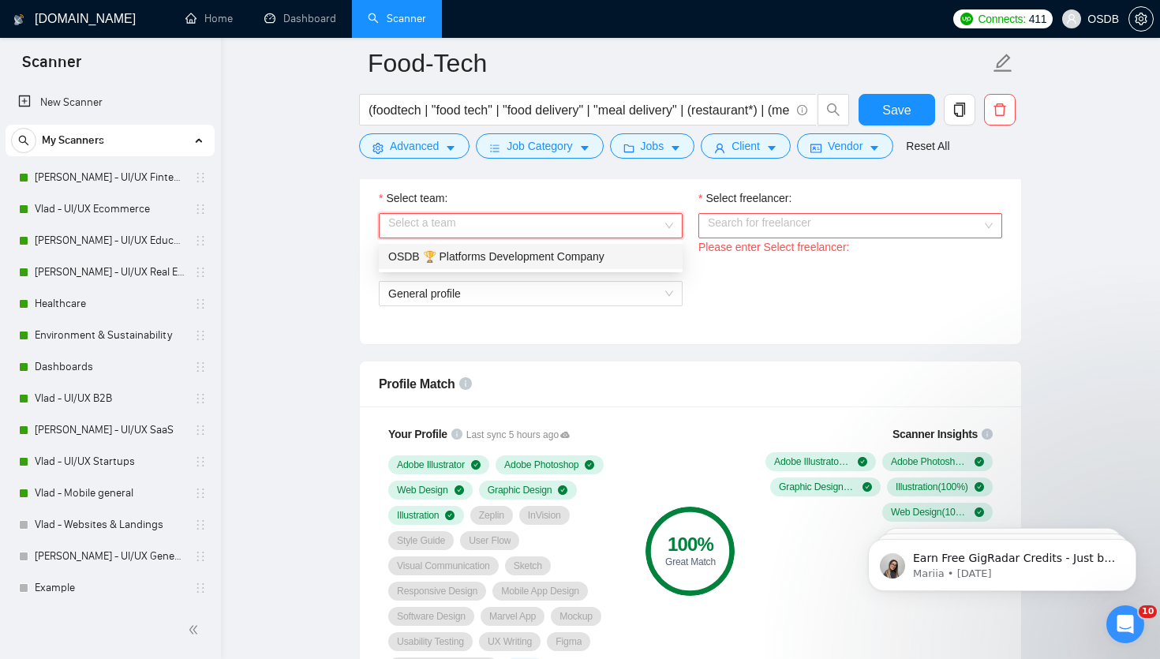
click at [593, 256] on div "OSDB 🏆 Platforms Development Company" at bounding box center [530, 256] width 285 height 17
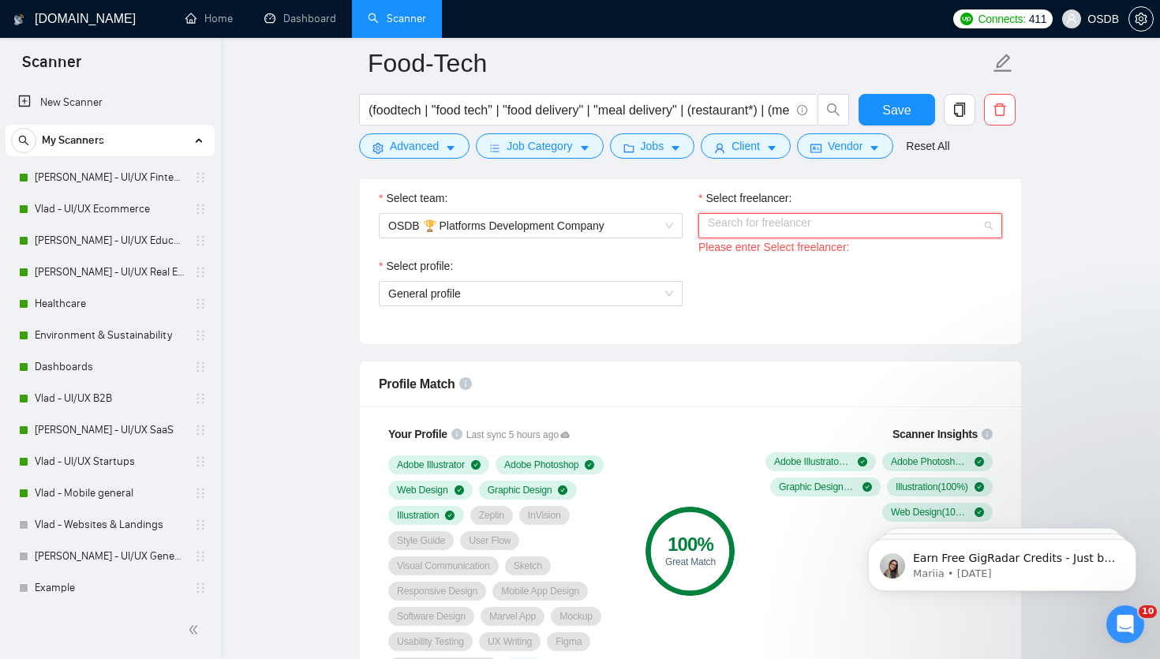
click at [737, 224] on input "Select freelancer:" at bounding box center [845, 226] width 274 height 24
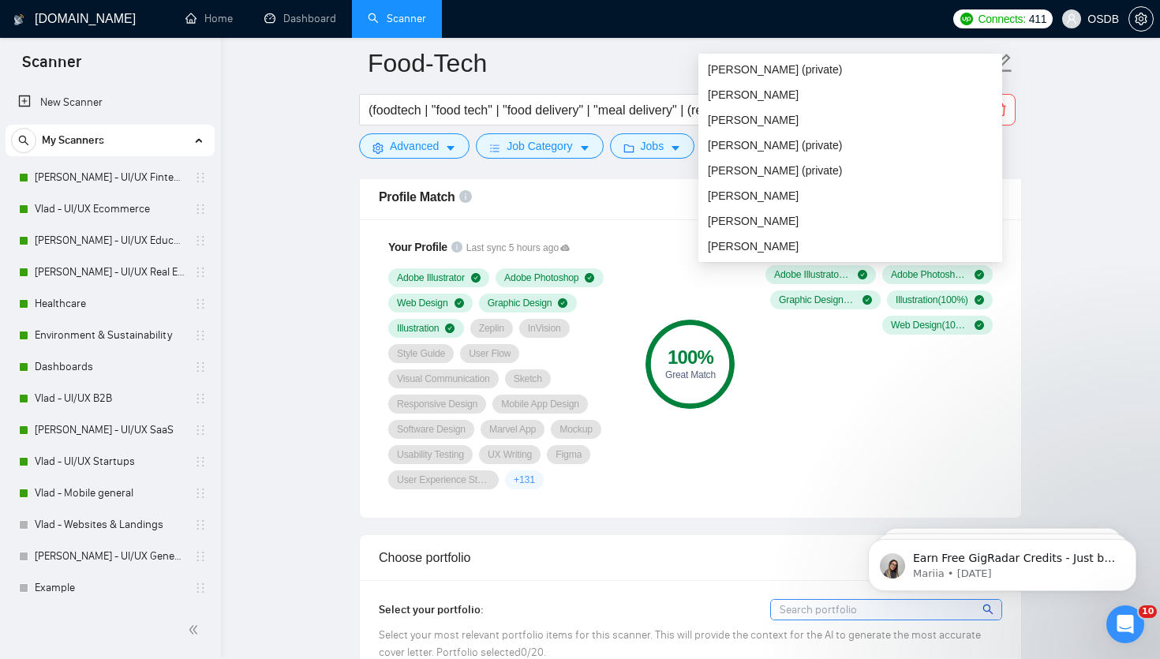
scroll to position [1023, 0]
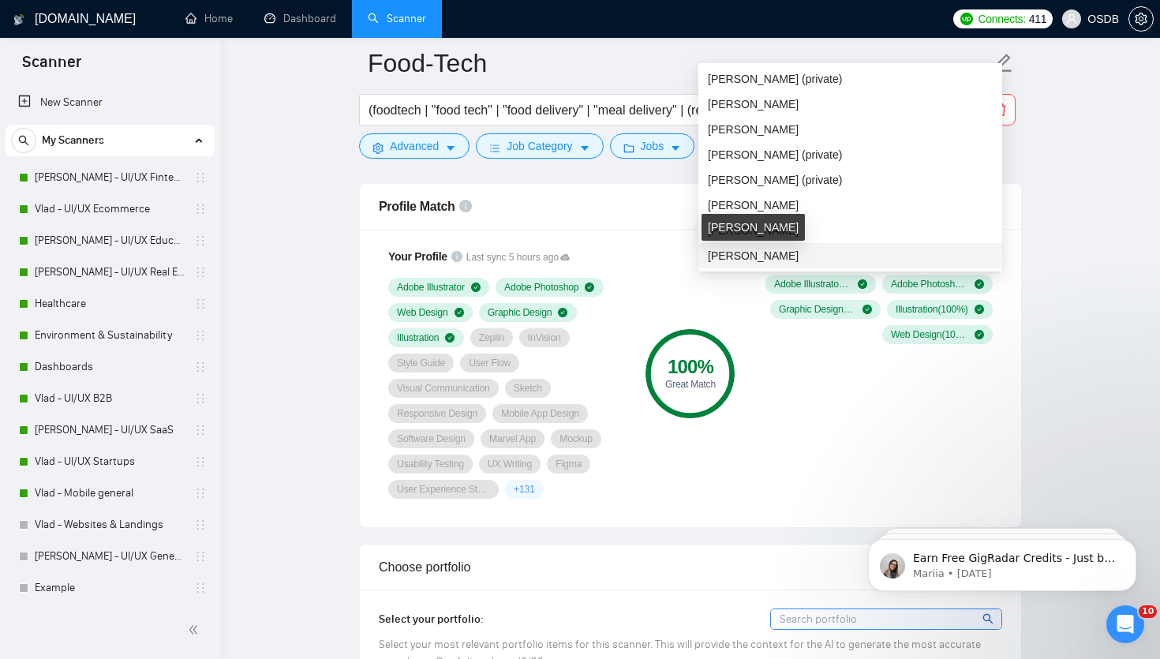
click at [727, 226] on div "[PERSON_NAME]" at bounding box center [752, 227] width 103 height 27
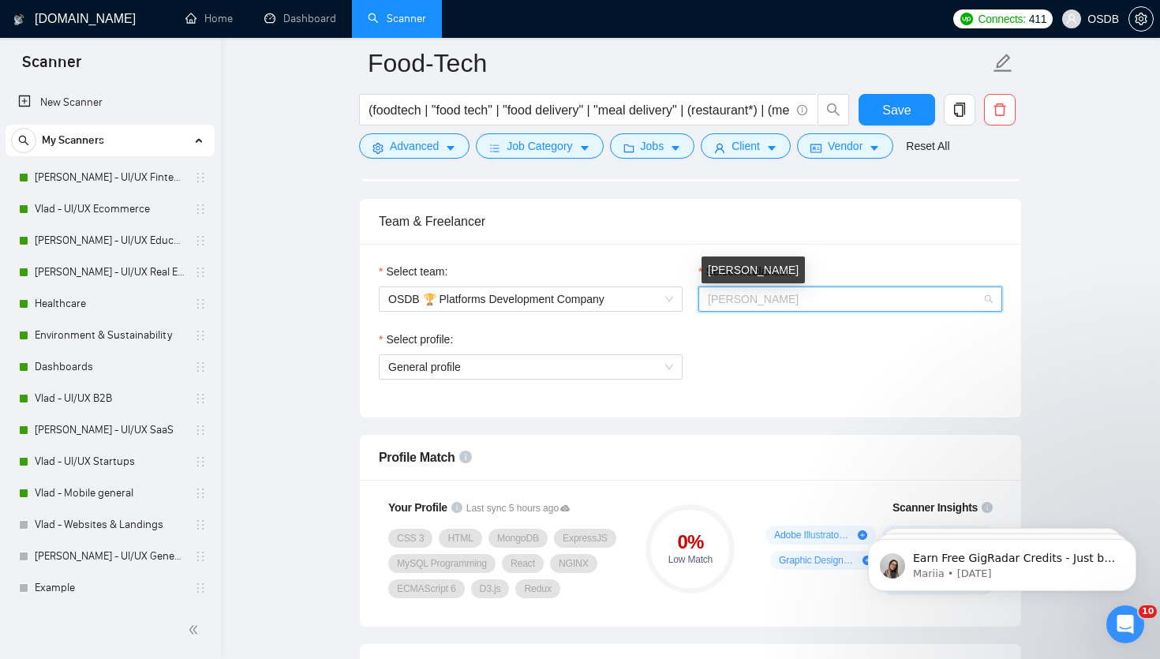
scroll to position [0, 0]
click at [741, 293] on span "[PERSON_NAME]" at bounding box center [753, 299] width 91 height 13
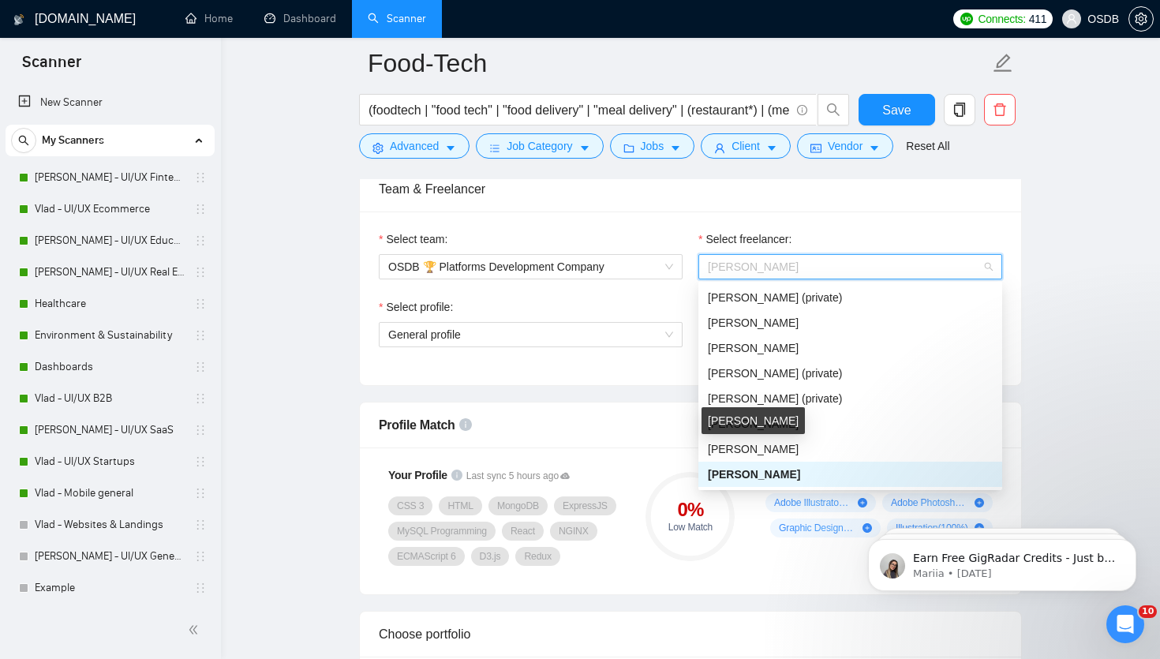
scroll to position [605, 0]
click at [814, 444] on div "[PERSON_NAME]" at bounding box center [850, 449] width 285 height 17
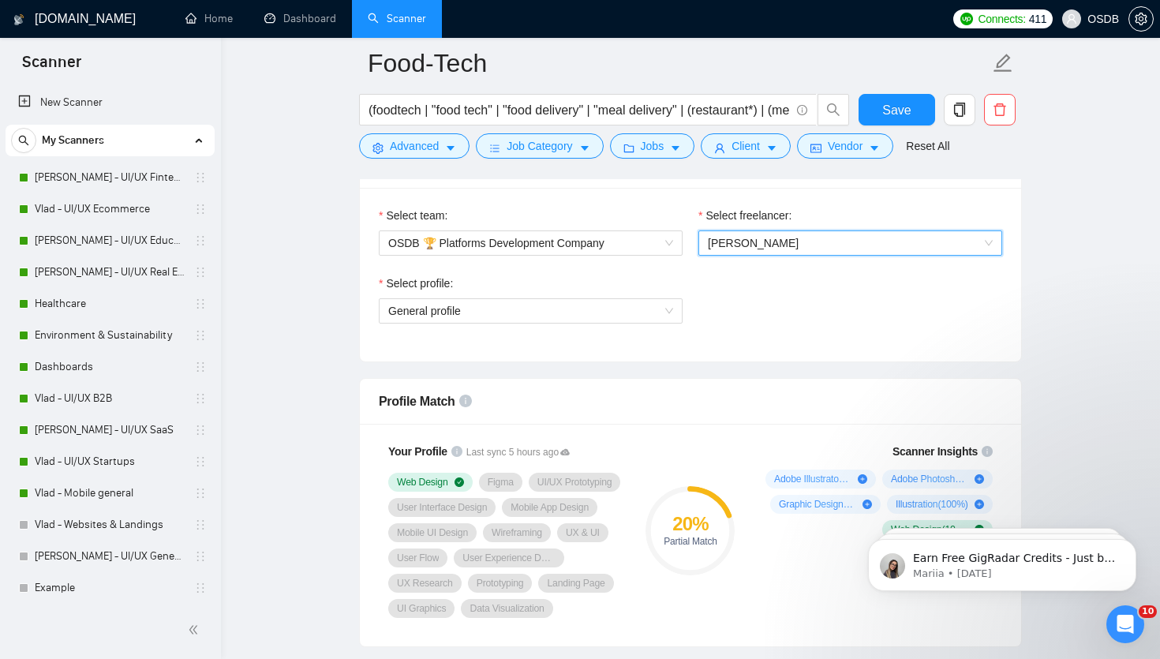
scroll to position [832, 0]
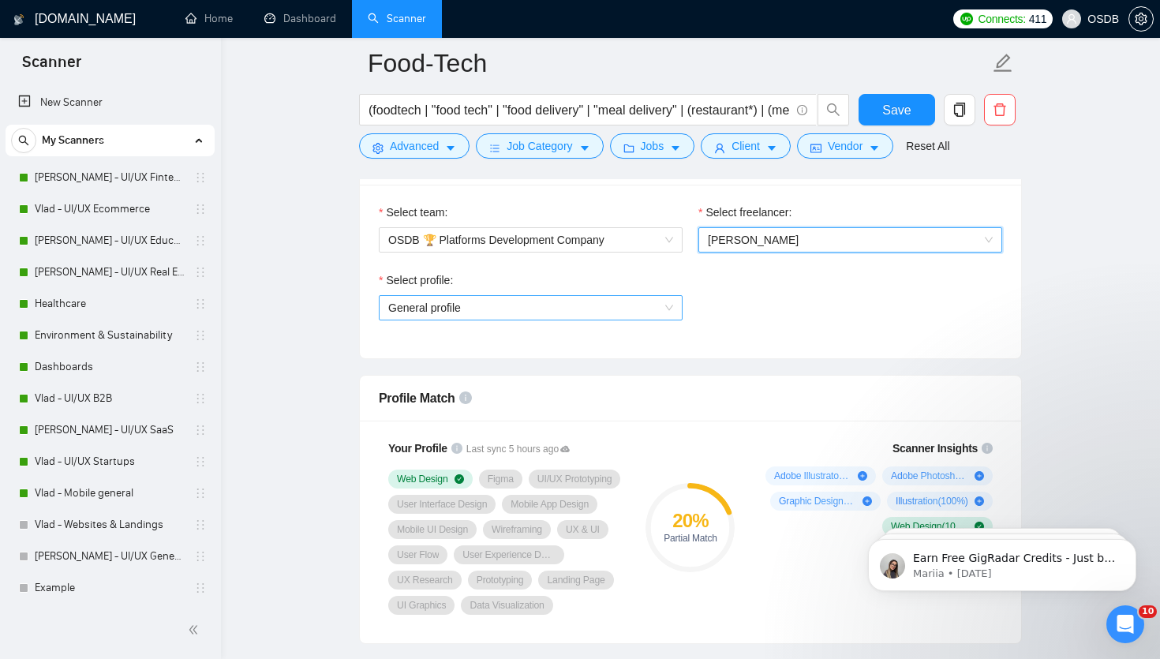
click at [641, 305] on span "General profile" at bounding box center [530, 308] width 285 height 24
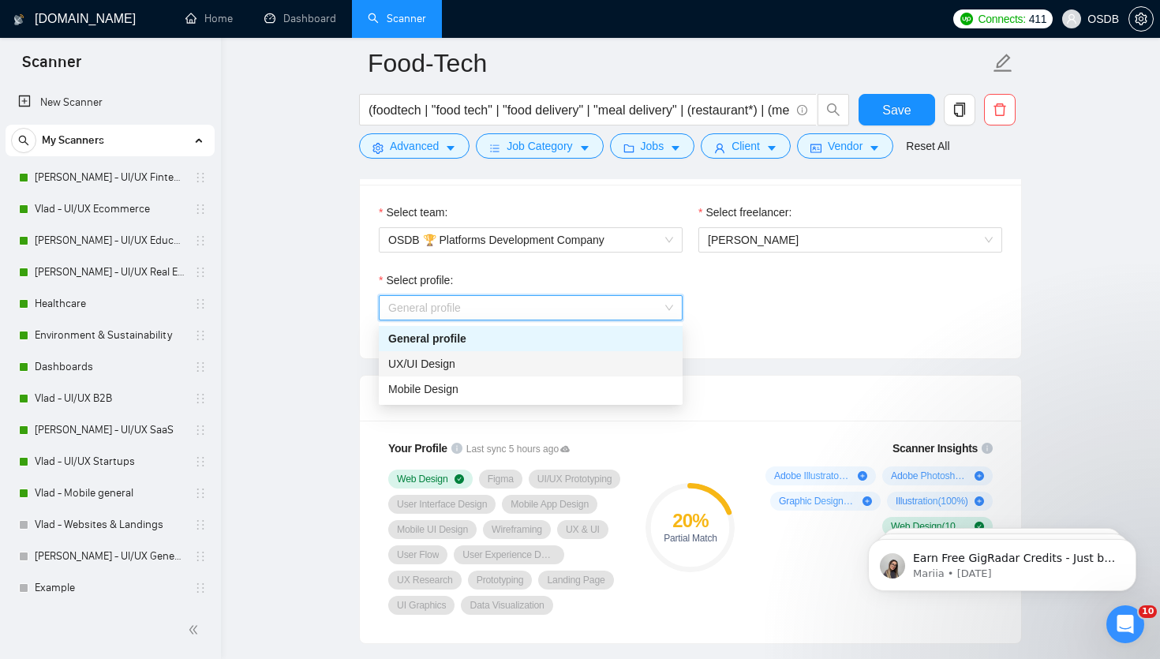
click at [595, 360] on div "UX/UI Design" at bounding box center [530, 363] width 285 height 17
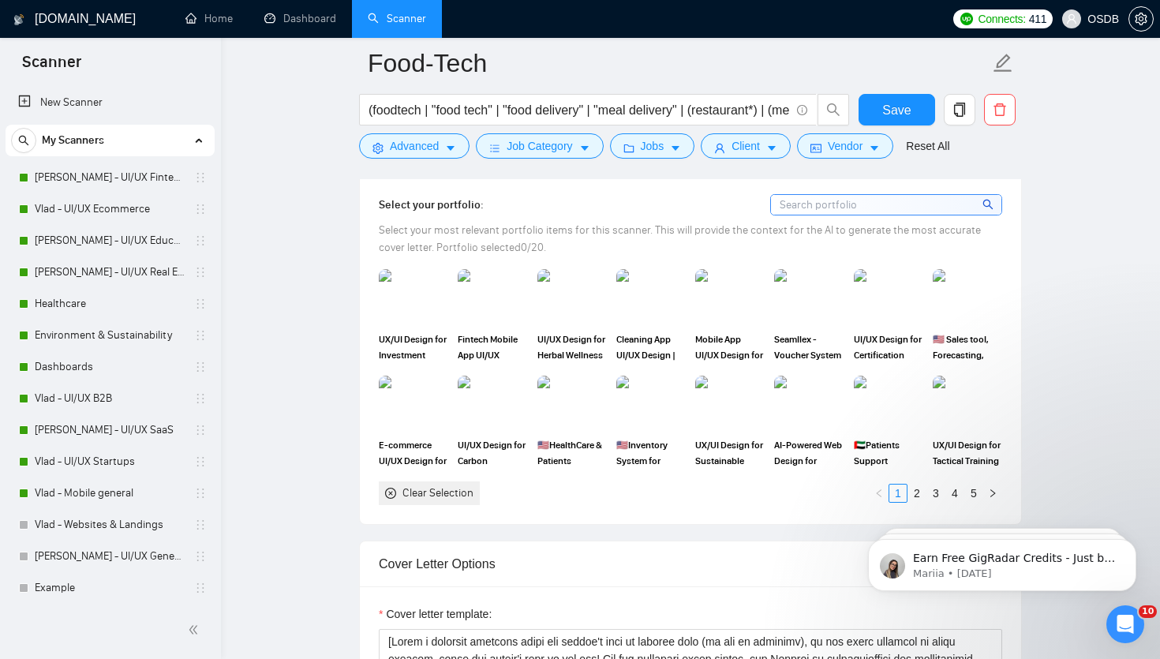
scroll to position [1441, 0]
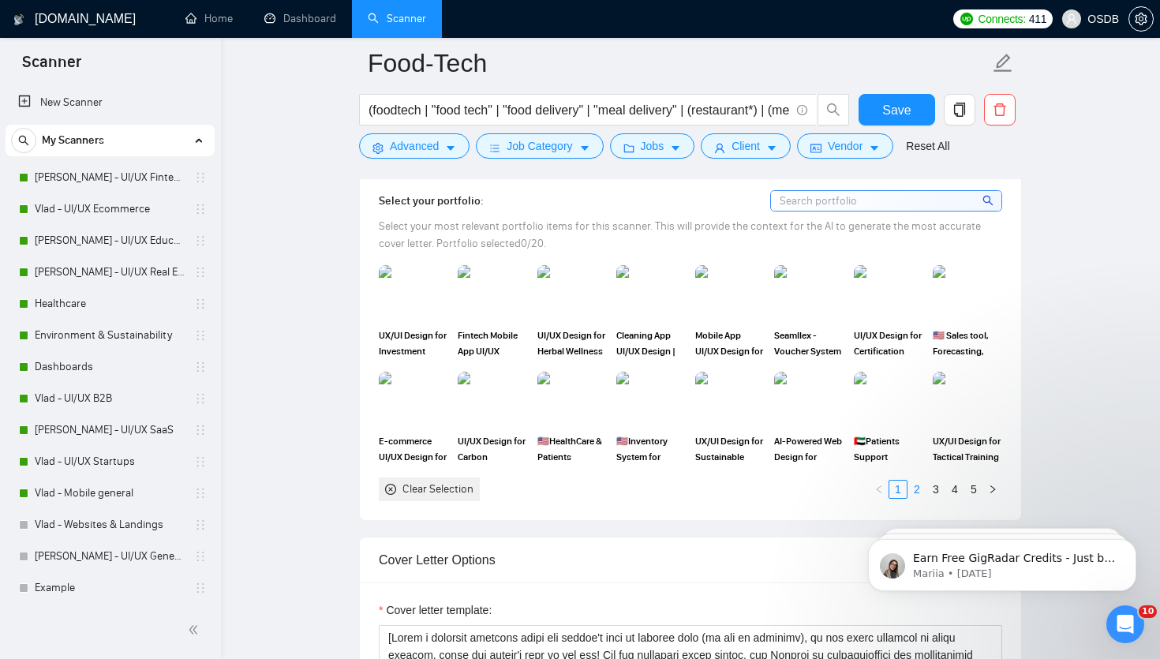
click at [918, 485] on link "2" at bounding box center [916, 488] width 17 height 17
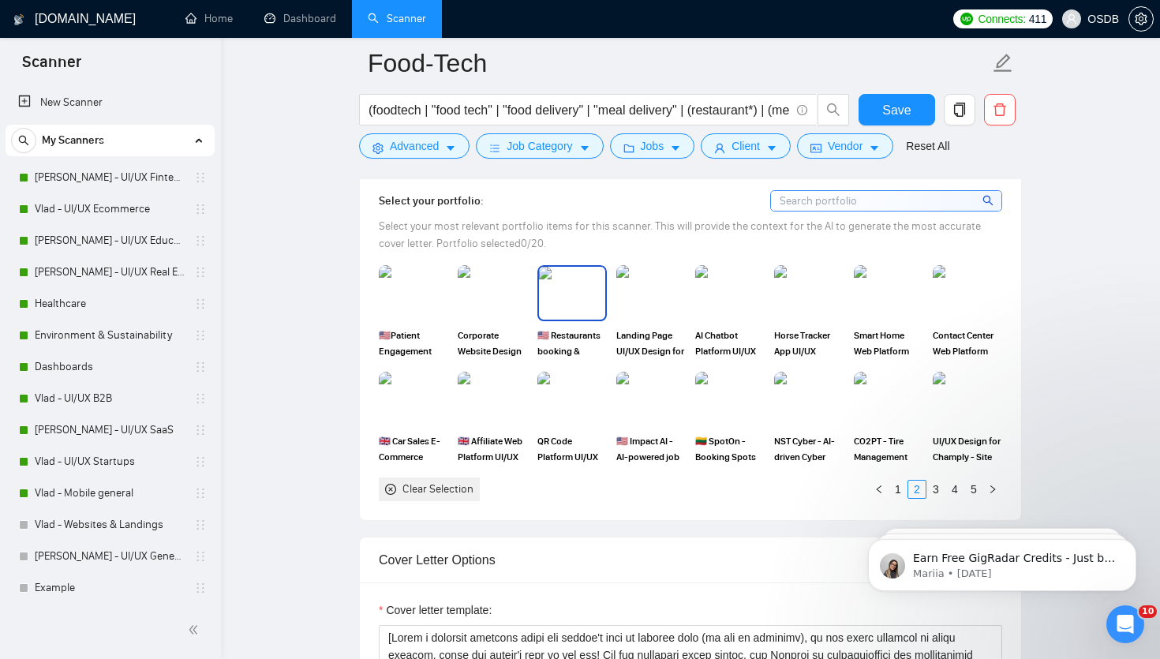
click at [585, 284] on img at bounding box center [572, 293] width 66 height 52
click at [934, 489] on link "3" at bounding box center [935, 488] width 17 height 17
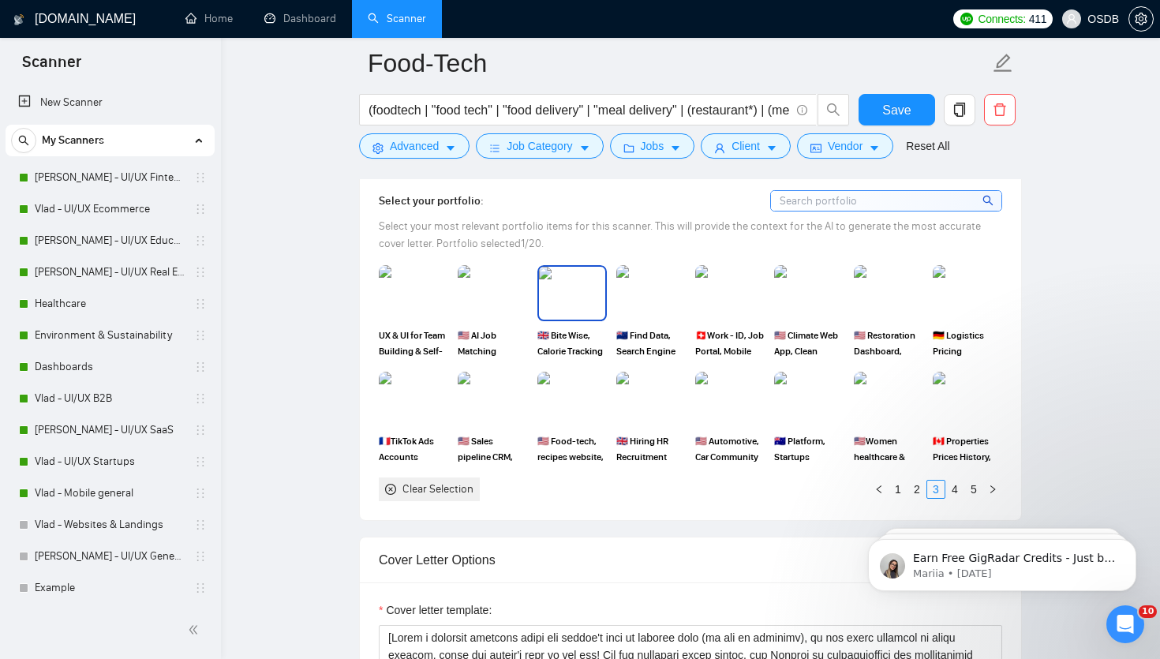
click at [574, 309] on img at bounding box center [572, 293] width 66 height 52
click at [951, 489] on link "4" at bounding box center [954, 488] width 17 height 17
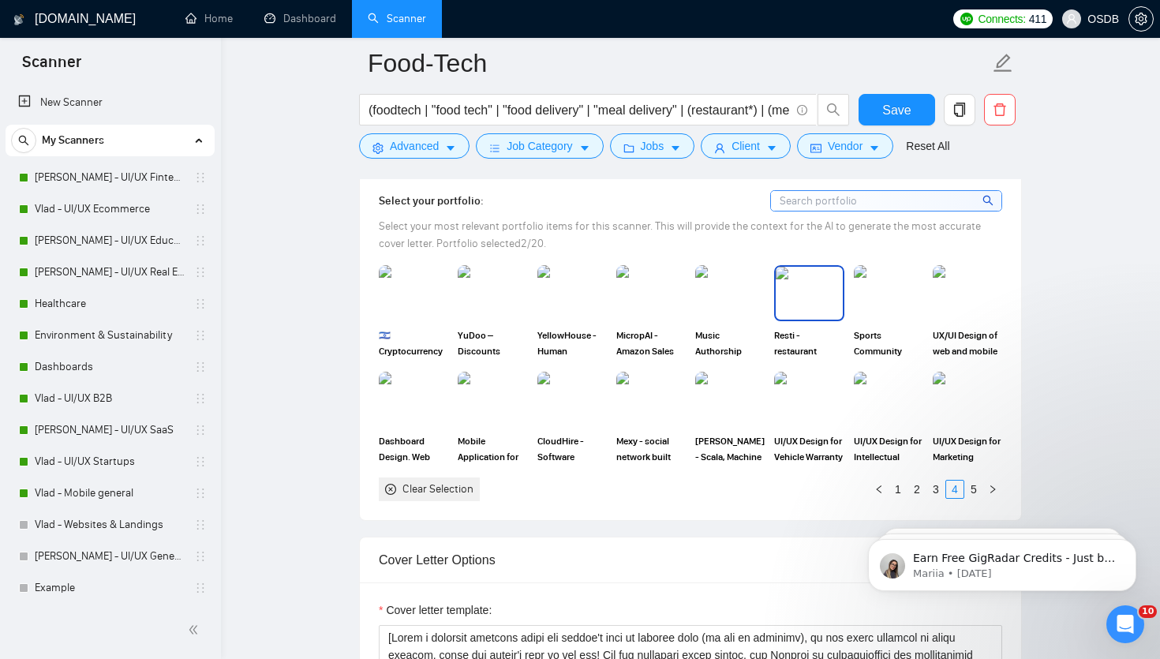
click at [799, 301] on img at bounding box center [809, 293] width 66 height 52
click at [974, 486] on link "5" at bounding box center [973, 488] width 17 height 17
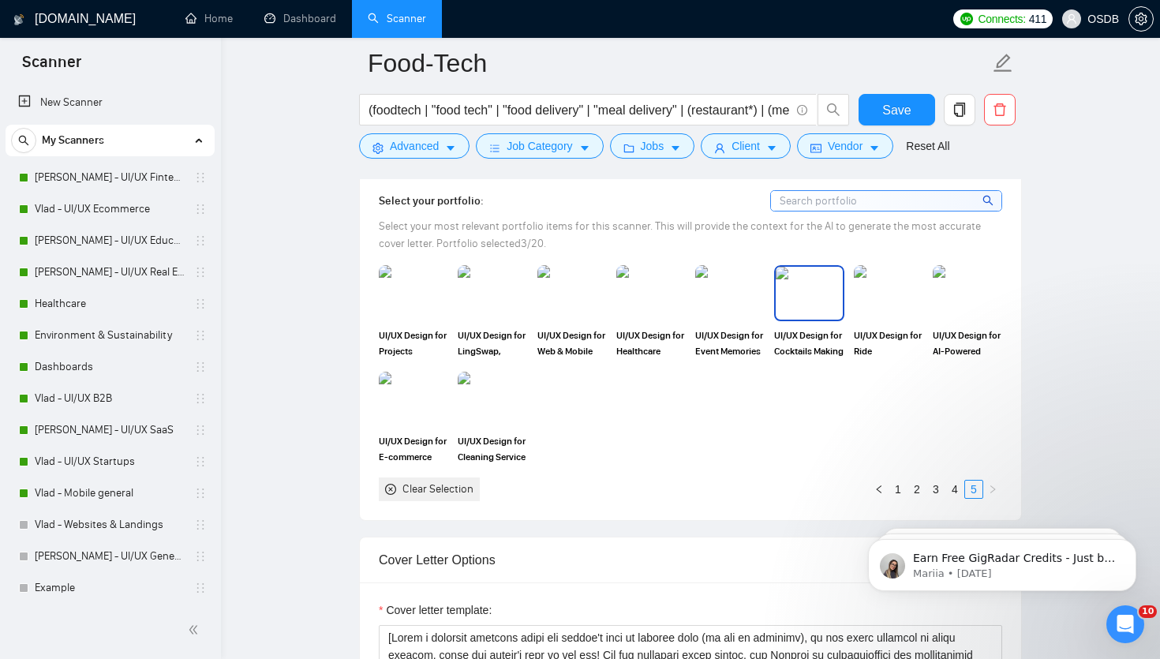
click at [796, 292] on img at bounding box center [809, 293] width 66 height 52
click at [902, 491] on link "1" at bounding box center [897, 488] width 17 height 17
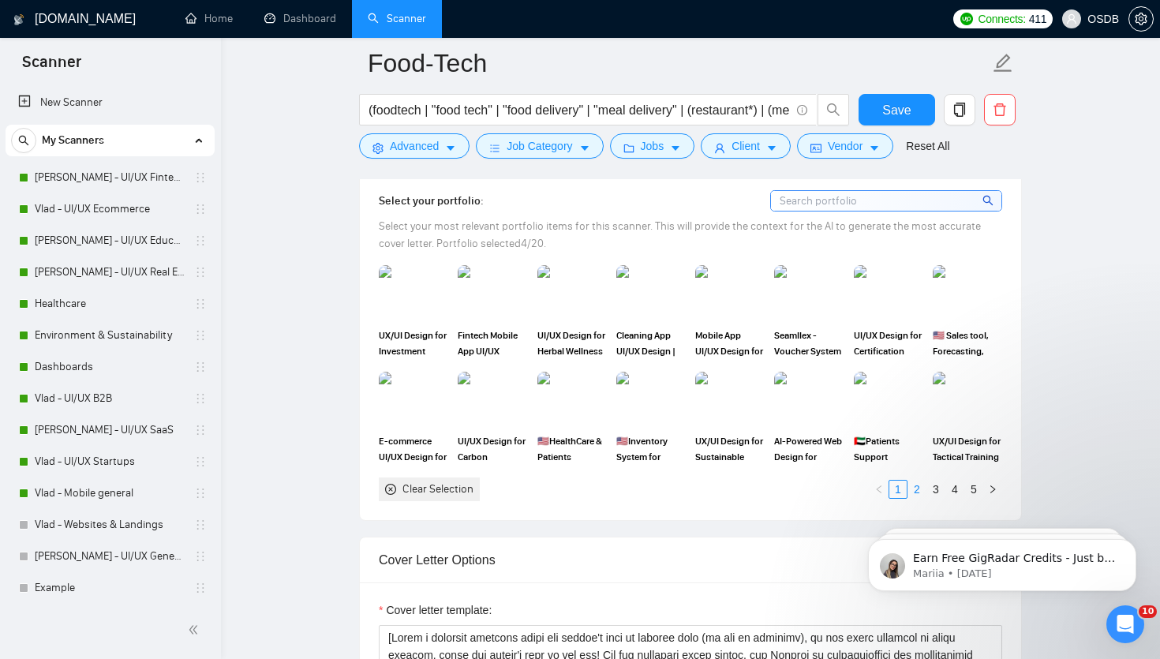
click at [914, 489] on link "2" at bounding box center [916, 488] width 17 height 17
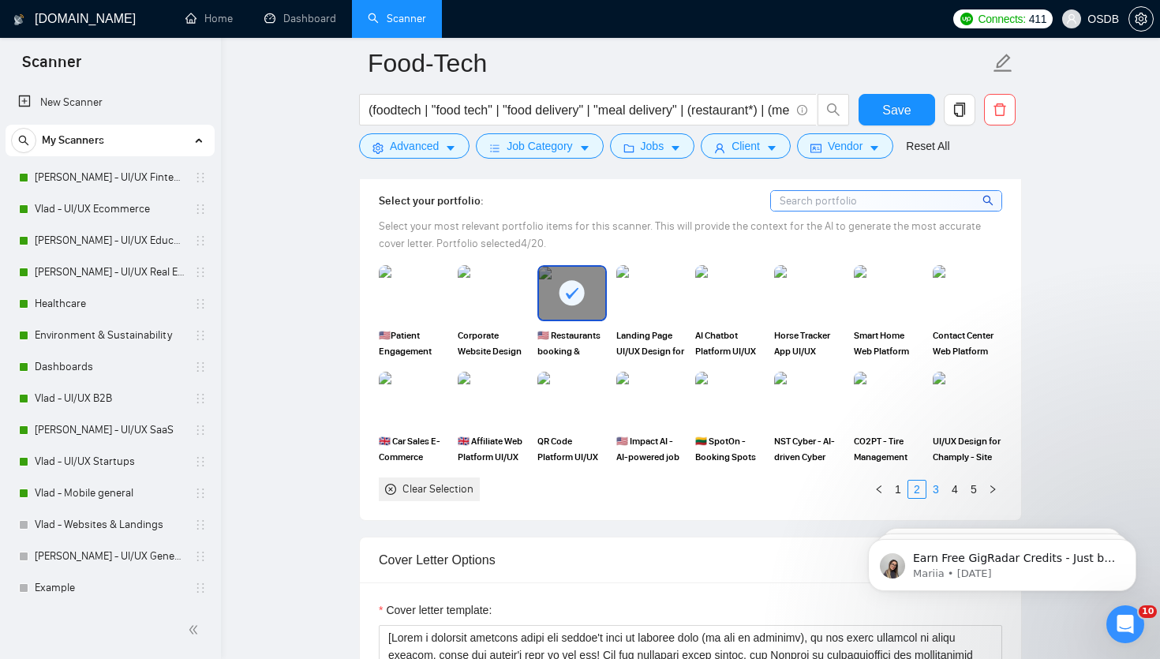
click at [934, 488] on link "3" at bounding box center [935, 488] width 17 height 17
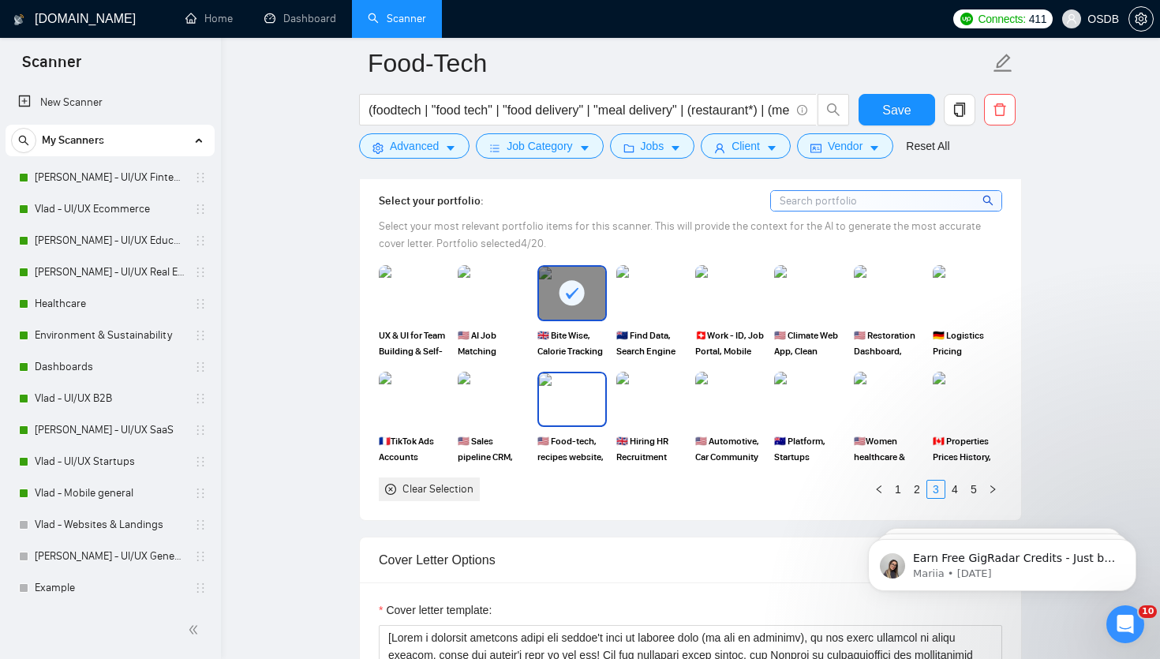
click at [581, 387] on img at bounding box center [572, 399] width 66 height 52
click at [954, 485] on link "4" at bounding box center [954, 488] width 17 height 17
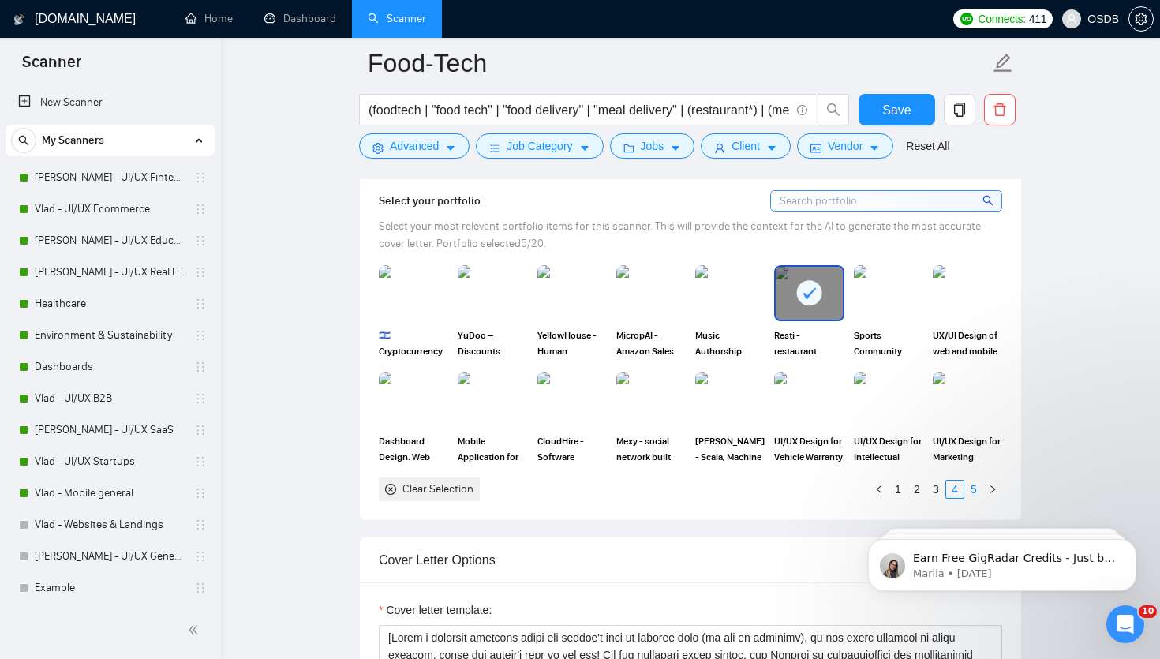
click at [977, 488] on link "5" at bounding box center [973, 488] width 17 height 17
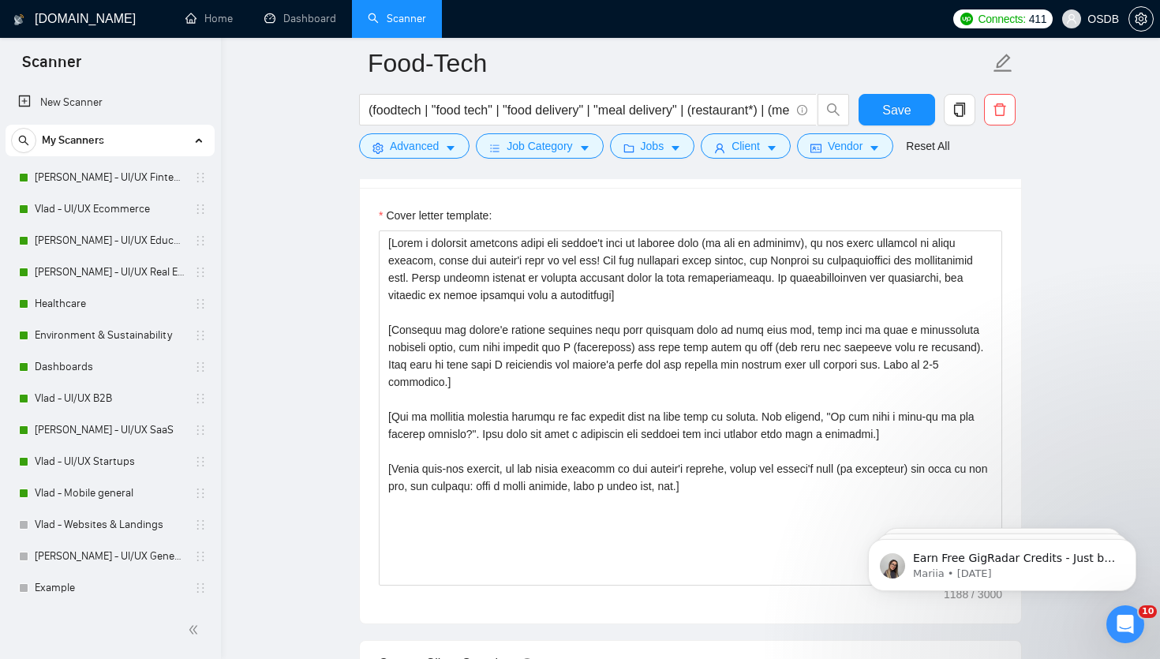
scroll to position [1841, 0]
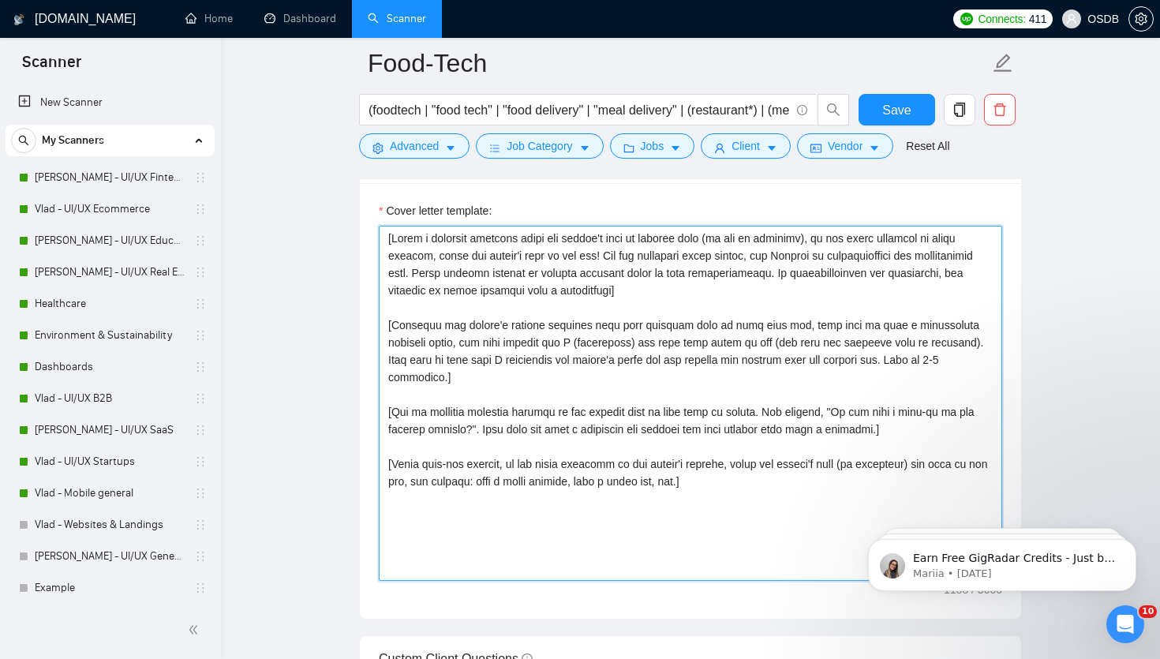
click at [766, 420] on textarea "Cover letter template:" at bounding box center [690, 403] width 623 height 355
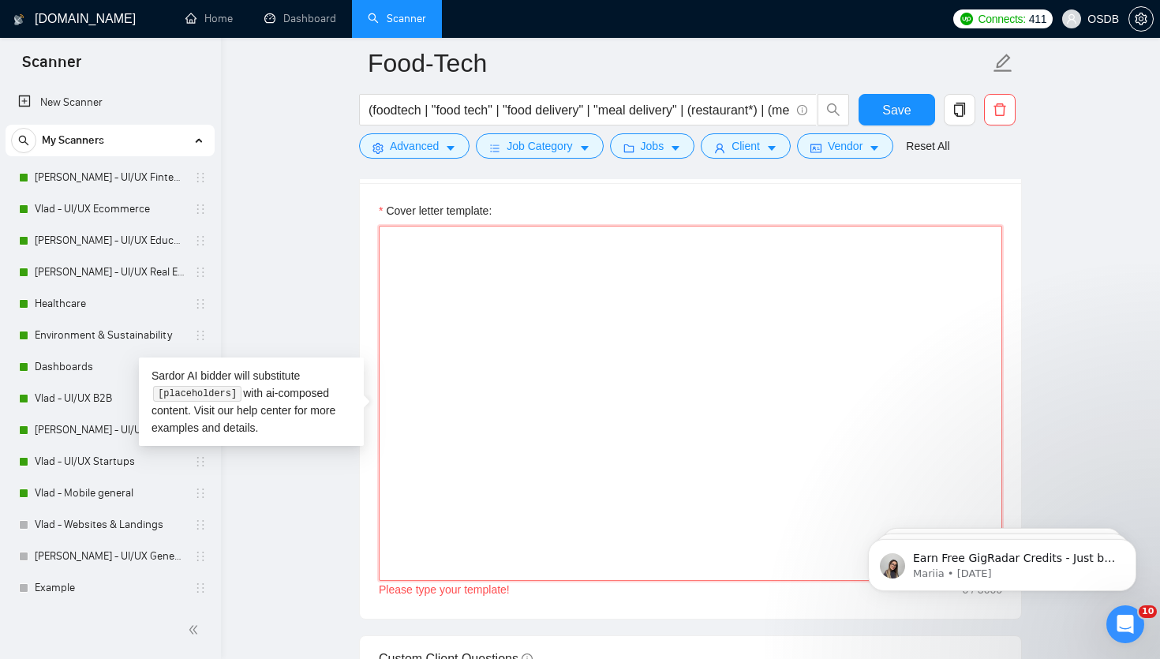
paste textarea "[Loremi= 2. DOLO: Sitamet | CON: adipi://el.se/d27eiU | Temporin=Utl9 etdol mag…"
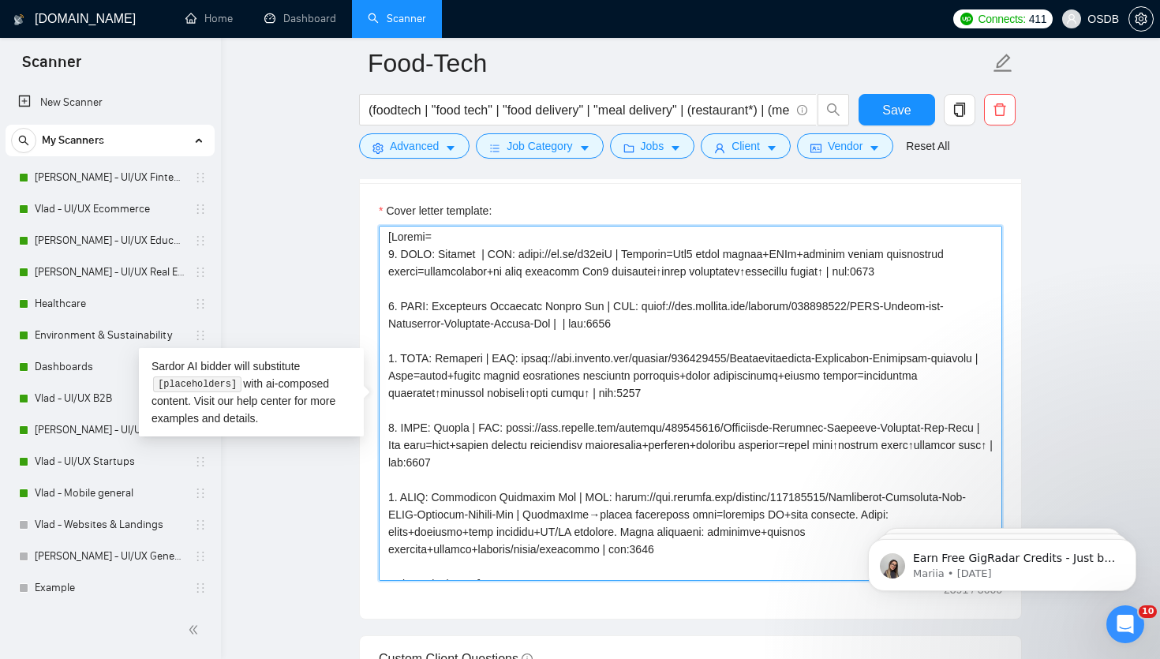
scroll to position [0, 0]
drag, startPoint x: 476, startPoint y: 257, endPoint x: 436, endPoint y: 257, distance: 39.4
click at [436, 257] on textarea "Cover letter template:" at bounding box center [690, 403] width 623 height 355
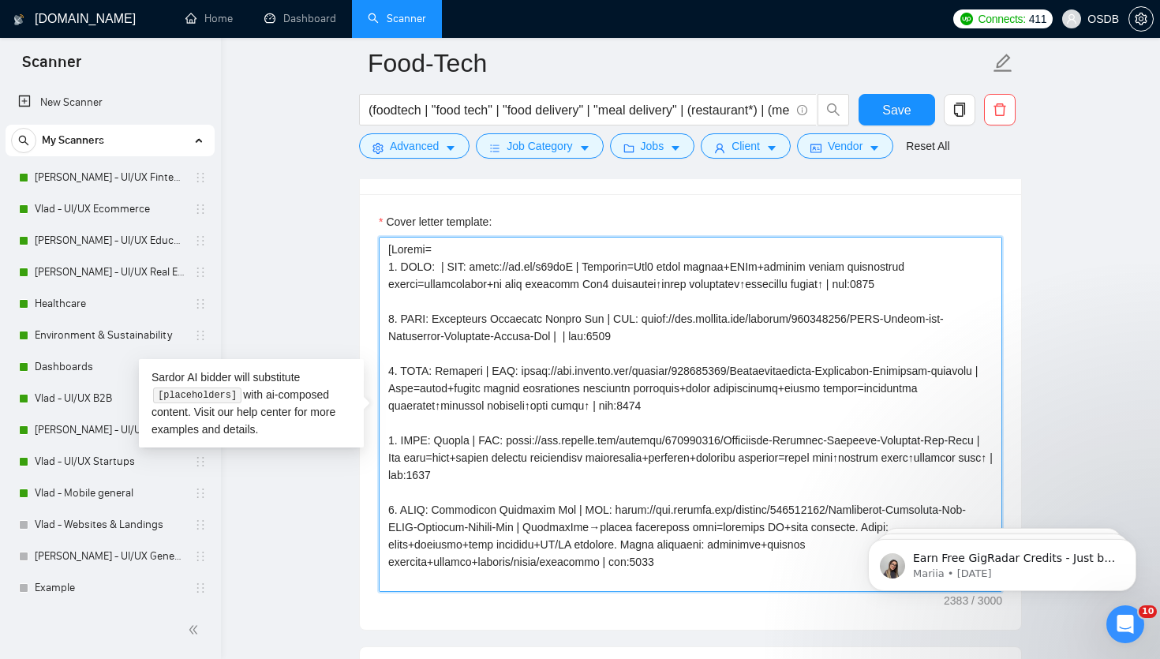
scroll to position [1827, 0]
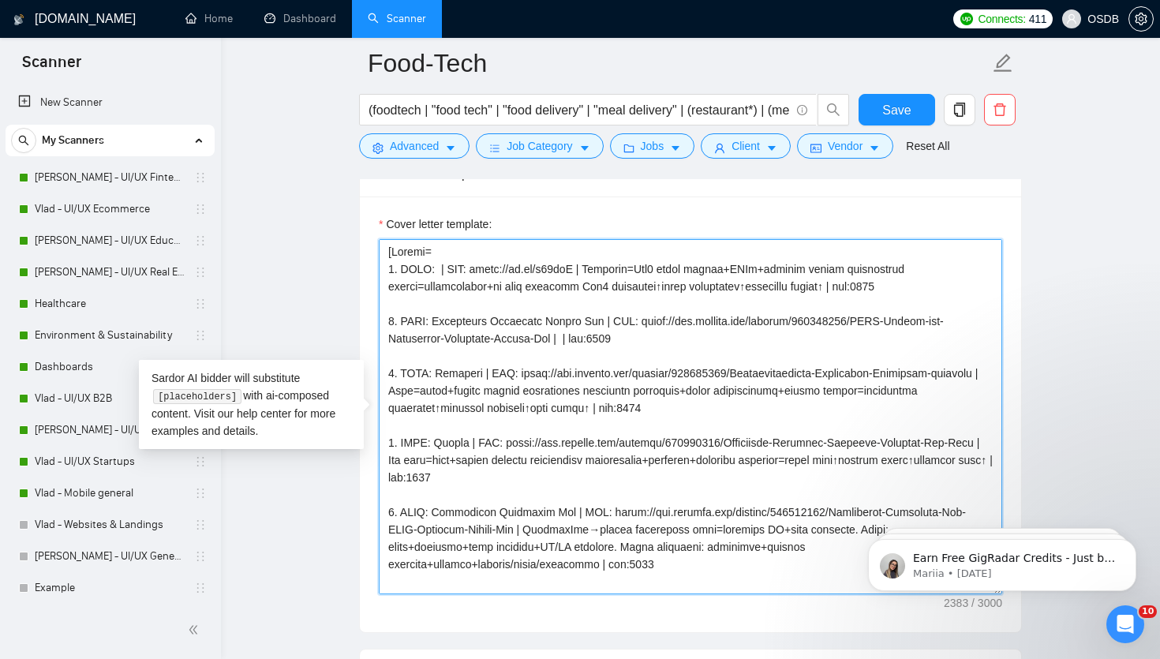
paste textarea "CookwareCraze"
drag, startPoint x: 648, startPoint y: 270, endPoint x: 557, endPoint y: 268, distance: 91.5
click at [556, 269] on textarea "Cover letter template:" at bounding box center [690, 416] width 623 height 355
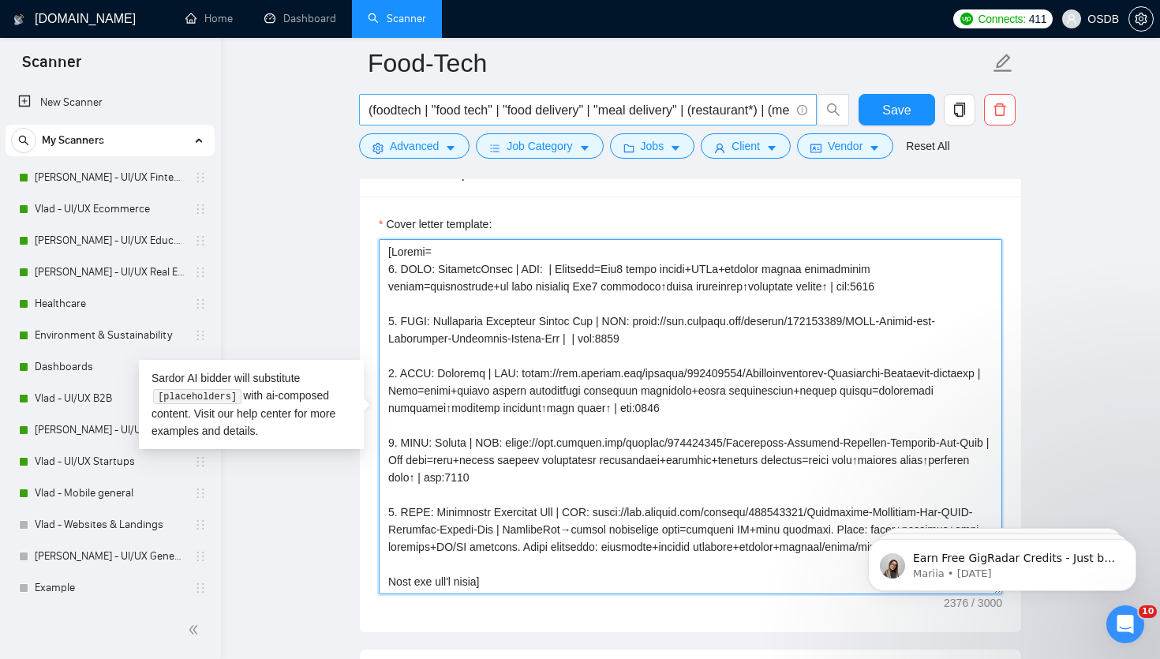
paste textarea "[URL][DOMAIN_NAME]"
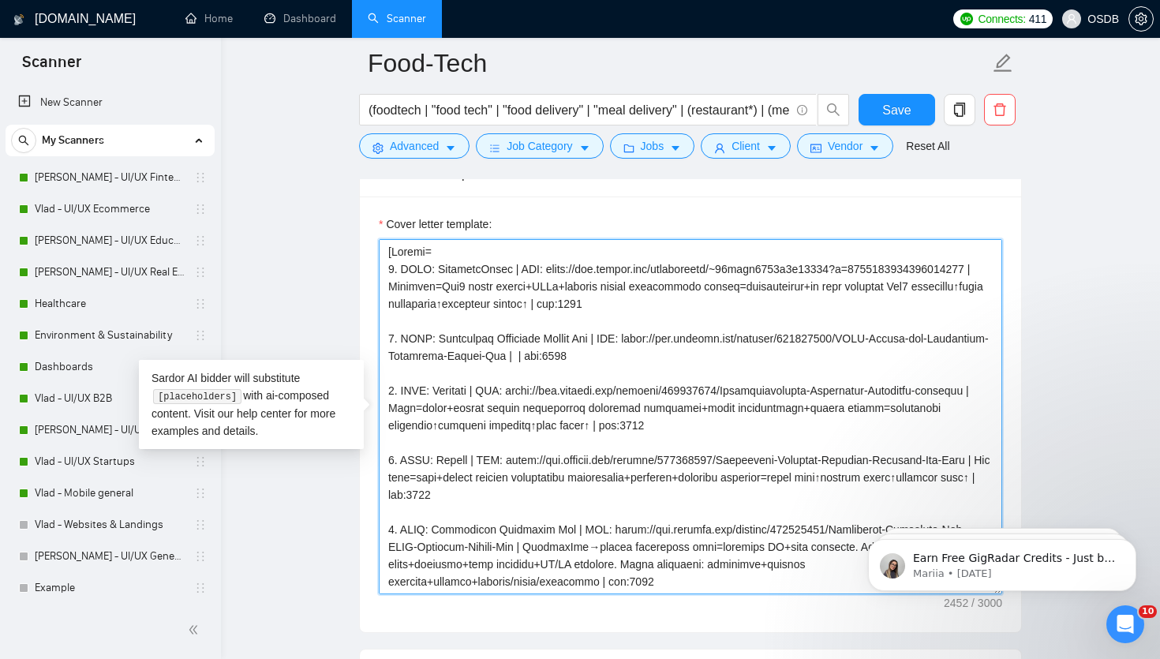
click at [545, 286] on textarea "Cover letter template:" at bounding box center [690, 416] width 623 height 355
drag, startPoint x: 542, startPoint y: 286, endPoint x: 729, endPoint y: 306, distance: 188.0
click at [729, 306] on textarea "Cover letter template:" at bounding box center [690, 416] width 623 height 355
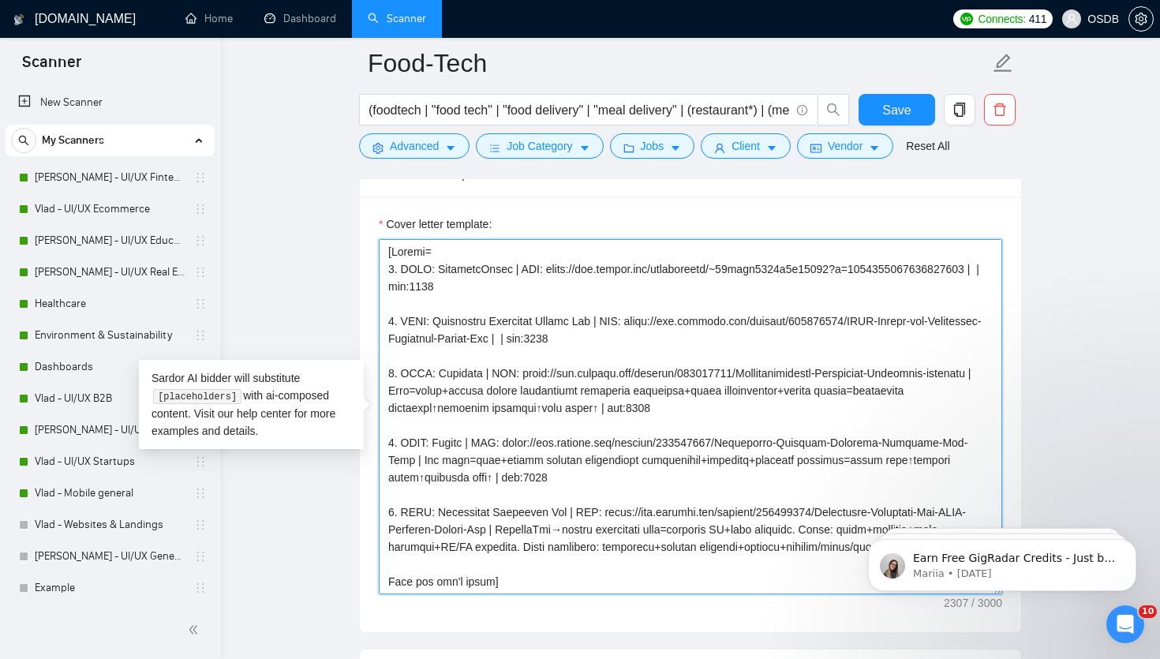
paste textarea "Platform=recipes+cookware+kitchenware supports discovery+e-commerce+education c…"
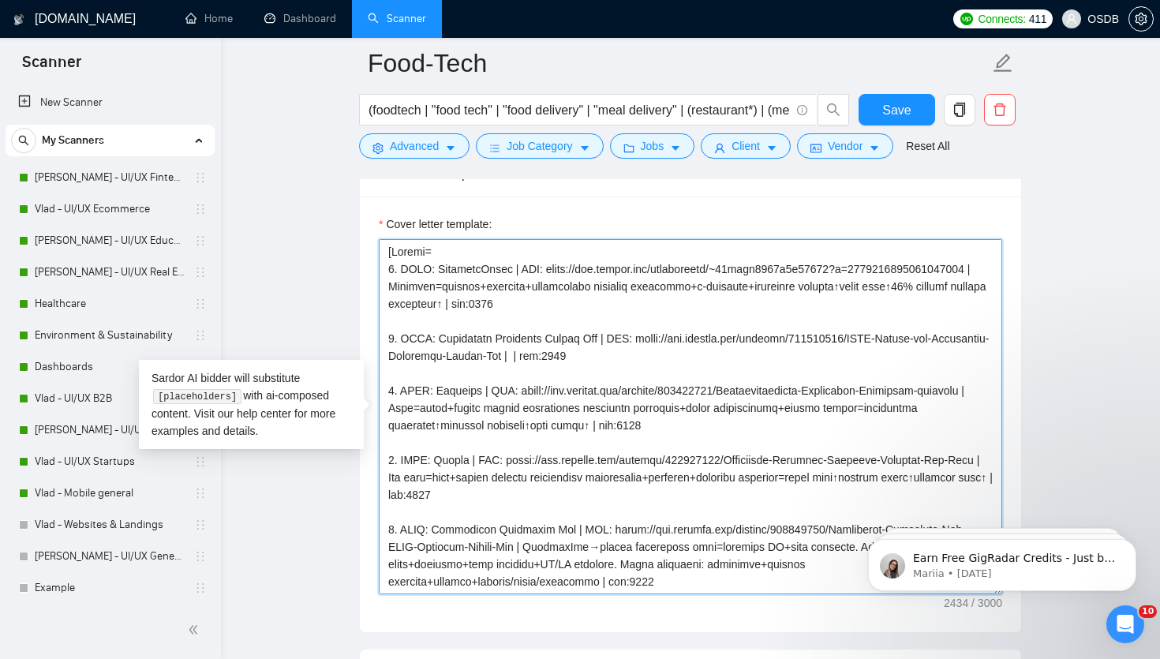
drag, startPoint x: 596, startPoint y: 340, endPoint x: 443, endPoint y: 341, distance: 153.8
click at [443, 341] on textarea "Cover letter template:" at bounding box center [690, 416] width 623 height 355
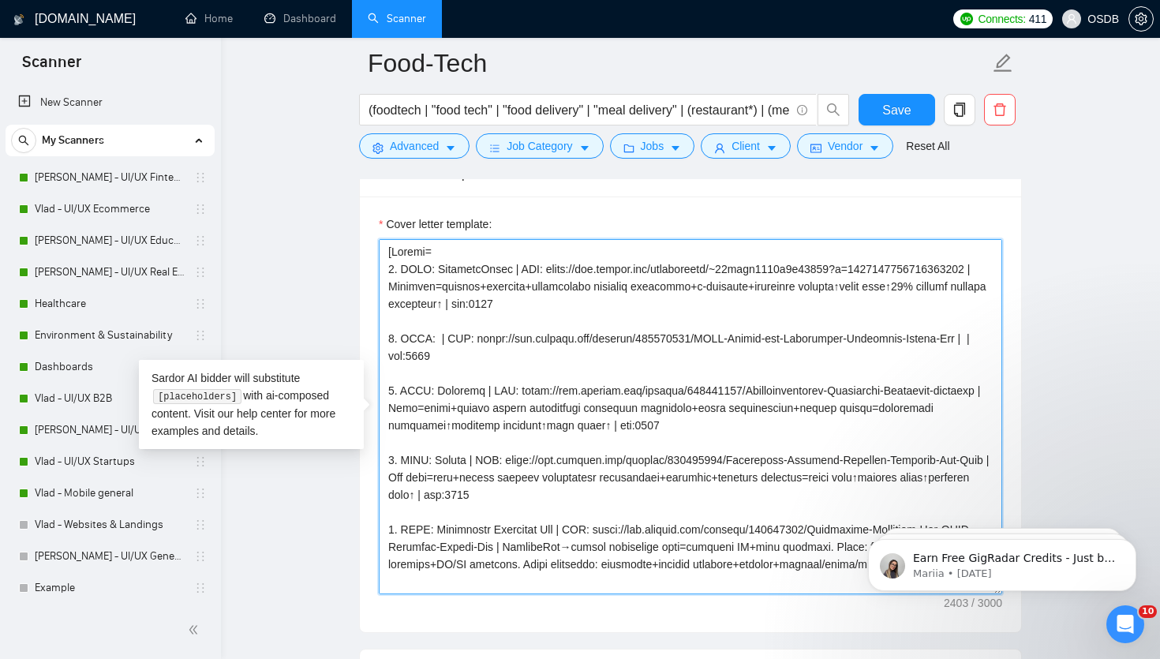
paste textarea "Resti"
drag, startPoint x: 987, startPoint y: 339, endPoint x: 505, endPoint y: 334, distance: 482.1
click at [504, 334] on textarea "Cover letter template:" at bounding box center [690, 416] width 623 height 355
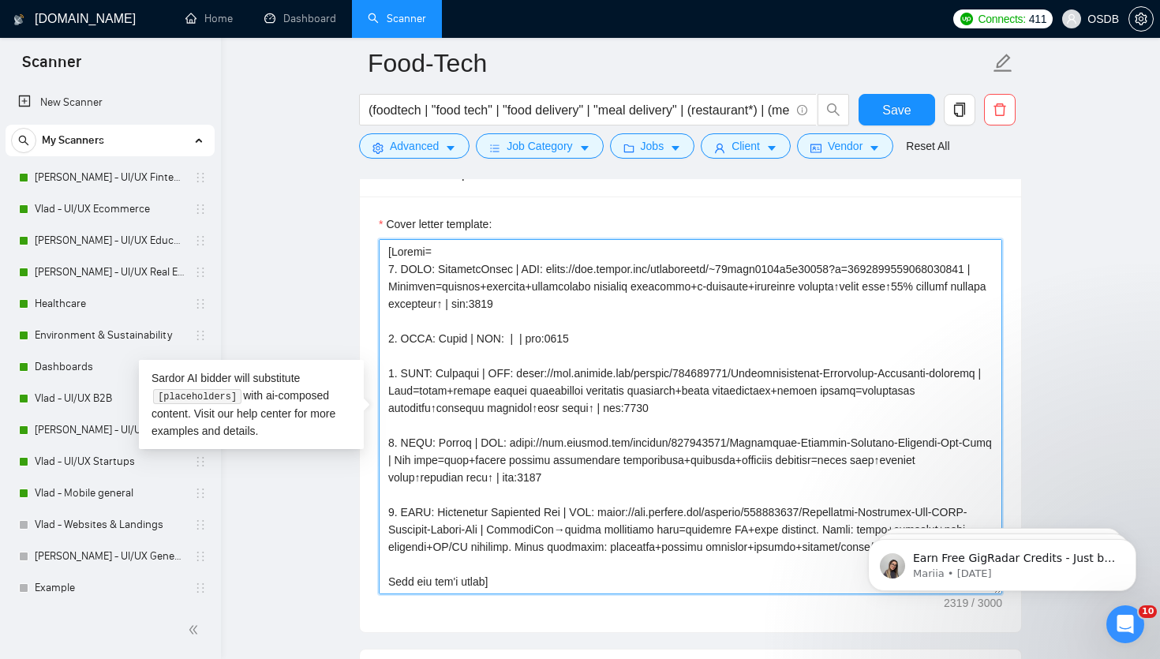
paste textarea "[URL][DOMAIN_NAME]"
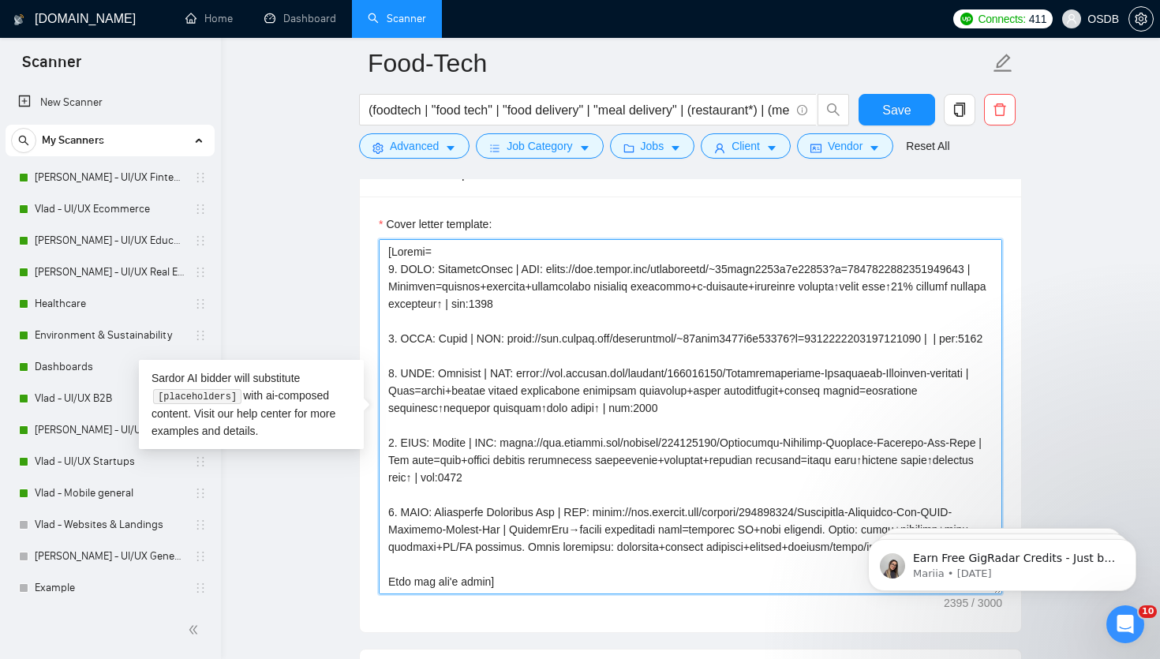
click at [970, 340] on textarea "Cover letter template:" at bounding box center [690, 416] width 623 height 355
paste textarea "RestaurantApp=pre-orders+reservations optimizes kitchen prep+table turnover↓wai…"
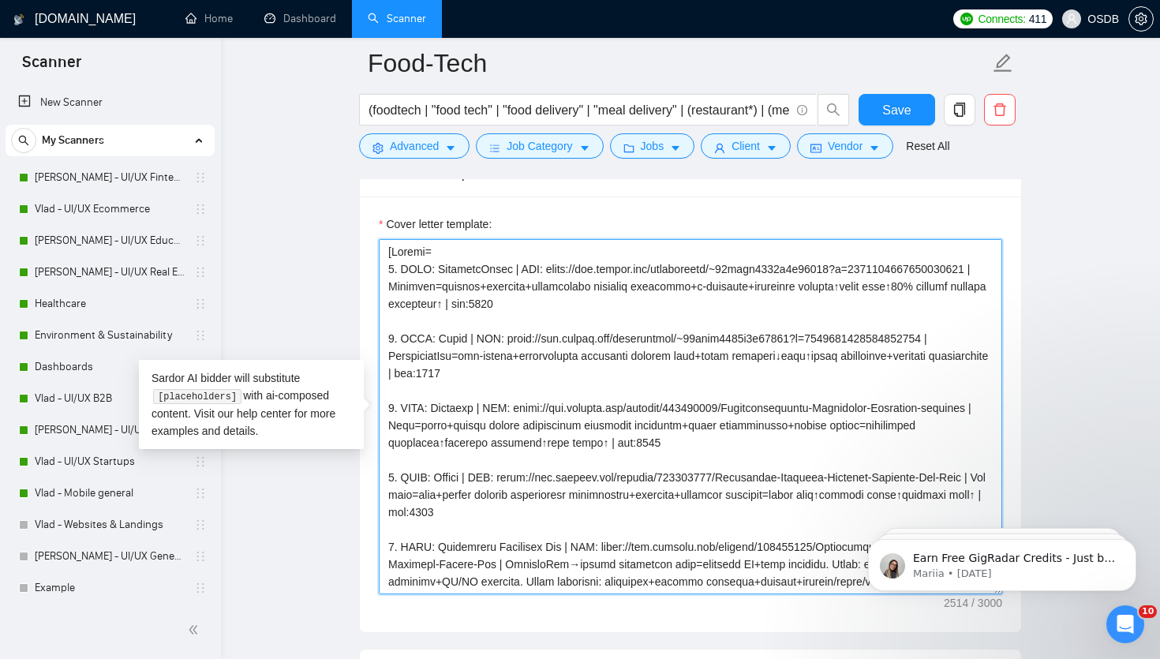
drag, startPoint x: 475, startPoint y: 409, endPoint x: 437, endPoint y: 409, distance: 37.9
click at [437, 409] on textarea "Cover letter template:" at bounding box center [690, 416] width 623 height 355
paste textarea "WyldPay"
drag, startPoint x: 518, startPoint y: 408, endPoint x: 432, endPoint y: 429, distance: 88.6
click at [432, 429] on textarea "Cover letter template:" at bounding box center [690, 416] width 623 height 355
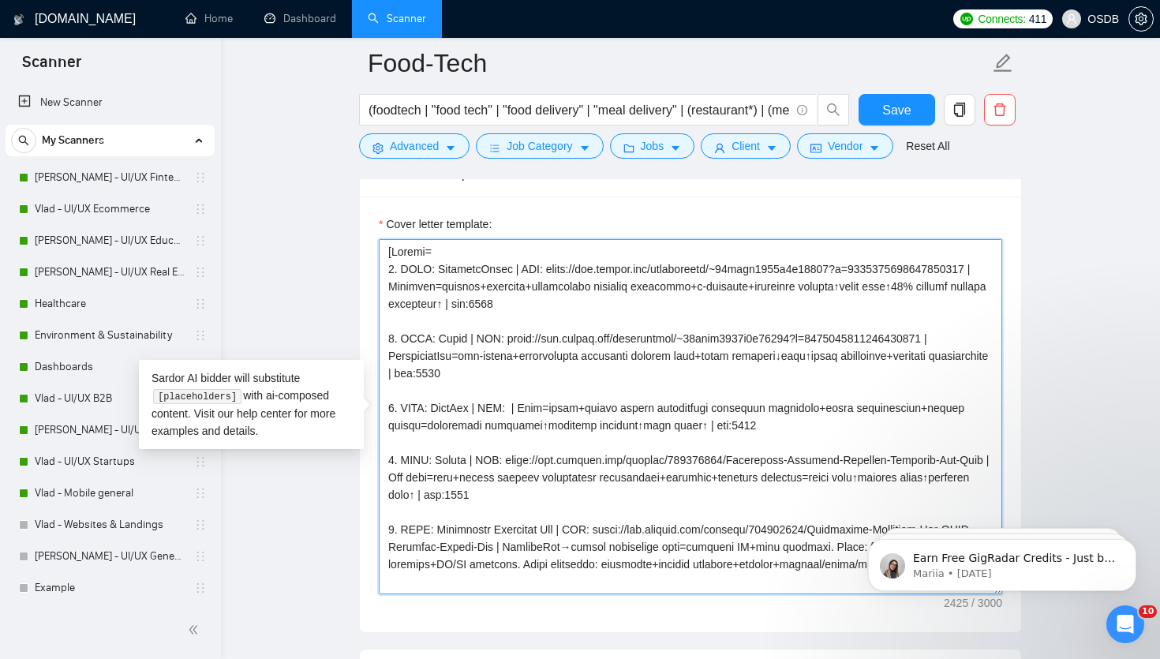
paste textarea "[URL][DOMAIN_NAME]"
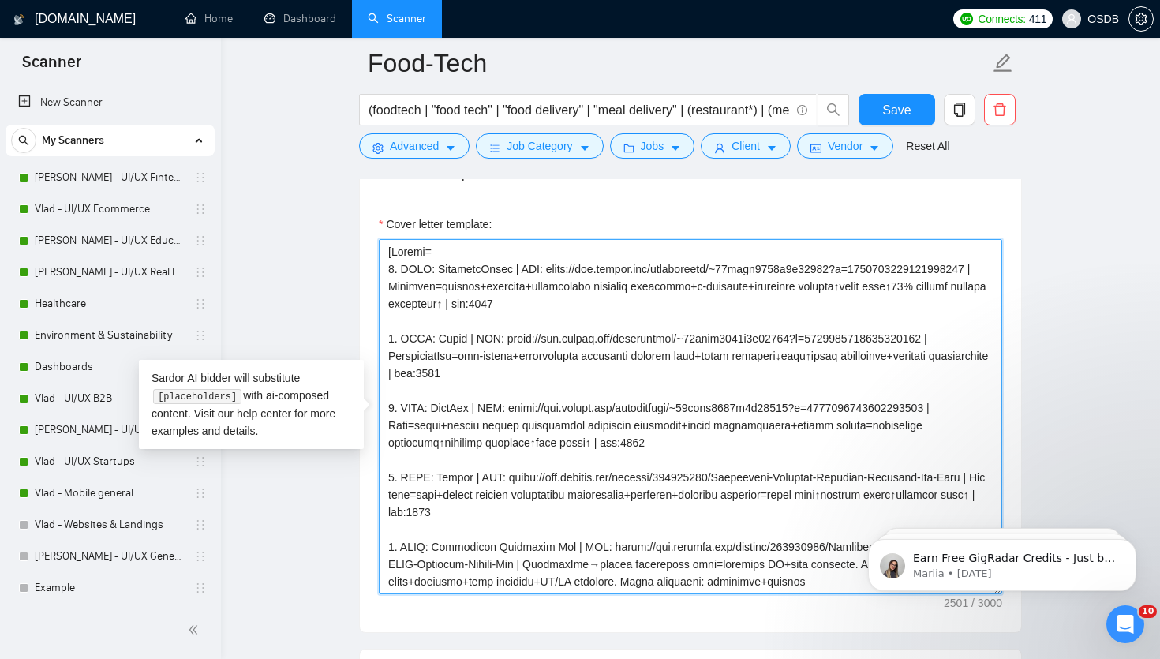
drag, startPoint x: 391, startPoint y: 426, endPoint x: 600, endPoint y: 439, distance: 209.4
click at [600, 439] on textarea "Cover letter template:" at bounding box center [690, 416] width 623 height 355
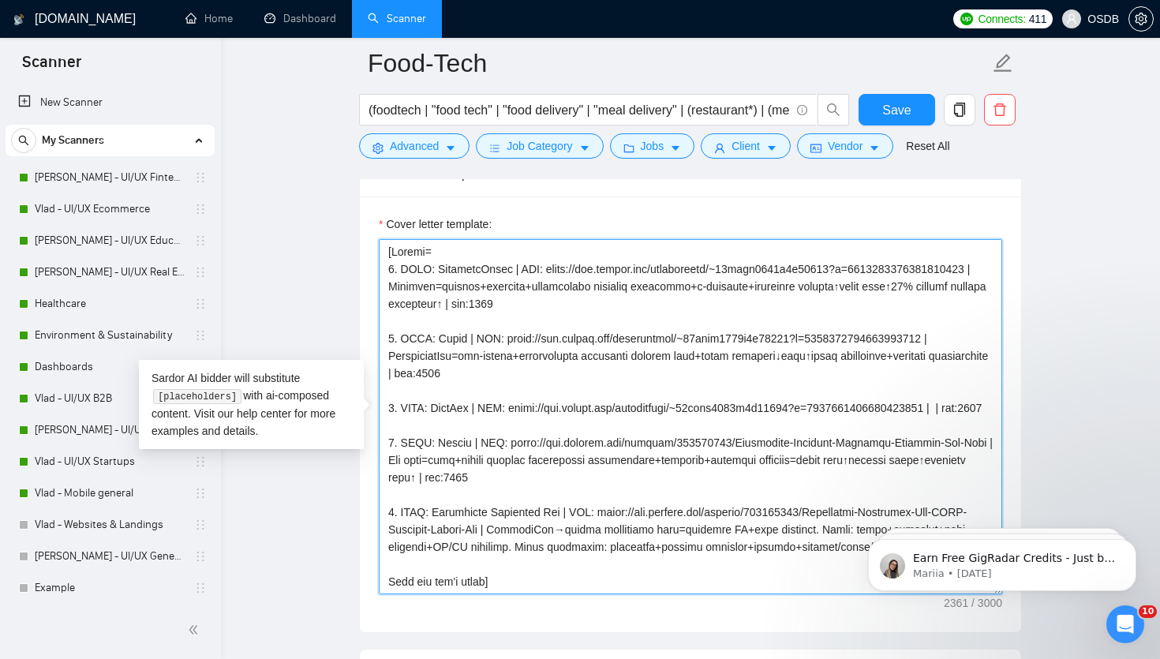
paste textarea "QROrderingApp=QR order+pay supports table-side service+checkout↑speed↓labor↑cus…"
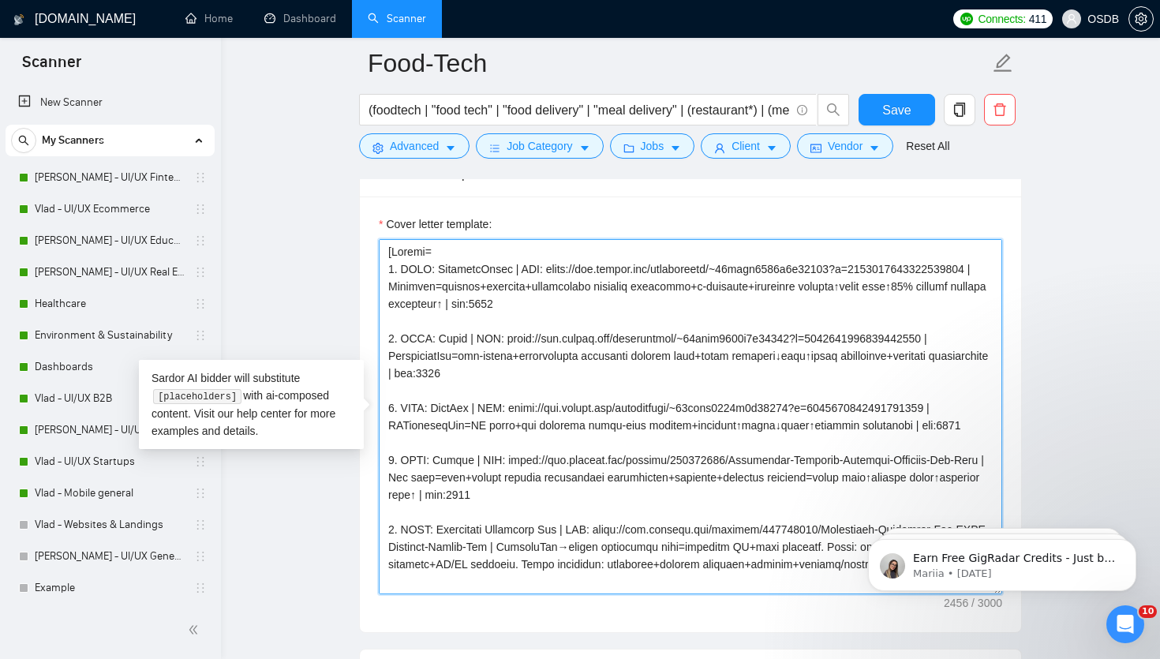
drag, startPoint x: 469, startPoint y: 462, endPoint x: 438, endPoint y: 460, distance: 31.6
click at [437, 461] on textarea "Cover letter template:" at bounding box center [690, 416] width 623 height 355
click at [518, 460] on textarea "Cover letter template:" at bounding box center [690, 416] width 623 height 355
drag, startPoint x: 517, startPoint y: 458, endPoint x: 410, endPoint y: 479, distance: 108.5
click at [409, 480] on textarea "Cover letter template:" at bounding box center [690, 416] width 623 height 355
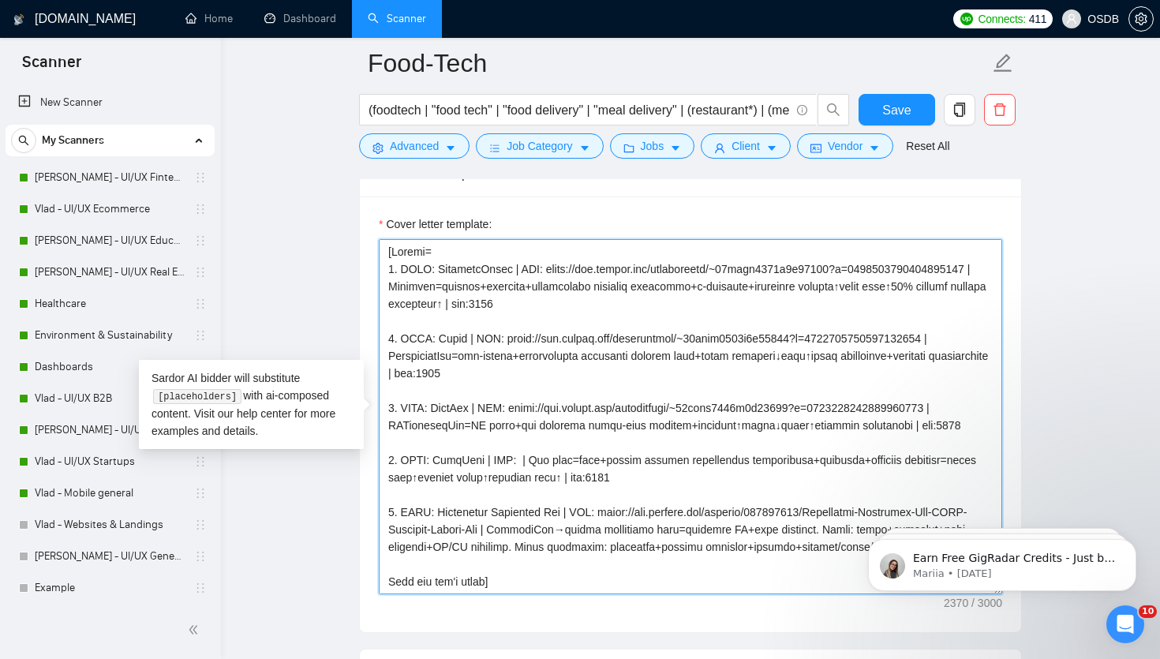
paste textarea "[URL][DOMAIN_NAME]"
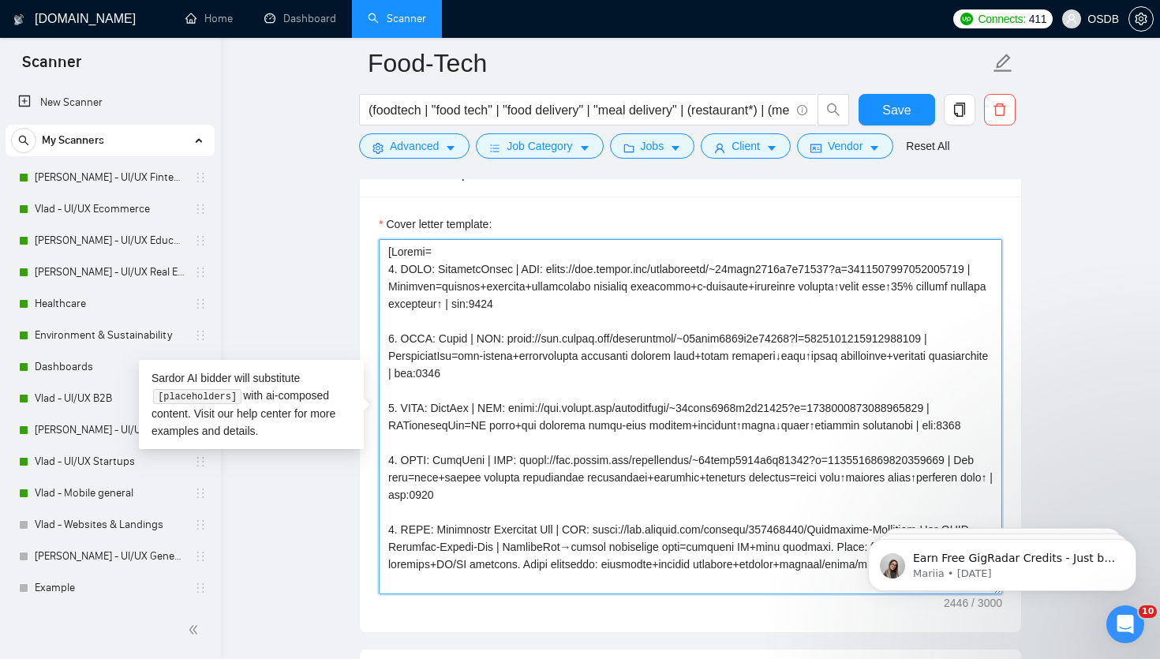
drag, startPoint x: 391, startPoint y: 478, endPoint x: 502, endPoint y: 497, distance: 112.1
click at [502, 497] on textarea "Cover letter template:" at bounding box center [690, 416] width 623 height 355
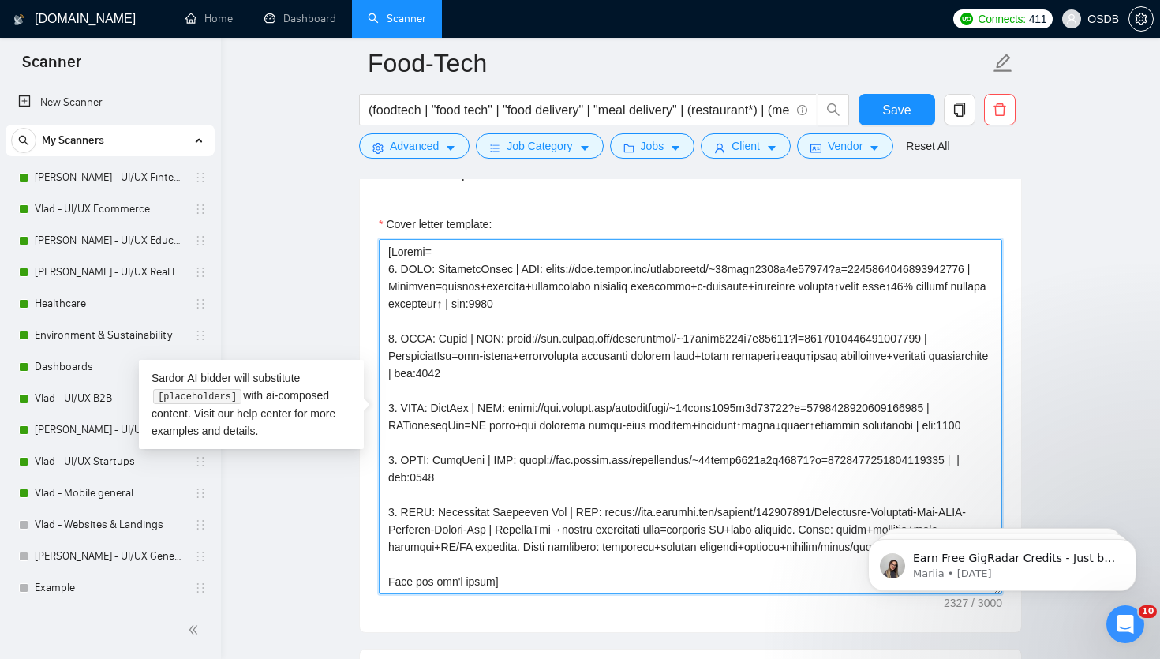
paste textarea "MealTrackerApp=log meals+calories user-friendly+smart+fun↑engagement+diet aware…"
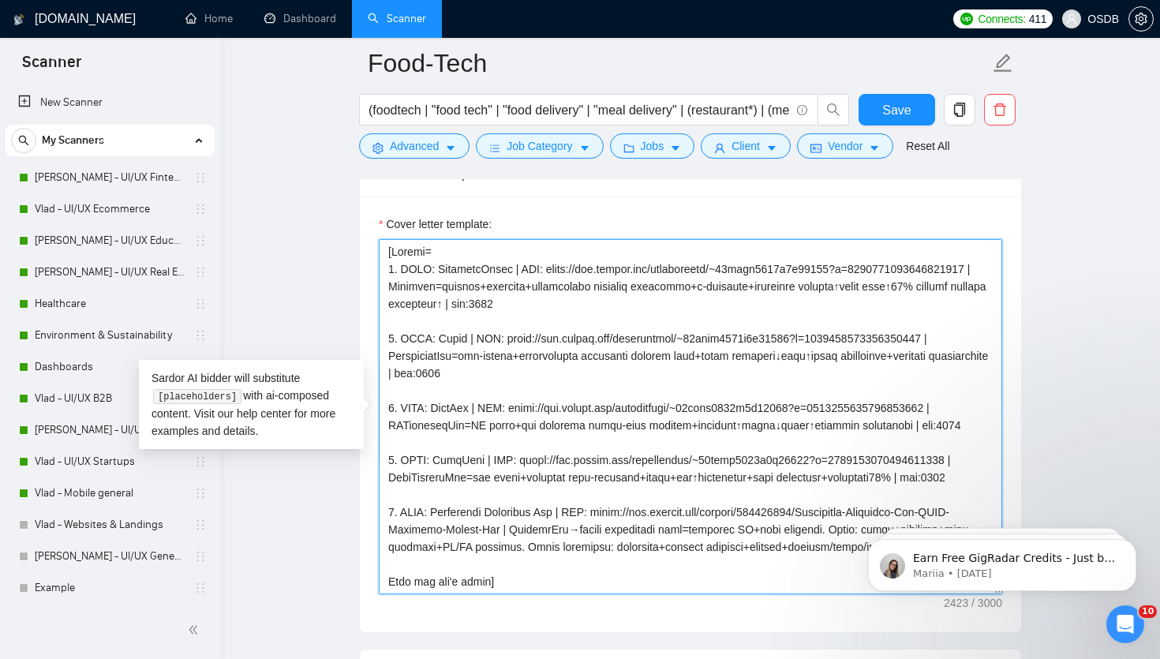
drag, startPoint x: 559, startPoint y: 513, endPoint x: 445, endPoint y: 512, distance: 114.4
click at [443, 513] on textarea "Cover letter template:" at bounding box center [690, 416] width 623 height 355
paste textarea "Cocktail-Making App"
drag, startPoint x: 579, startPoint y: 514, endPoint x: 499, endPoint y: 536, distance: 82.9
click at [499, 536] on textarea "Cover letter template:" at bounding box center [690, 416] width 623 height 355
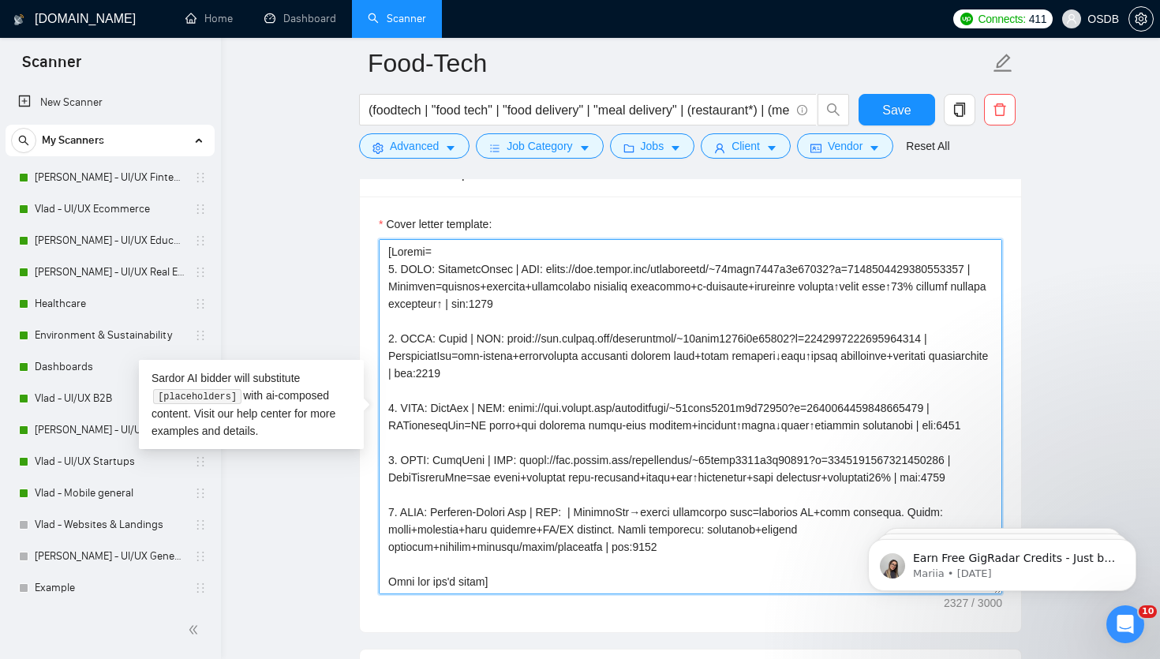
paste textarea "[URL][DOMAIN_NAME]"
drag, startPoint x: 540, startPoint y: 531, endPoint x: 578, endPoint y: 562, distance: 49.4
click at [578, 562] on textarea "Cover letter template:" at bounding box center [690, 416] width 623 height 355
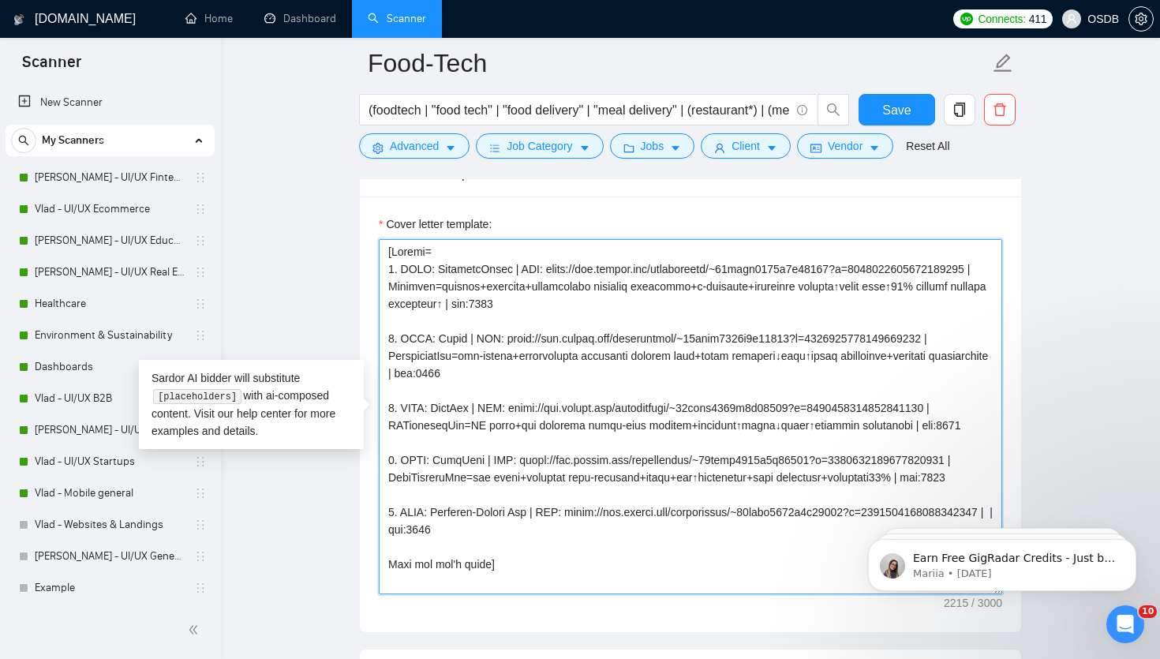
paste textarea "CocktailApp=DIY drinks via ingredients+inventory+techniques UI=simple+engaging↑…"
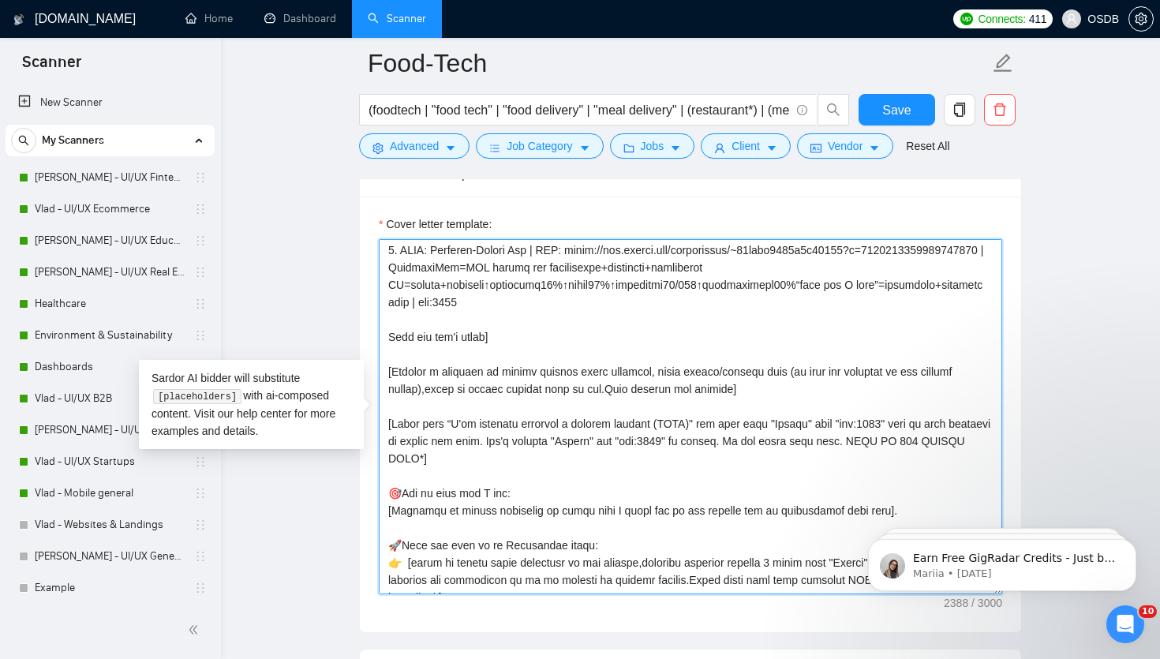
scroll to position [261, 0]
type textarea "[Loremi= 2. DOLO: SitametcOnsec | ADI: elits://doe.tempor.inc/utlaboreetd/~65ma…"
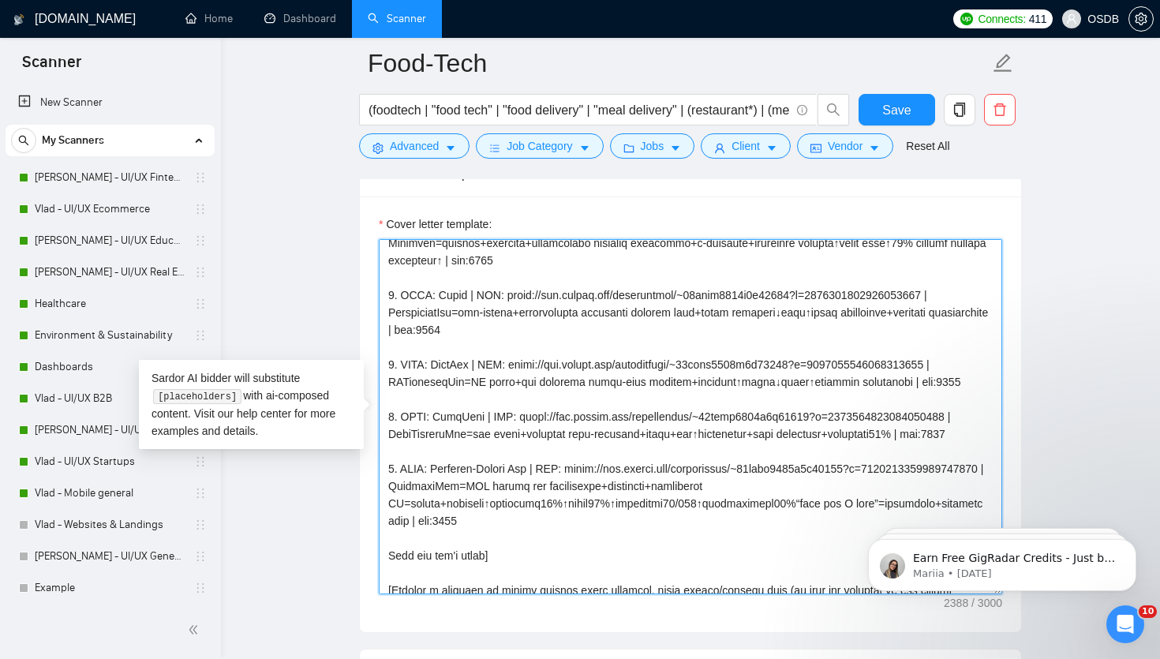
scroll to position [0, 0]
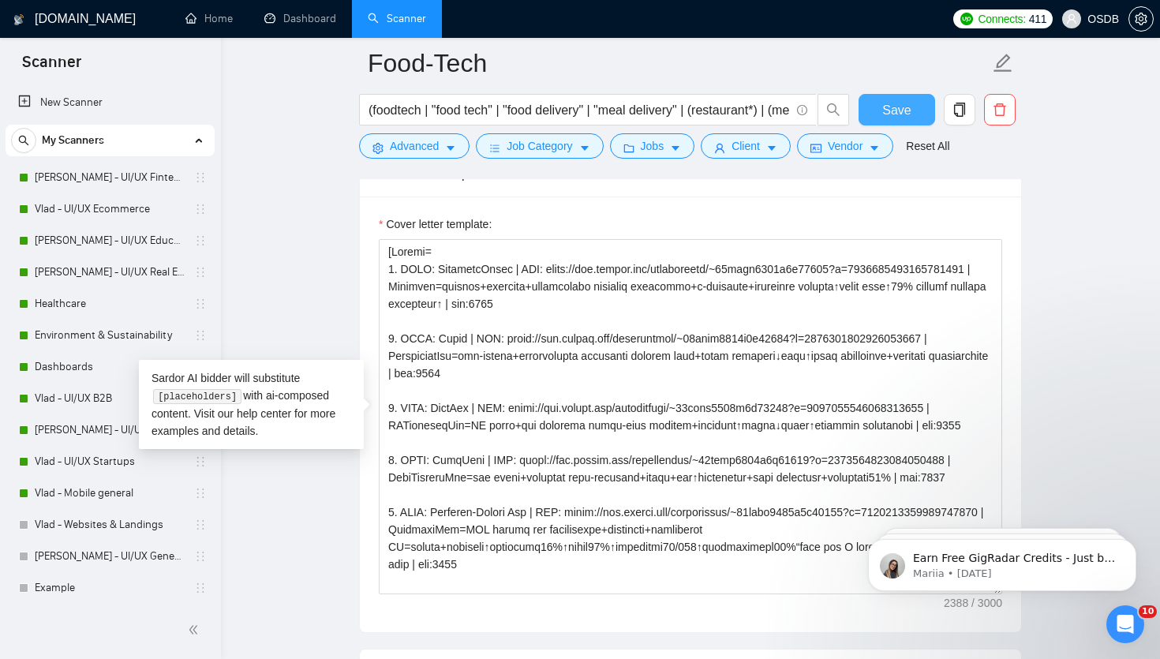
click at [891, 103] on span "Save" at bounding box center [896, 110] width 28 height 20
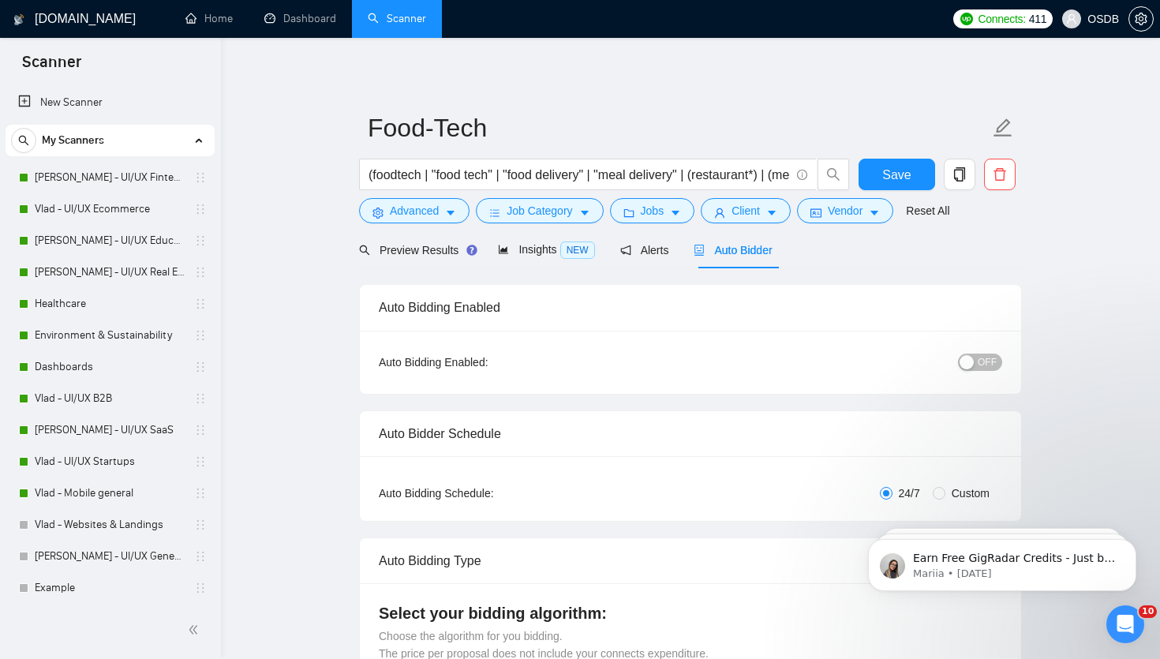
click at [981, 361] on span "OFF" at bounding box center [986, 361] width 19 height 17
click at [891, 178] on span "Save" at bounding box center [896, 175] width 28 height 20
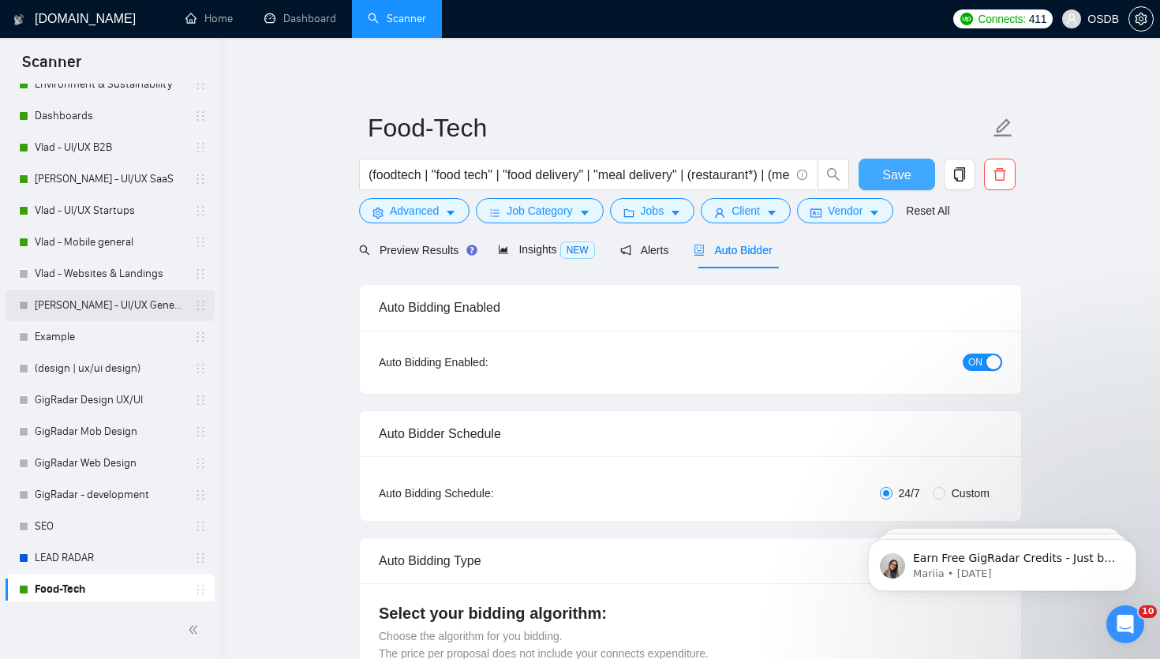
scroll to position [255, 0]
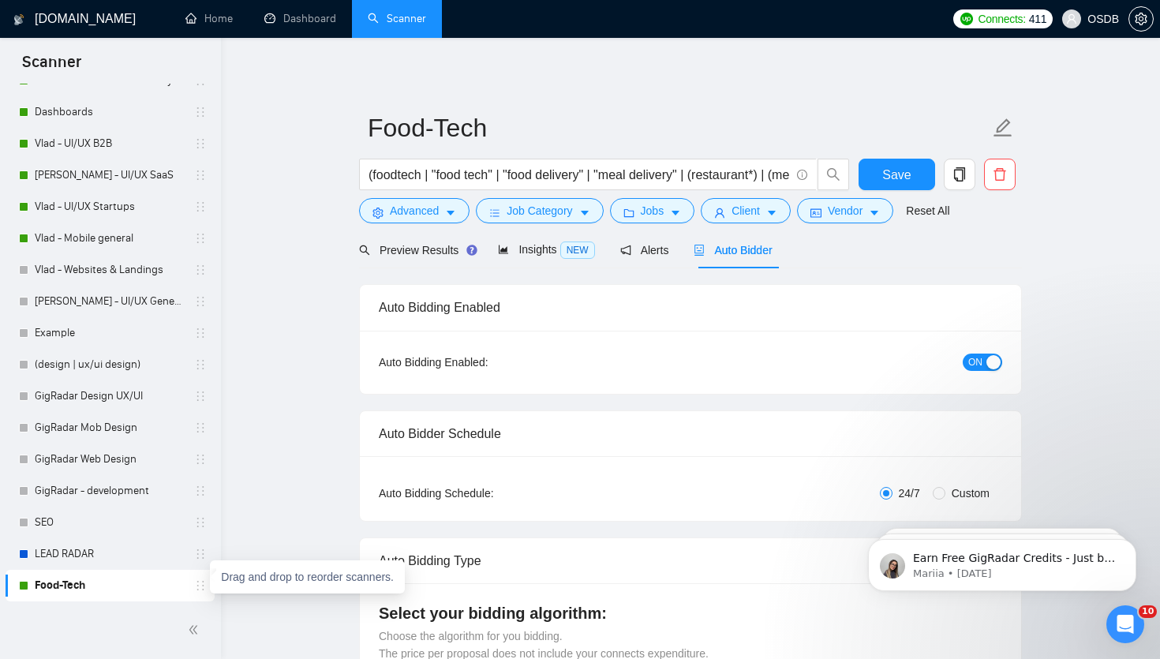
drag, startPoint x: 199, startPoint y: 585, endPoint x: 200, endPoint y: 264, distance: 320.3
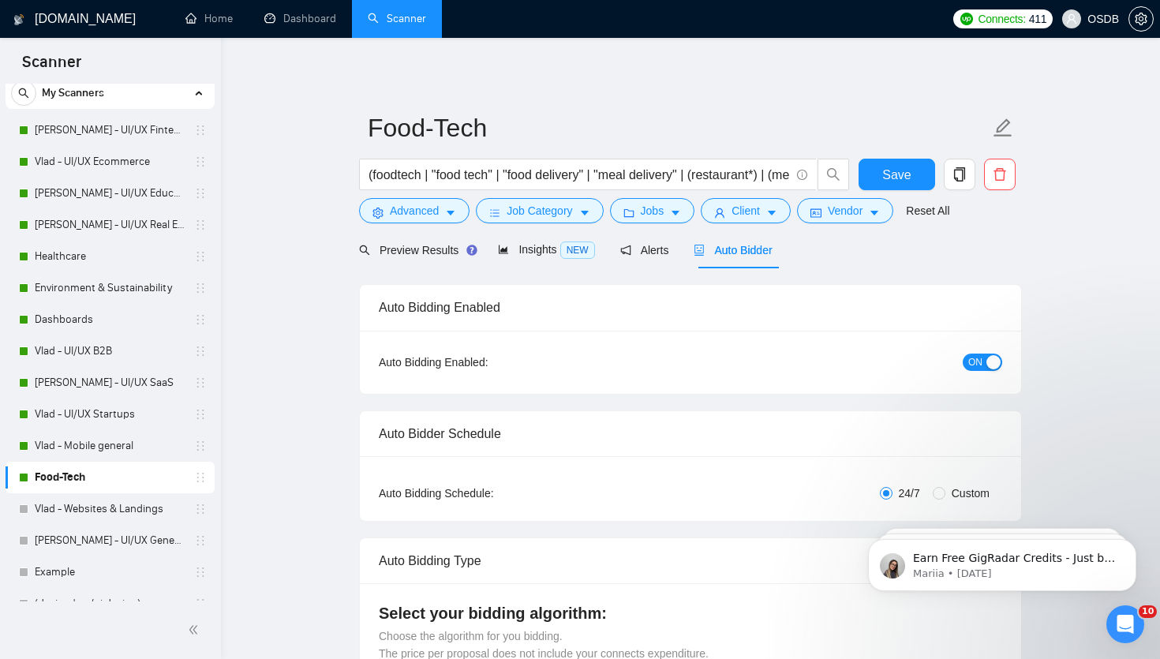
scroll to position [0, 0]
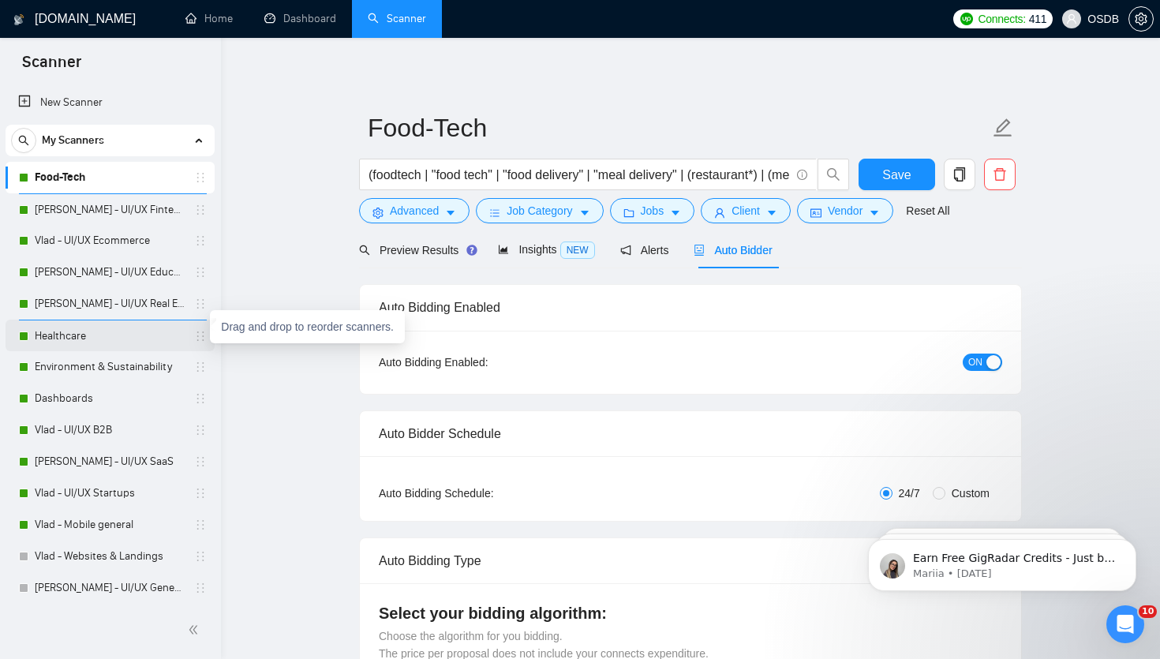
drag, startPoint x: 196, startPoint y: 334, endPoint x: 194, endPoint y: 216, distance: 117.6
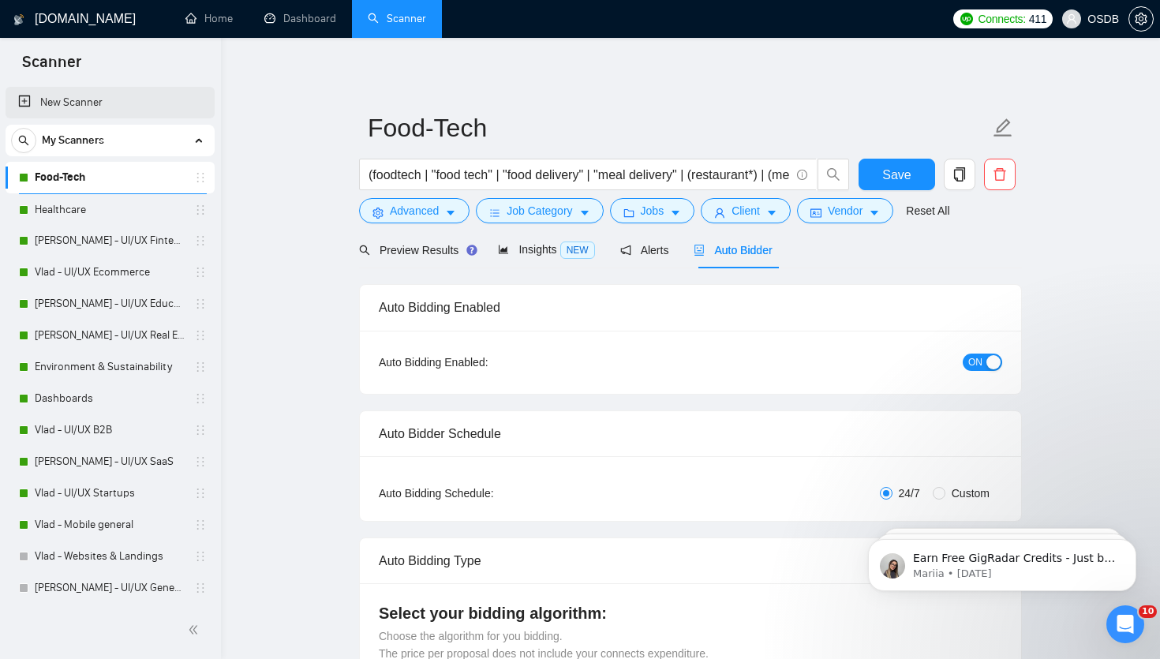
click at [43, 97] on link "New Scanner" at bounding box center [110, 103] width 184 height 32
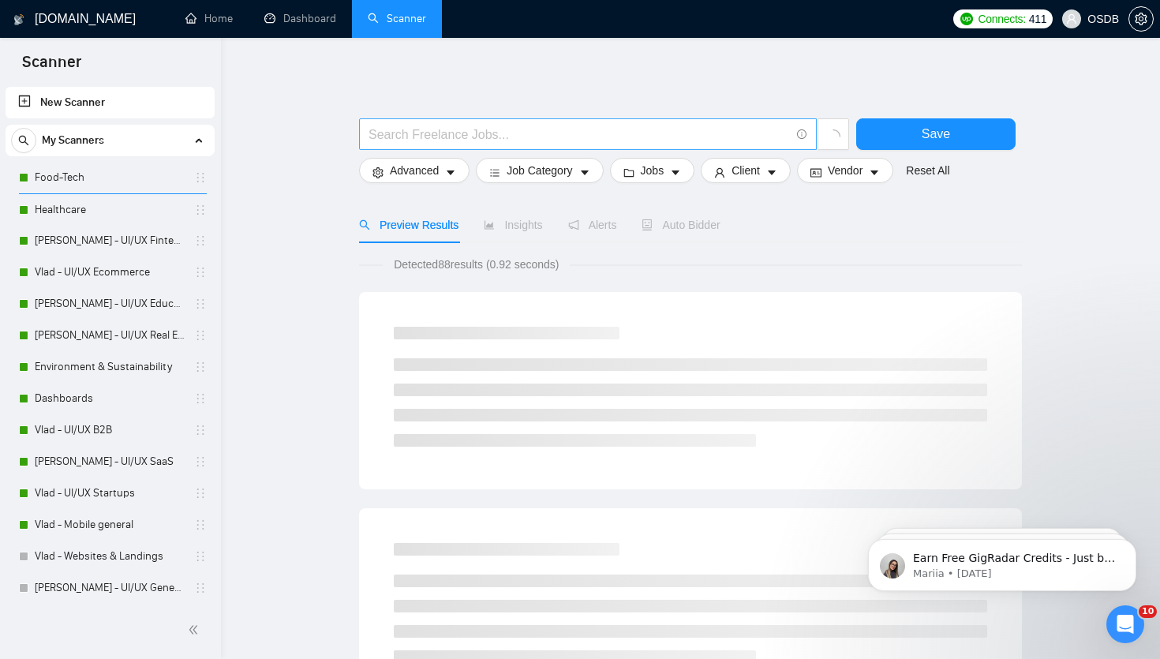
click at [425, 140] on input "text" at bounding box center [578, 135] width 421 height 20
paste input "CocktailApp=DIY drinks via ingredients+inventory+techniques UI=simple+engaging↑…"
type input "CocktailApp=DIY drinks via ingredients+inventory+techniques UI=simple+engaging↑…"
paste input "(AI | "artificial intelligence" | "AI-powered" | "AI-based" | "machine learning…"
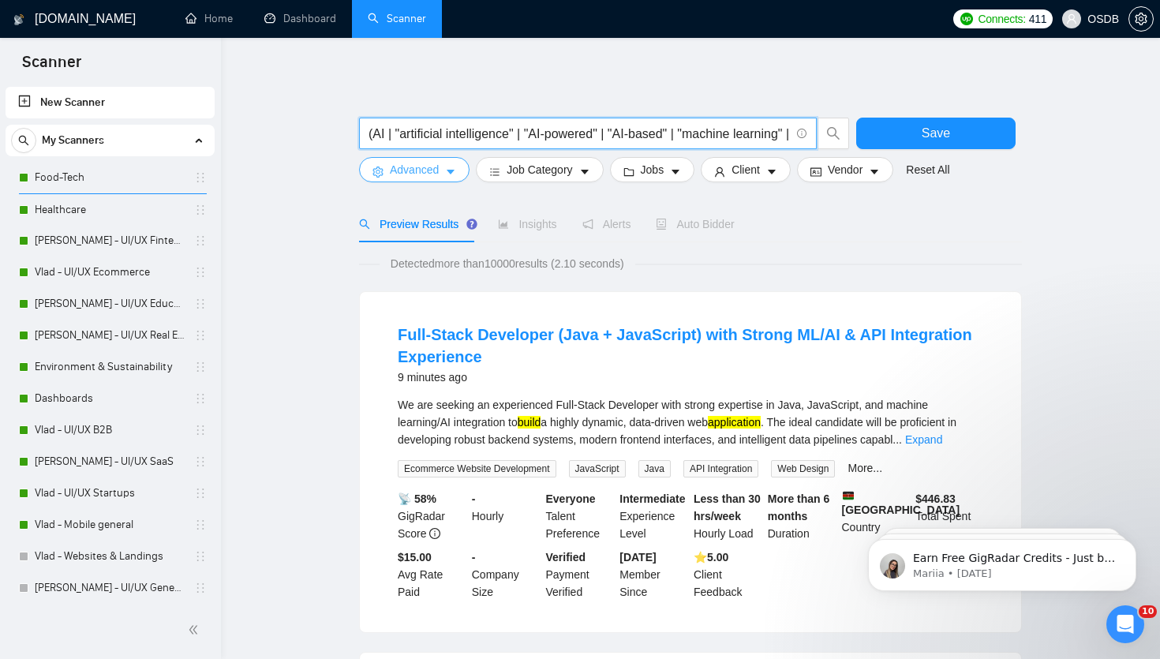
type input "(AI | "artificial intelligence" | "AI-powered" | "AI-based" | "machine learning…"
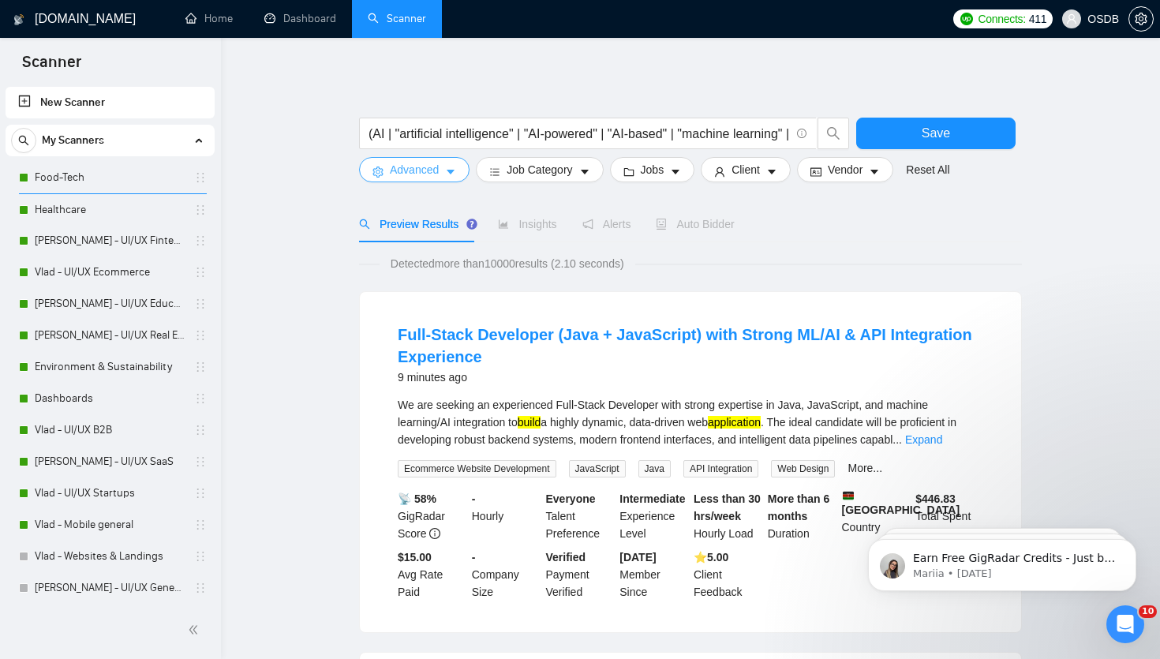
click at [408, 169] on span "Advanced" at bounding box center [414, 169] width 49 height 17
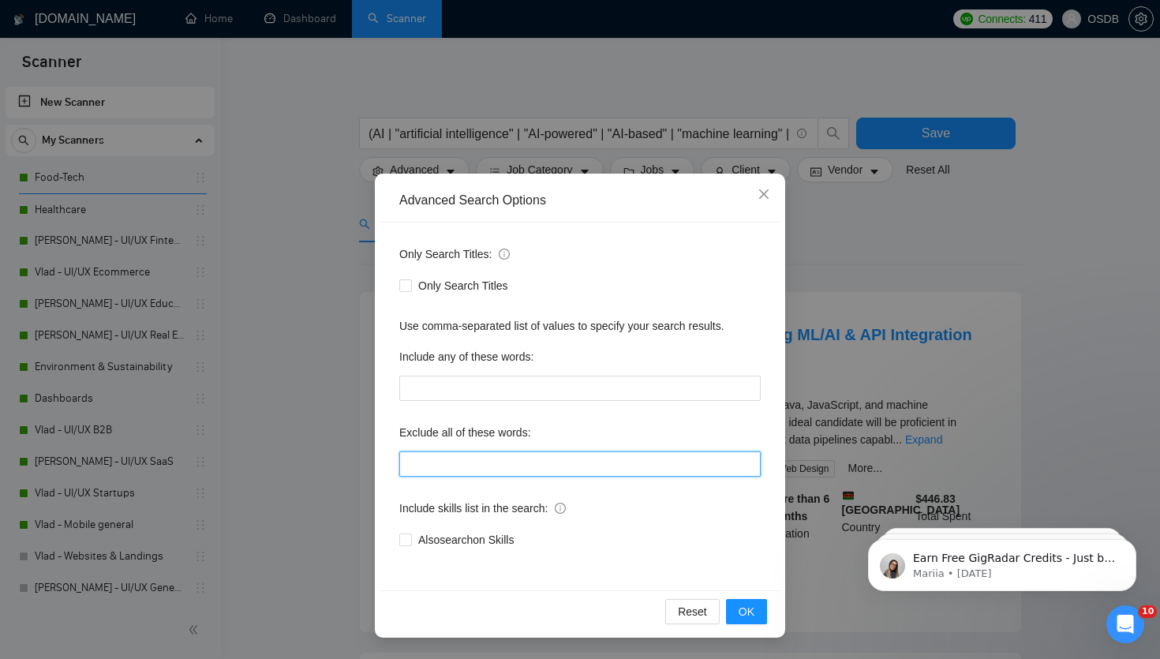
click at [429, 465] on input "text" at bounding box center [579, 463] width 361 height 25
paste input ""Webflow", "Weebly", "Better Proposals","2D Animation", "Character Design", Cin…"
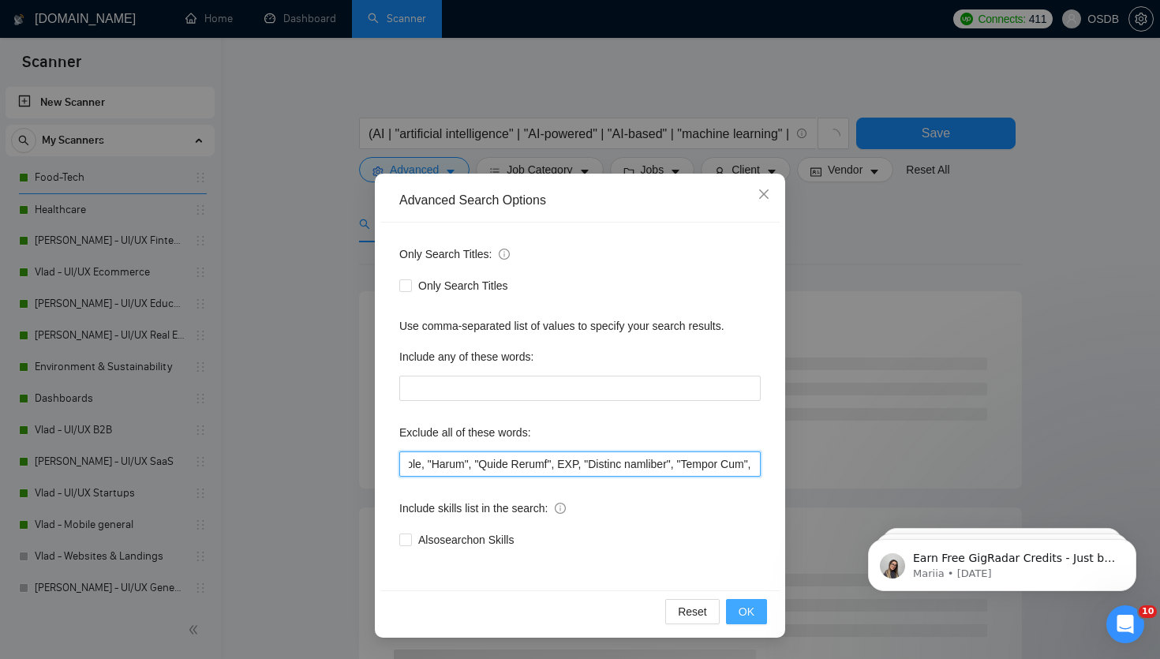
type input ""Webflow", "Weebly", "Better Proposals","2D Animation", "Character Design", Cin…"
click at [746, 609] on span "OK" at bounding box center [746, 611] width 16 height 17
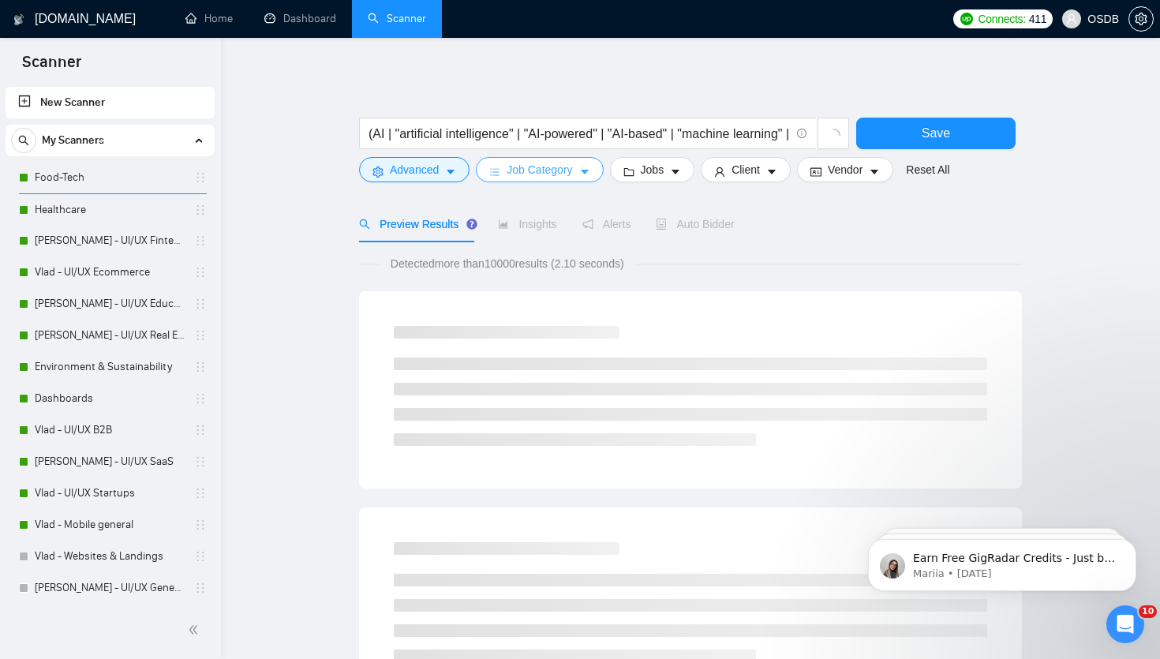
click at [562, 169] on span "Job Category" at bounding box center [538, 169] width 65 height 17
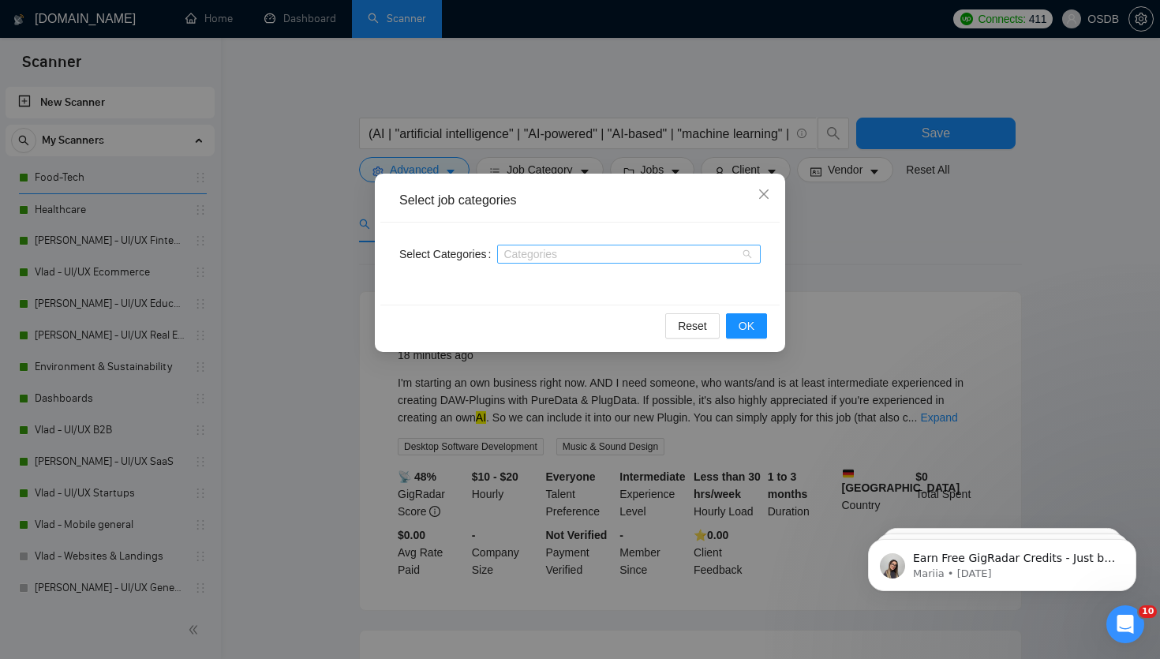
click at [544, 253] on div at bounding box center [621, 254] width 240 height 13
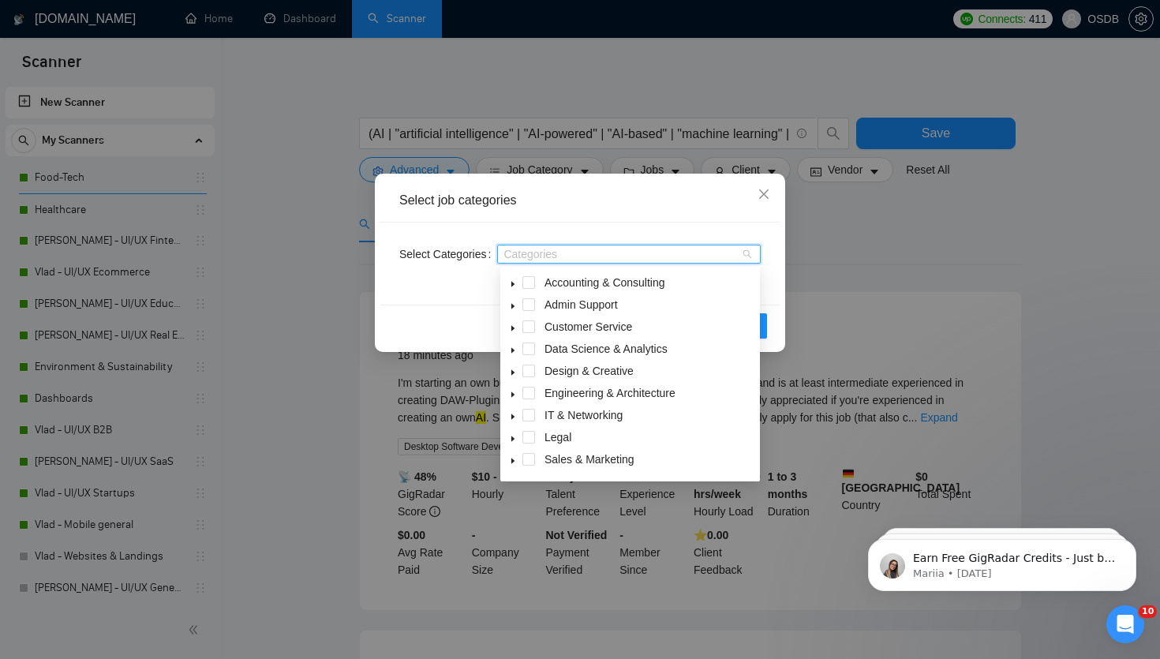
click at [511, 418] on icon "caret-down" at bounding box center [512, 417] width 3 height 6
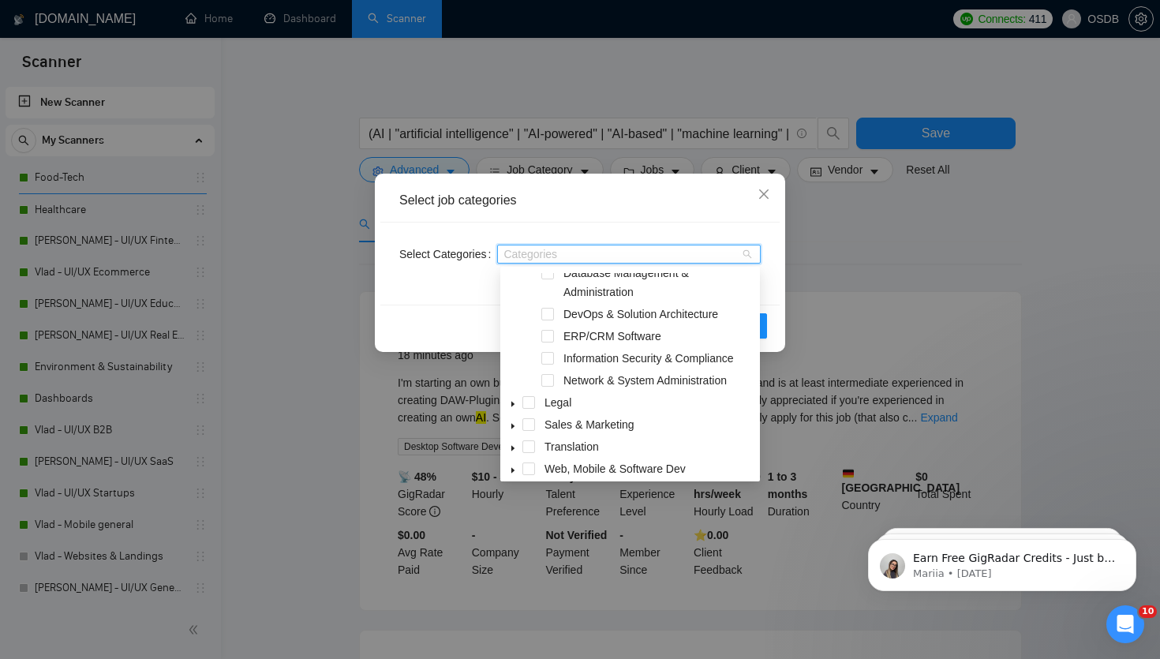
scroll to position [192, 0]
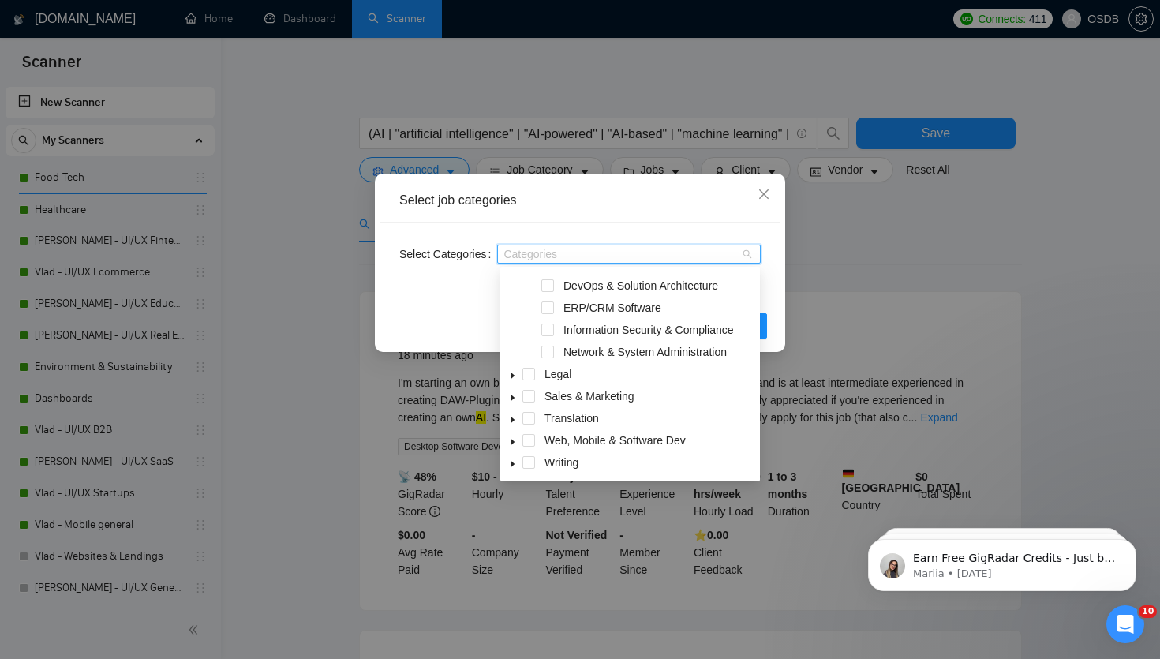
click at [511, 442] on icon "caret-down" at bounding box center [512, 442] width 3 height 6
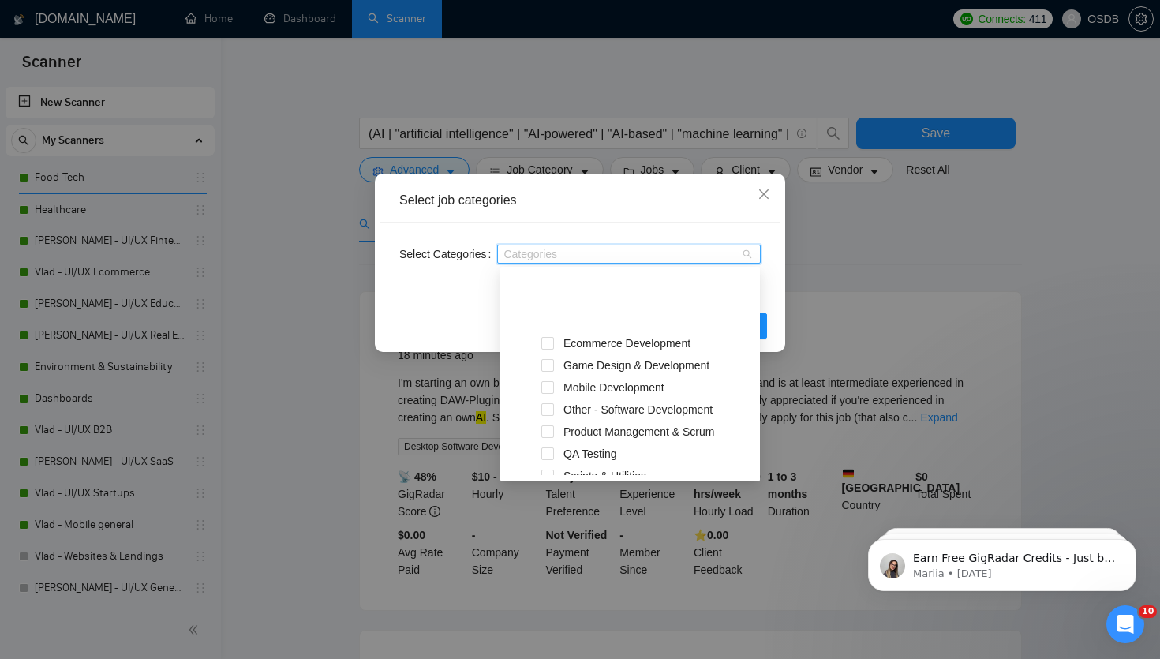
scroll to position [458, 0]
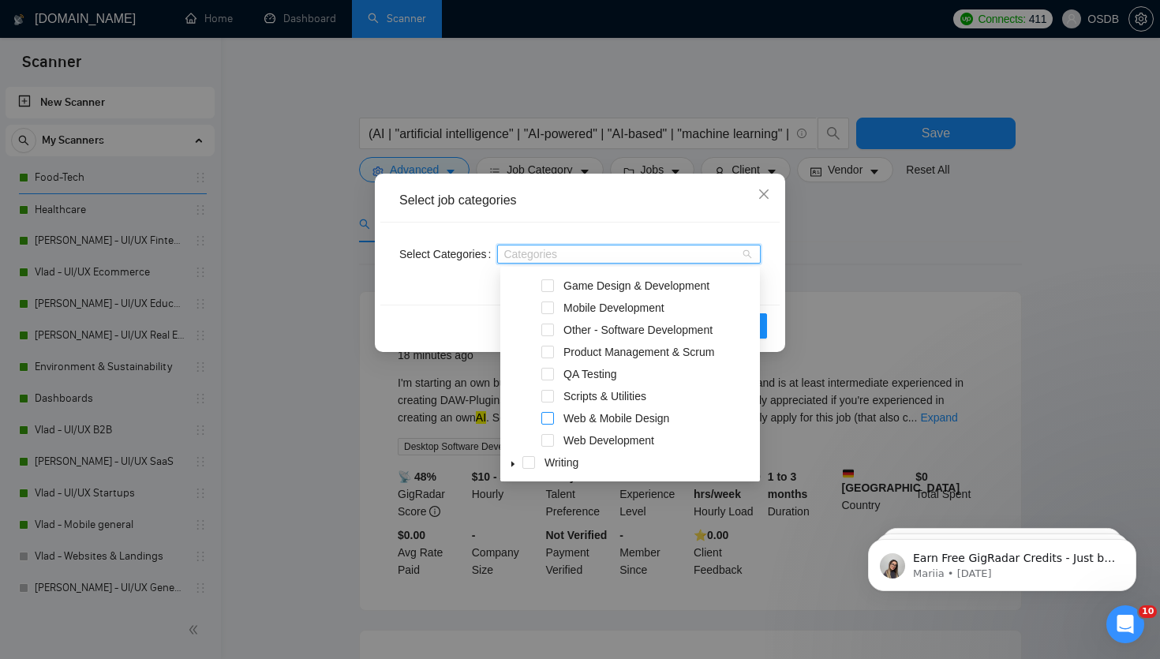
click at [549, 421] on span at bounding box center [547, 418] width 13 height 13
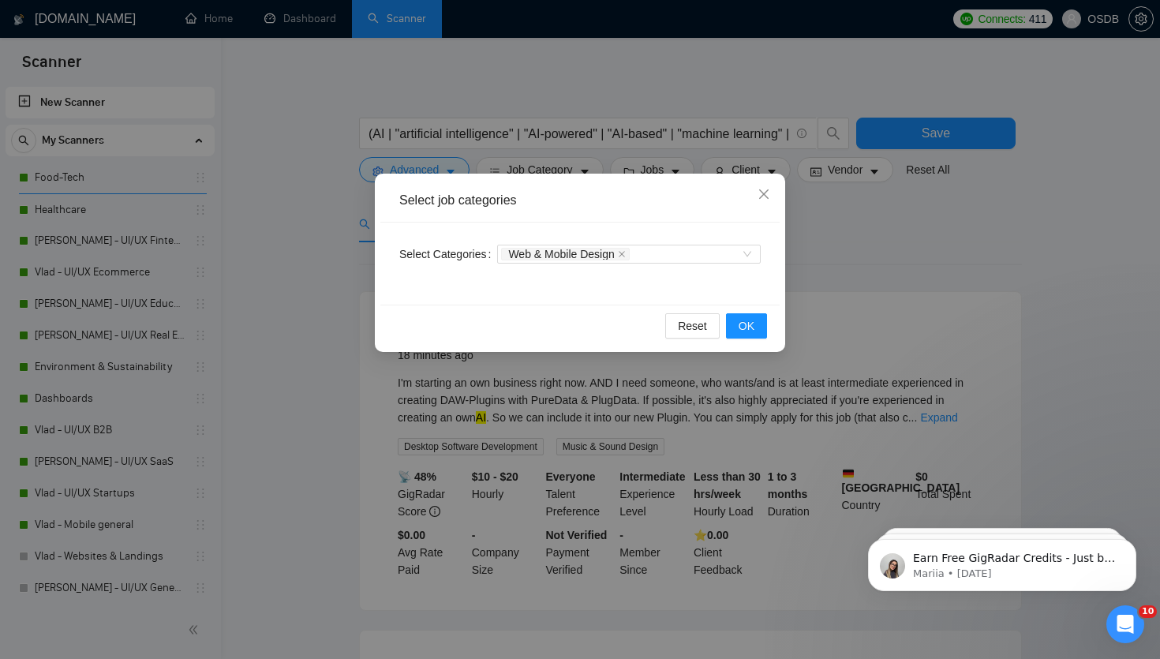
click at [772, 279] on div "Select Categories Web & Mobile Design" at bounding box center [579, 263] width 399 height 82
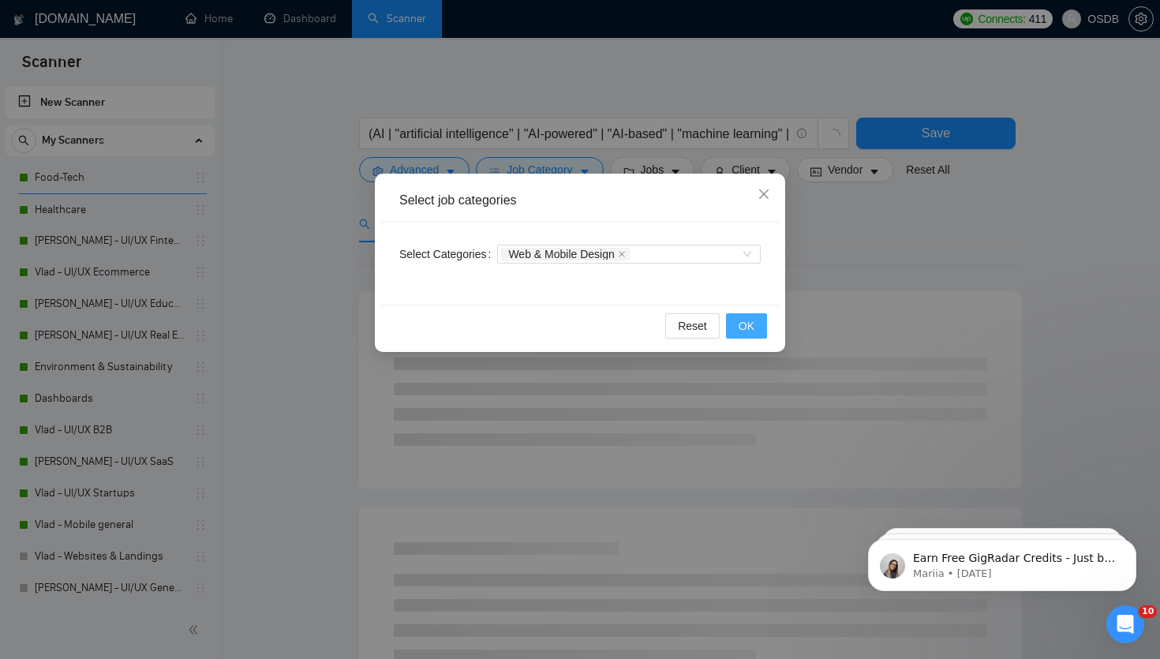
click at [742, 321] on span "OK" at bounding box center [746, 325] width 16 height 17
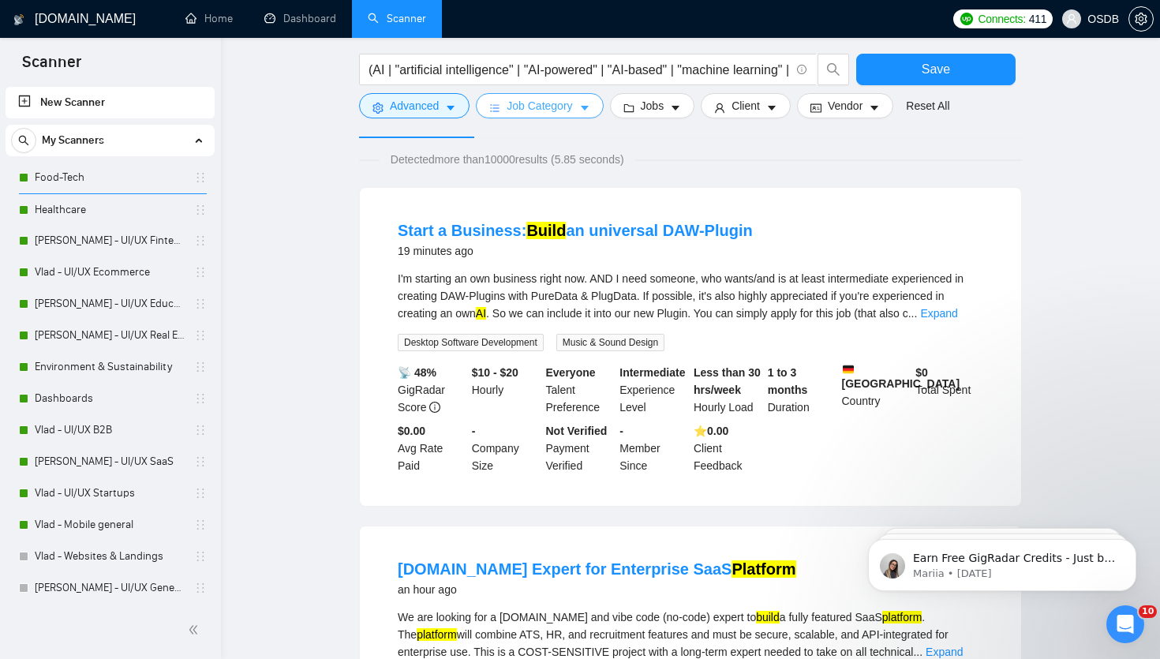
scroll to position [19, 0]
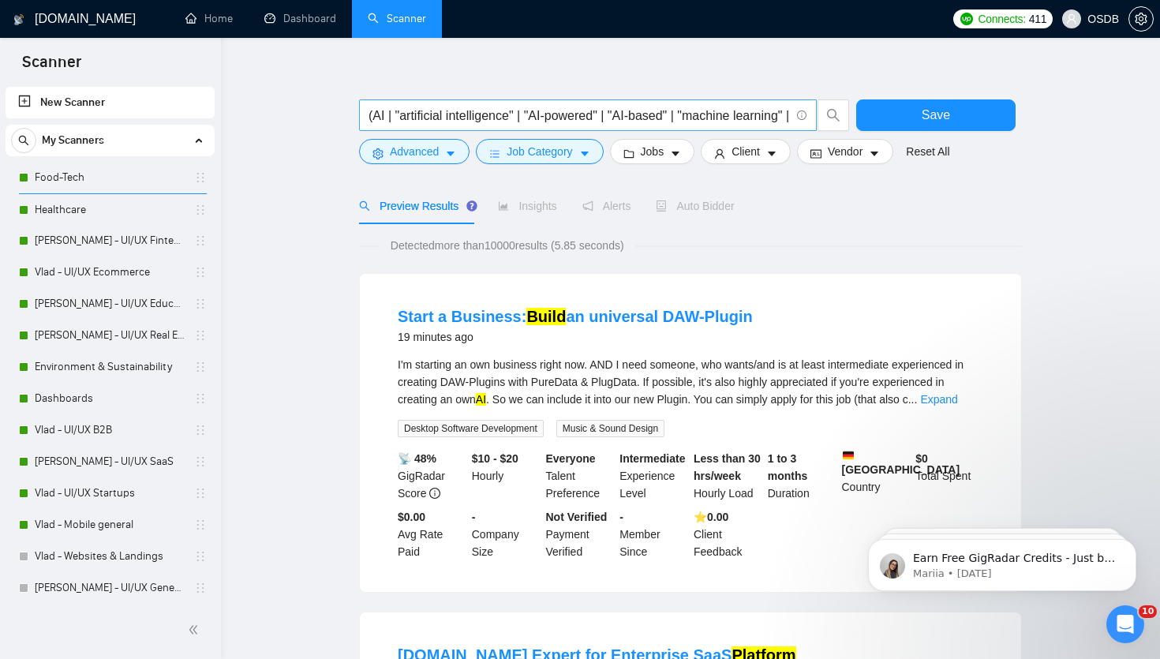
click at [611, 104] on span "(AI | "artificial intelligence" | "AI-powered" | "AI-based" | "machine learning…" at bounding box center [588, 115] width 458 height 32
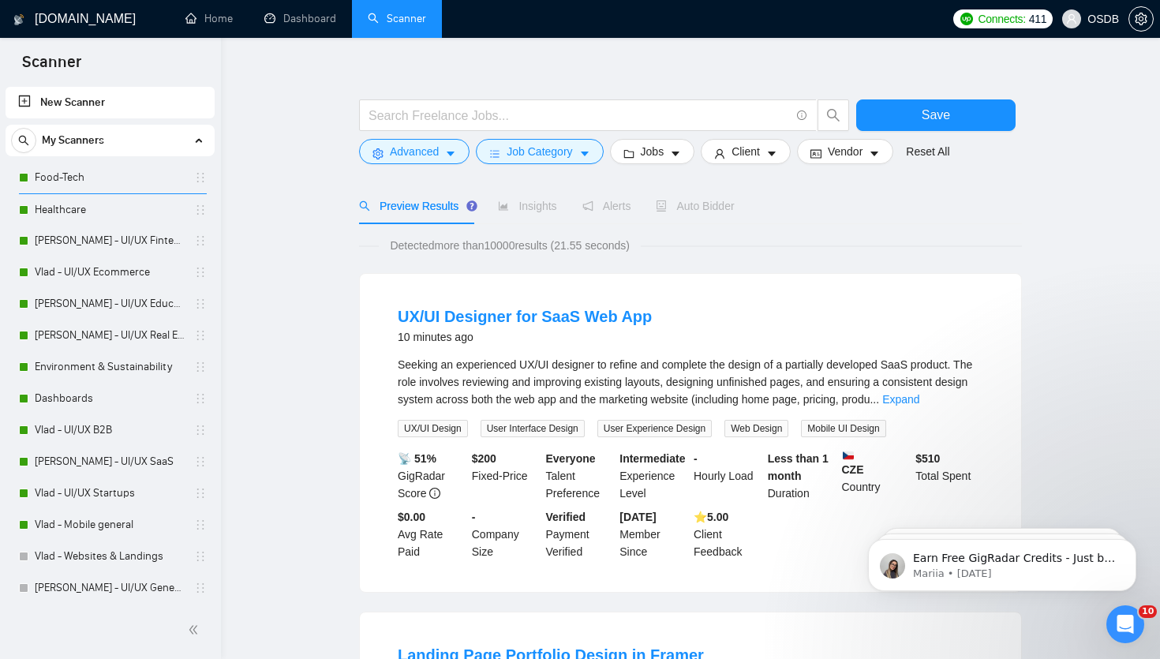
click at [121, 514] on link "Vlad - Mobile general" at bounding box center [110, 525] width 150 height 32
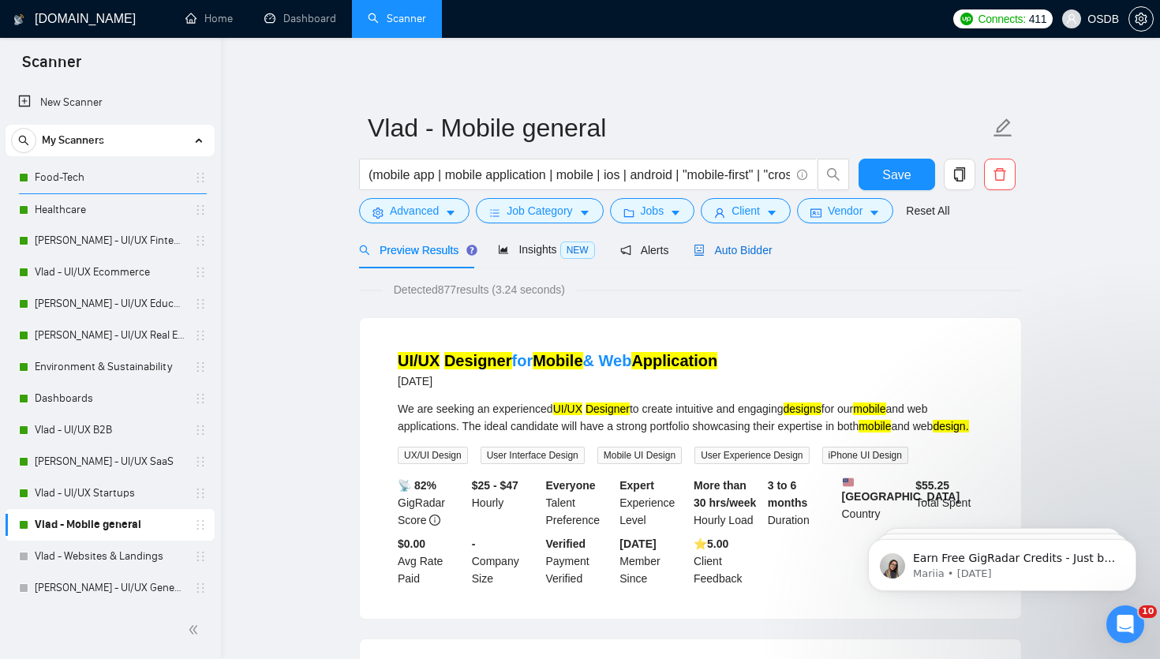
click at [737, 245] on span "Auto Bidder" at bounding box center [732, 250] width 78 height 13
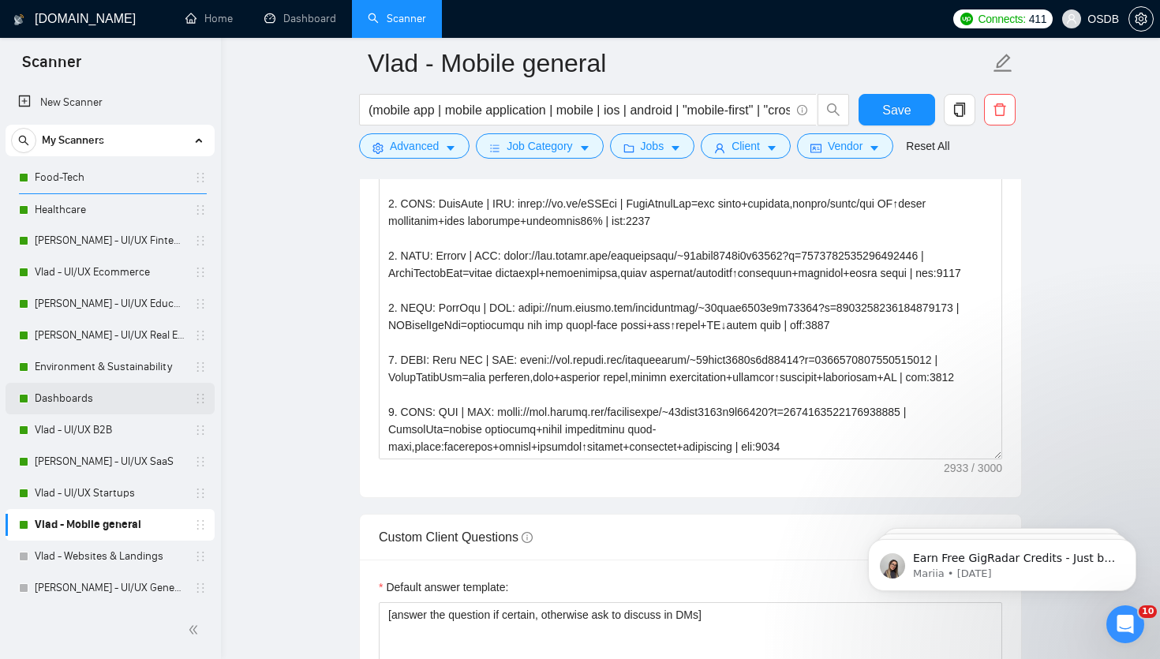
scroll to position [1989, 0]
drag, startPoint x: 196, startPoint y: 369, endPoint x: 196, endPoint y: 233, distance: 136.5
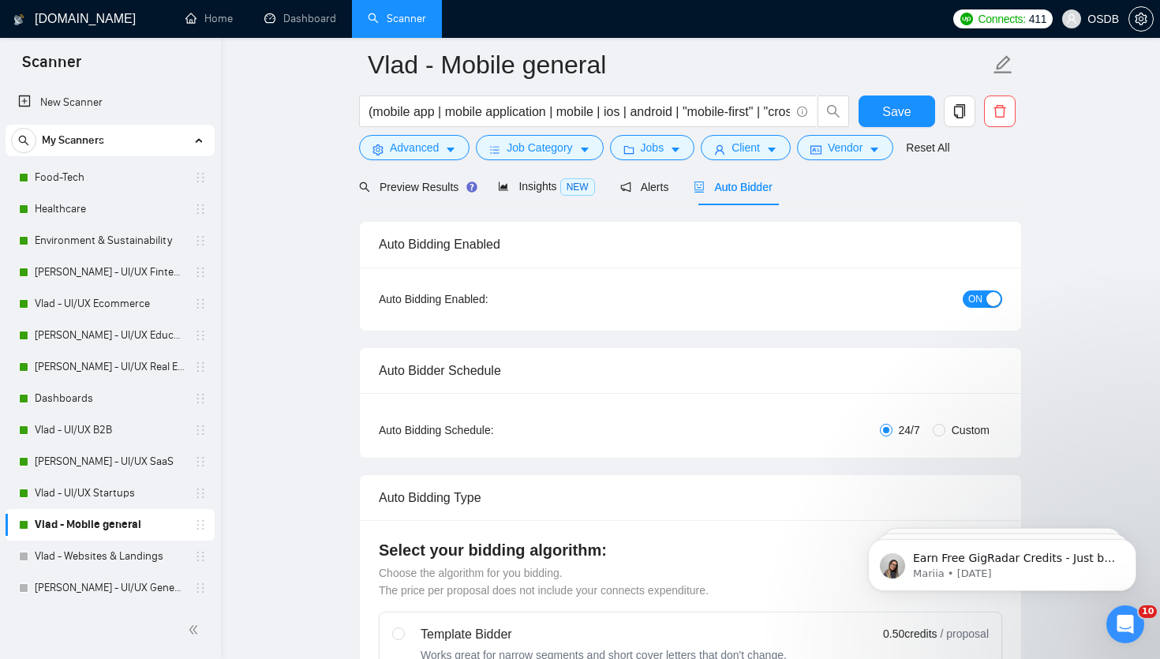
scroll to position [0, 0]
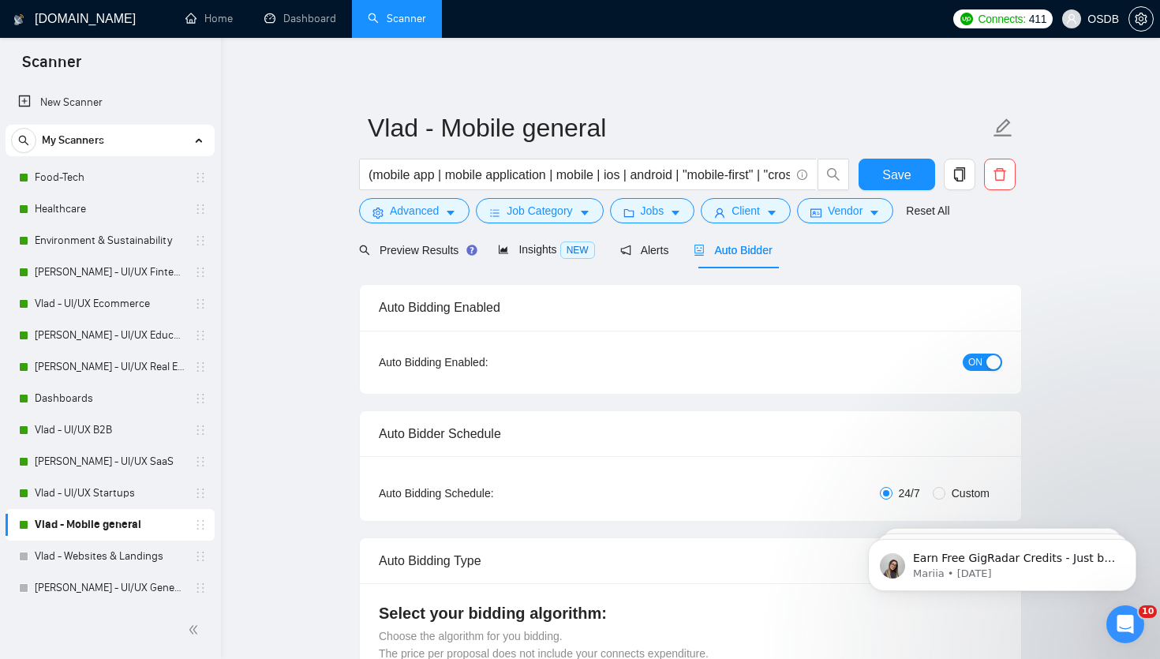
click at [971, 357] on span "ON" at bounding box center [975, 361] width 14 height 17
click at [894, 178] on span "Save" at bounding box center [896, 175] width 28 height 20
click at [70, 174] on link "Food-Tech" at bounding box center [110, 178] width 150 height 32
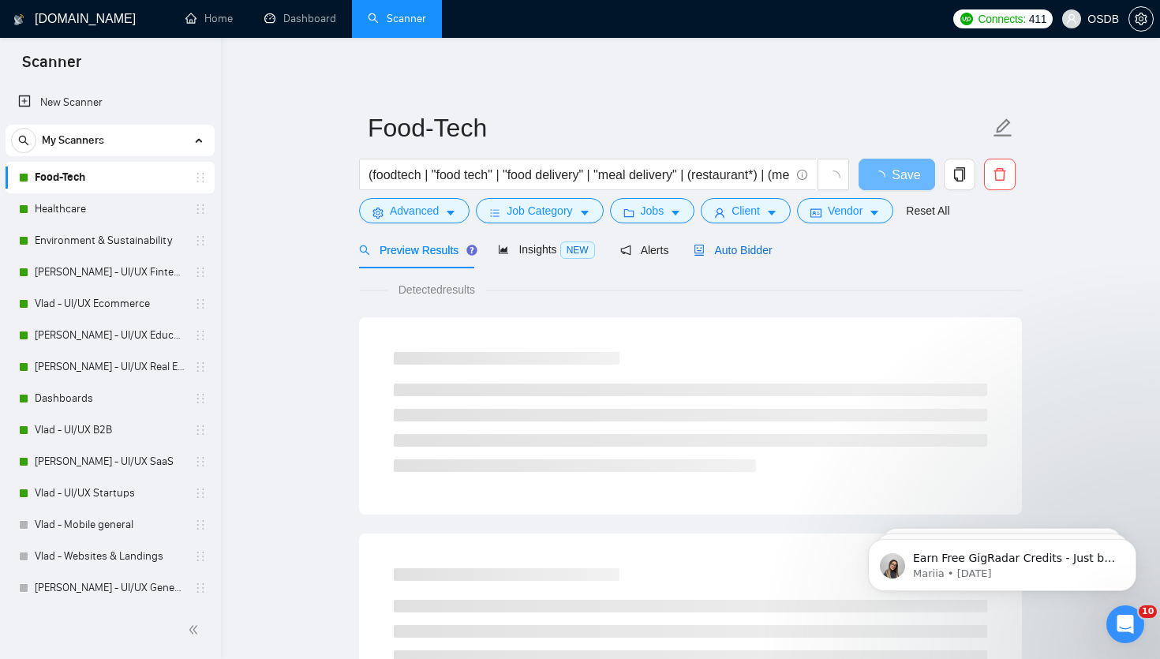
click at [721, 244] on span "Auto Bidder" at bounding box center [732, 250] width 78 height 13
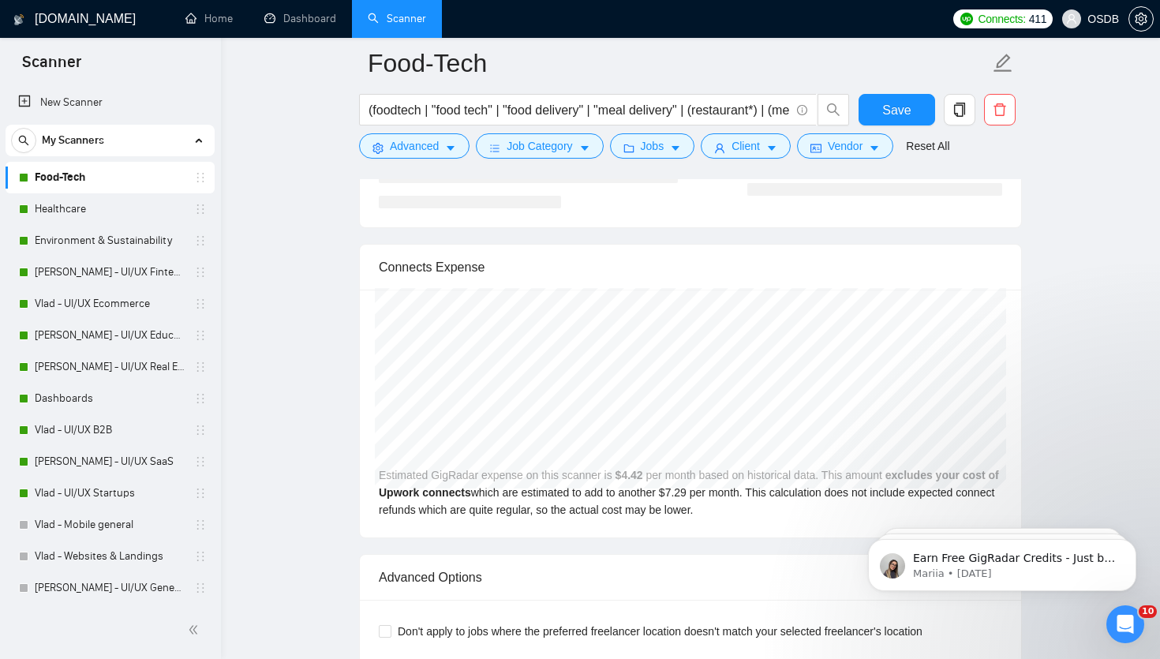
scroll to position [3277, 0]
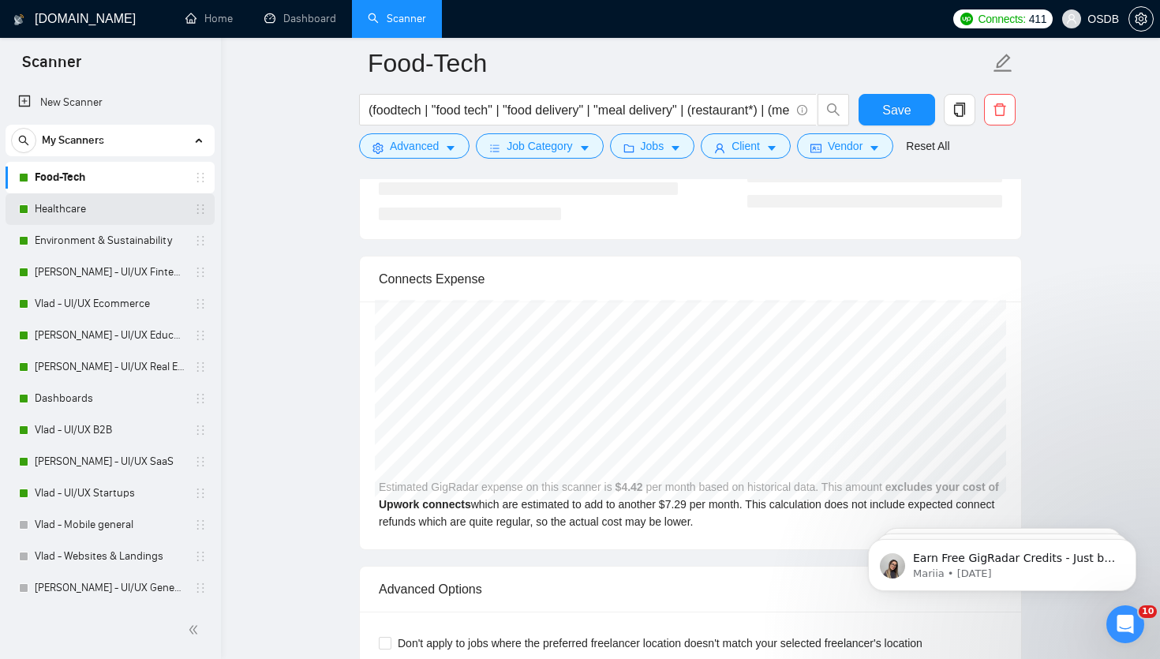
click at [123, 213] on link "Healthcare" at bounding box center [110, 209] width 150 height 32
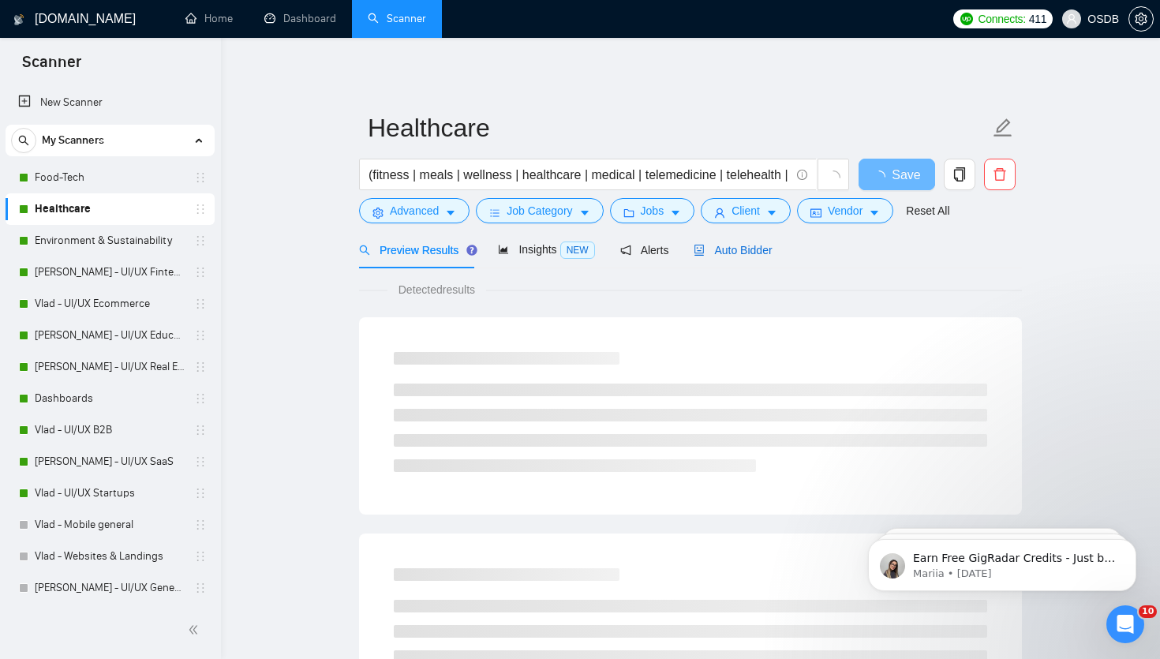
click at [713, 245] on span "Auto Bidder" at bounding box center [732, 250] width 78 height 13
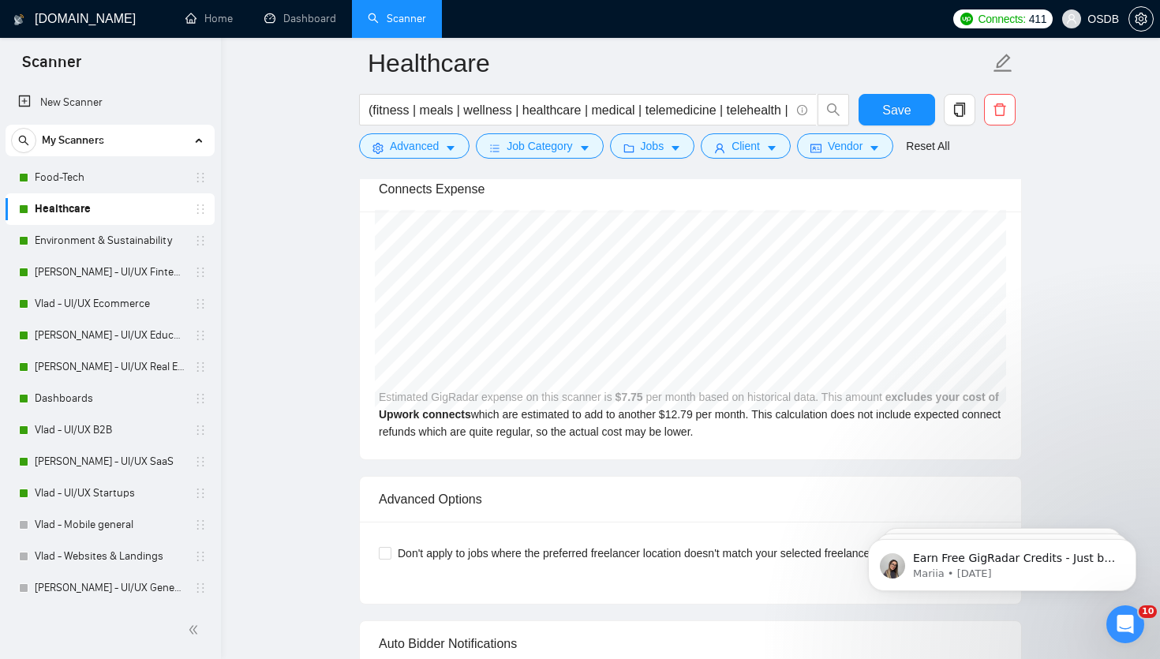
scroll to position [3393, 0]
click at [95, 241] on link "Environment & Sustainability" at bounding box center [110, 241] width 150 height 32
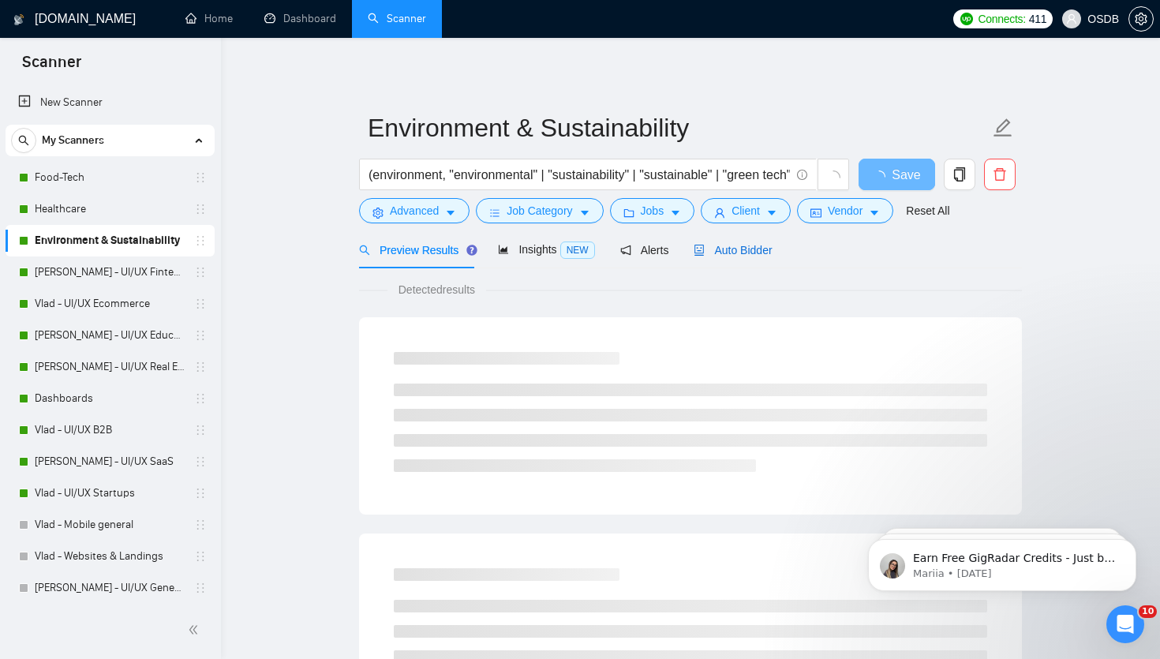
click at [732, 256] on span "Auto Bidder" at bounding box center [732, 250] width 78 height 13
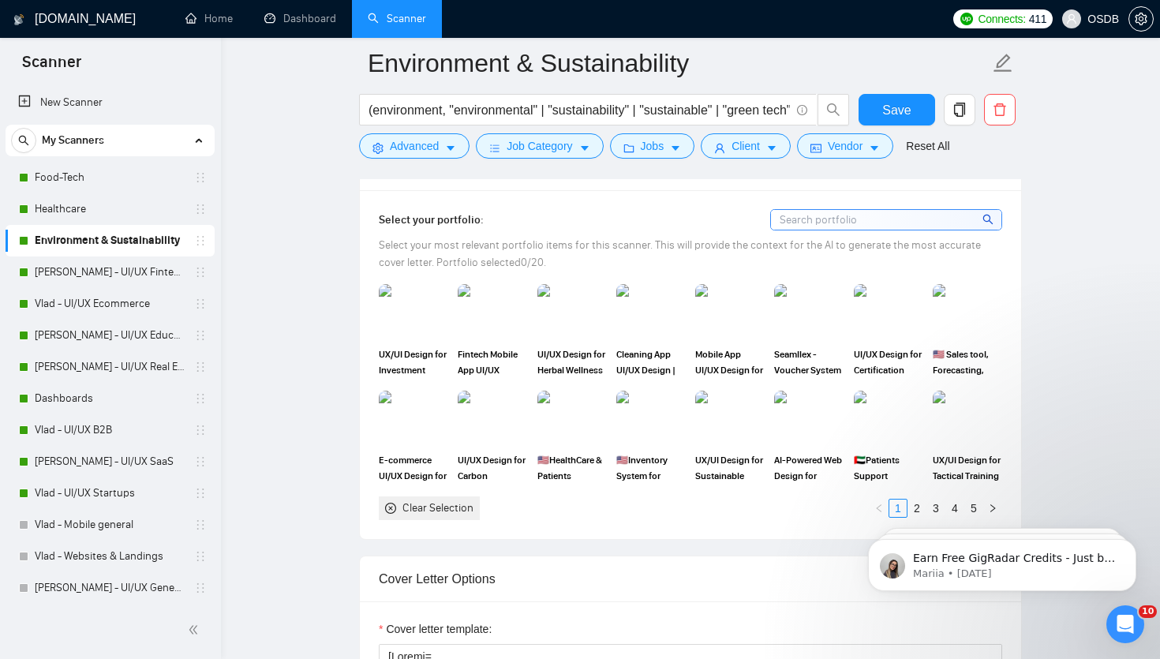
scroll to position [1430, 0]
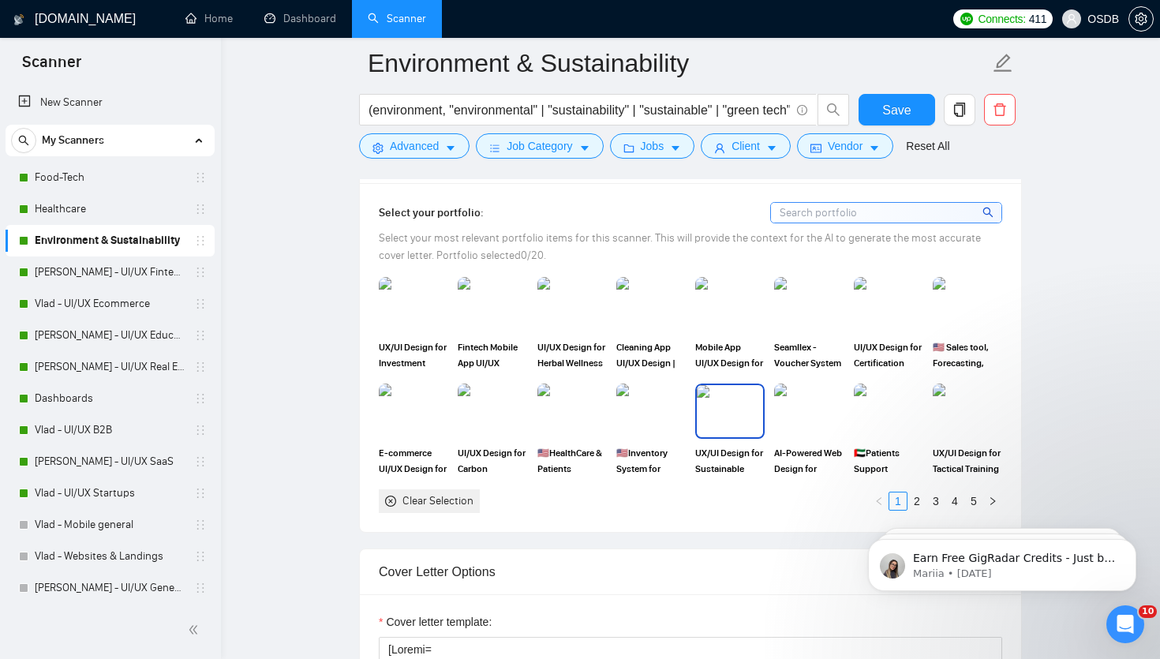
click at [721, 419] on img at bounding box center [730, 411] width 66 height 52
click at [504, 406] on img at bounding box center [492, 411] width 66 height 52
click at [914, 502] on link "2" at bounding box center [916, 500] width 17 height 17
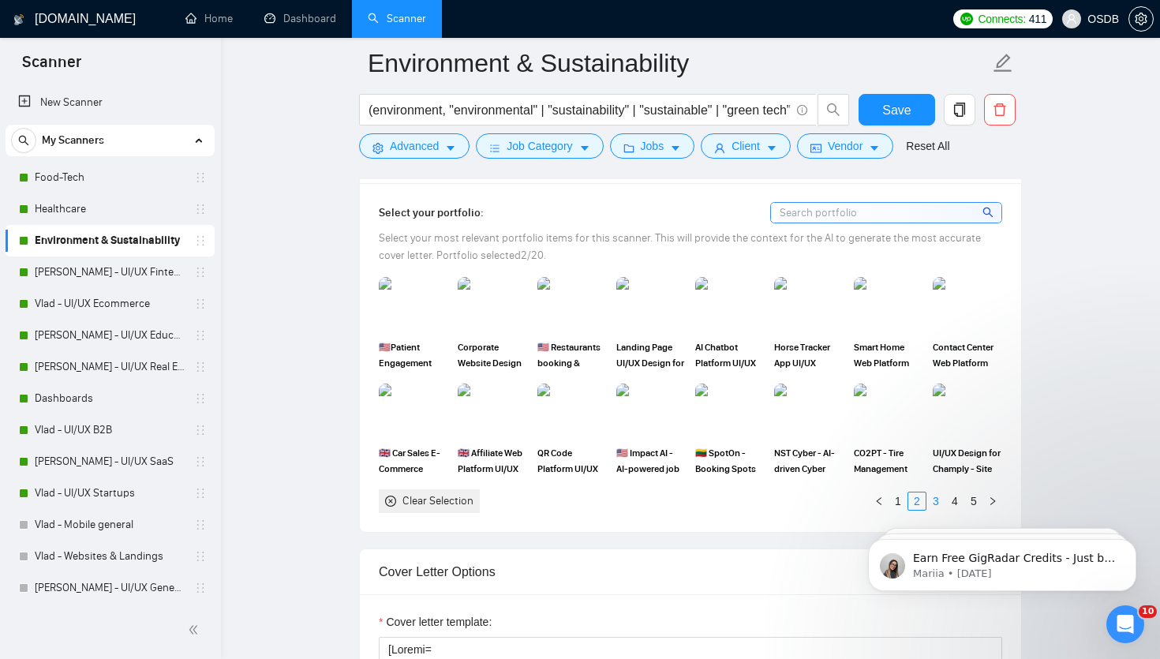
click at [936, 498] on link "3" at bounding box center [935, 500] width 17 height 17
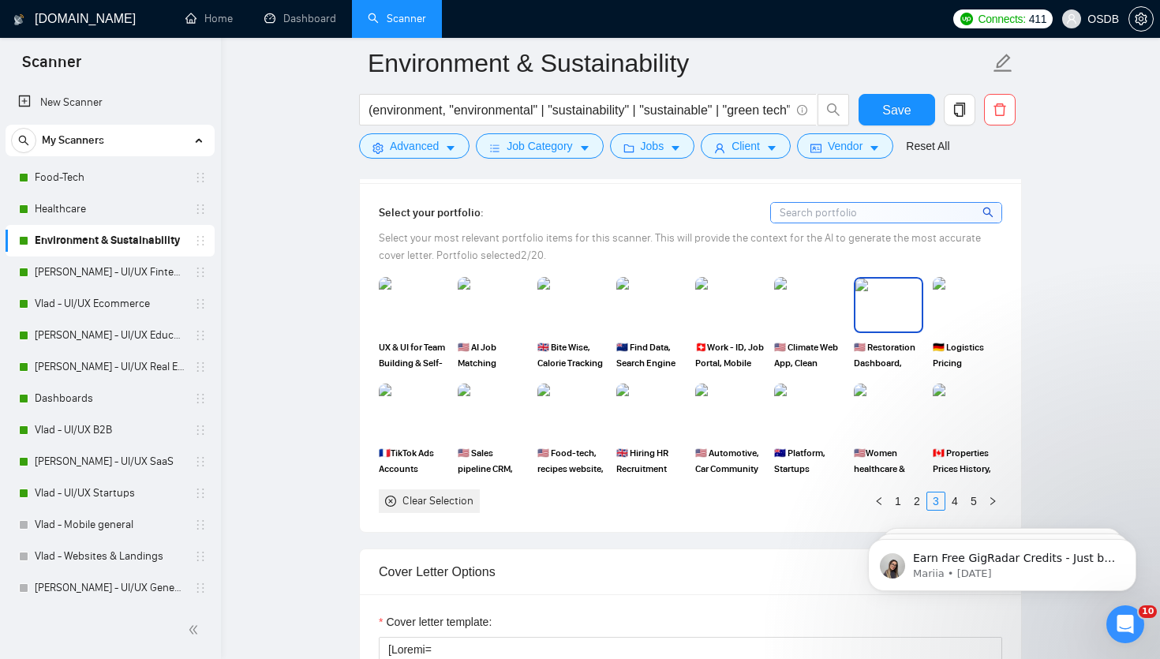
click at [887, 293] on img at bounding box center [888, 304] width 66 height 52
click at [798, 300] on img at bounding box center [809, 304] width 66 height 52
click at [952, 497] on link "4" at bounding box center [954, 500] width 17 height 17
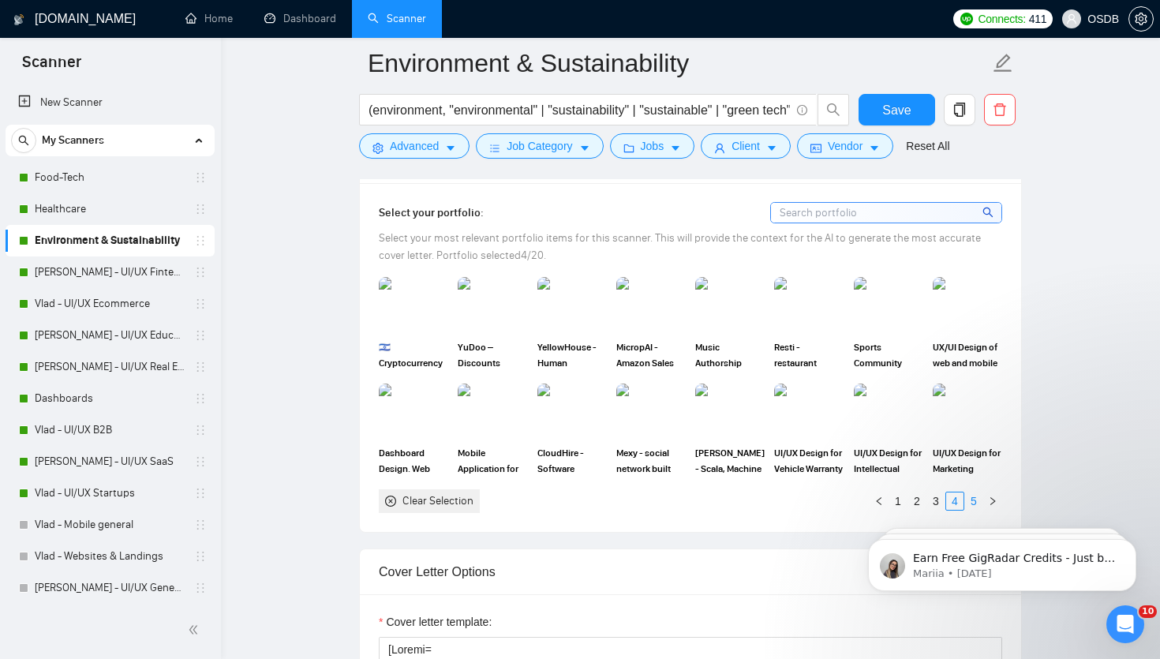
click at [974, 497] on link "5" at bounding box center [973, 500] width 17 height 17
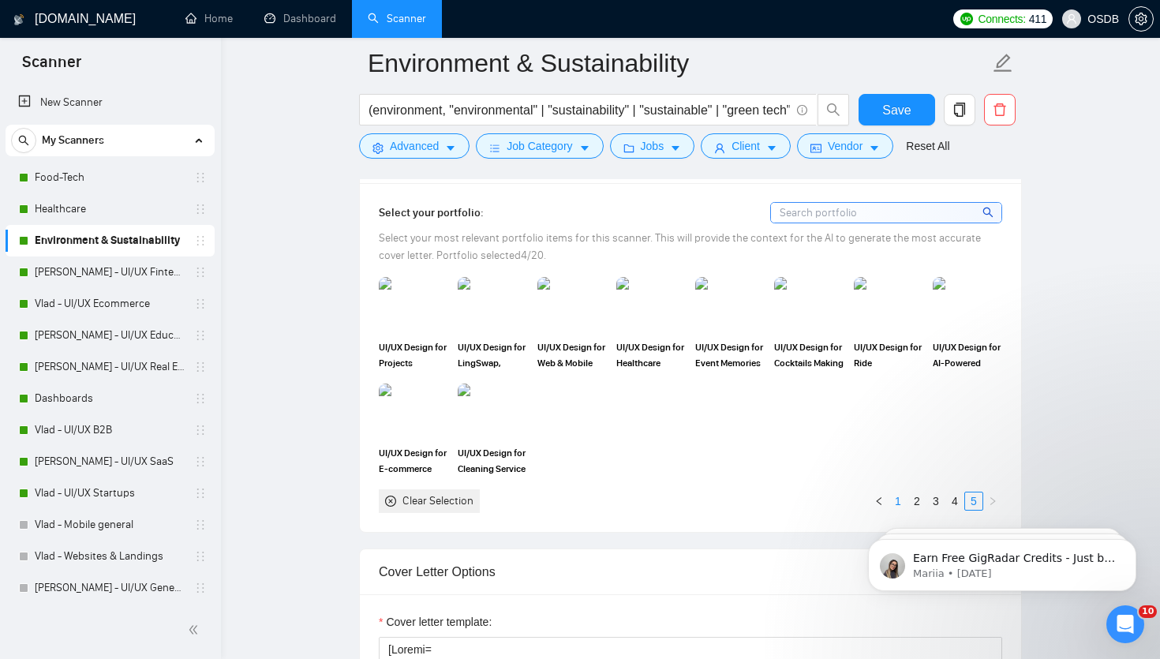
click at [897, 499] on link "1" at bounding box center [897, 500] width 17 height 17
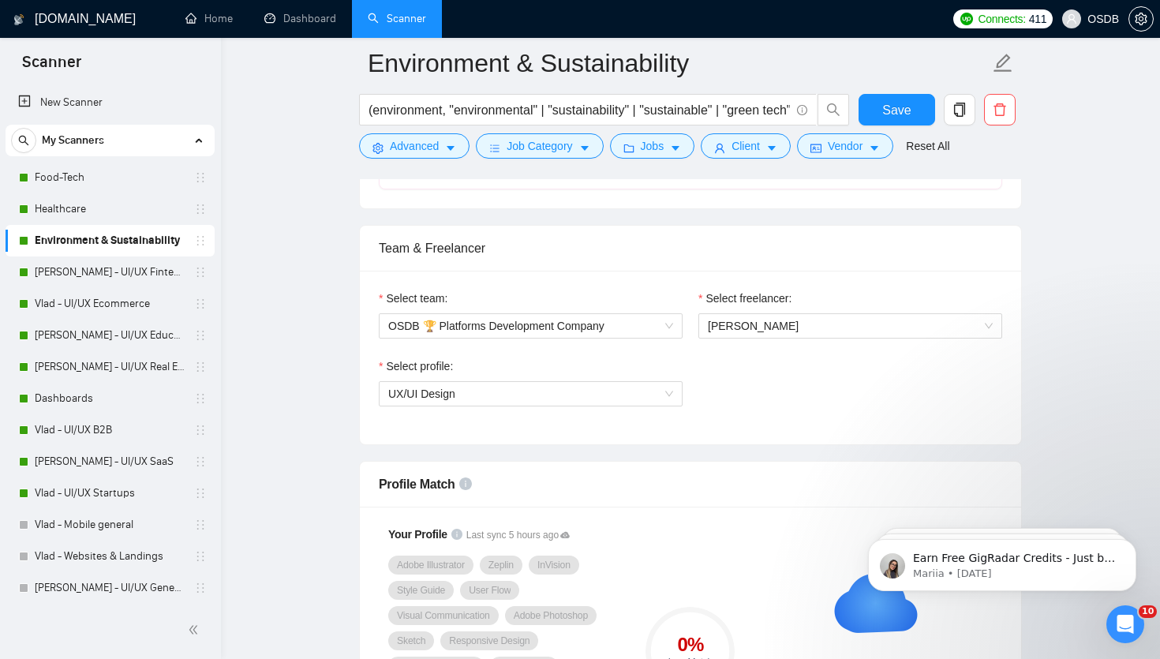
scroll to position [746, 0]
click at [845, 319] on span "[PERSON_NAME]" at bounding box center [850, 325] width 285 height 24
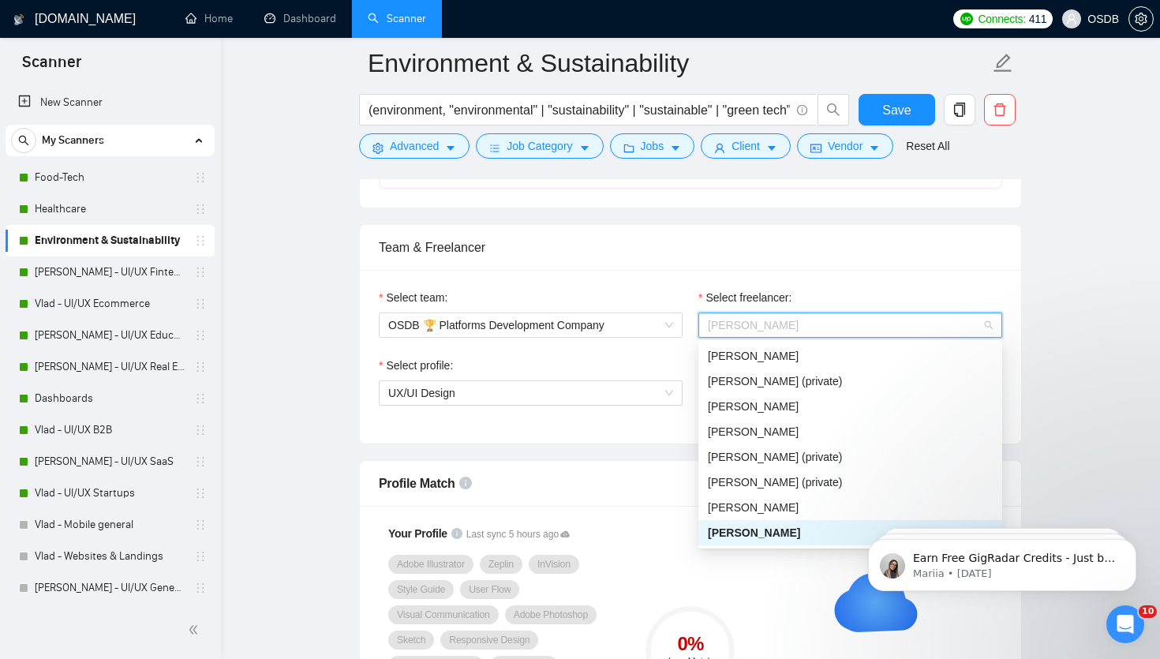
click at [805, 537] on div "[PERSON_NAME]" at bounding box center [850, 532] width 285 height 17
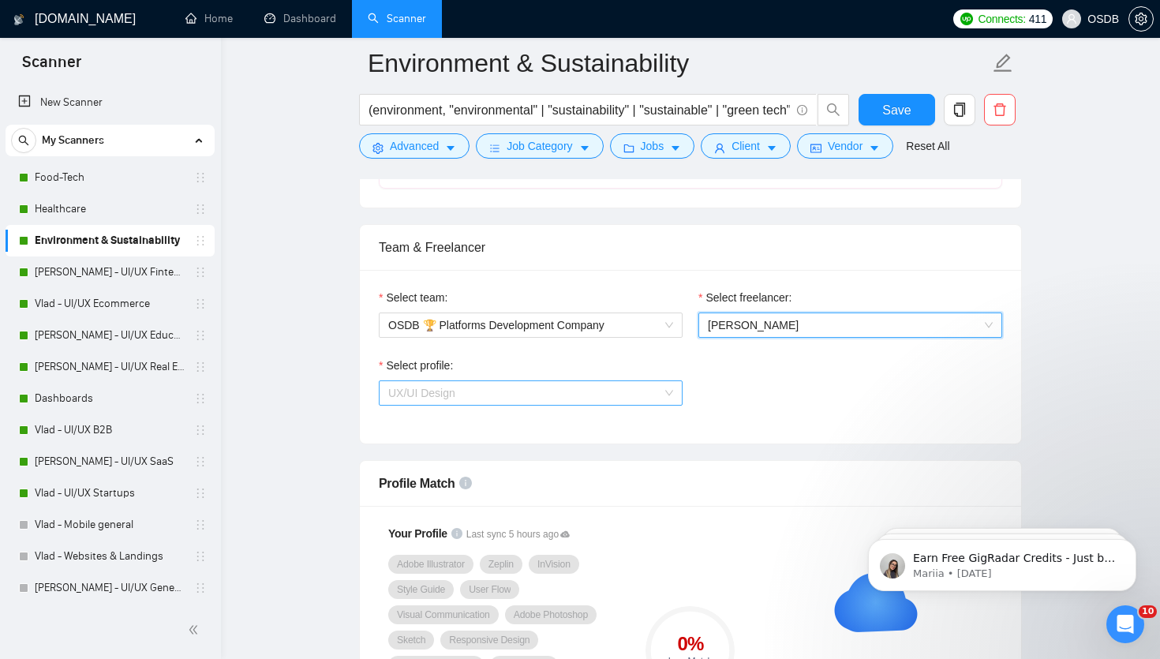
click at [648, 390] on span "UX/UI Design" at bounding box center [530, 393] width 285 height 24
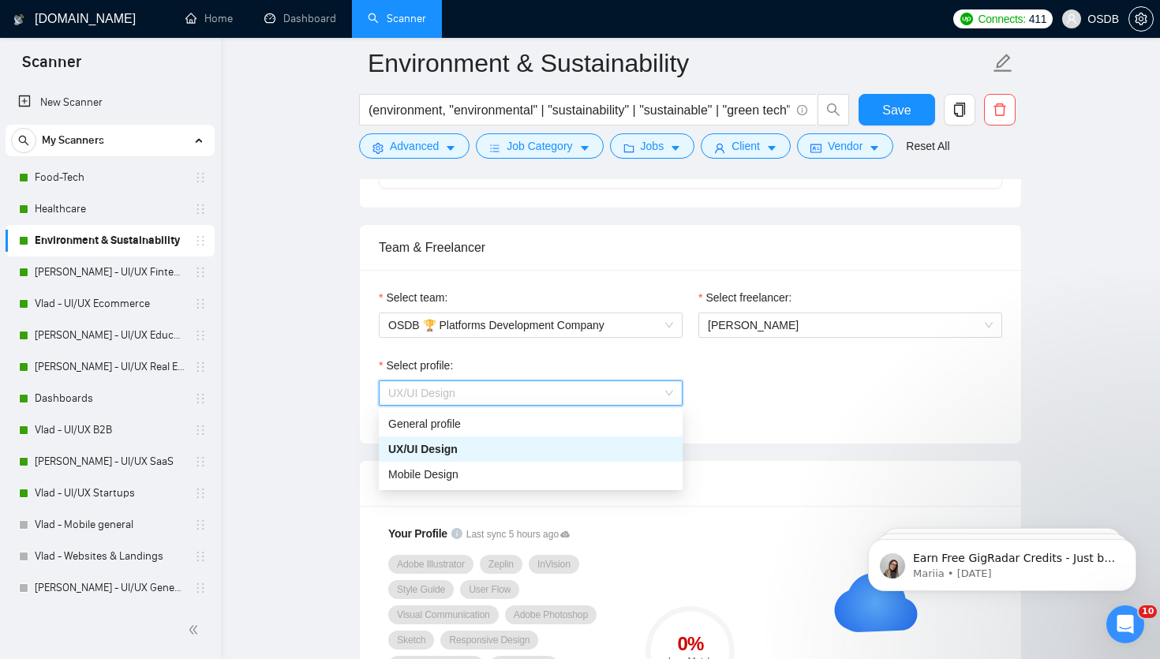
click at [569, 445] on div "UX/UI Design" at bounding box center [530, 448] width 285 height 17
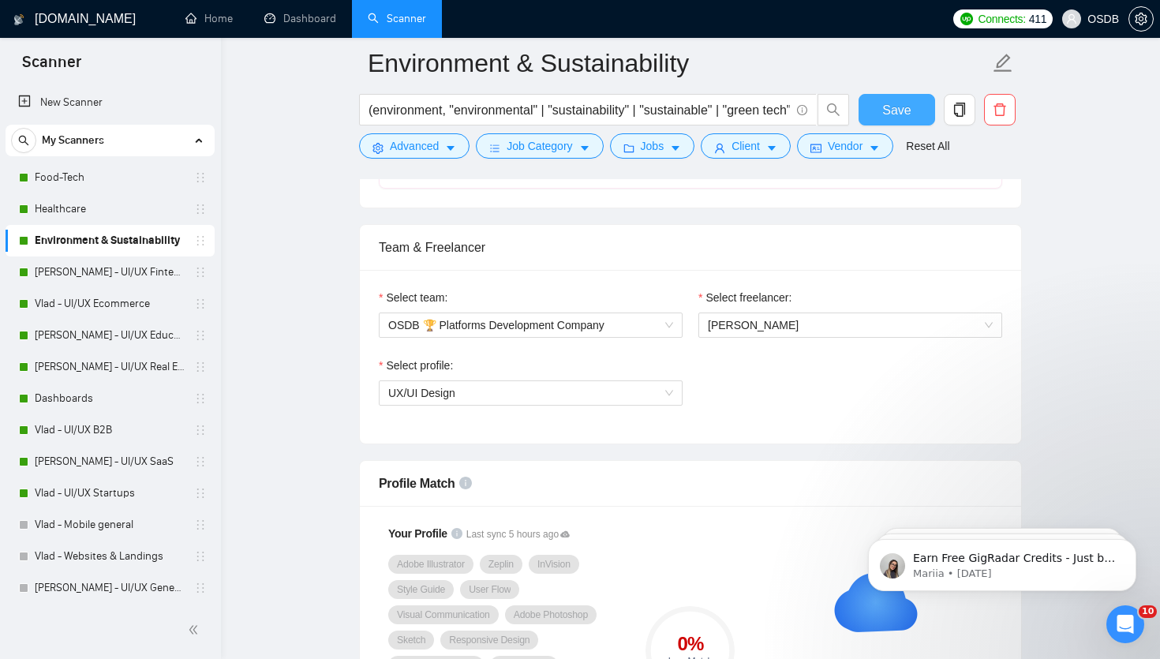
click at [899, 106] on span "Save" at bounding box center [896, 110] width 28 height 20
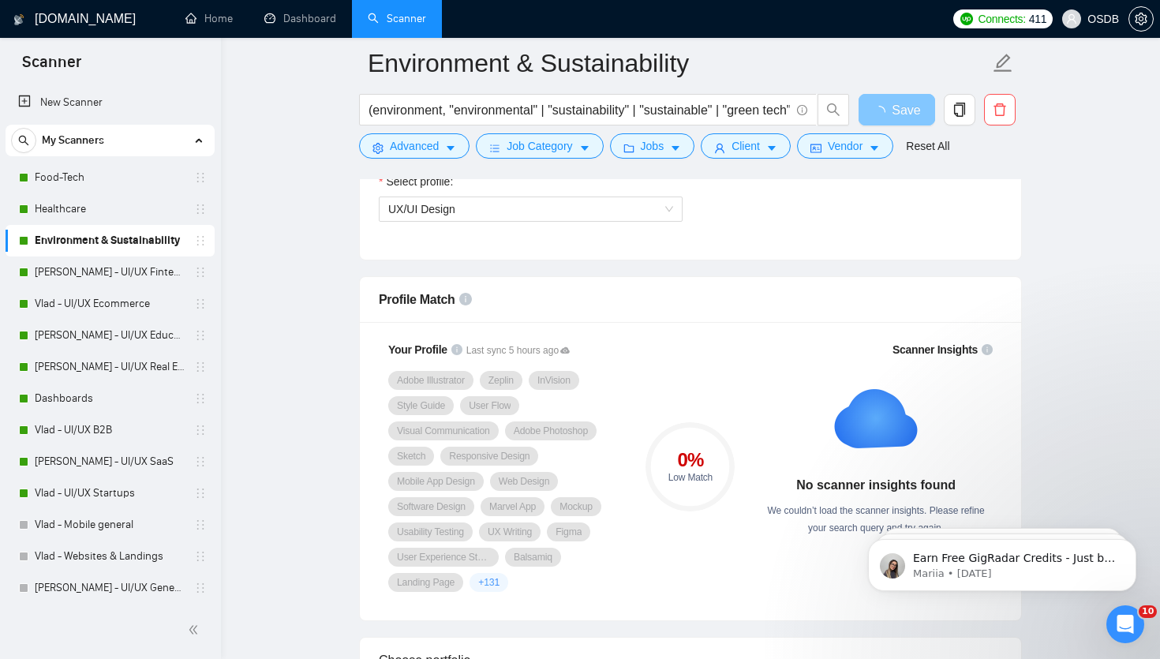
scroll to position [936, 0]
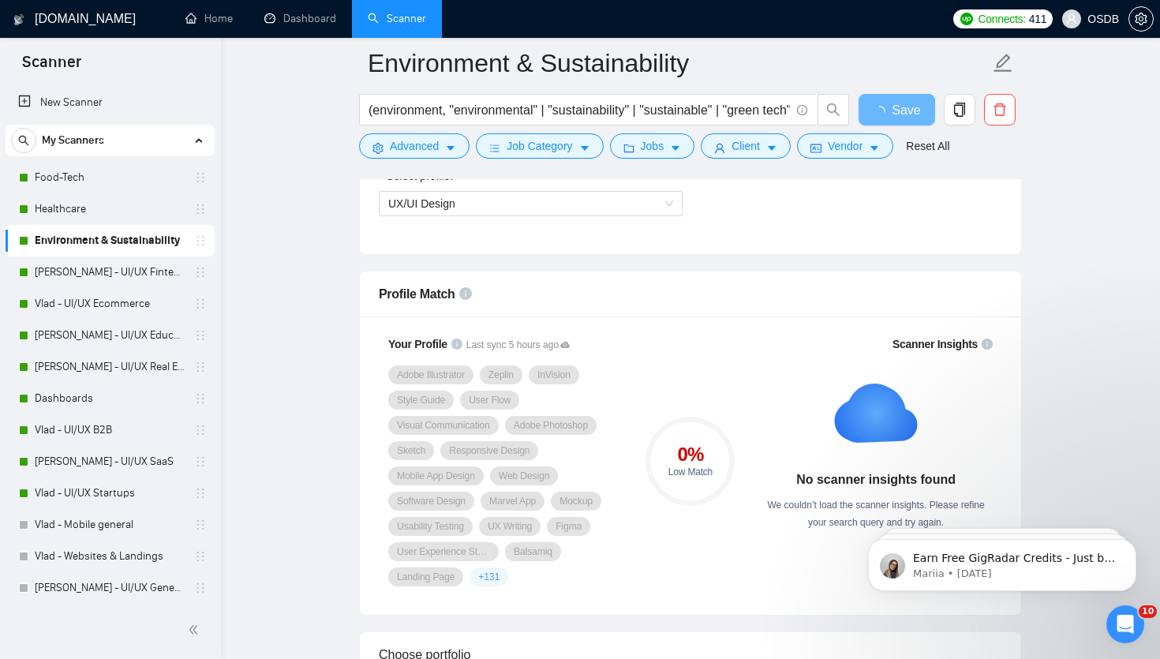
click at [690, 454] on div "0 %" at bounding box center [689, 454] width 89 height 19
click at [104, 271] on link "[PERSON_NAME] - UI/UX Fintech" at bounding box center [110, 272] width 150 height 32
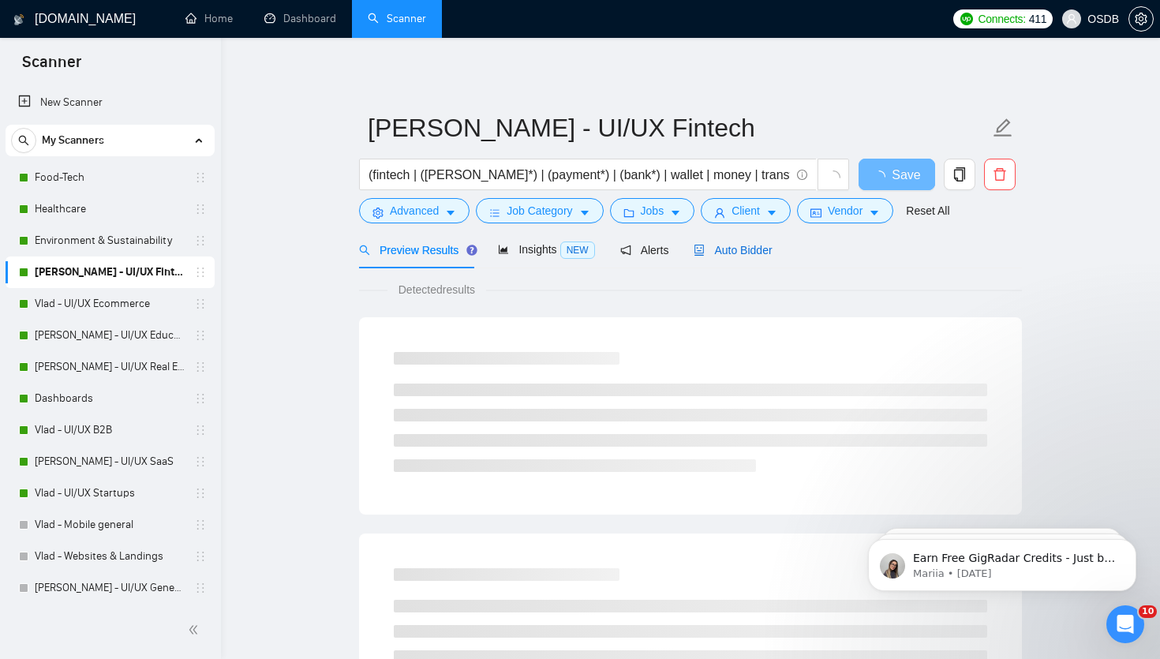
click at [732, 249] on span "Auto Bidder" at bounding box center [732, 250] width 78 height 13
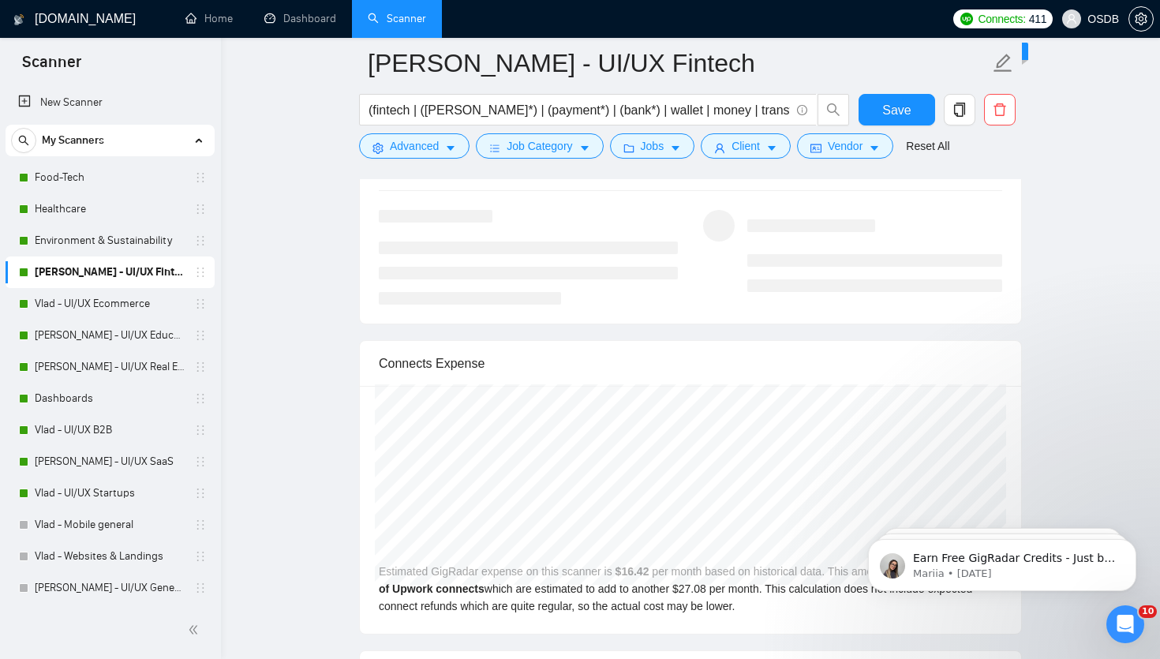
scroll to position [3226, 0]
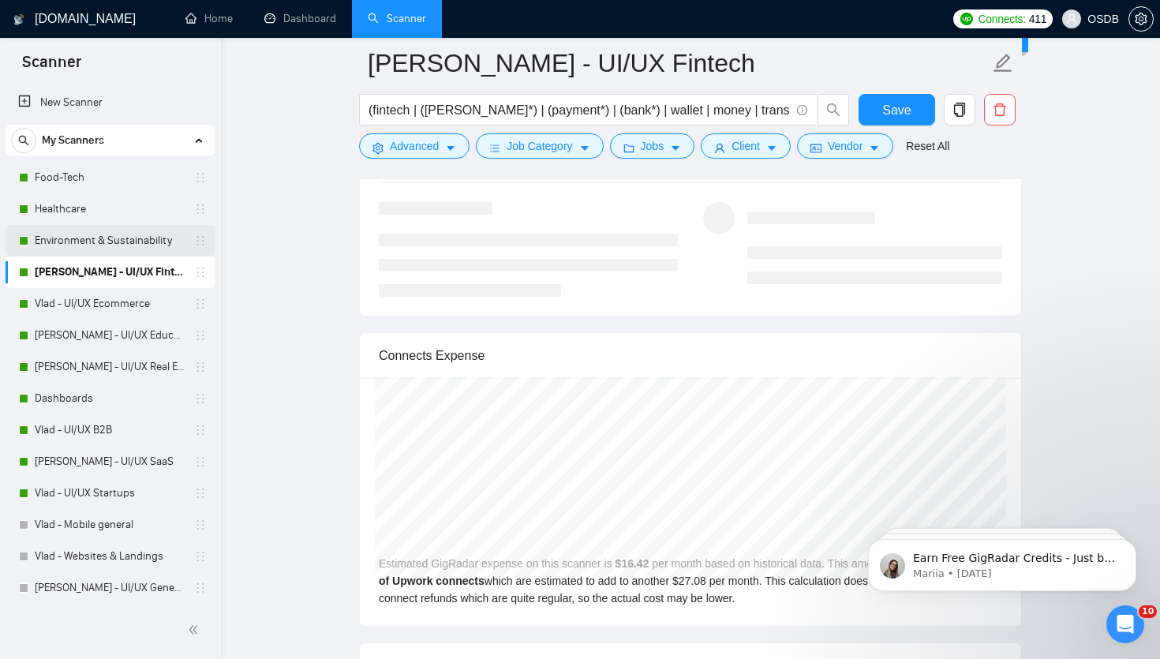
click at [151, 237] on link "Environment & Sustainability" at bounding box center [110, 241] width 150 height 32
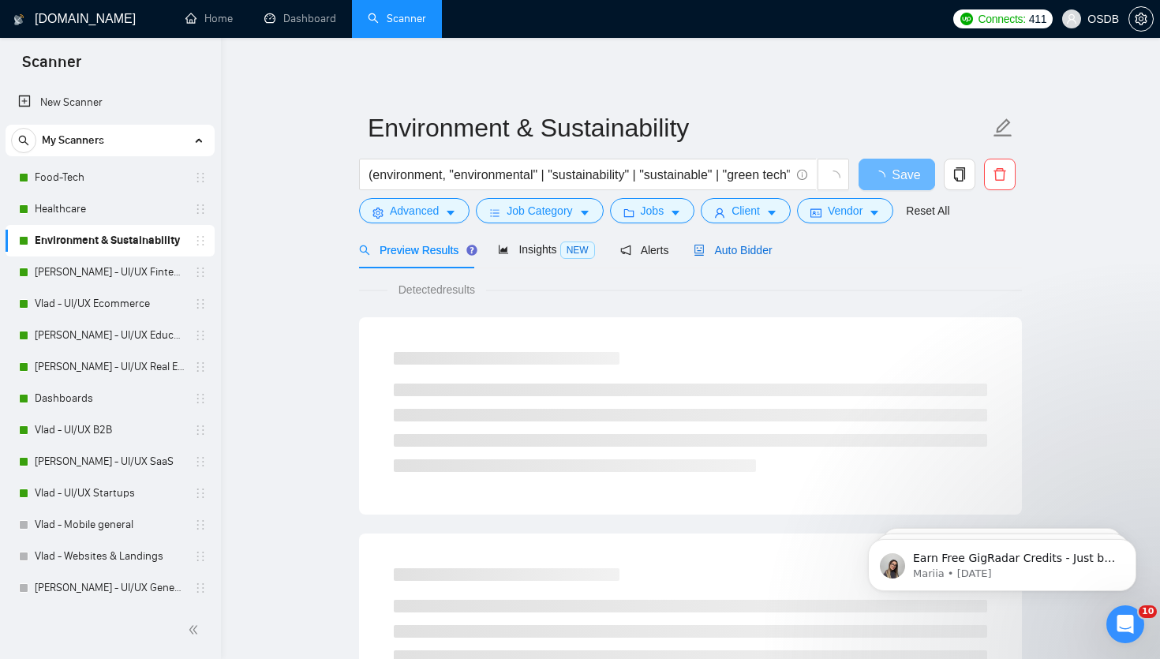
click at [742, 254] on span "Auto Bidder" at bounding box center [732, 250] width 78 height 13
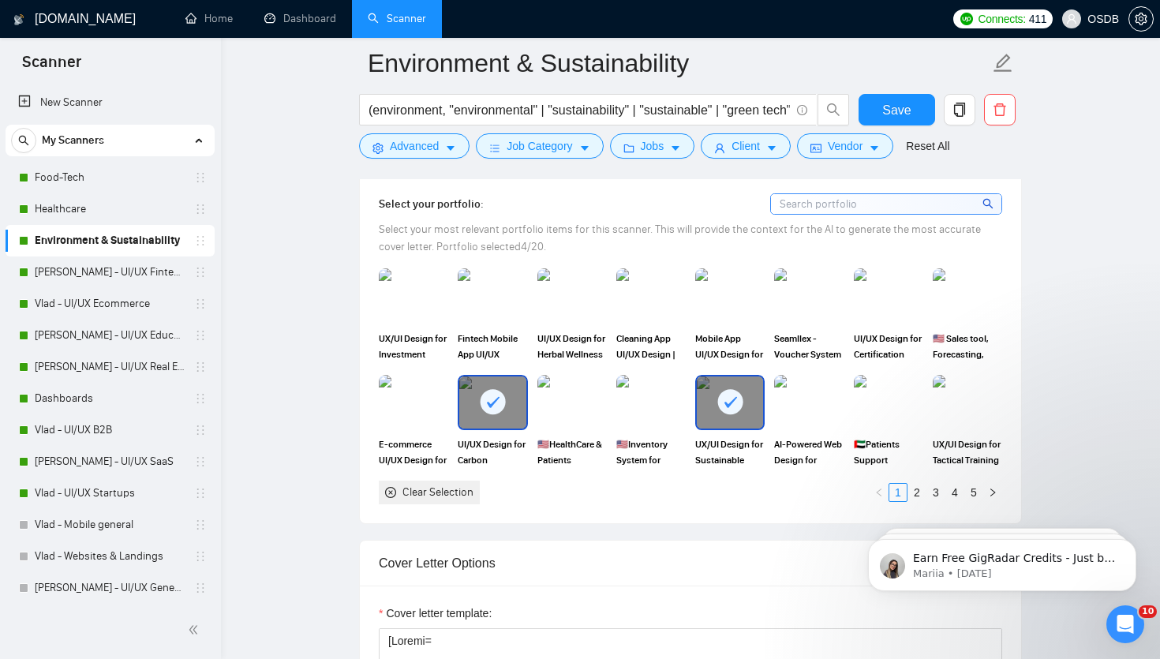
scroll to position [1364, 0]
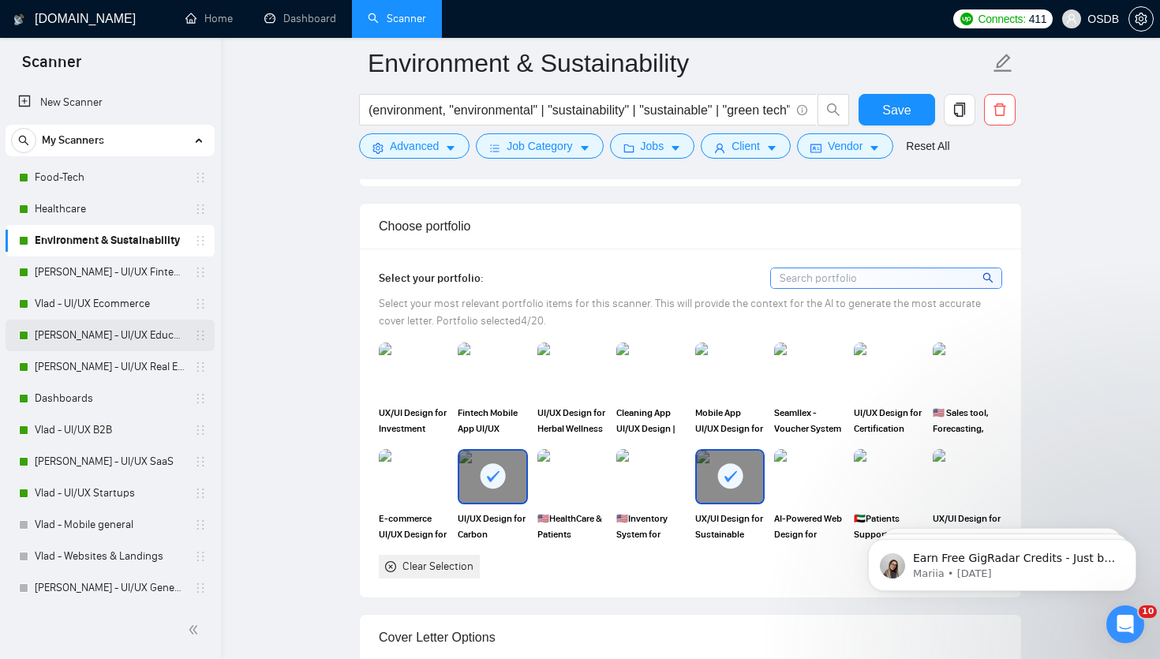
click at [99, 336] on link "[PERSON_NAME] - UI/UX Education" at bounding box center [110, 336] width 150 height 32
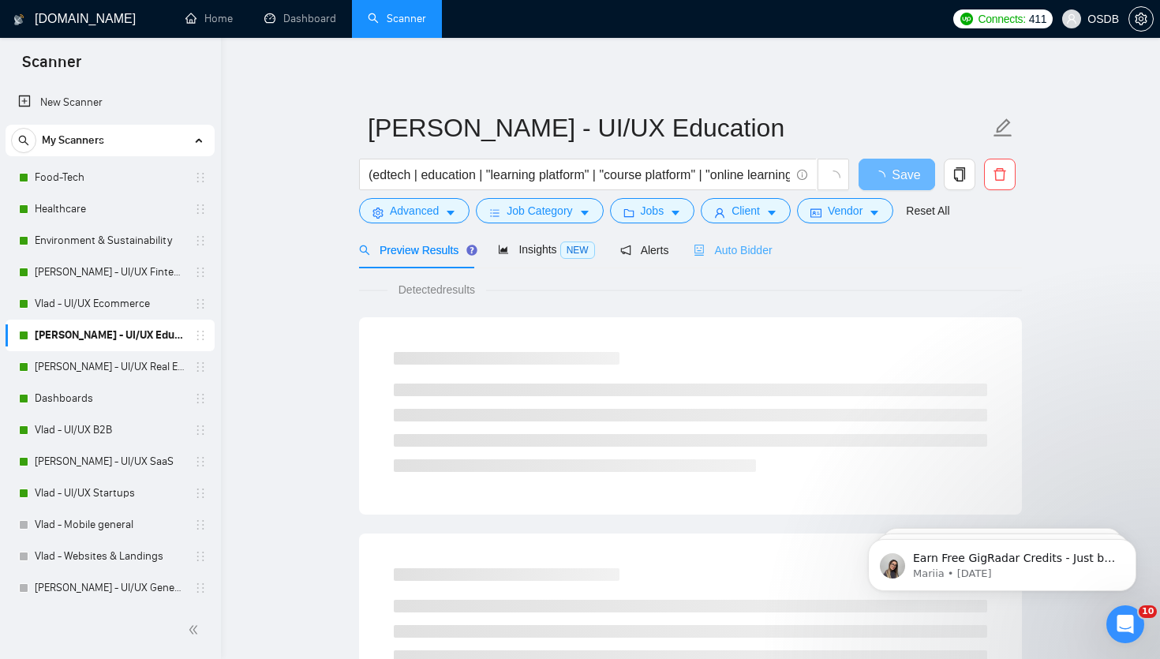
click at [716, 260] on div "Auto Bidder" at bounding box center [732, 249] width 78 height 37
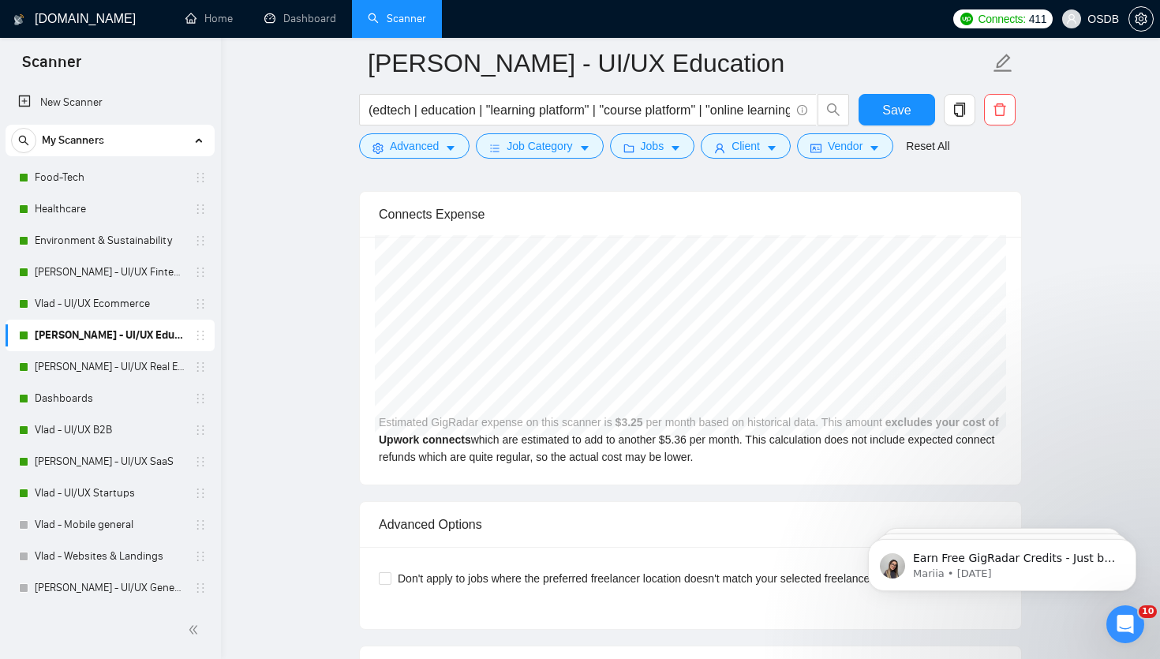
scroll to position [3444, 0]
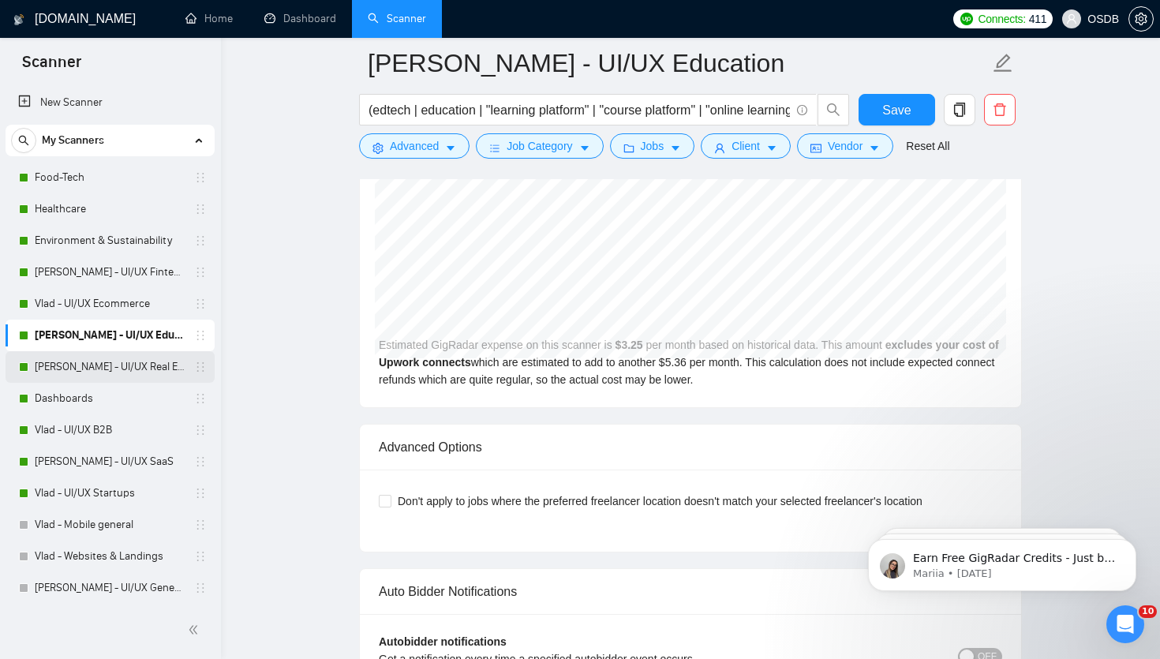
click at [79, 366] on link "[PERSON_NAME] - UI/UX Real Estate" at bounding box center [110, 367] width 150 height 32
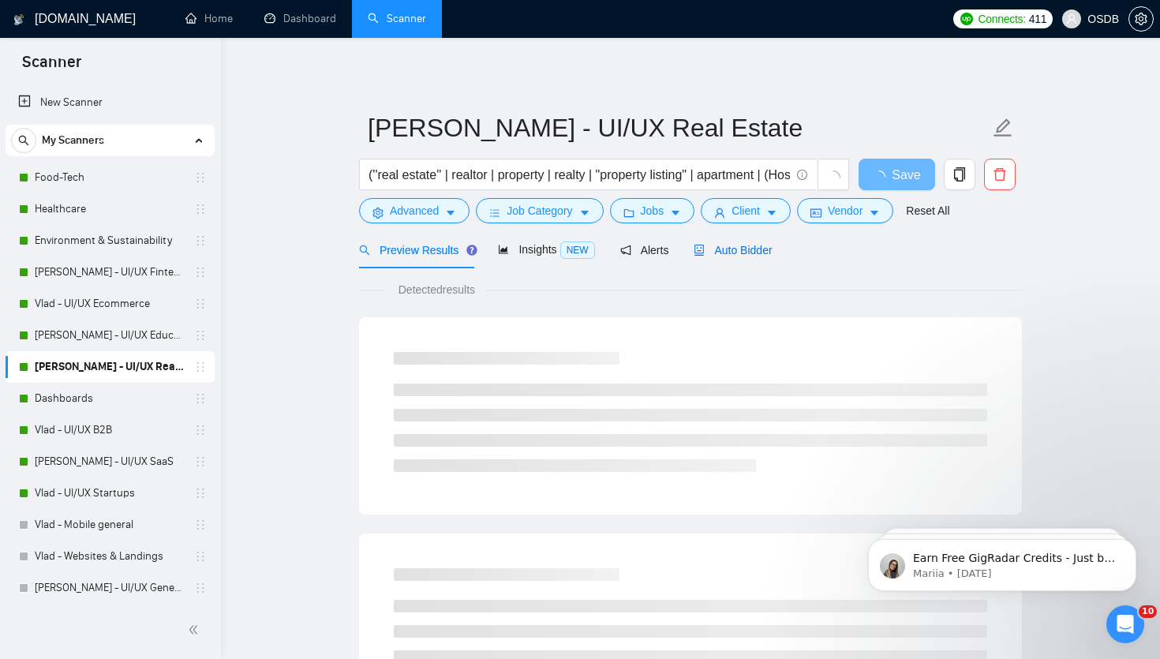
click at [704, 247] on icon "robot" at bounding box center [698, 250] width 11 height 11
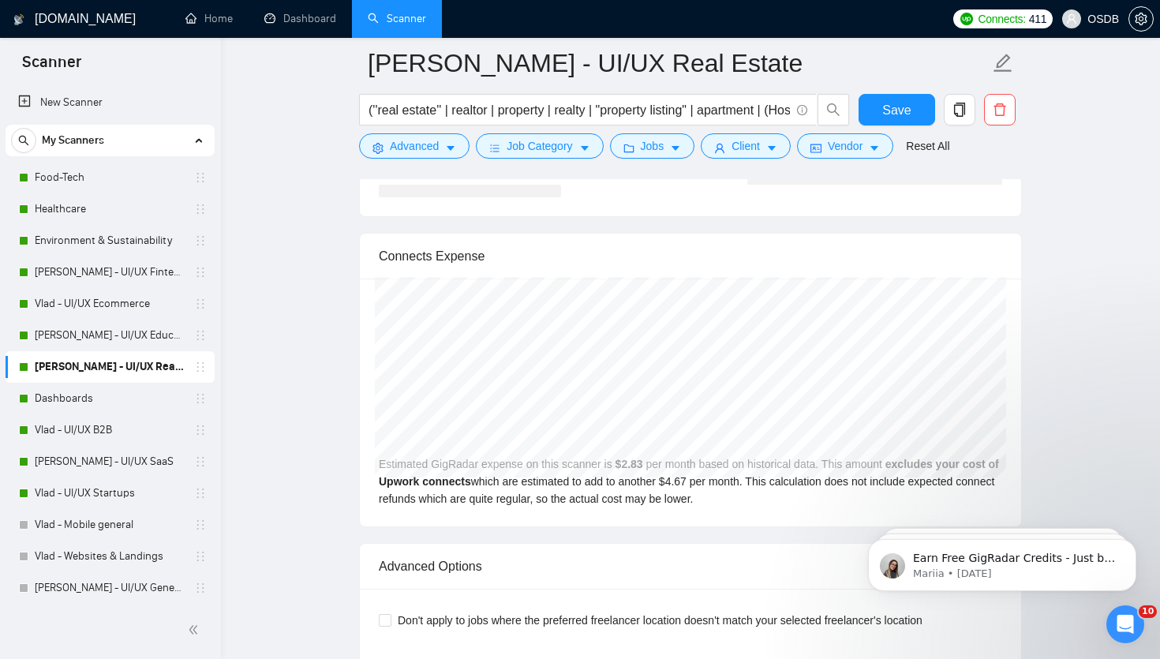
scroll to position [3302, 0]
click at [88, 405] on link "Dashboards" at bounding box center [110, 399] width 150 height 32
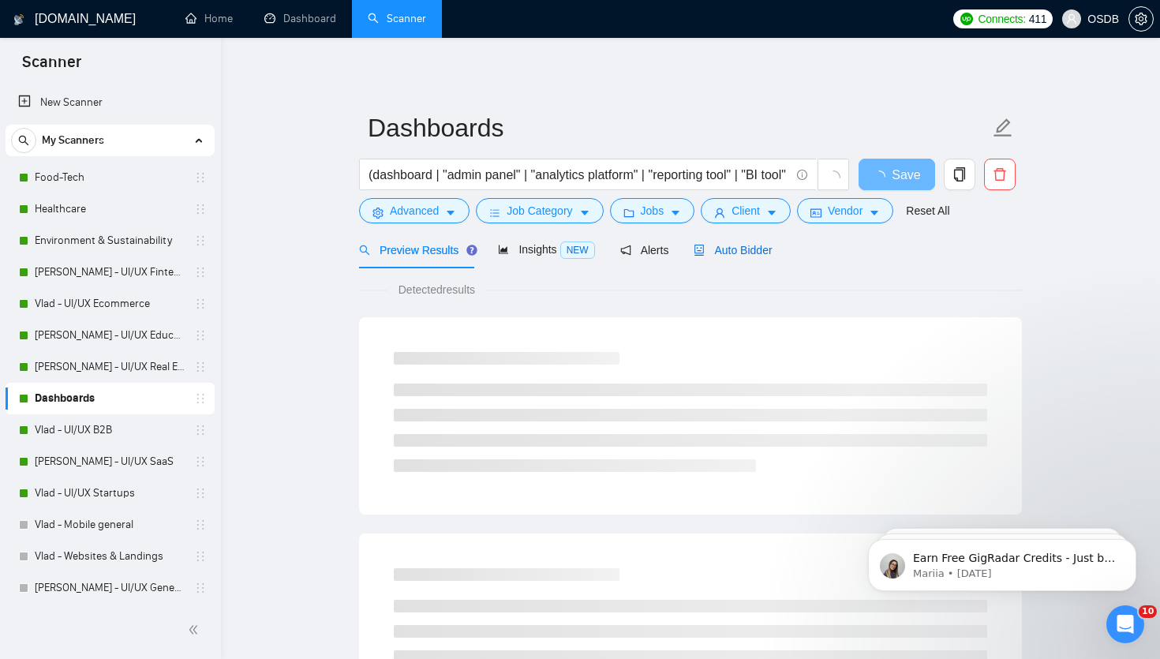
click at [722, 252] on span "Auto Bidder" at bounding box center [732, 250] width 78 height 13
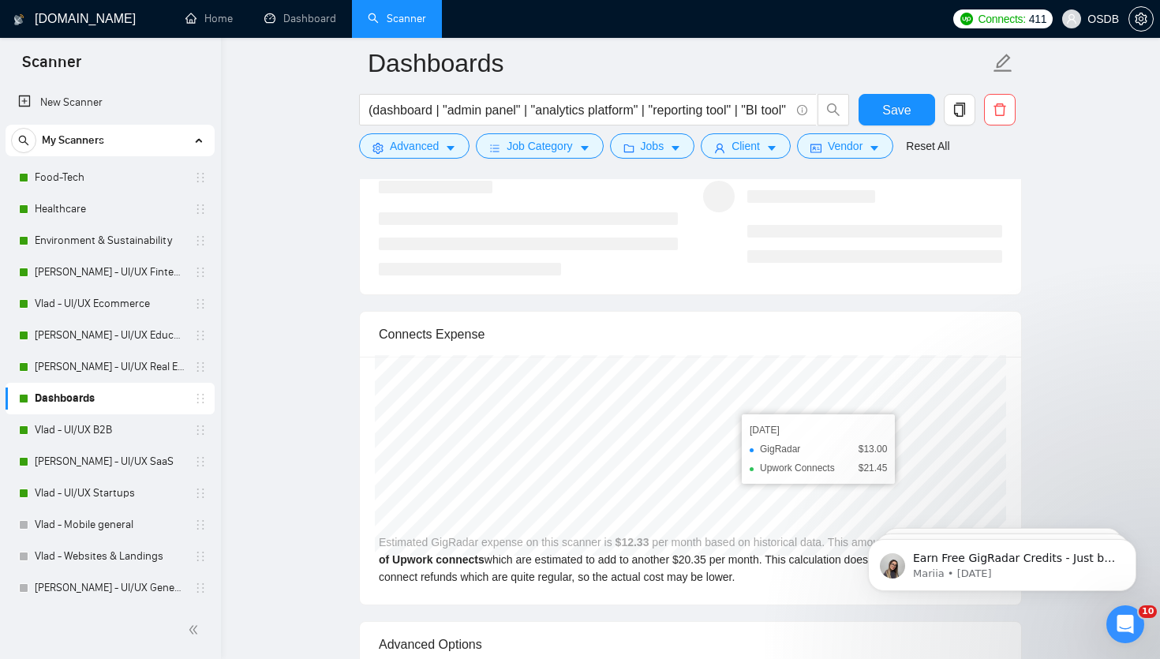
scroll to position [3263, 0]
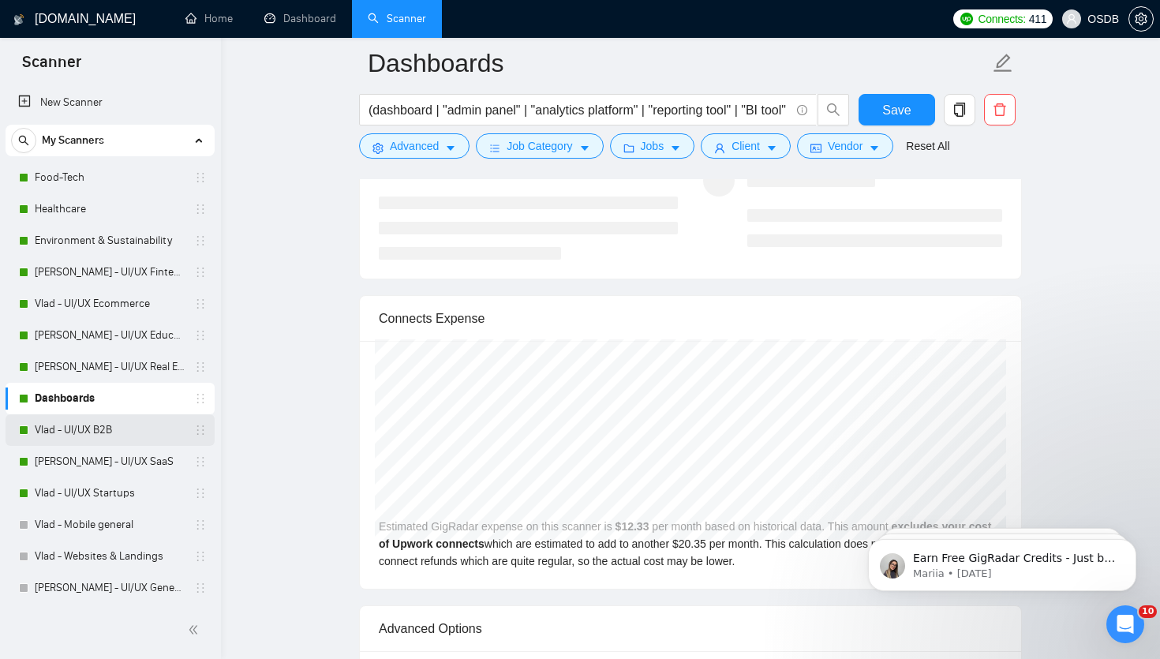
click at [141, 426] on link "Vlad - UI/UX B2B" at bounding box center [110, 430] width 150 height 32
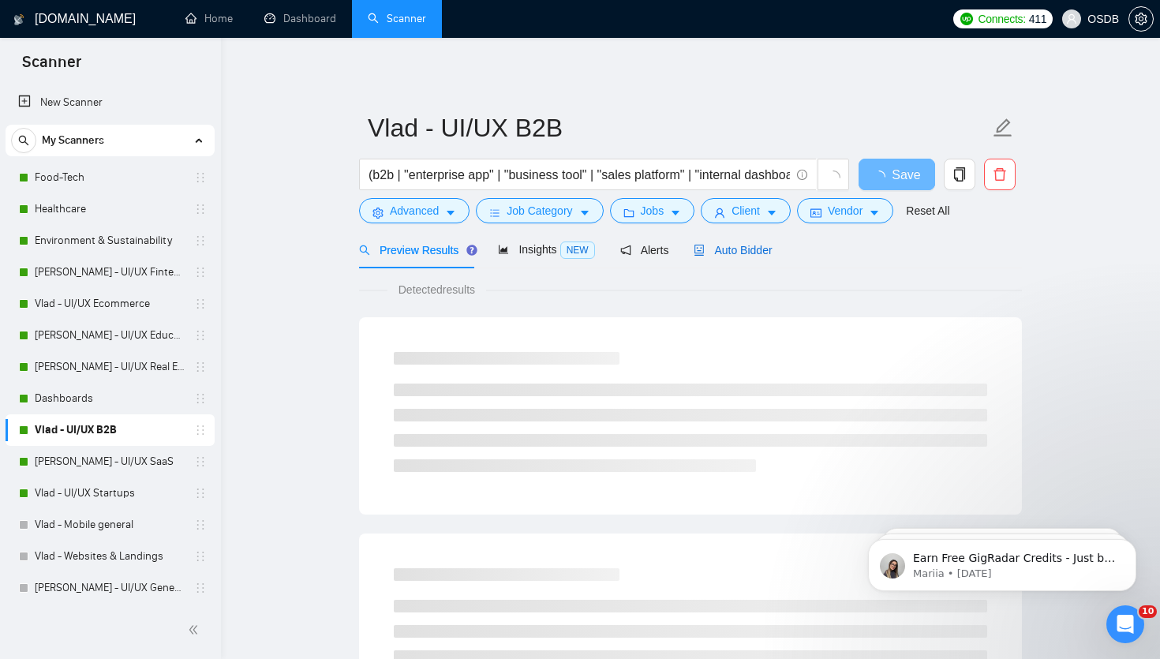
click at [719, 245] on span "Auto Bidder" at bounding box center [732, 250] width 78 height 13
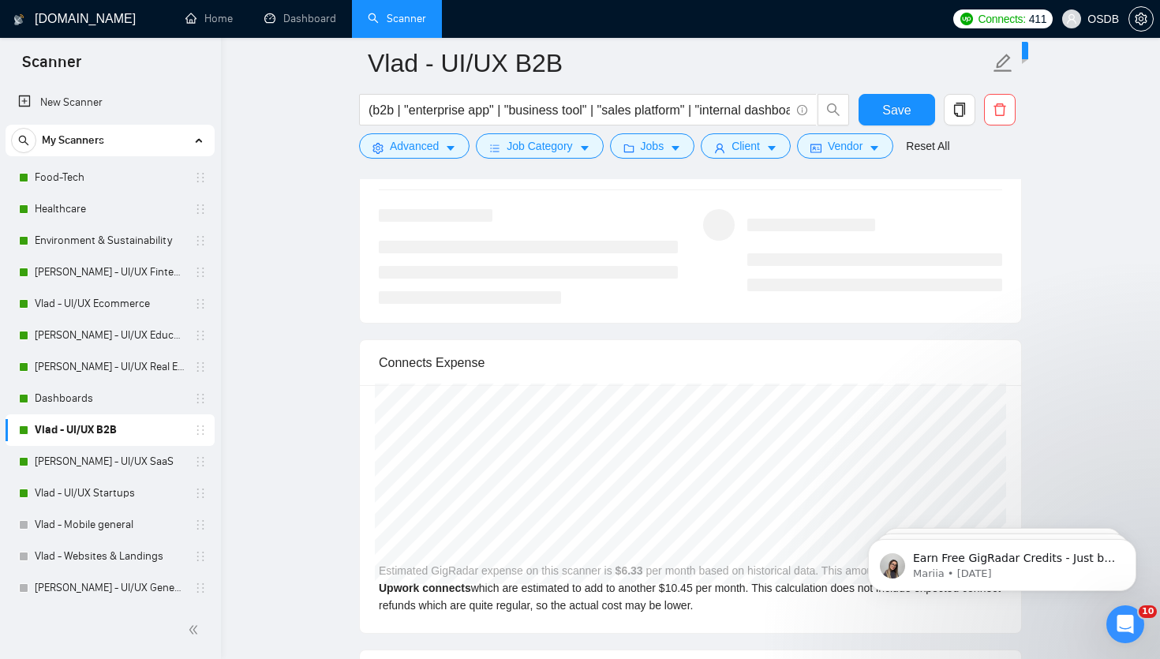
scroll to position [3223, 0]
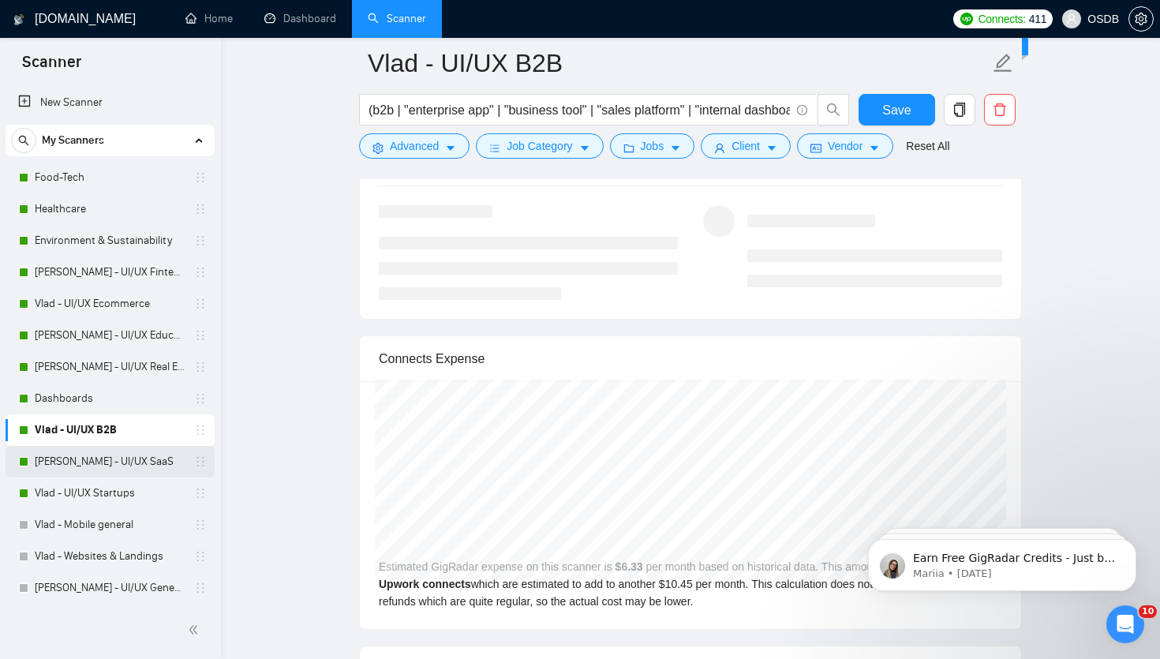
click at [101, 454] on link "[PERSON_NAME] - UI/UX SaaS" at bounding box center [110, 462] width 150 height 32
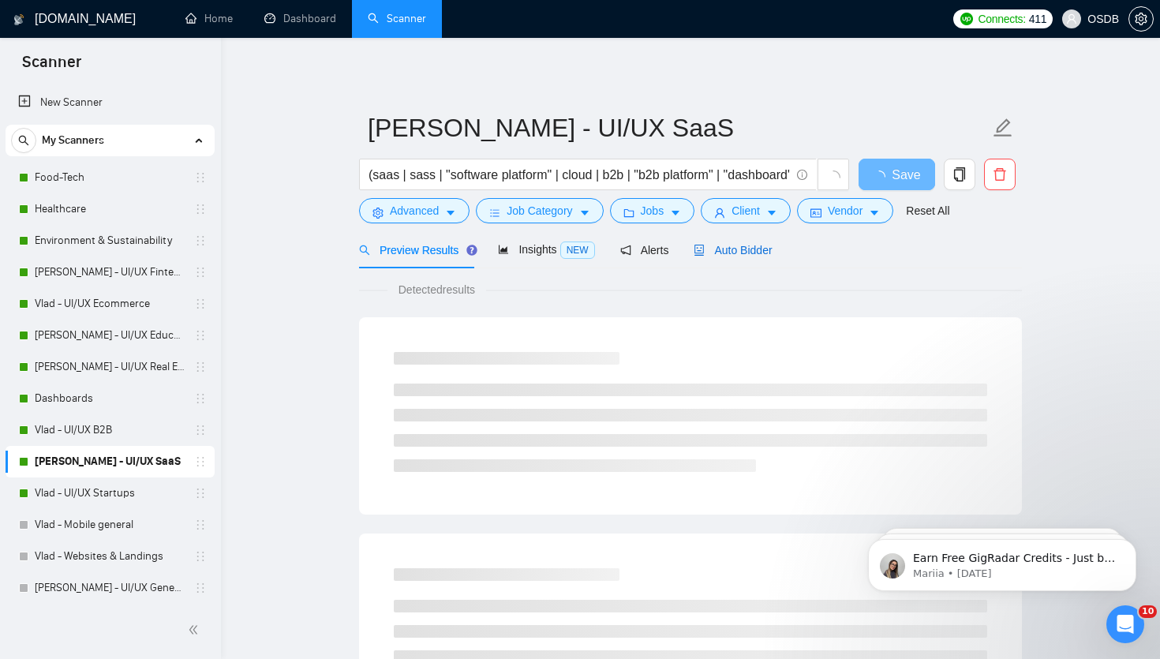
click at [720, 251] on span "Auto Bidder" at bounding box center [732, 250] width 78 height 13
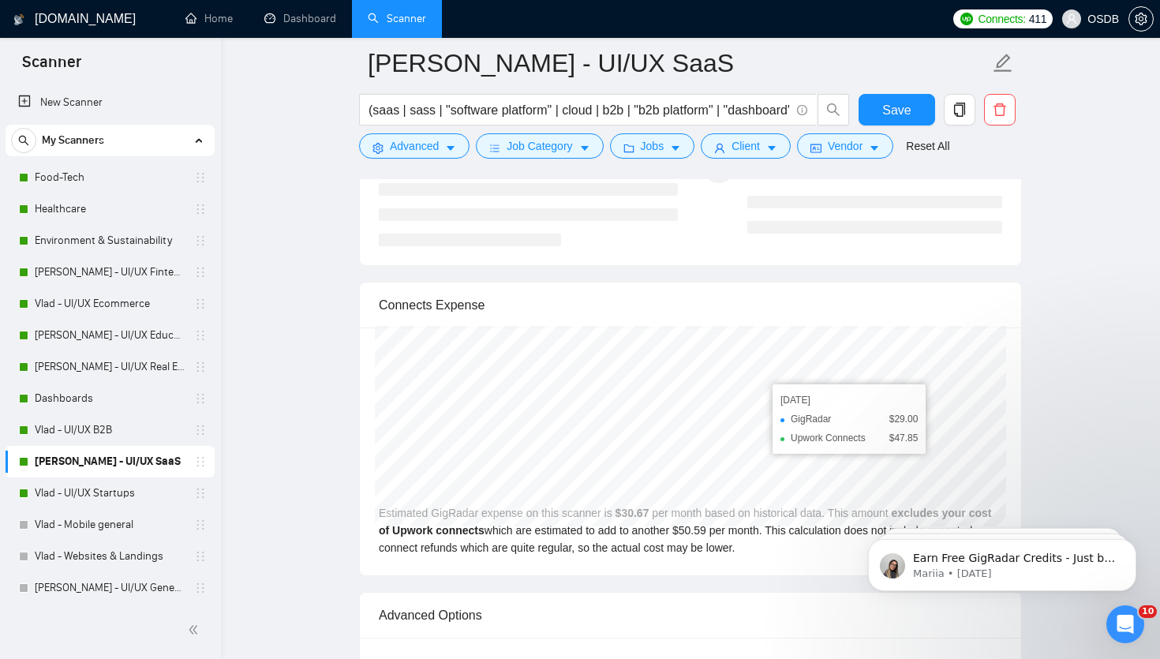
scroll to position [3289, 0]
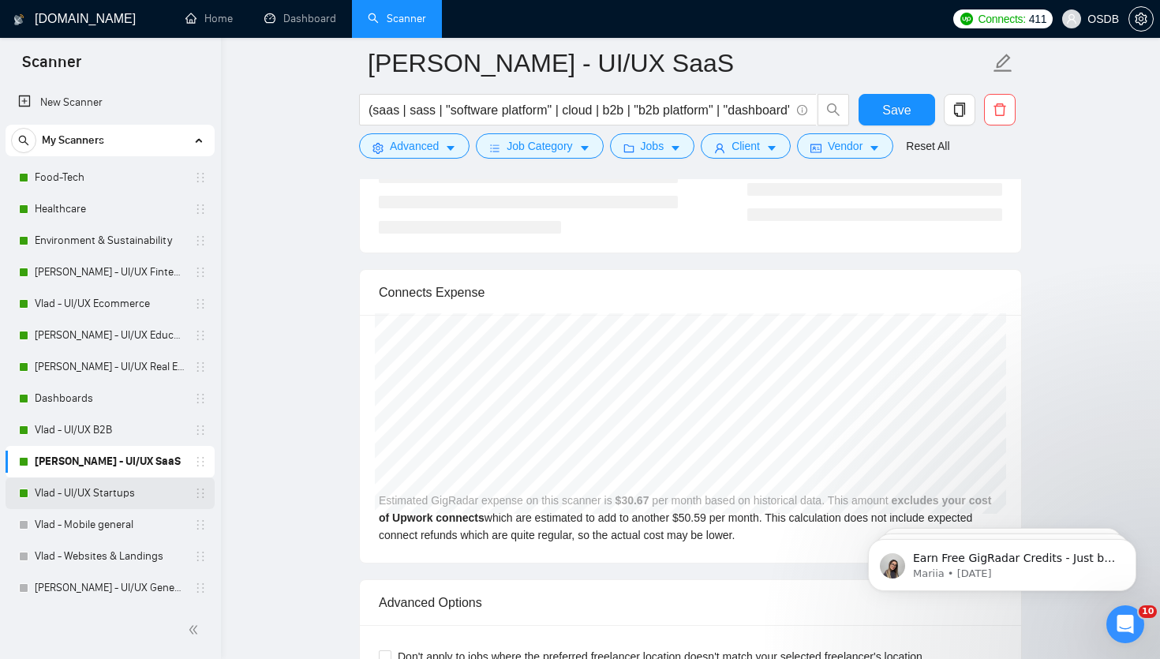
click at [121, 501] on link "Vlad - UI/UX Startups" at bounding box center [110, 493] width 150 height 32
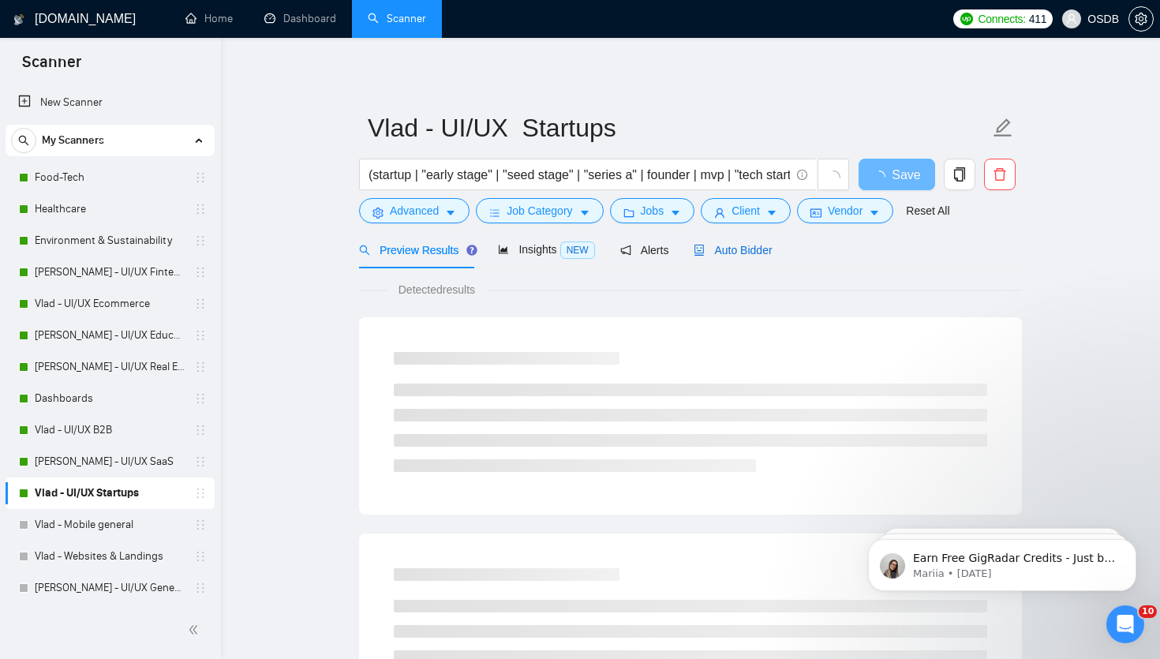
click at [712, 245] on span "Auto Bidder" at bounding box center [732, 250] width 78 height 13
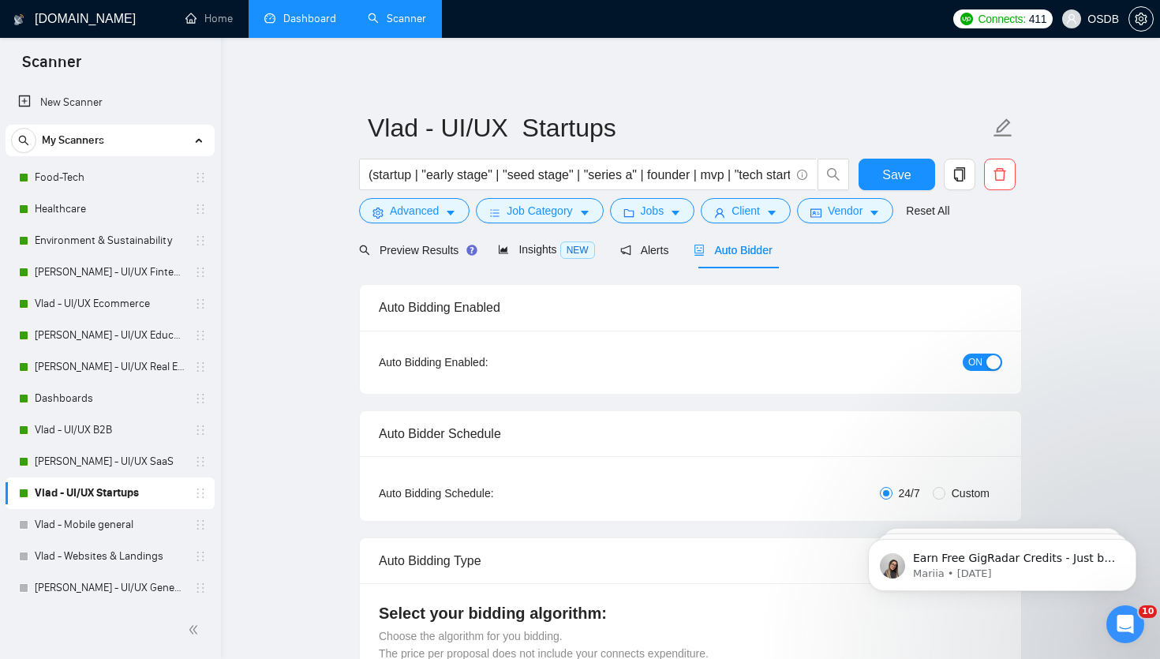
click at [289, 25] on link "Dashboard" at bounding box center [300, 18] width 72 height 13
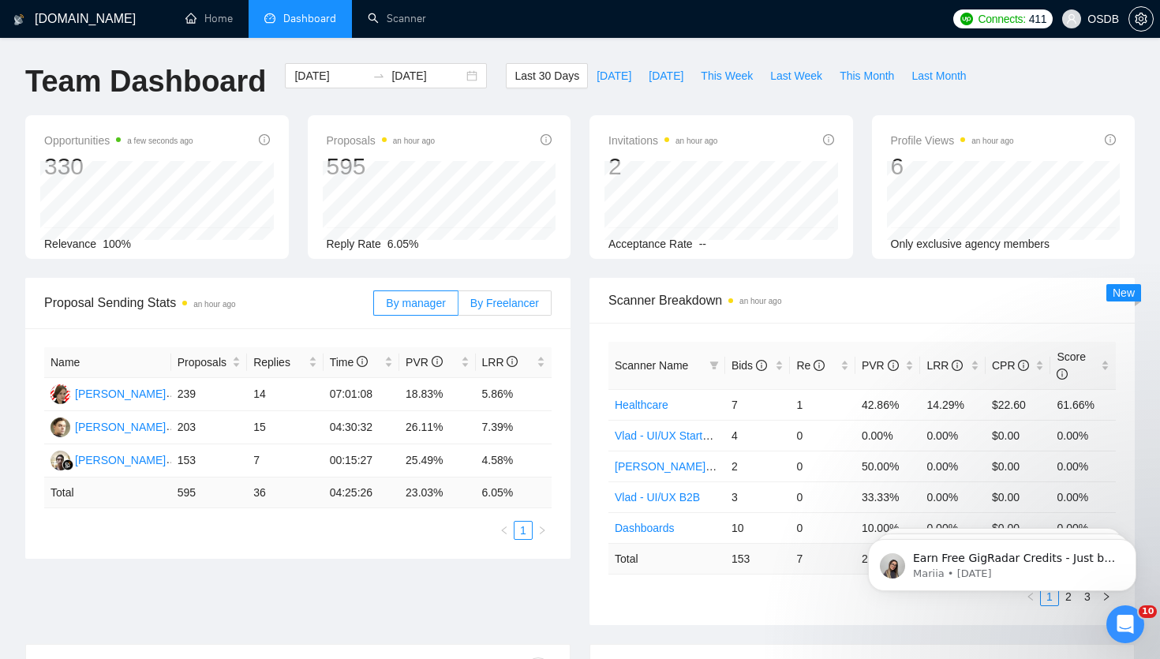
click at [483, 308] on span "By Freelancer" at bounding box center [504, 303] width 69 height 13
click at [458, 307] on input "By Freelancer" at bounding box center [458, 307] width 0 height 0
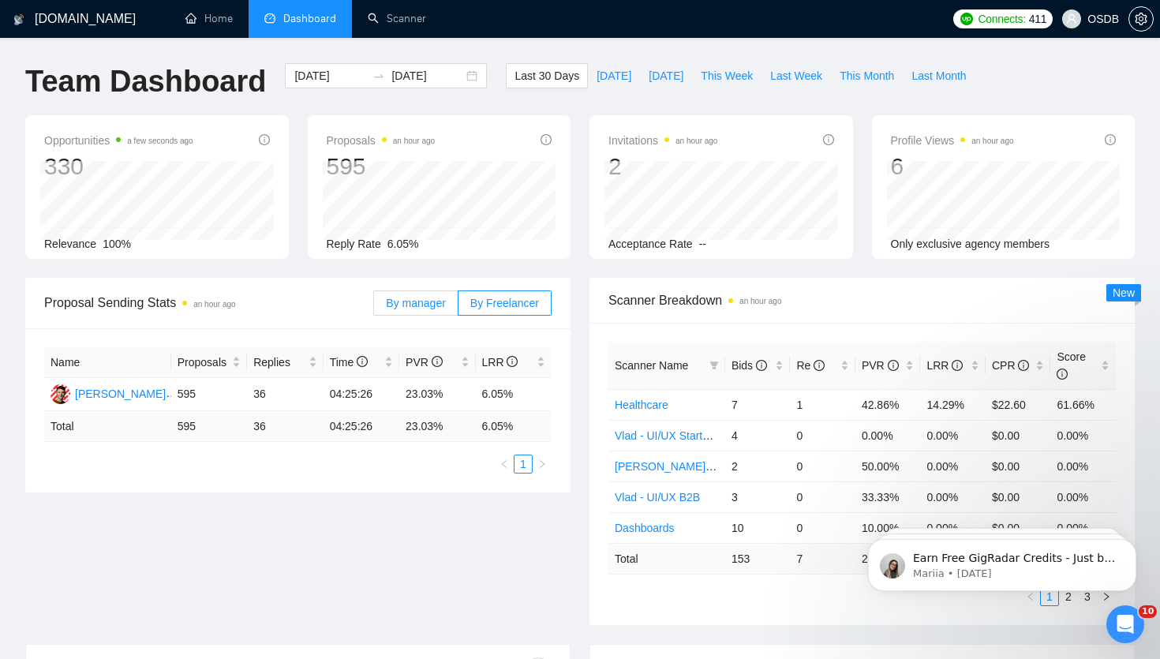
click at [431, 312] on label "By manager" at bounding box center [415, 302] width 84 height 25
click at [374, 307] on input "By manager" at bounding box center [374, 307] width 0 height 0
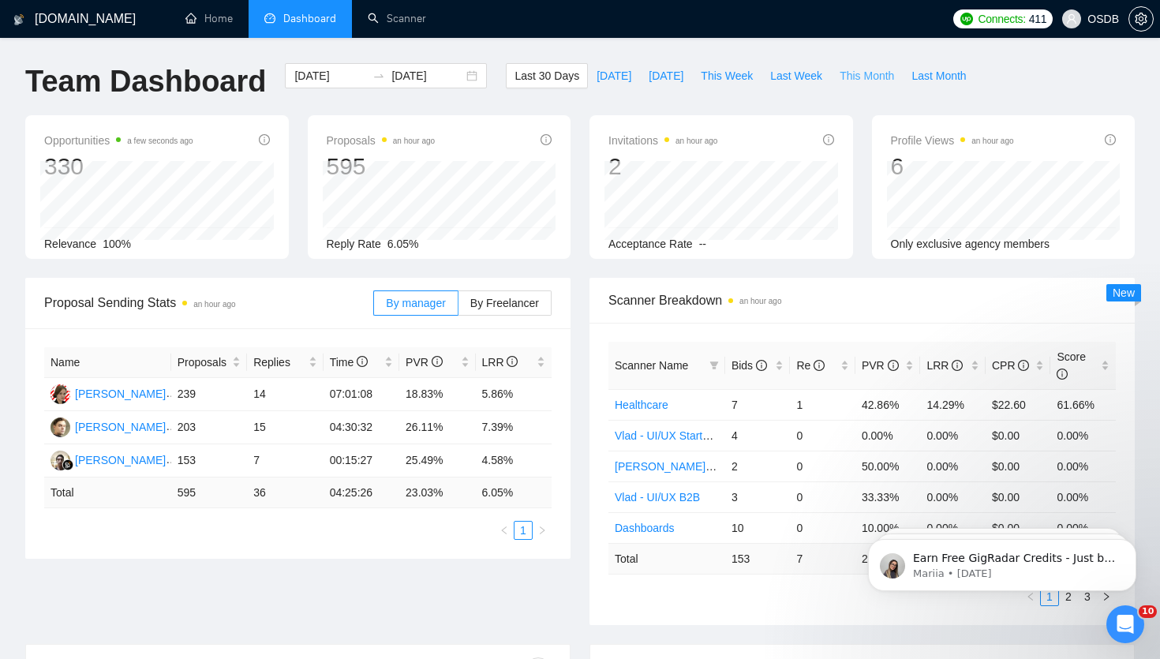
click at [869, 69] on span "This Month" at bounding box center [866, 75] width 54 height 17
type input "[DATE]"
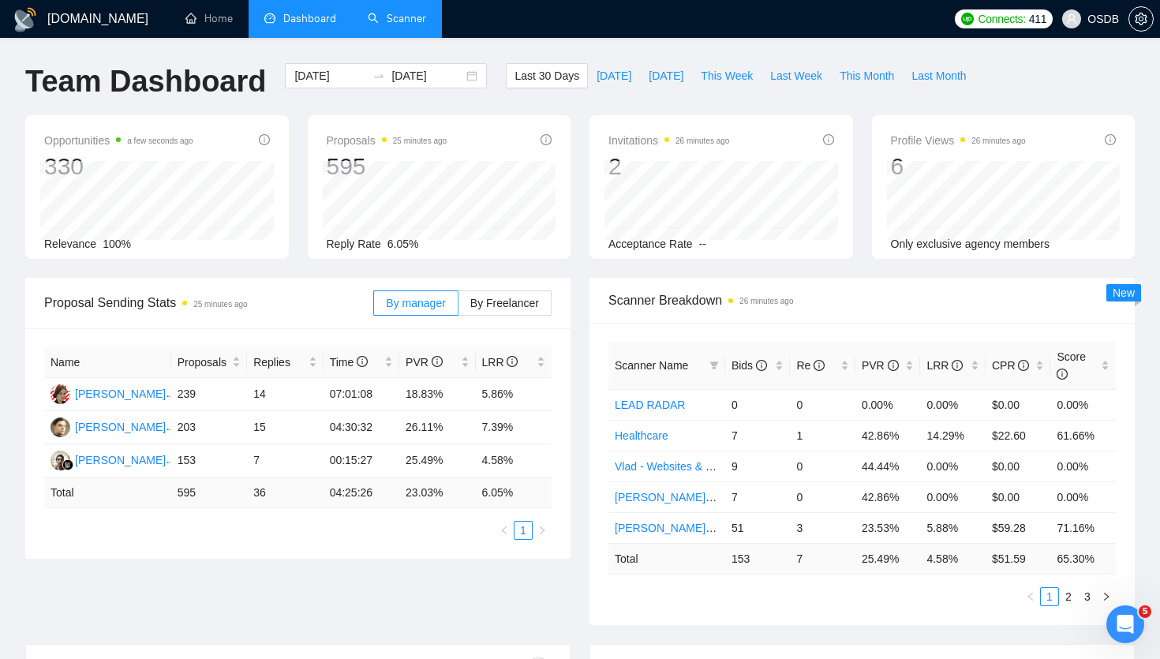
click at [421, 18] on link "Scanner" at bounding box center [397, 18] width 58 height 13
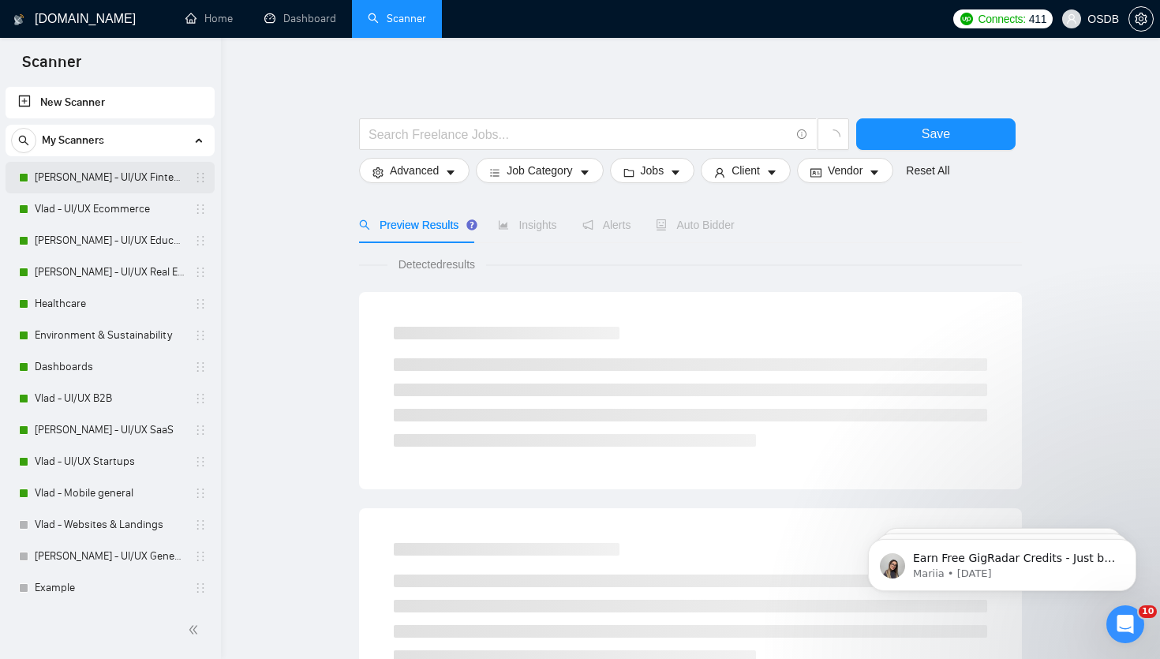
click at [128, 186] on link "[PERSON_NAME] - UI/UX Fintech" at bounding box center [110, 178] width 150 height 32
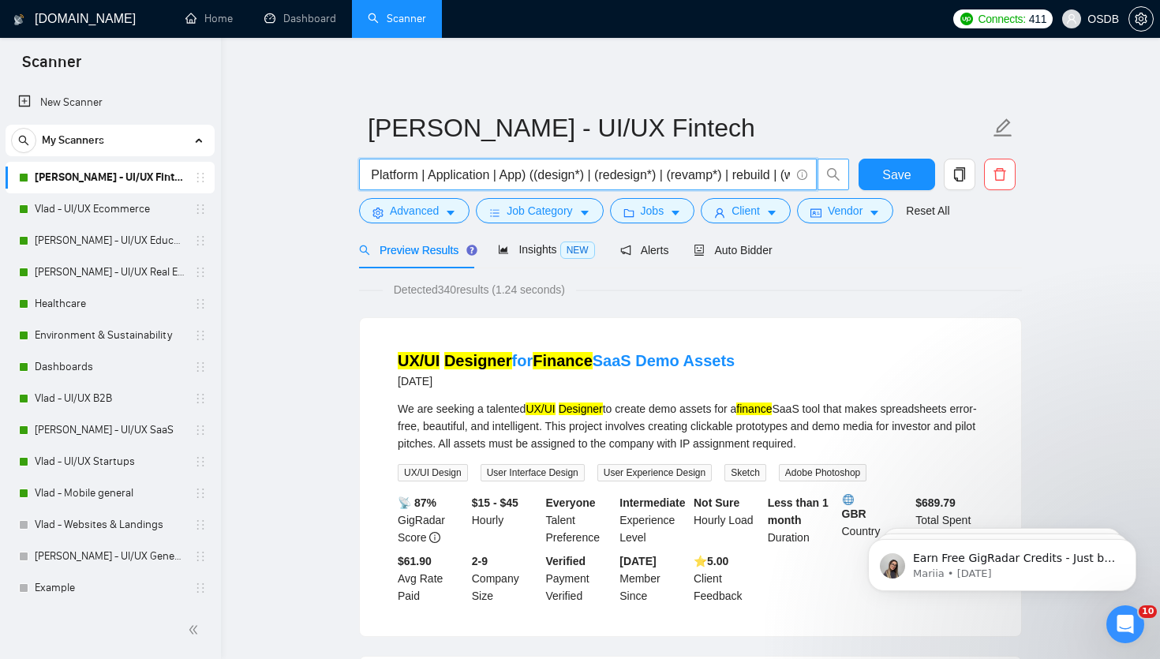
scroll to position [0, 1695]
drag, startPoint x: 504, startPoint y: 178, endPoint x: 822, endPoint y: 170, distance: 318.0
click at [821, 171] on span "(fintech | ([PERSON_NAME]*) | (payment*) | (bank*) | wallet | money | transfer …" at bounding box center [604, 175] width 491 height 32
click at [495, 175] on input "(fintech | ([PERSON_NAME]*) | (payment*) | (bank*) | wallet | money | transfer …" at bounding box center [578, 175] width 421 height 20
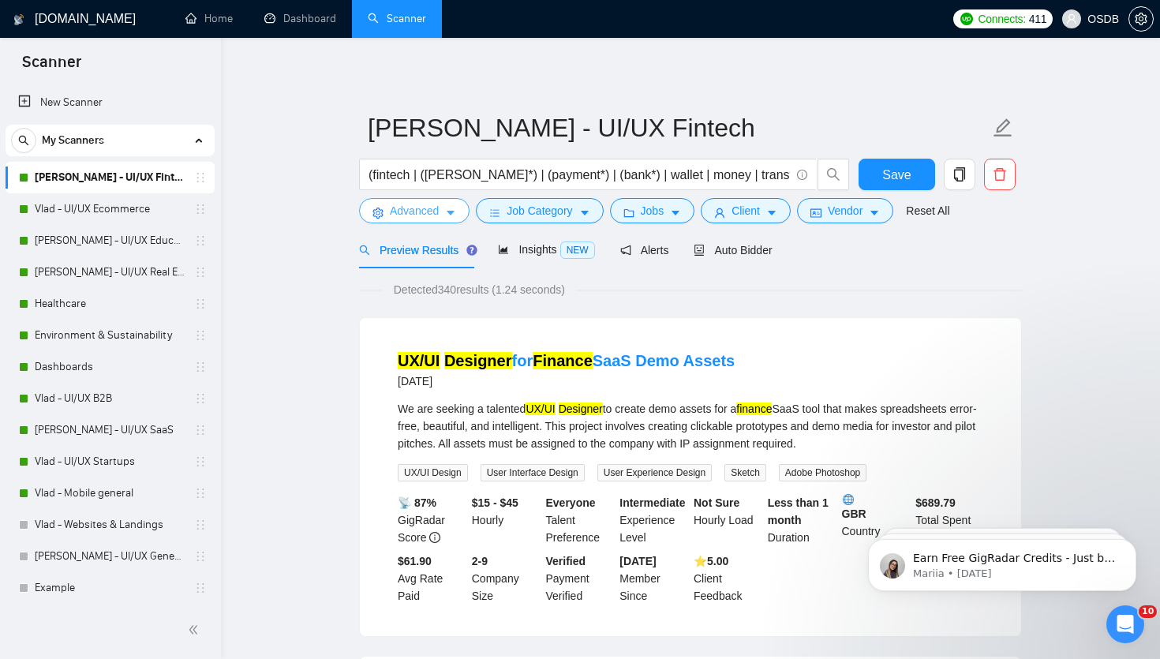
click at [418, 218] on span "Advanced" at bounding box center [414, 210] width 49 height 17
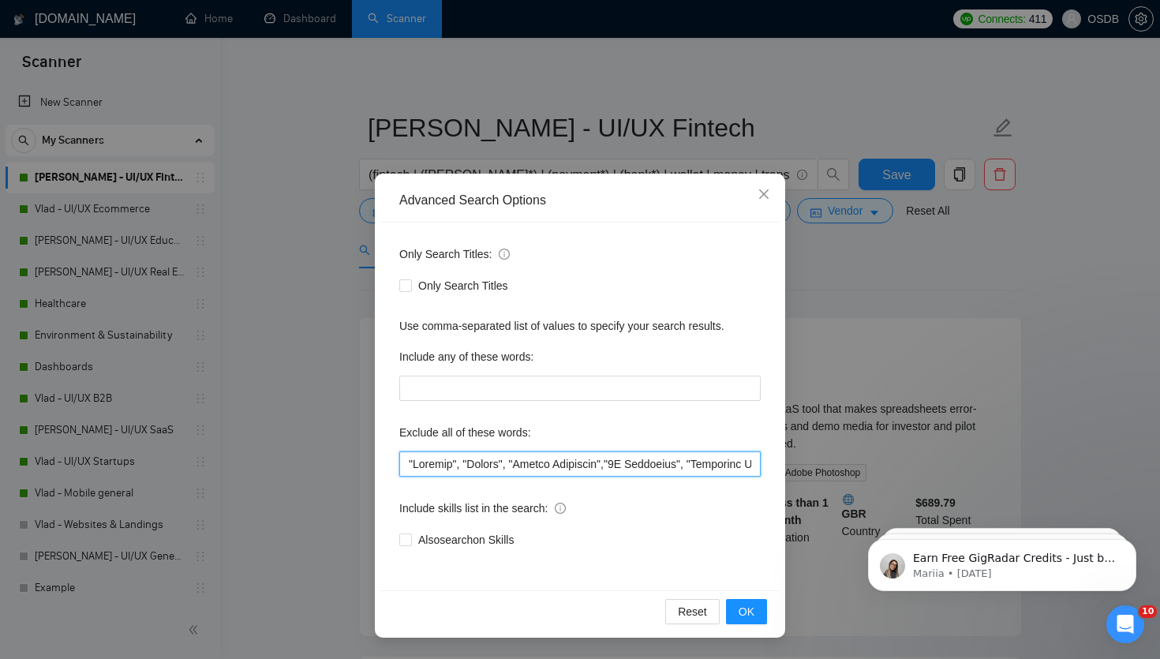
click at [450, 462] on input "text" at bounding box center [579, 463] width 361 height 25
click at [764, 195] on icon "close" at bounding box center [763, 193] width 9 height 9
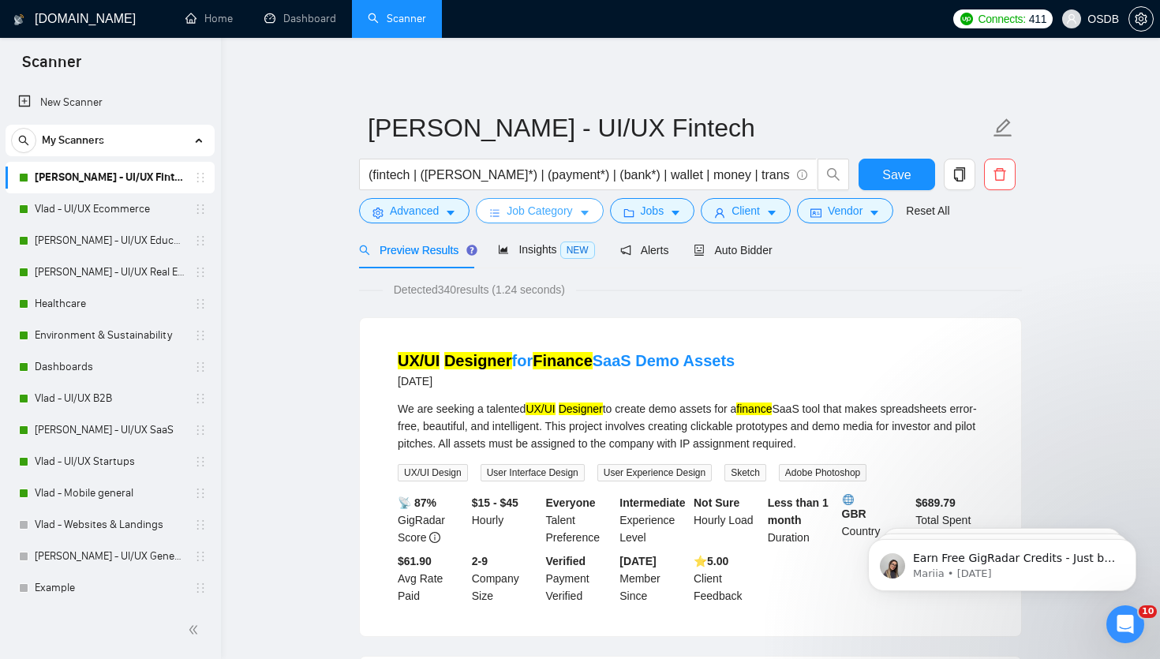
click at [512, 213] on span "Job Category" at bounding box center [538, 210] width 65 height 17
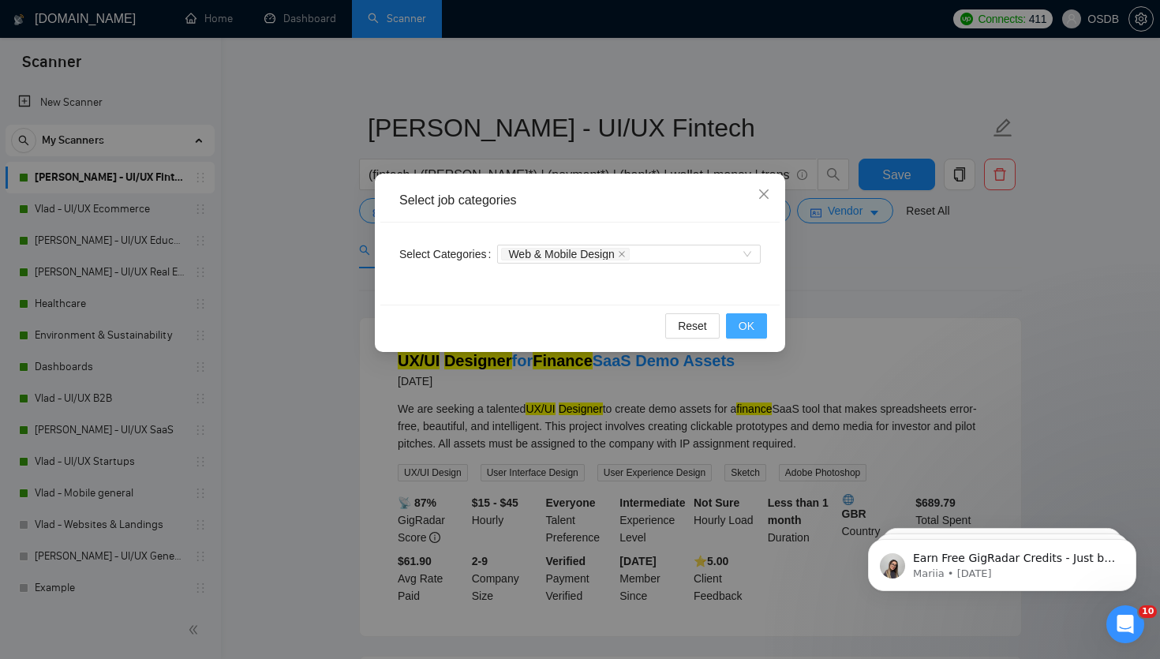
click at [742, 334] on span "OK" at bounding box center [746, 325] width 16 height 17
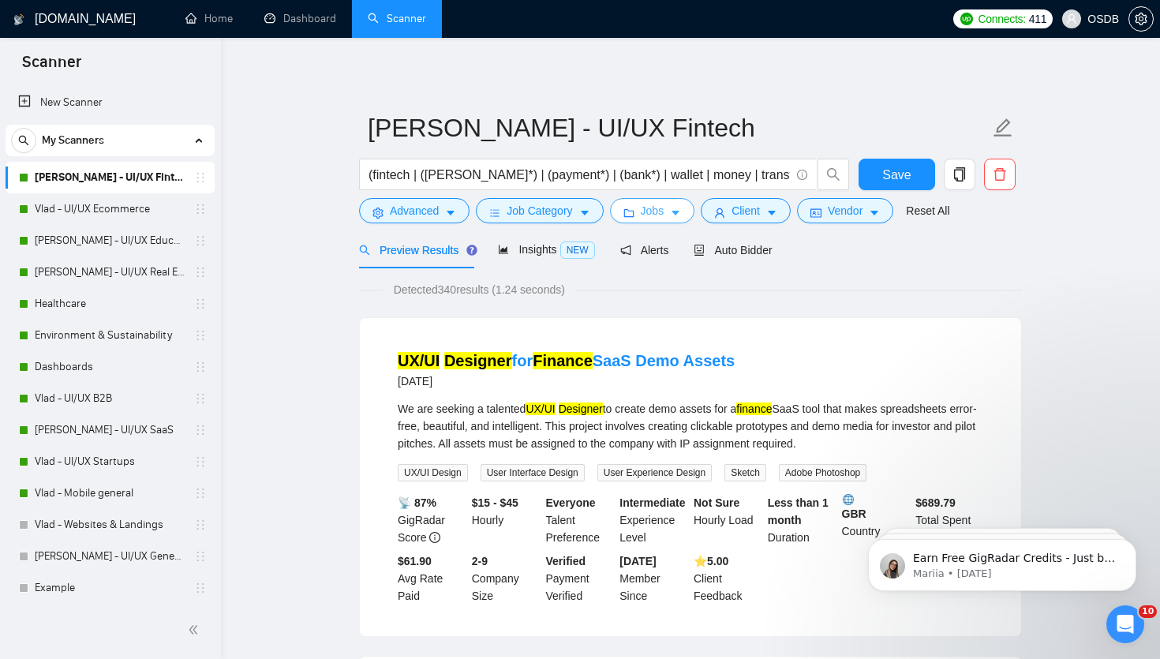
click at [659, 219] on span "Jobs" at bounding box center [653, 210] width 24 height 17
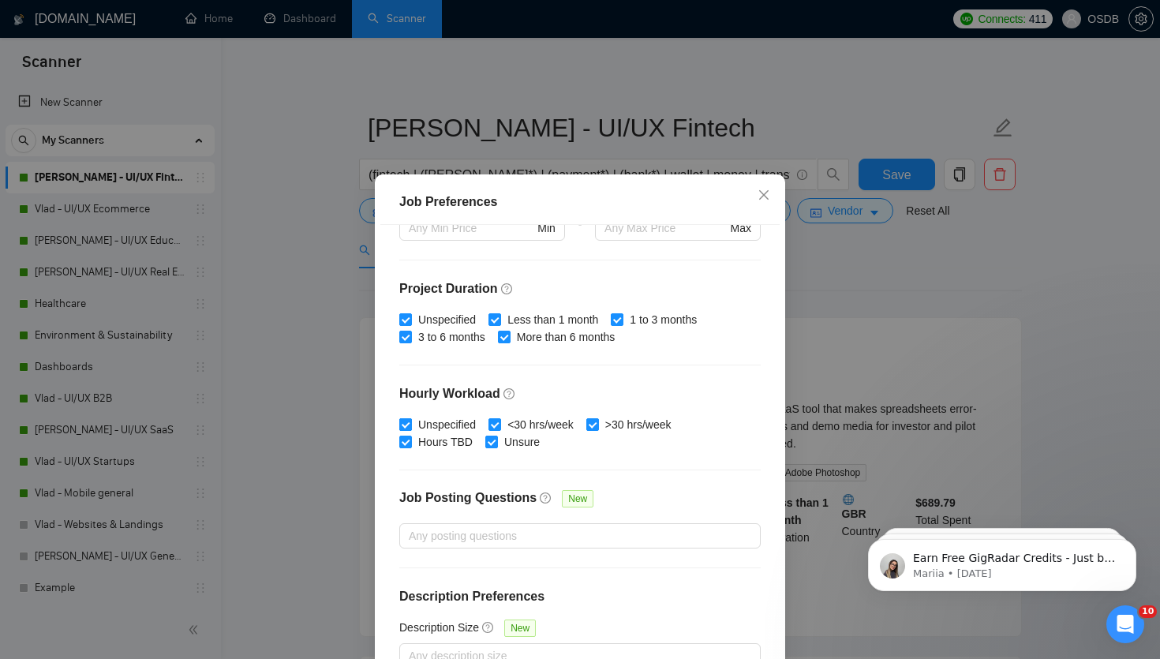
scroll to position [96, 0]
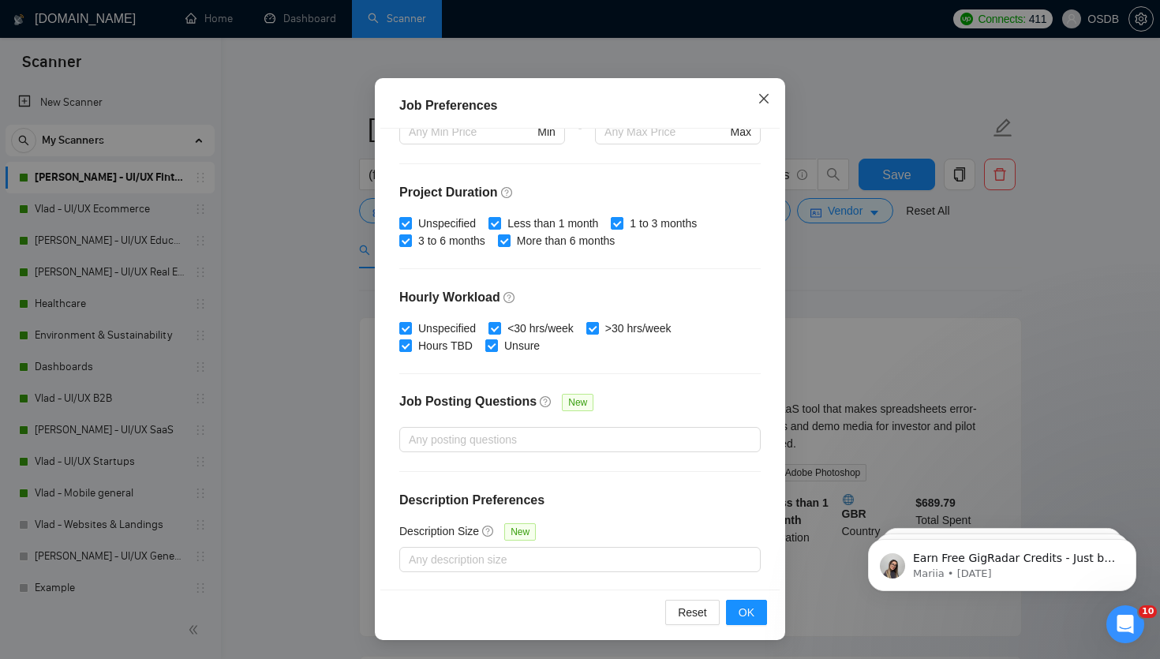
click at [762, 97] on icon "close" at bounding box center [763, 98] width 9 height 9
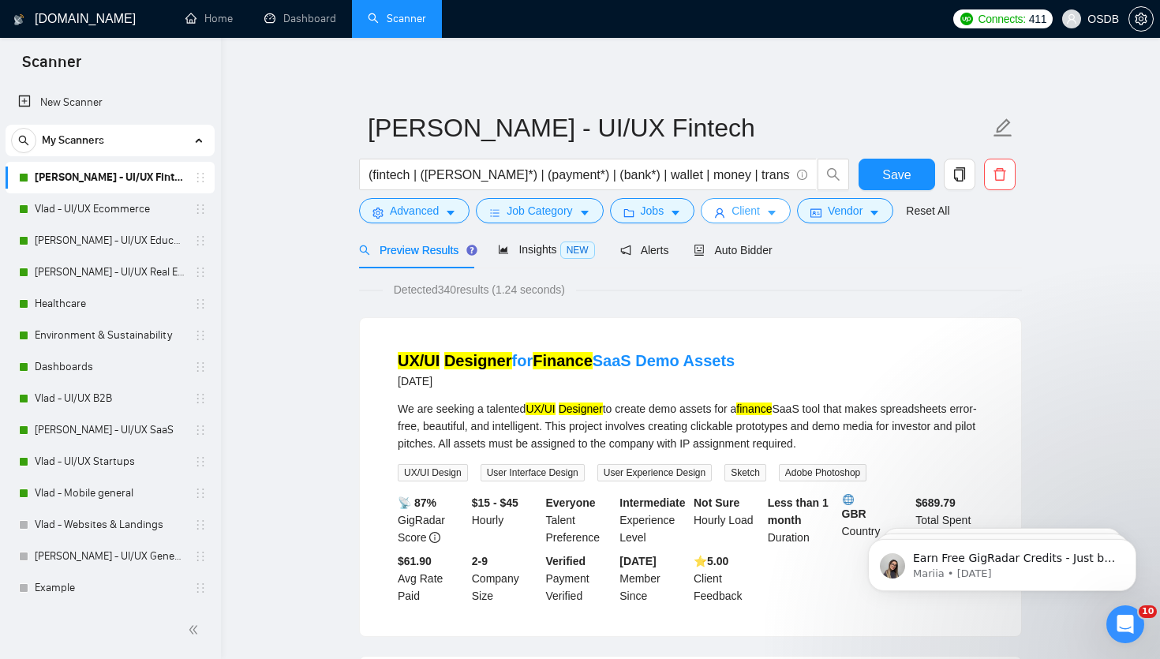
click at [760, 214] on span "Client" at bounding box center [745, 210] width 28 height 17
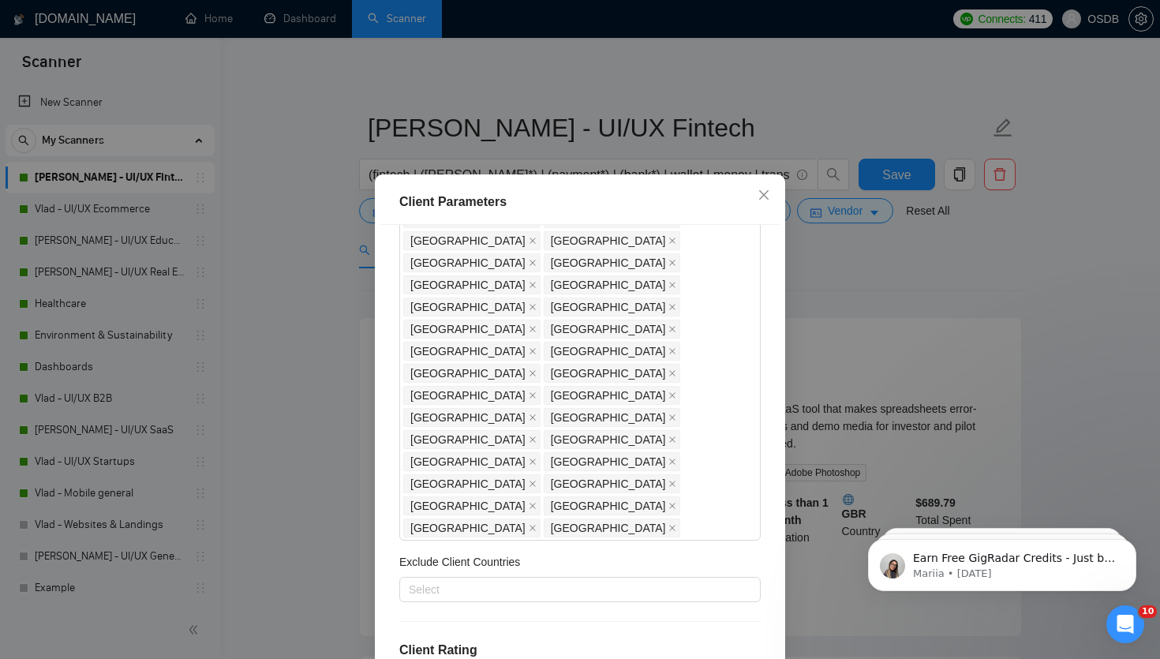
scroll to position [0, 0]
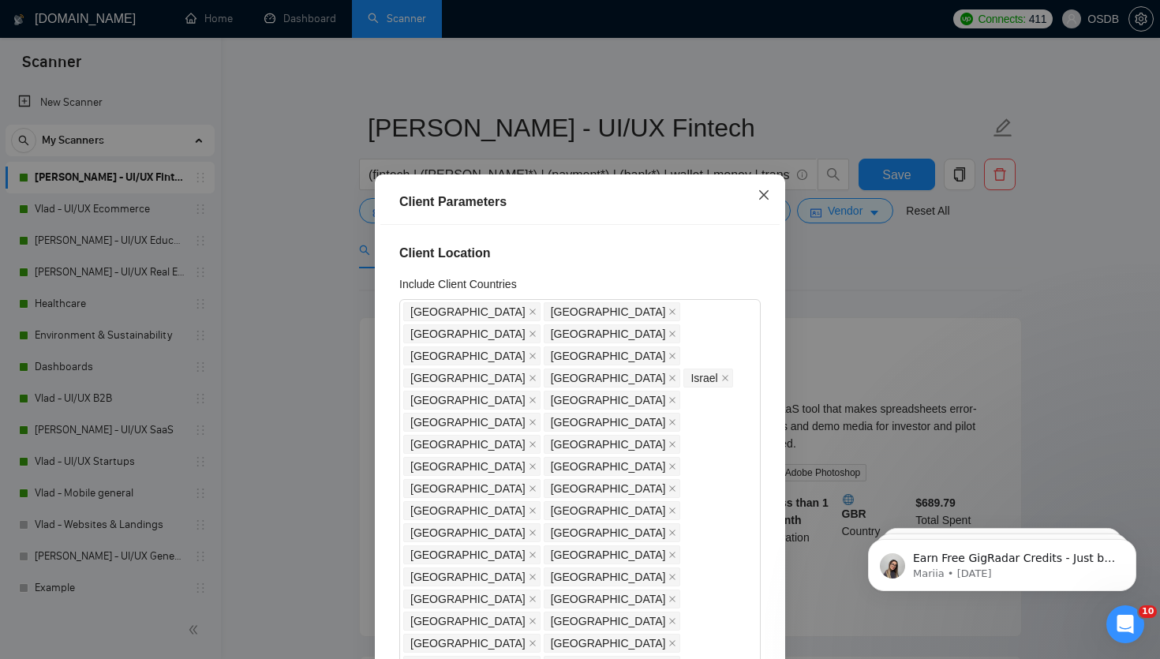
click at [765, 193] on icon "close" at bounding box center [763, 194] width 9 height 9
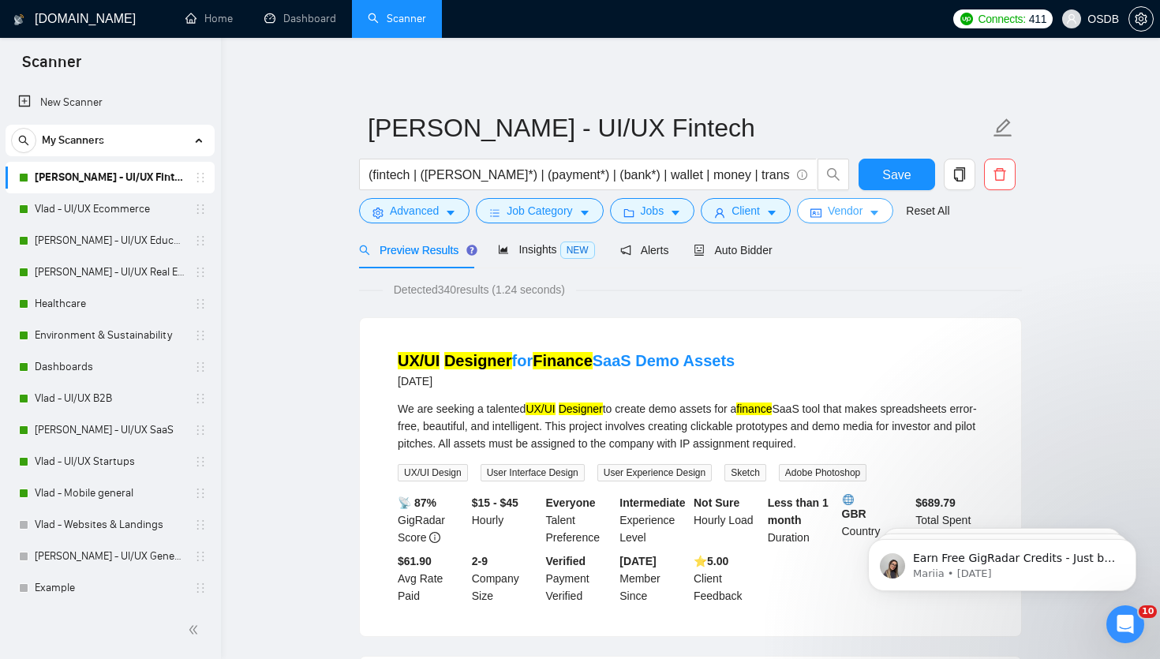
click at [847, 208] on span "Vendor" at bounding box center [845, 210] width 35 height 17
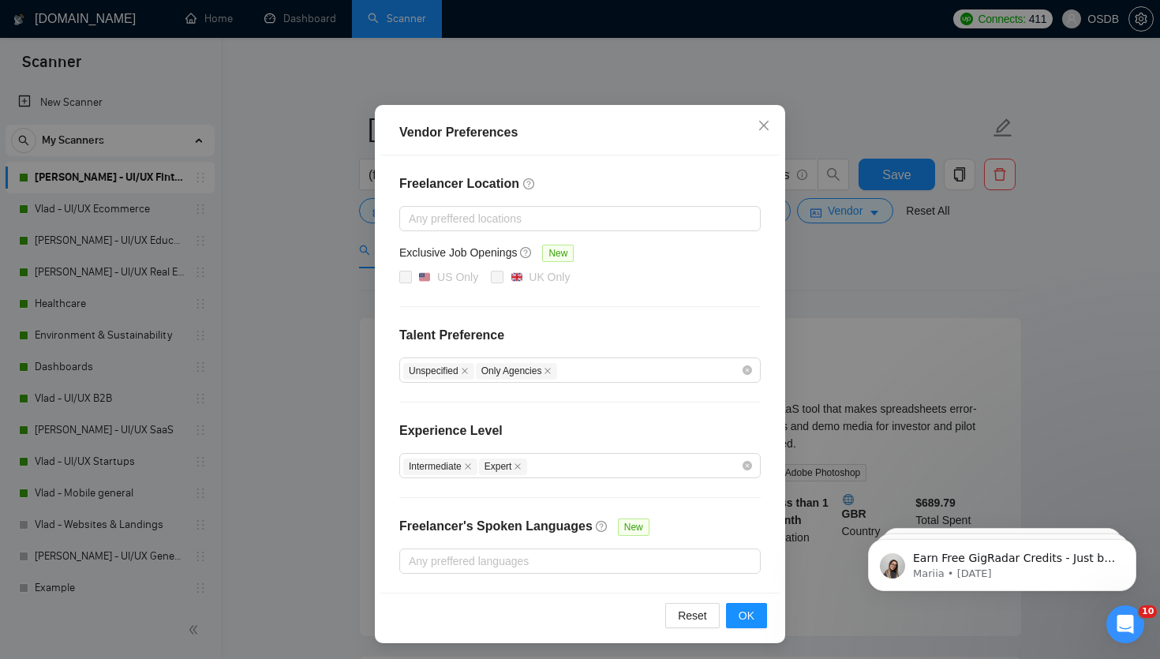
scroll to position [71, 0]
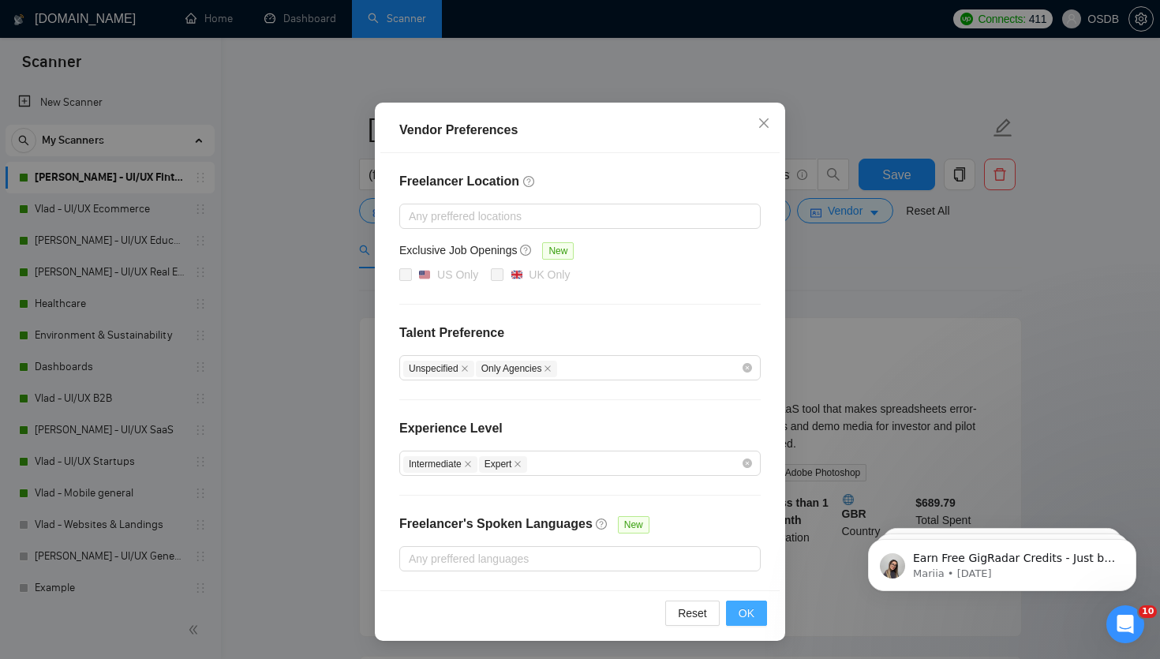
click at [744, 605] on span "OK" at bounding box center [746, 612] width 16 height 17
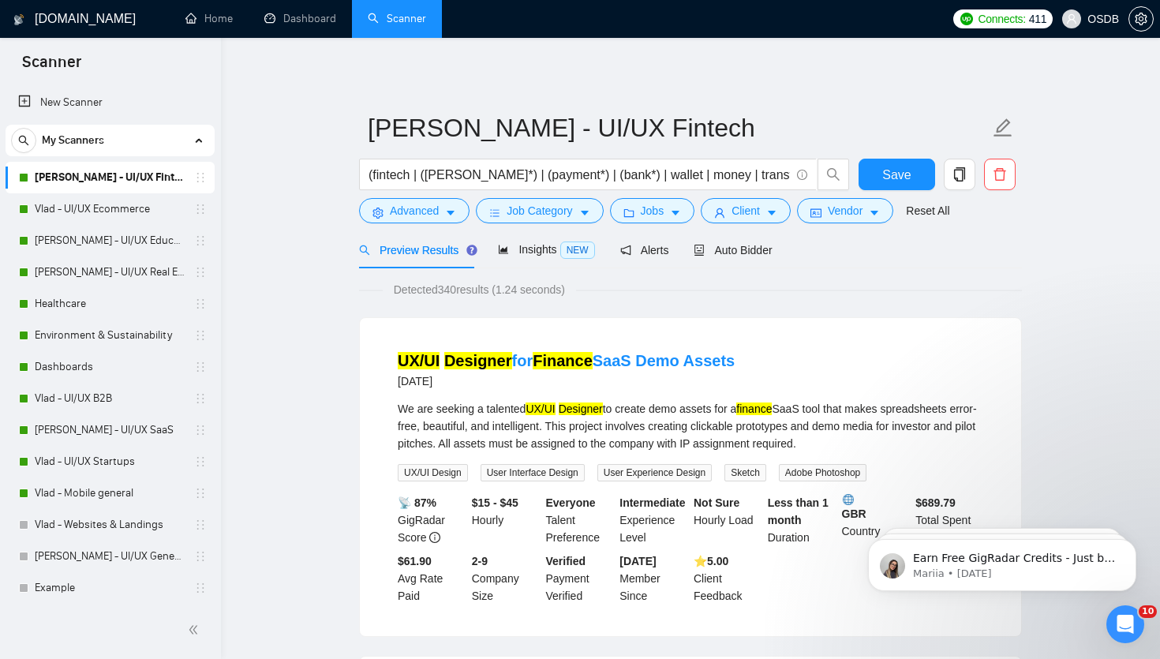
scroll to position [0, 0]
click at [734, 252] on span "Auto Bidder" at bounding box center [732, 250] width 78 height 13
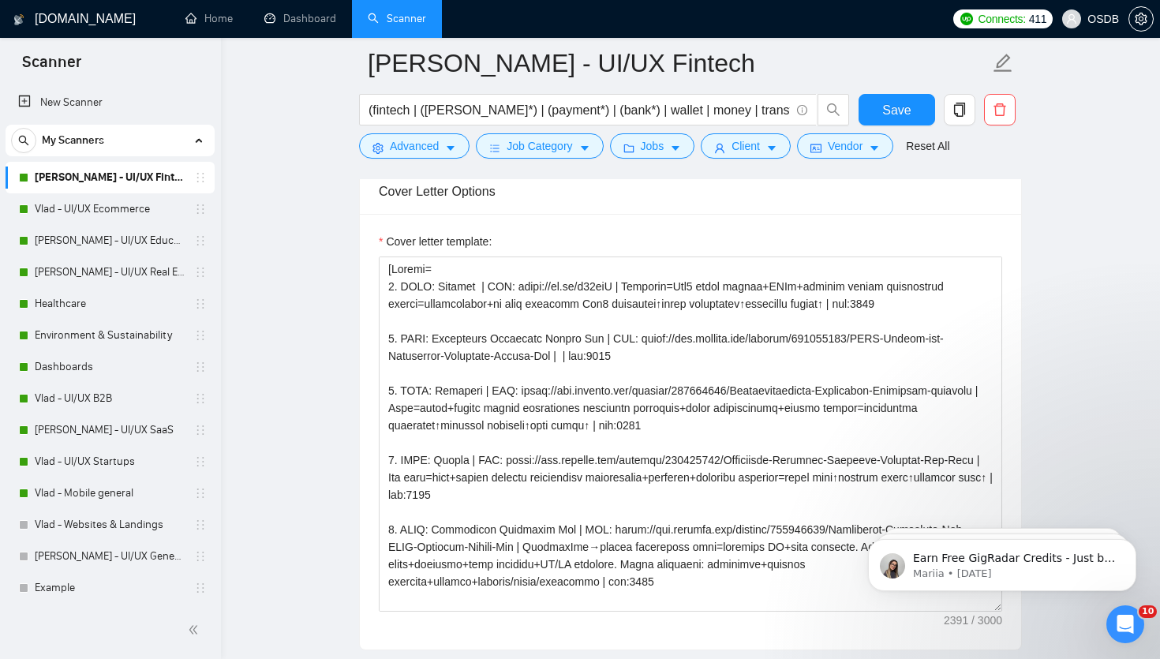
scroll to position [1857, 0]
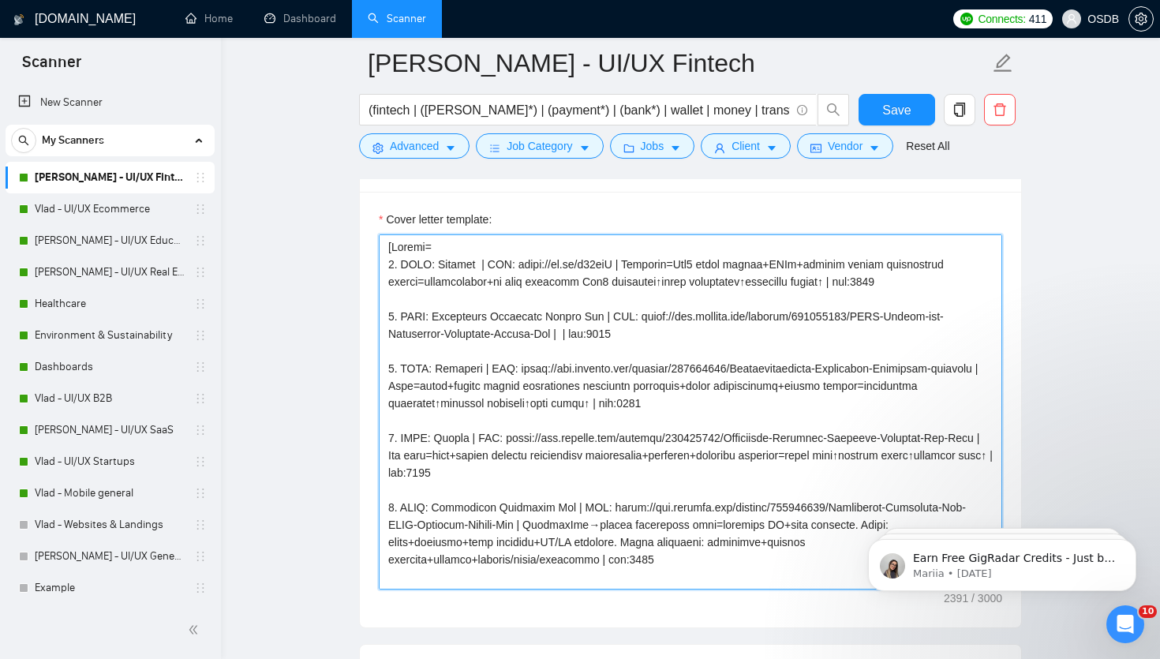
click at [685, 398] on textarea "Cover letter template:" at bounding box center [690, 411] width 623 height 355
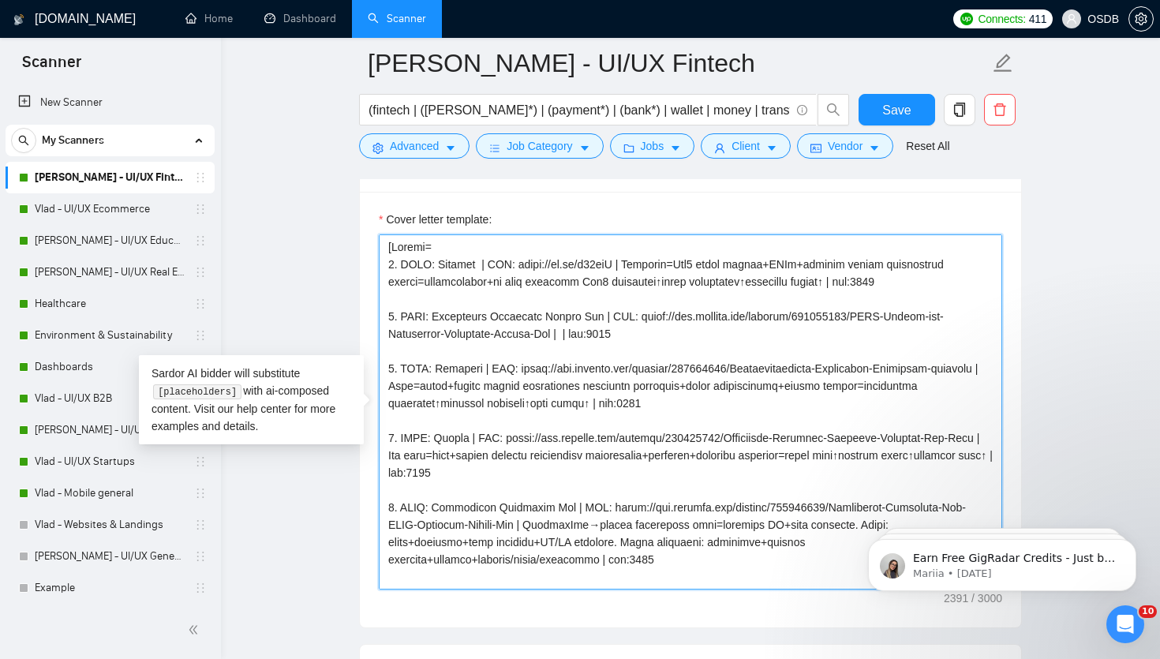
click at [567, 365] on textarea "Cover letter template:" at bounding box center [690, 411] width 623 height 355
click at [566, 335] on textarea "Cover letter template:" at bounding box center [690, 411] width 623 height 355
paste textarea "InvestmentPortfolioApp=real-time tracking+diversification+alerts+asset insights…"
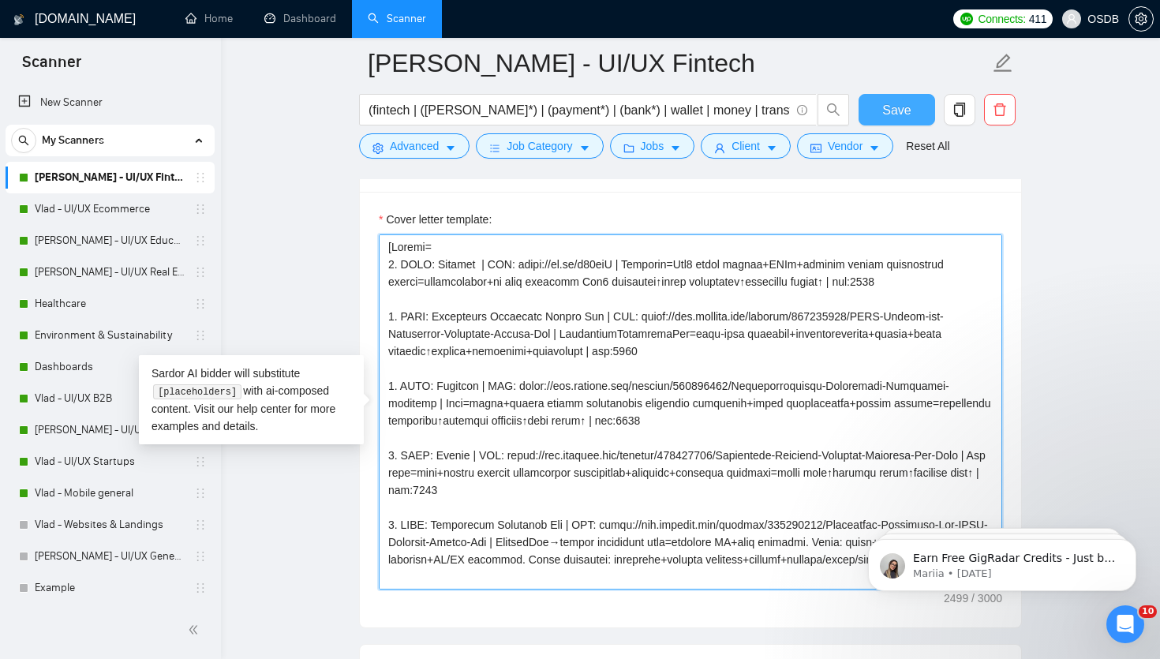
type textarea "[Folder= 1. CLNT: Nealthy | URL: https://is.gd/i03orB | Platform=Web3 index tok…"
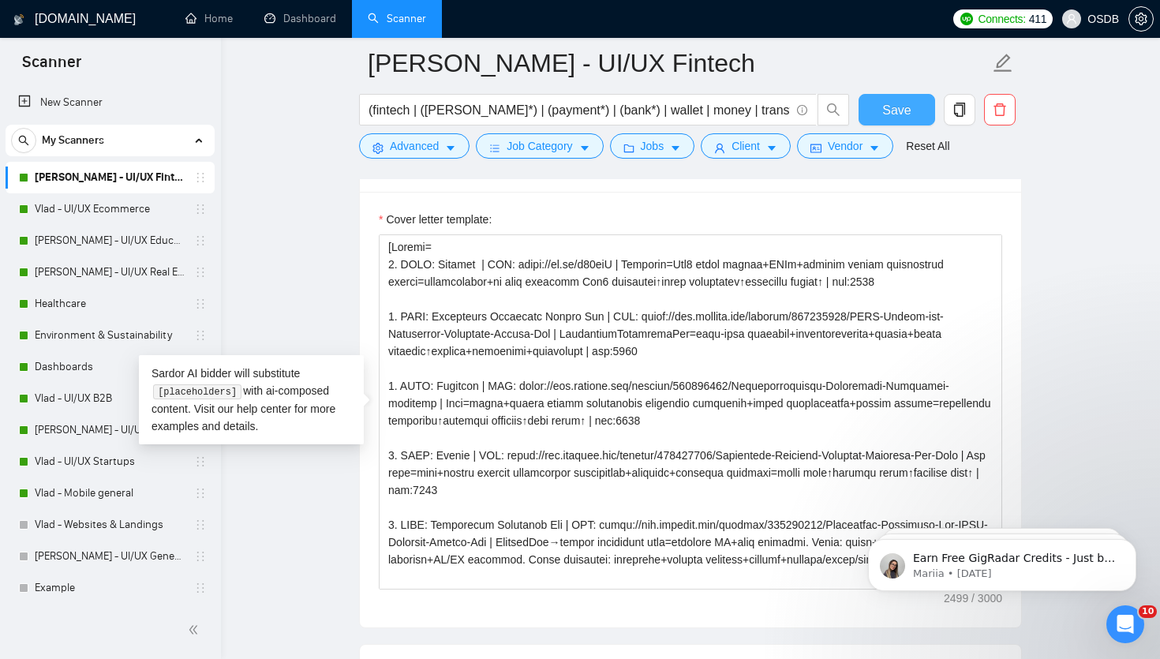
click at [891, 105] on span "Save" at bounding box center [896, 110] width 28 height 20
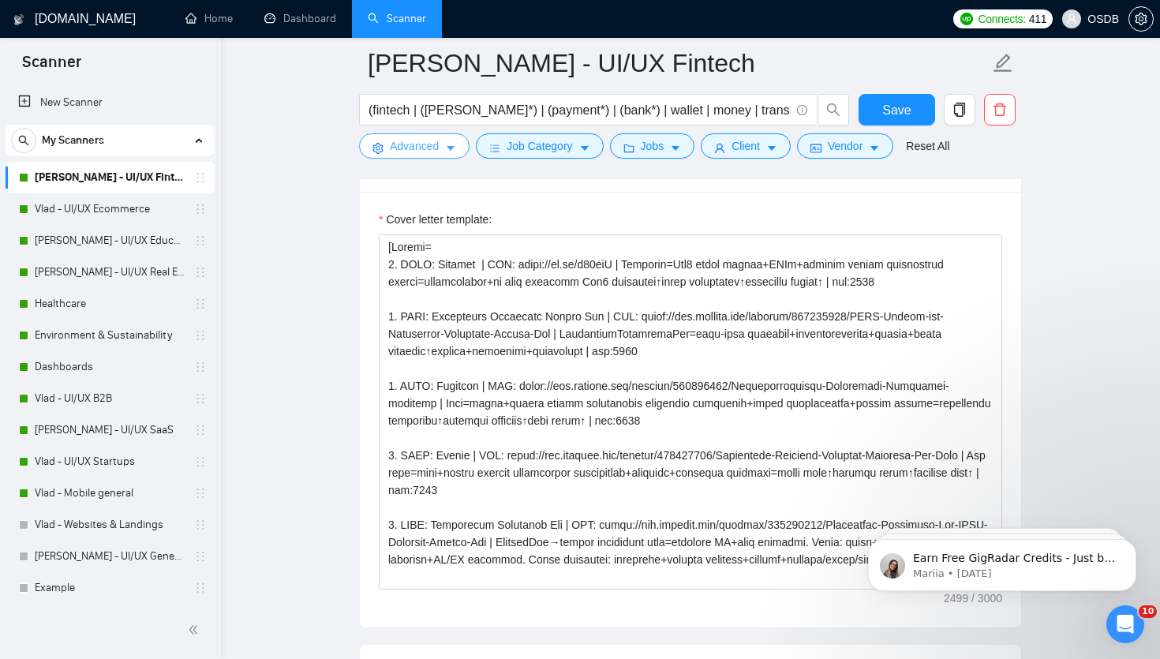
click at [444, 142] on button "Advanced" at bounding box center [414, 145] width 110 height 25
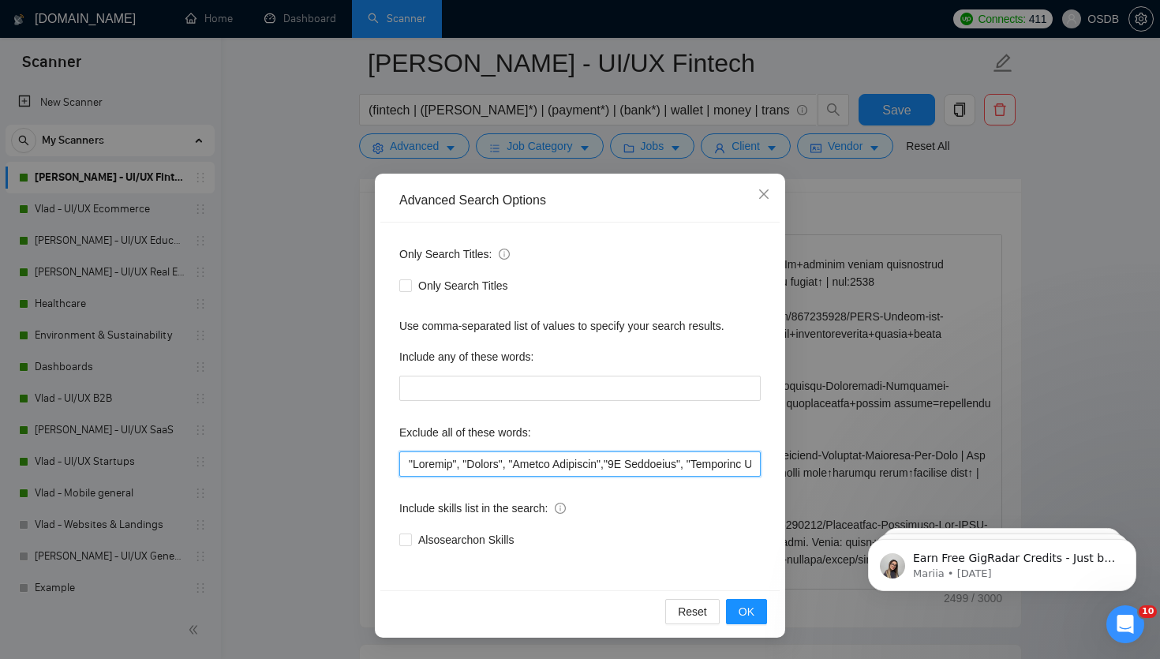
click at [492, 467] on input "text" at bounding box center [579, 463] width 361 height 25
